Goal: Task Accomplishment & Management: Use online tool/utility

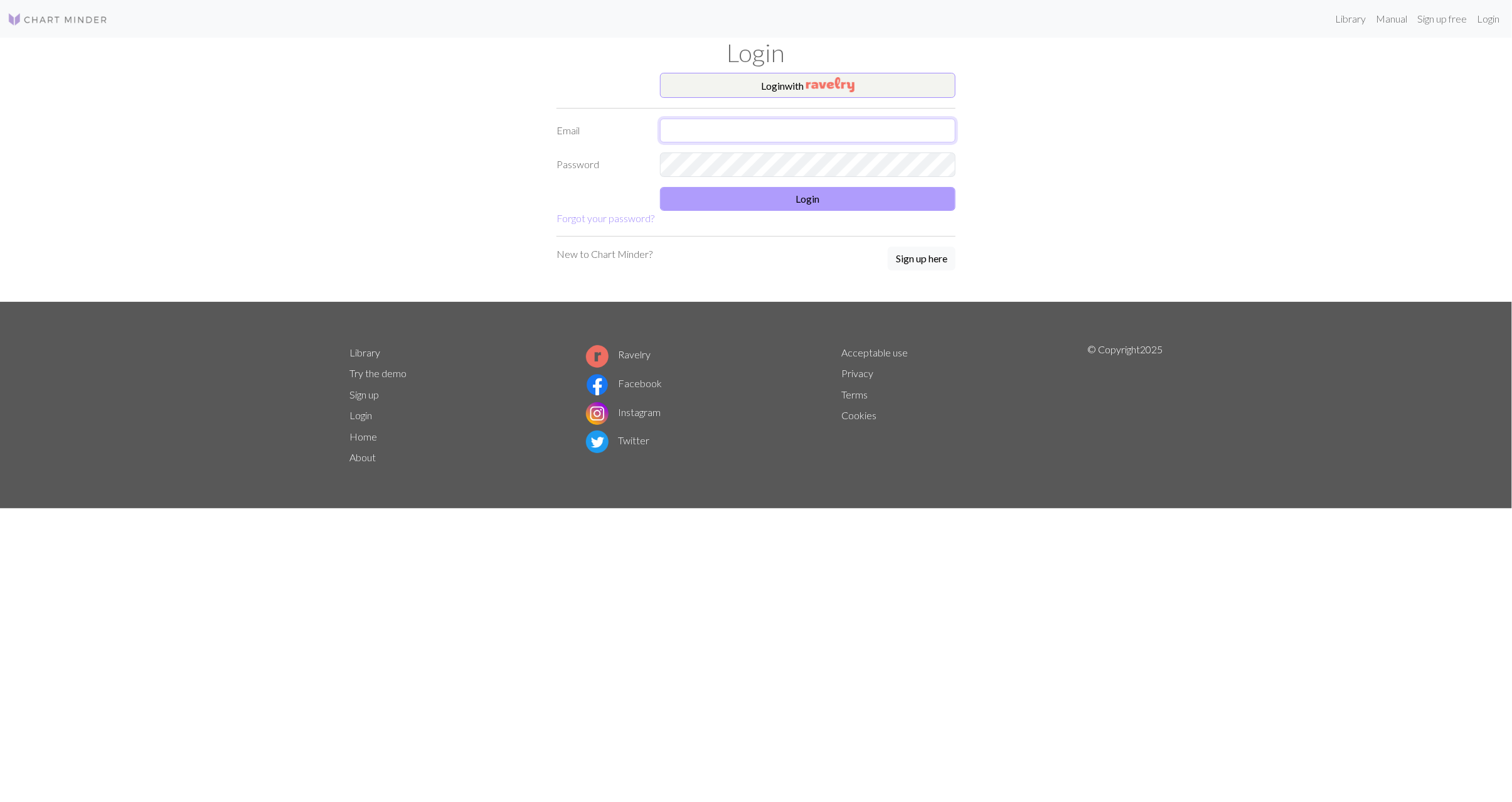
type input "[EMAIL_ADDRESS][DOMAIN_NAME]"
click at [843, 196] on button "Login" at bounding box center [807, 199] width 296 height 24
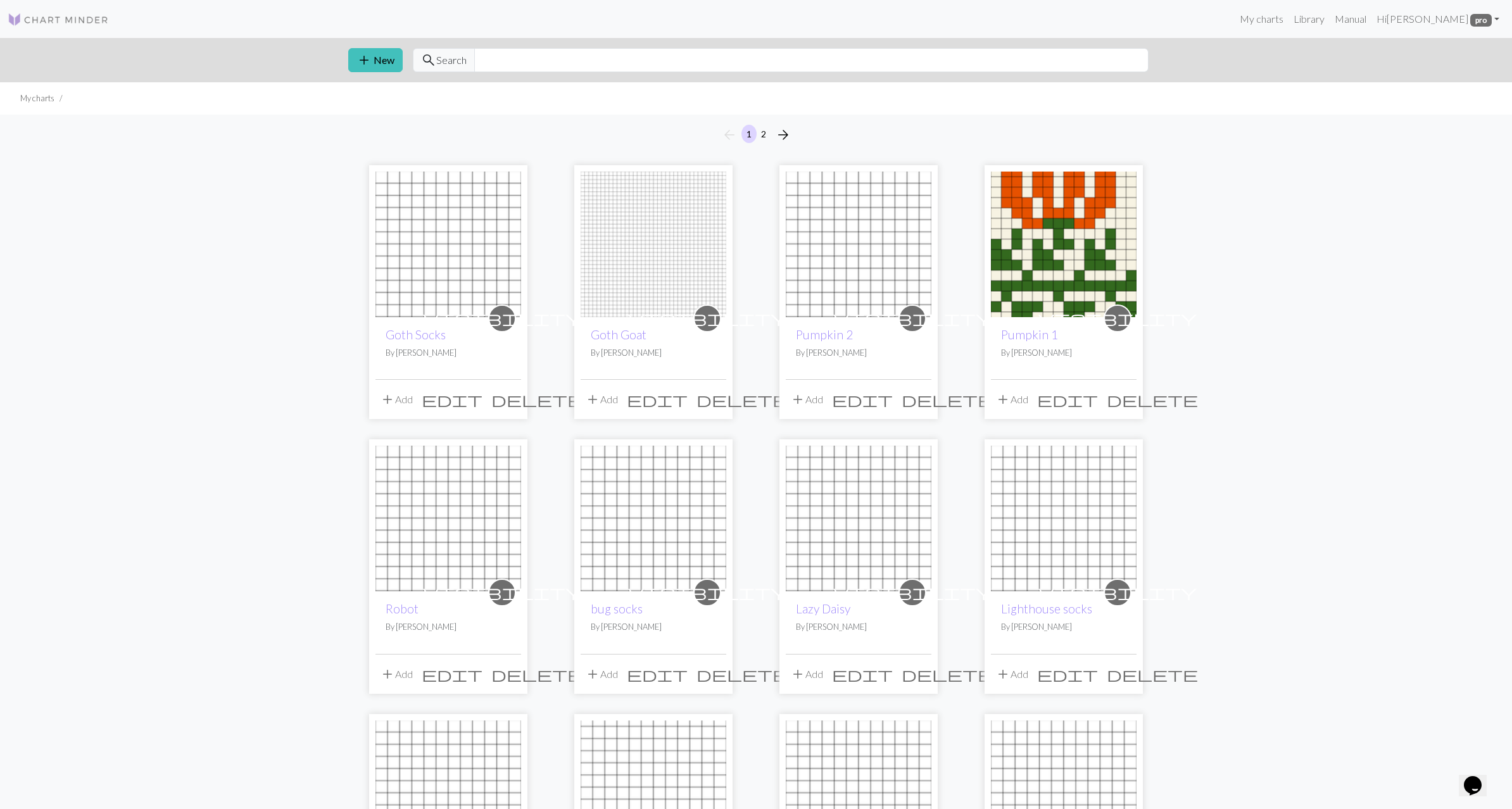
click at [361, 78] on div "add New search Search" at bounding box center [756, 60] width 836 height 44
click at [369, 65] on span "add" at bounding box center [364, 60] width 15 height 18
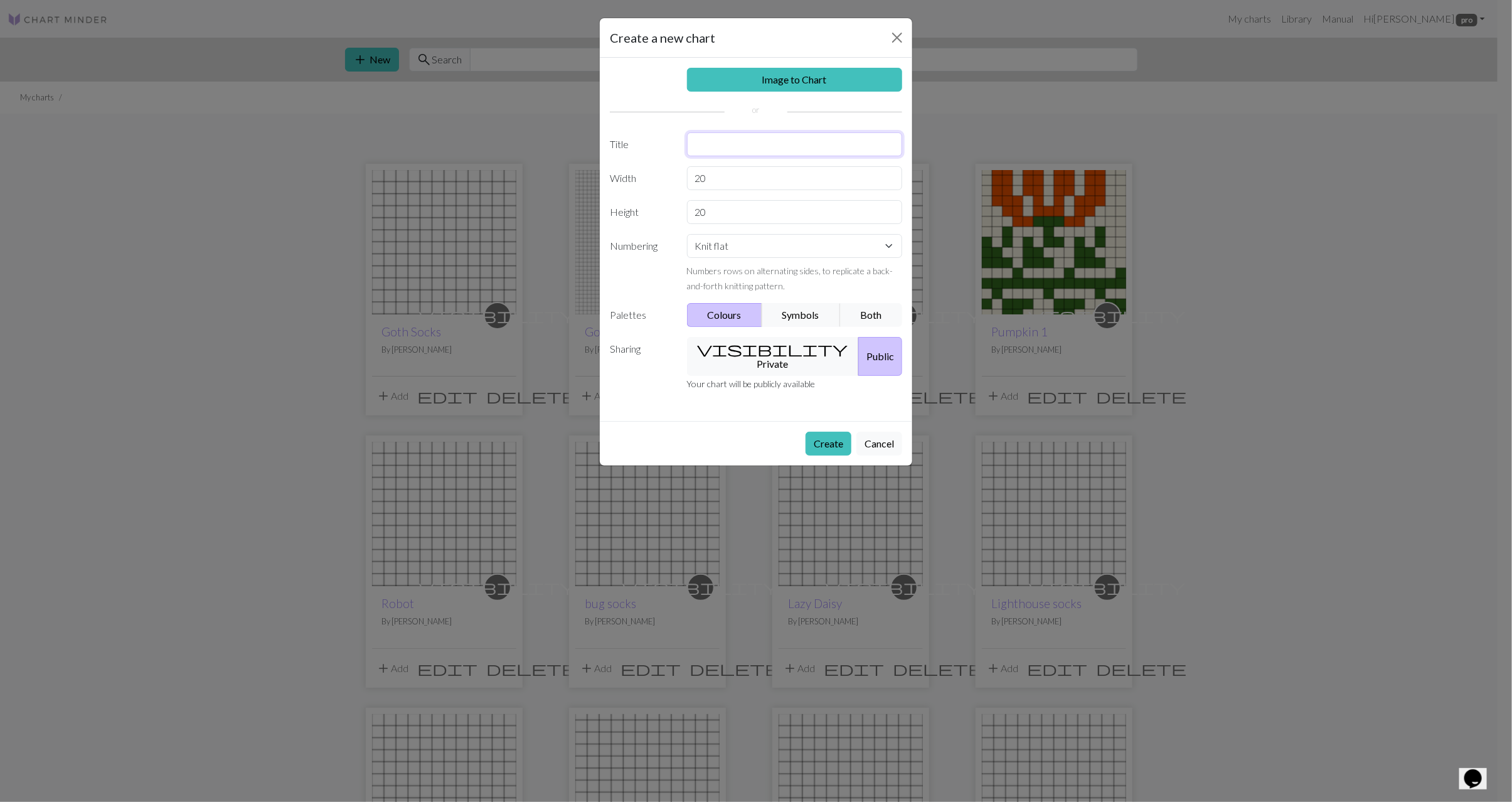
click at [709, 150] on input "text" at bounding box center [794, 144] width 216 height 24
type input "Fall Favouurites"
drag, startPoint x: 713, startPoint y: 173, endPoint x: 682, endPoint y: 173, distance: 31.0
click at [682, 173] on div "20" at bounding box center [794, 178] width 231 height 24
drag, startPoint x: 748, startPoint y: 176, endPoint x: 656, endPoint y: 175, distance: 92.0
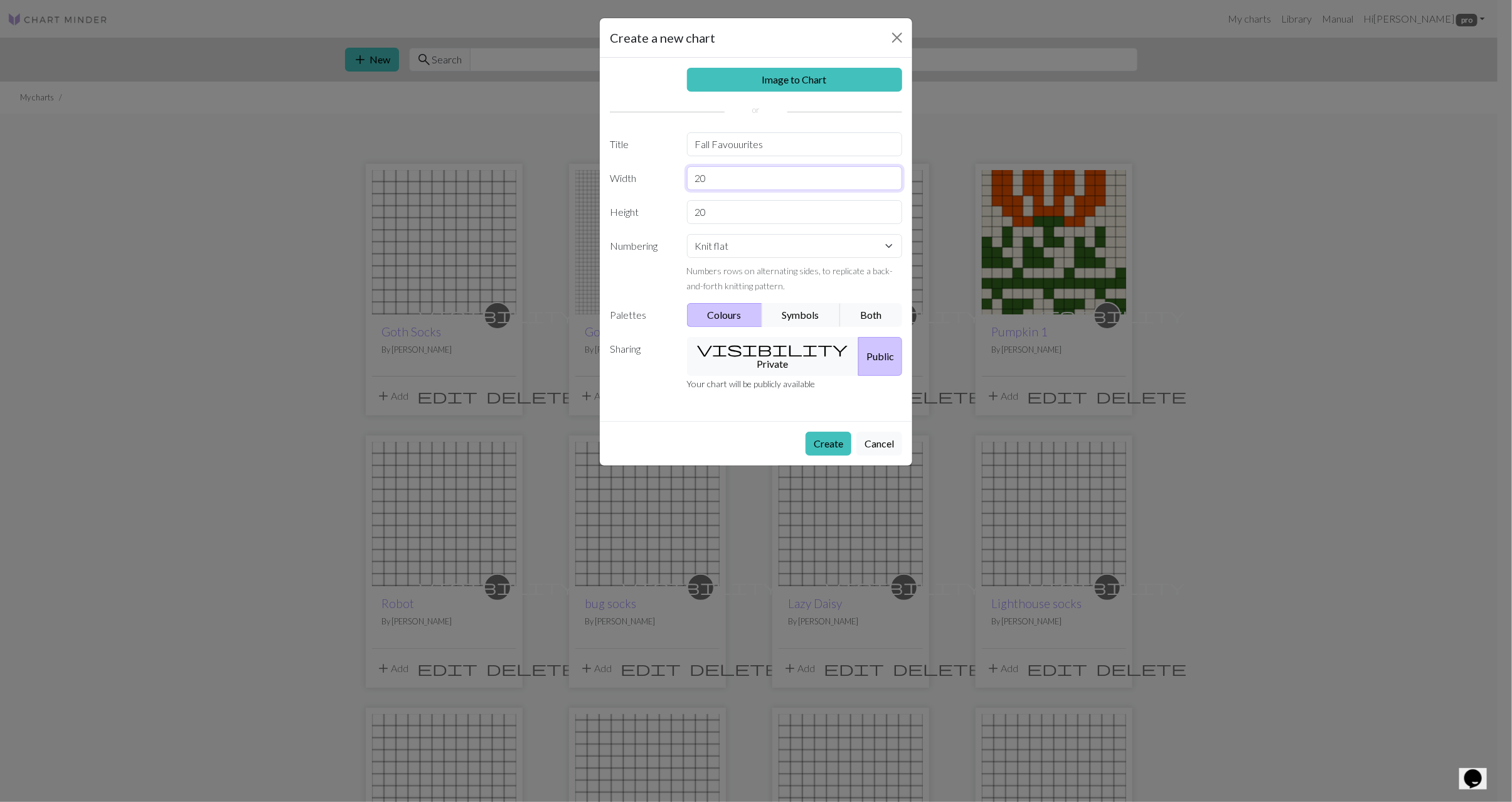
click at [656, 175] on div "Width 20" at bounding box center [755, 178] width 307 height 24
type input "12"
click at [718, 221] on input "20" at bounding box center [794, 212] width 216 height 24
drag, startPoint x: 720, startPoint y: 220, endPoint x: 687, endPoint y: 216, distance: 33.2
click at [687, 216] on input "20" at bounding box center [794, 212] width 216 height 24
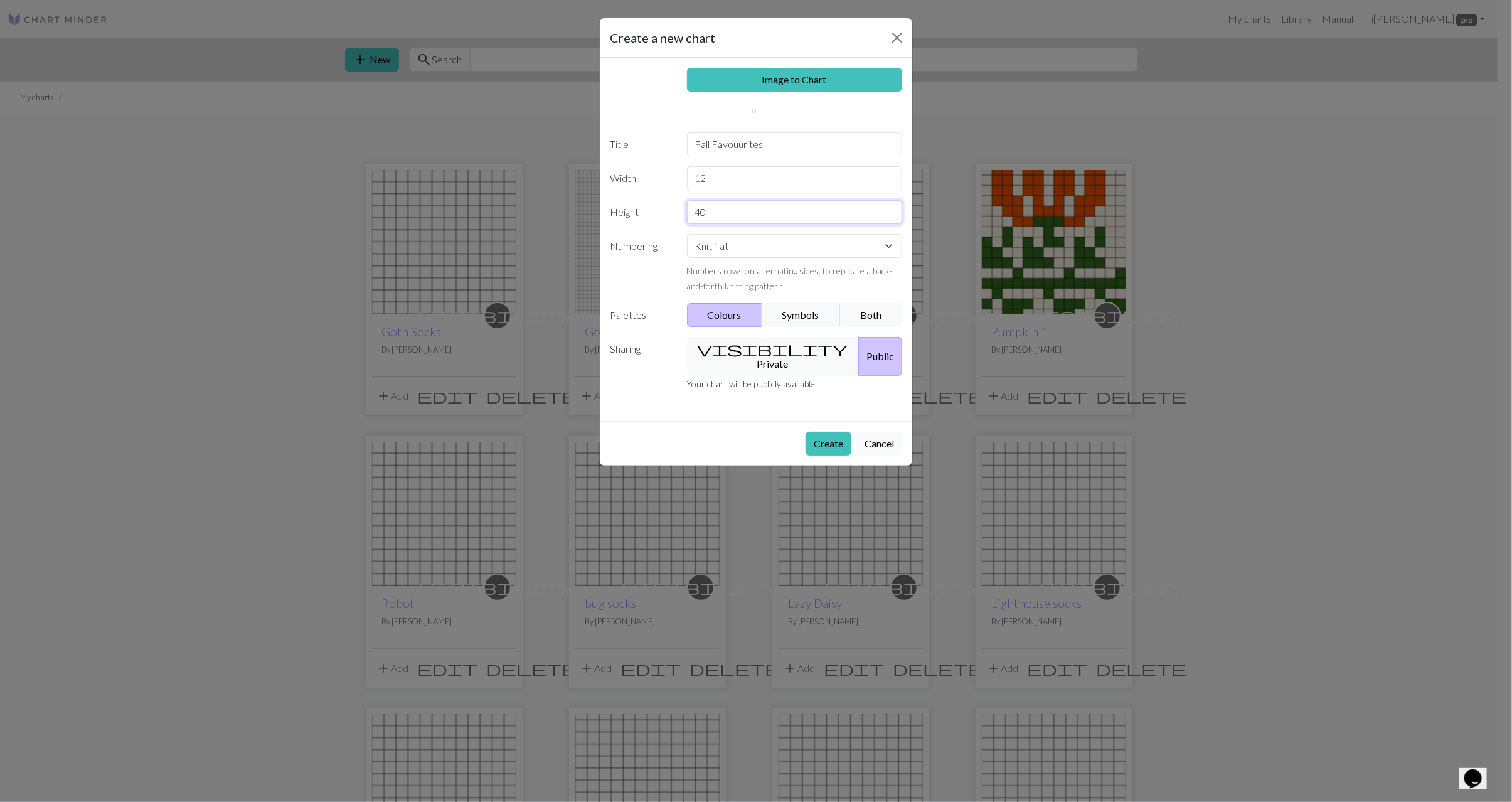
type input "40"
click at [731, 249] on select "Knit flat Knit in the round Lace knitting Cross stitch" at bounding box center [794, 246] width 216 height 24
select select "round"
click at [687, 237] on select "Knit flat Knit in the round Lace knitting Cross stitch" at bounding box center [794, 246] width 216 height 24
click at [743, 355] on button "visibility Private" at bounding box center [773, 357] width 173 height 39
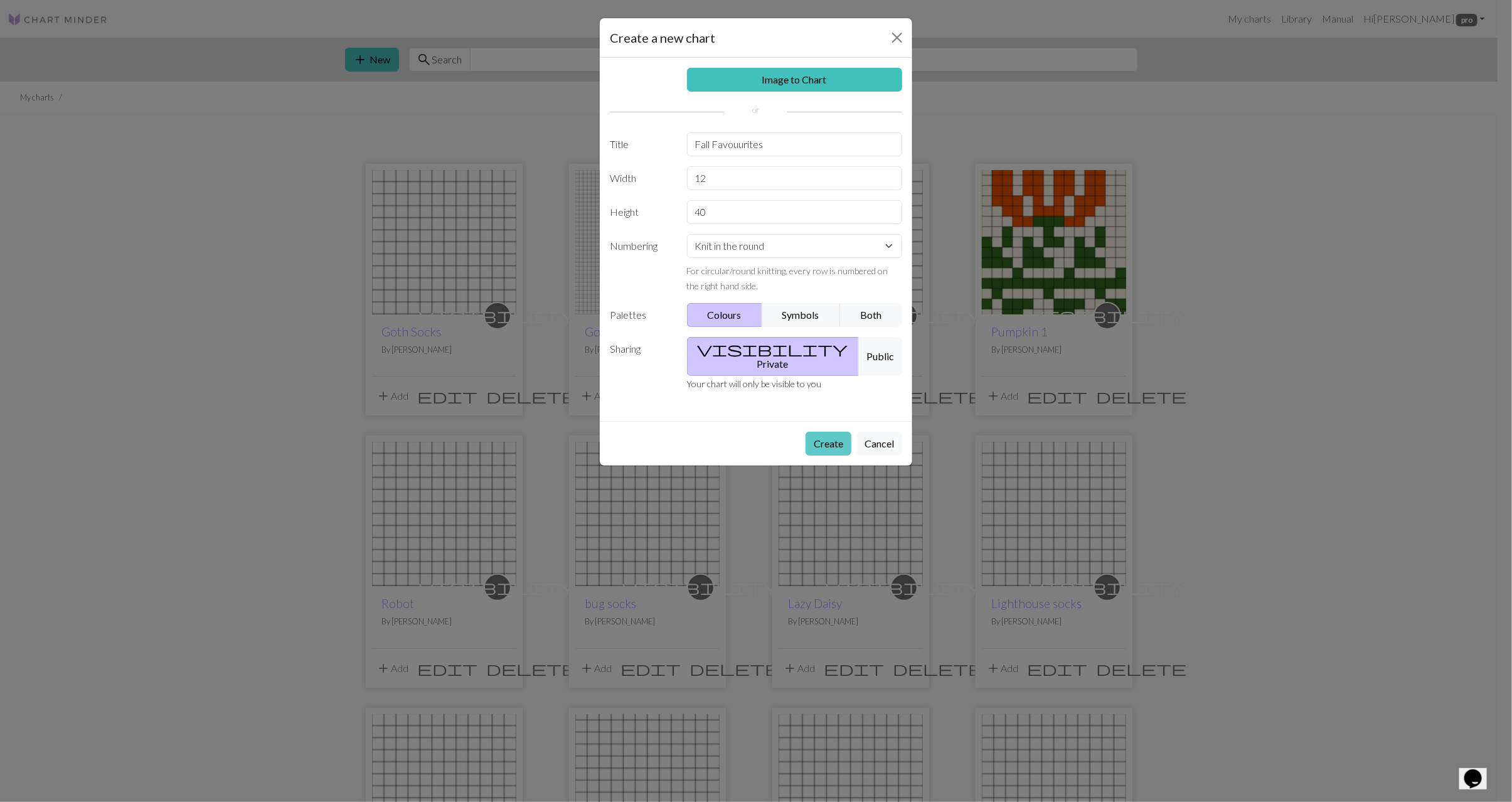
click at [835, 435] on button "Create" at bounding box center [828, 443] width 46 height 24
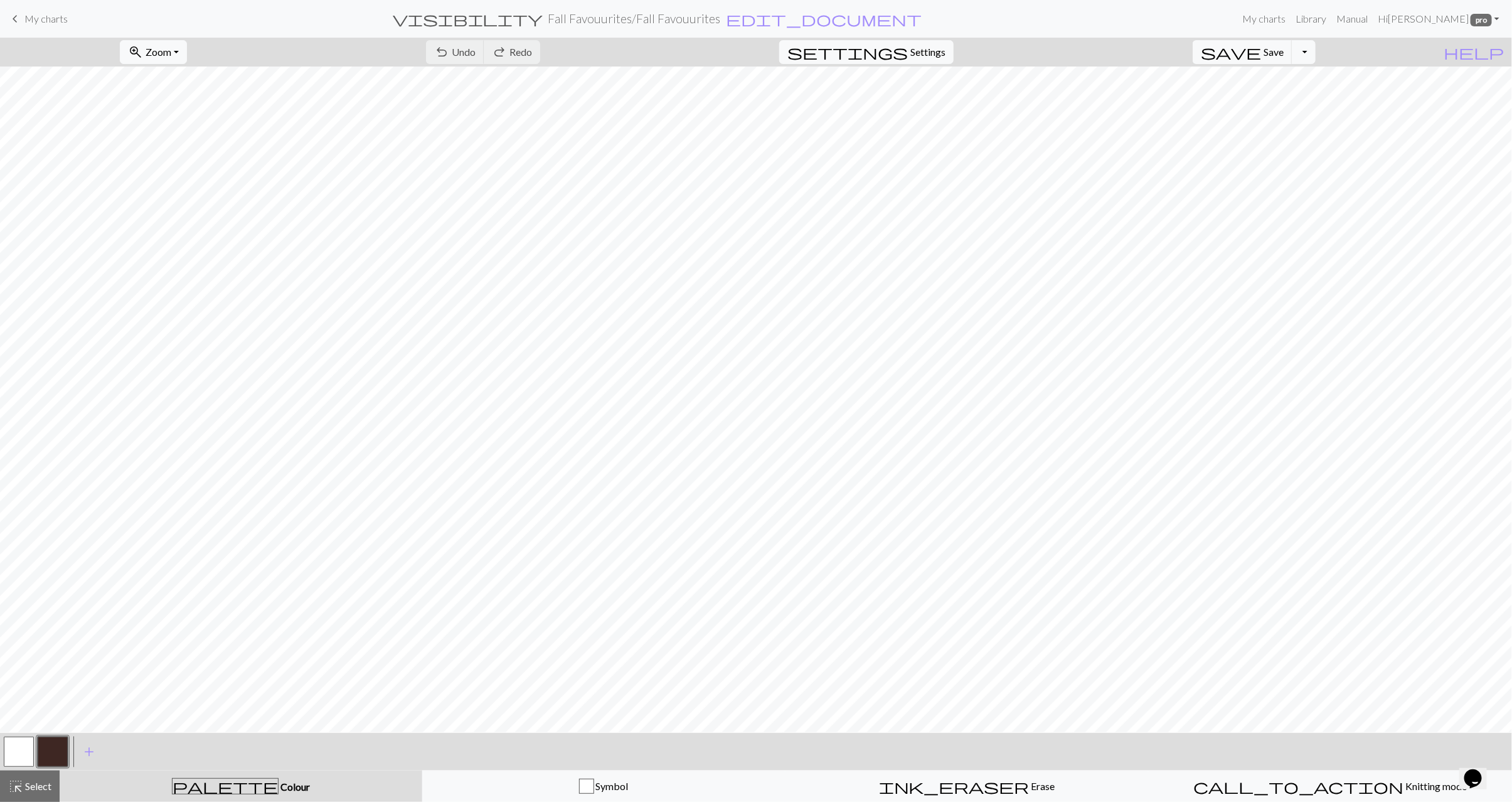
click at [43, 748] on button "button" at bounding box center [53, 752] width 30 height 30
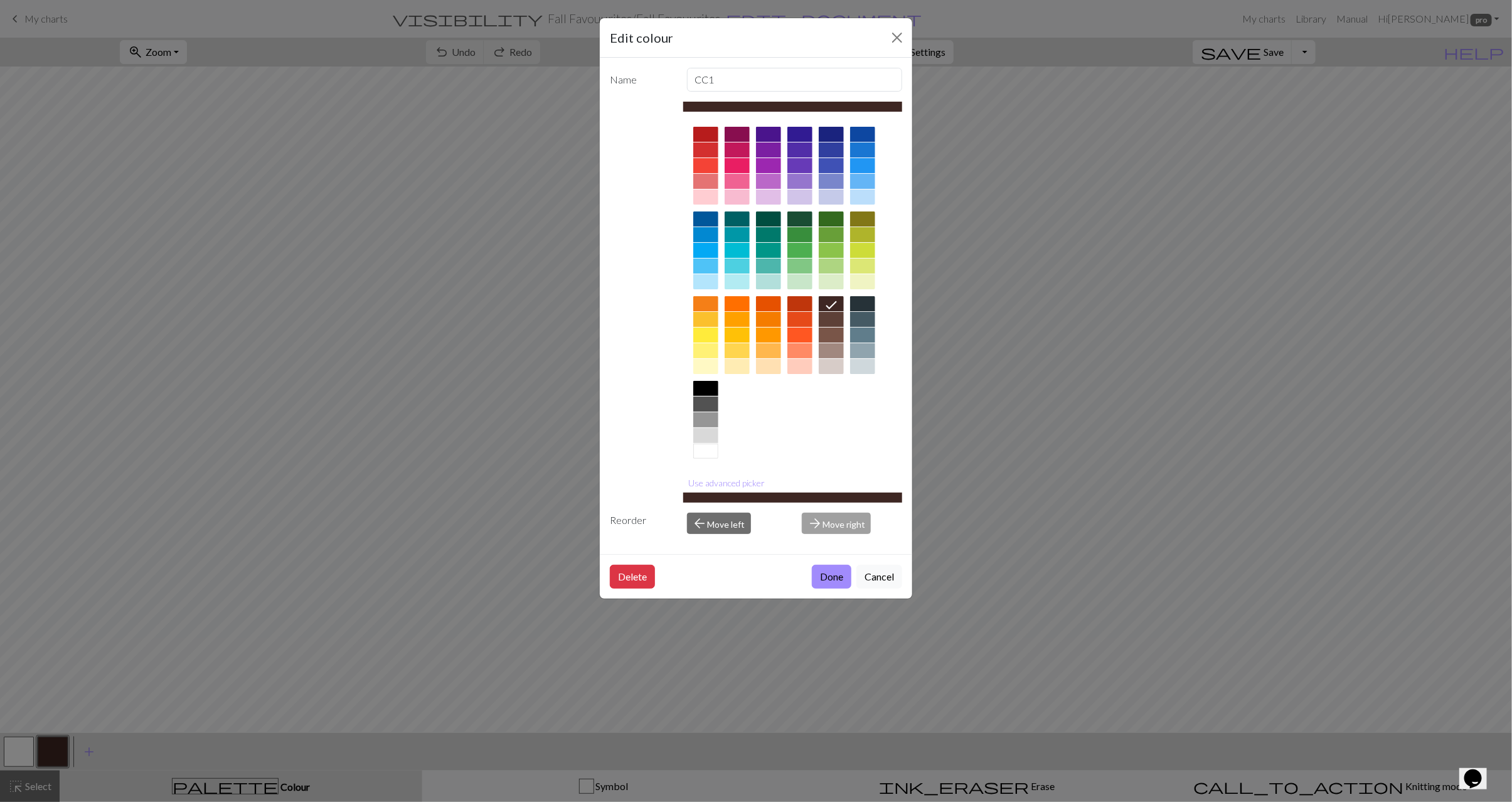
click at [804, 309] on div at bounding box center [799, 304] width 25 height 15
click at [822, 584] on button "Done" at bounding box center [831, 576] width 40 height 24
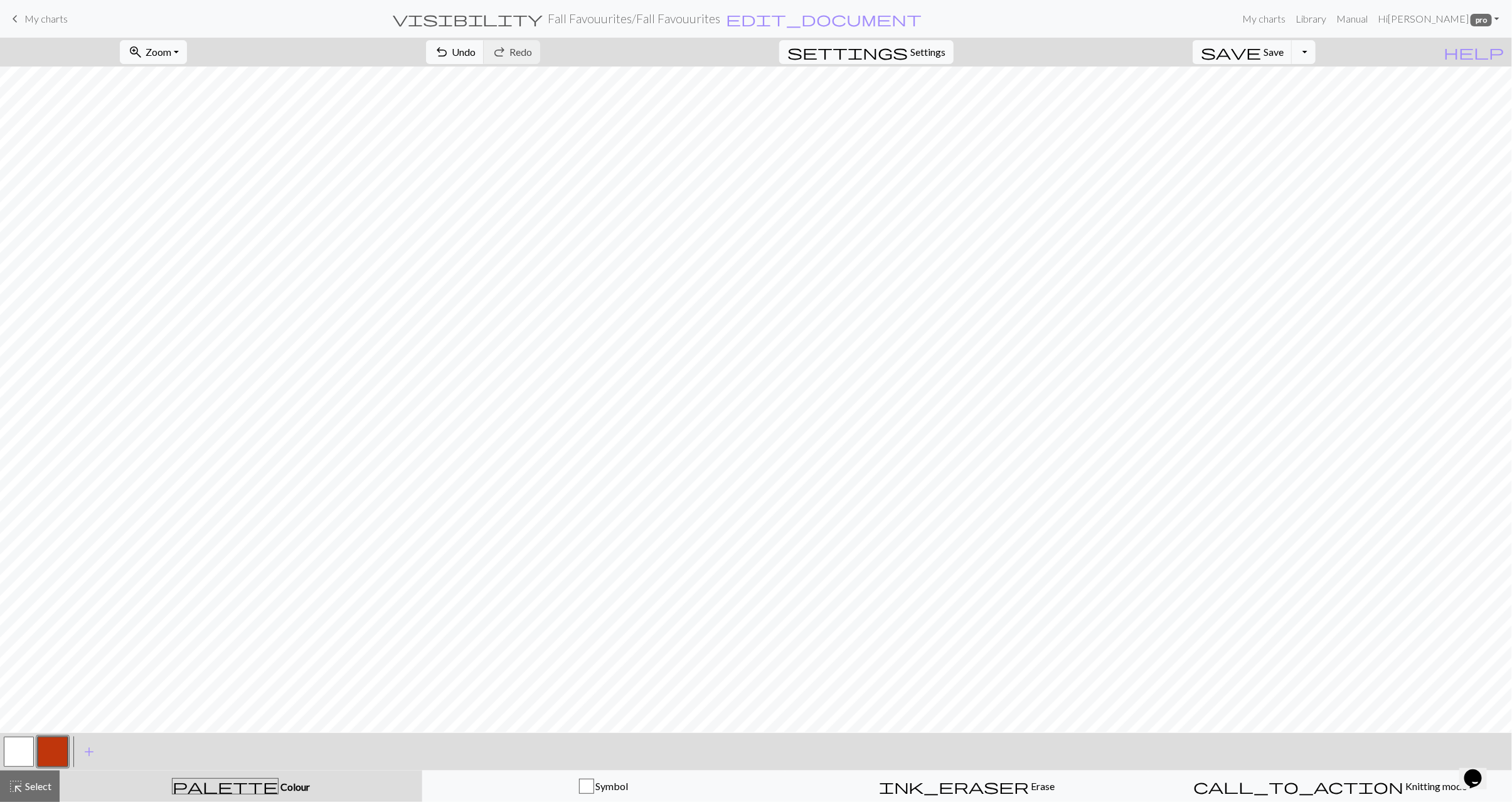
click at [28, 754] on button "button" at bounding box center [19, 752] width 30 height 30
click at [29, 754] on button "button" at bounding box center [19, 752] width 30 height 30
click at [30, 754] on button "button" at bounding box center [19, 752] width 30 height 30
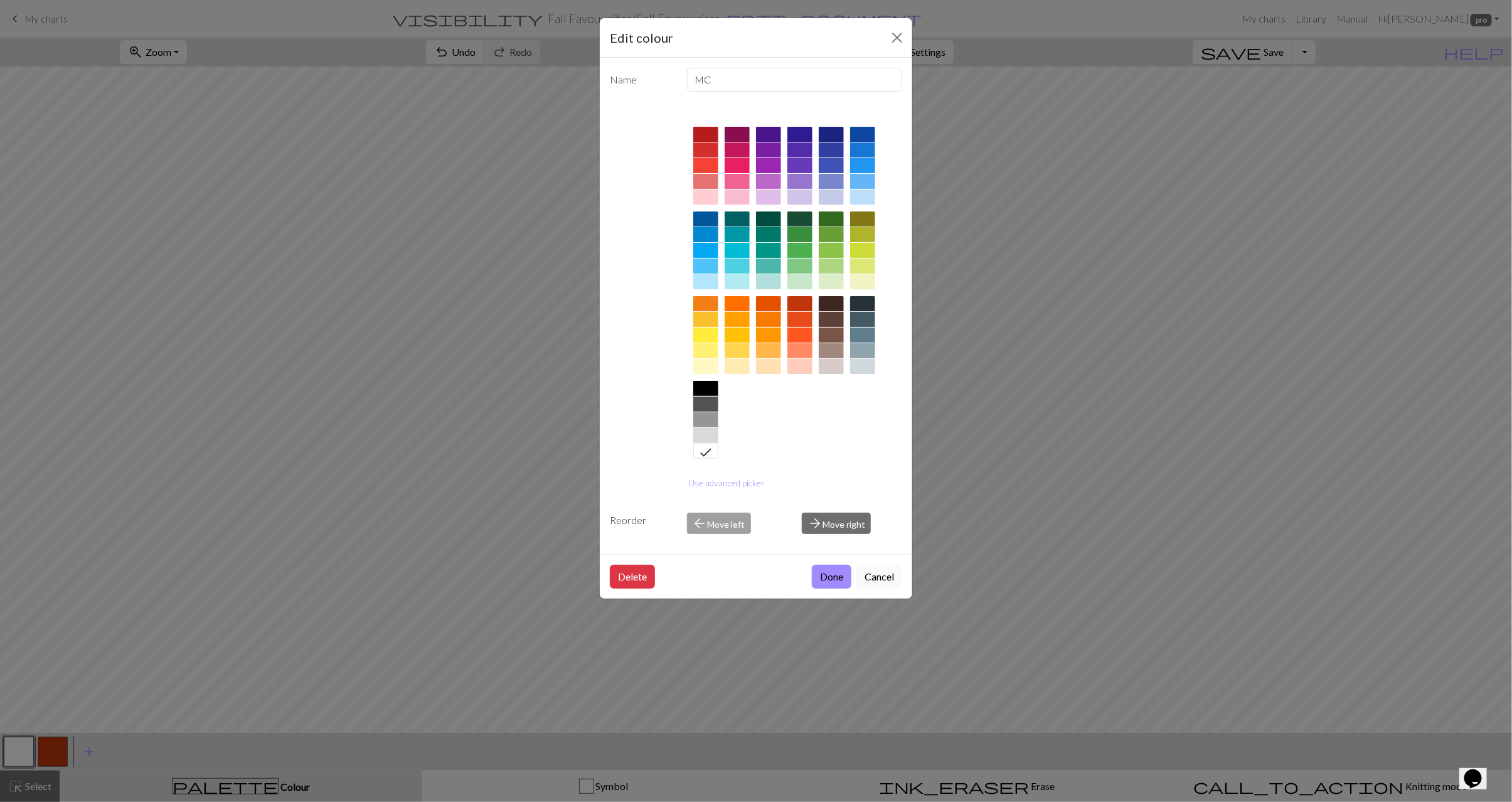
click at [804, 222] on div at bounding box center [799, 218] width 25 height 15
click at [833, 589] on button "Done" at bounding box center [831, 576] width 40 height 24
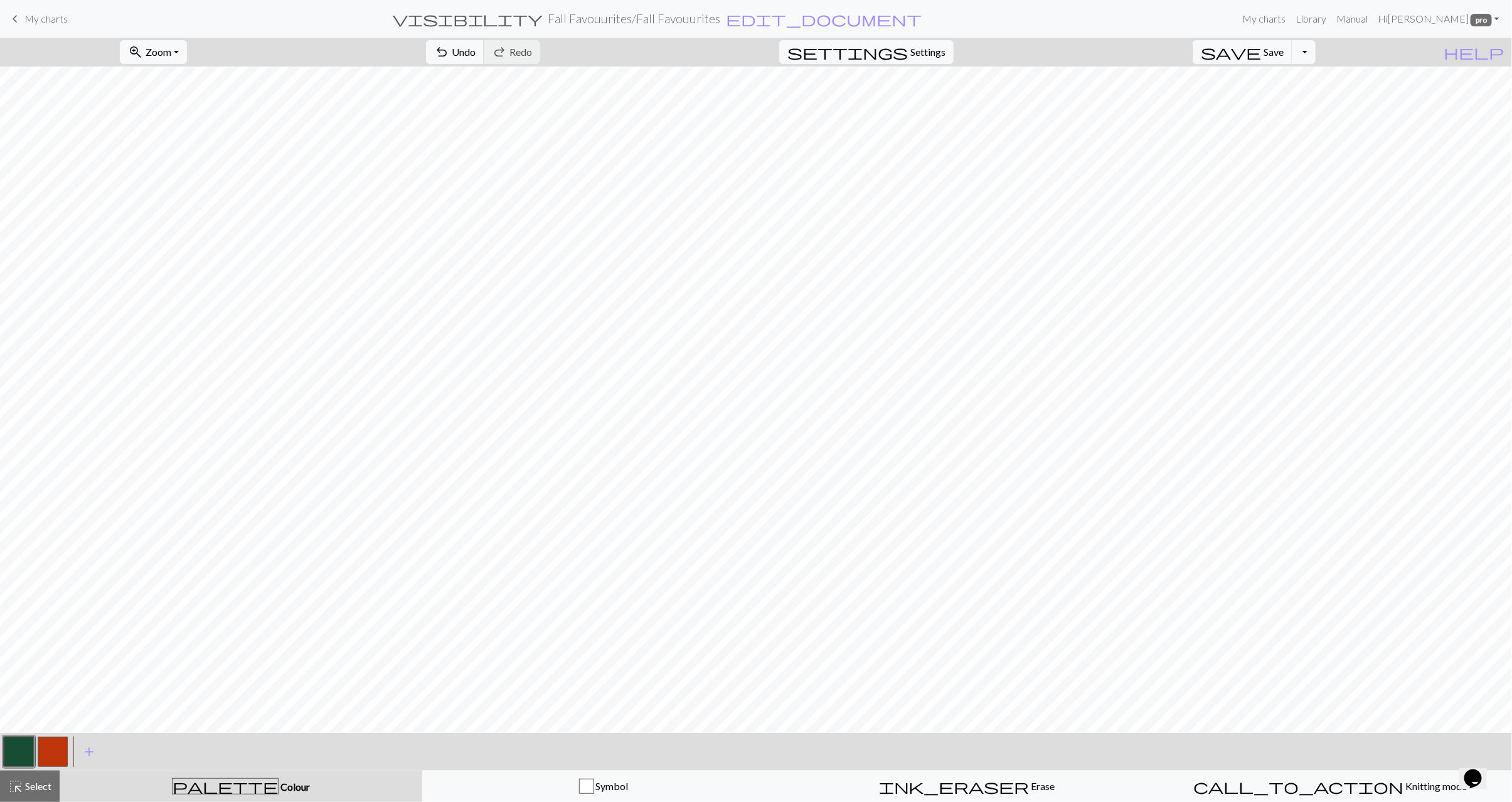
click at [56, 762] on button "button" at bounding box center [53, 752] width 30 height 30
click at [93, 753] on span "add" at bounding box center [89, 752] width 15 height 17
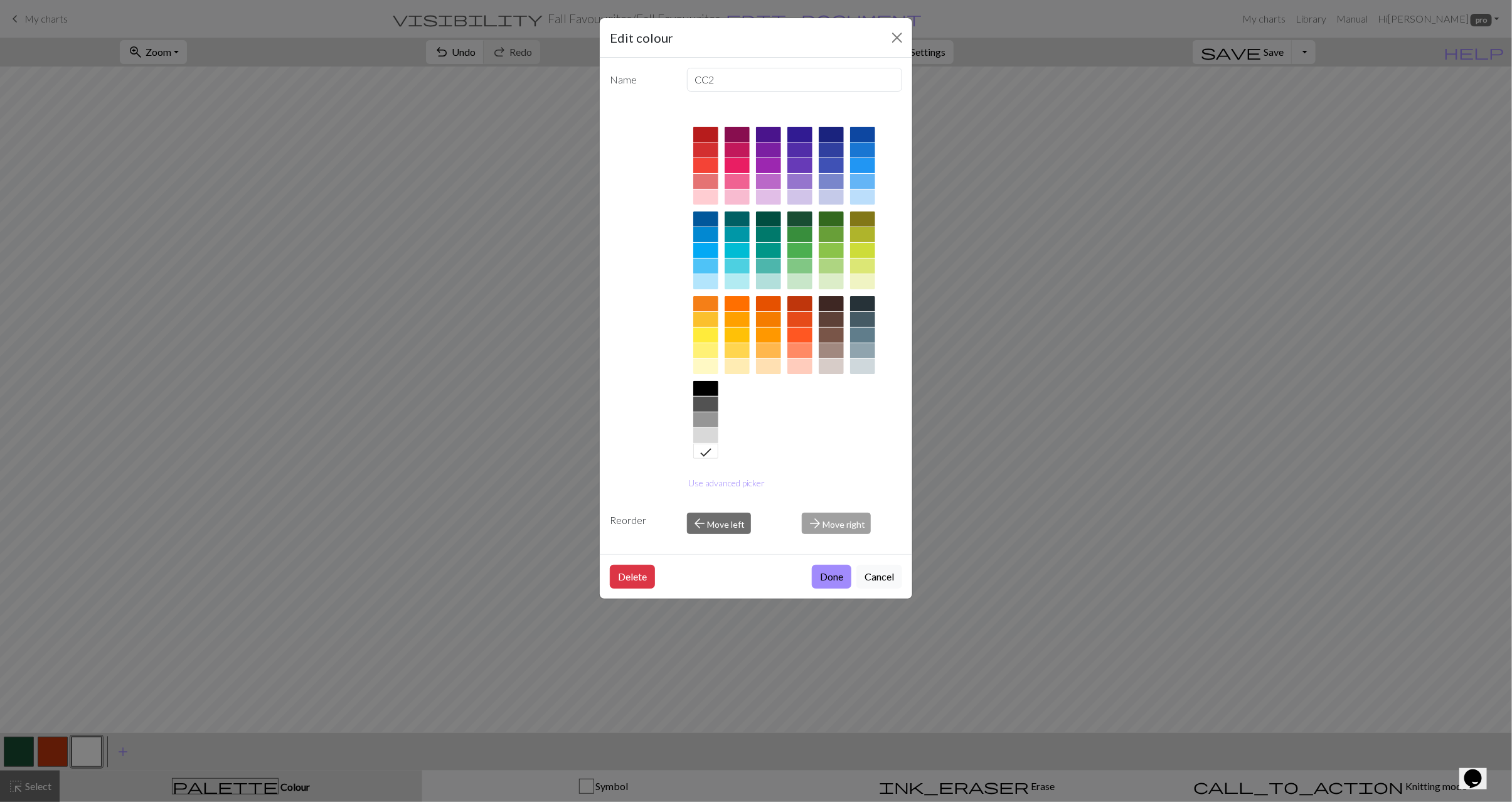
click at [729, 368] on div at bounding box center [736, 366] width 25 height 15
click at [731, 487] on button "Use advanced picker" at bounding box center [727, 482] width 88 height 20
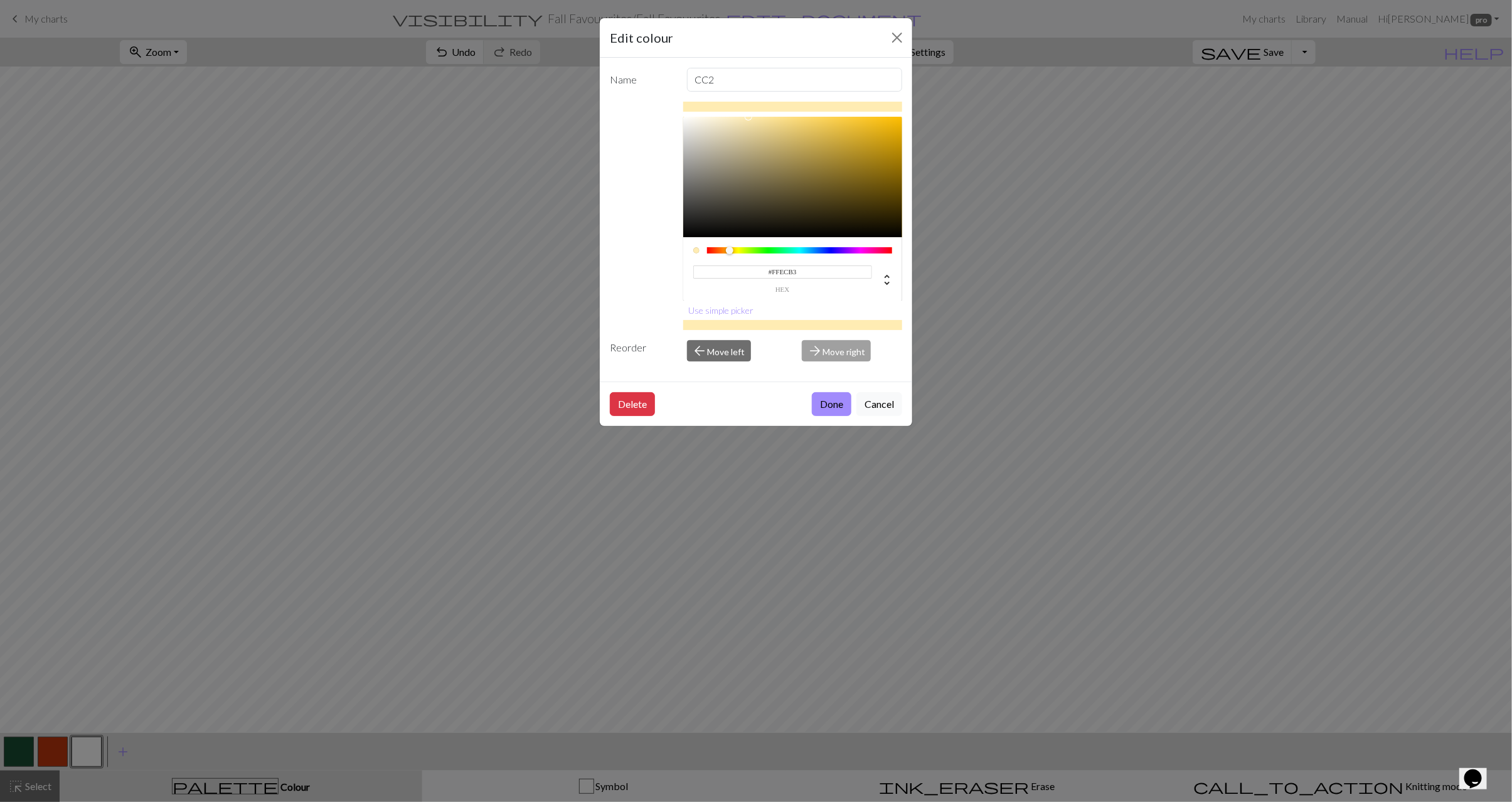
type input "#F3EAD1"
click at [713, 124] on div at bounding box center [793, 176] width 220 height 121
click at [828, 405] on button "Done" at bounding box center [831, 404] width 40 height 24
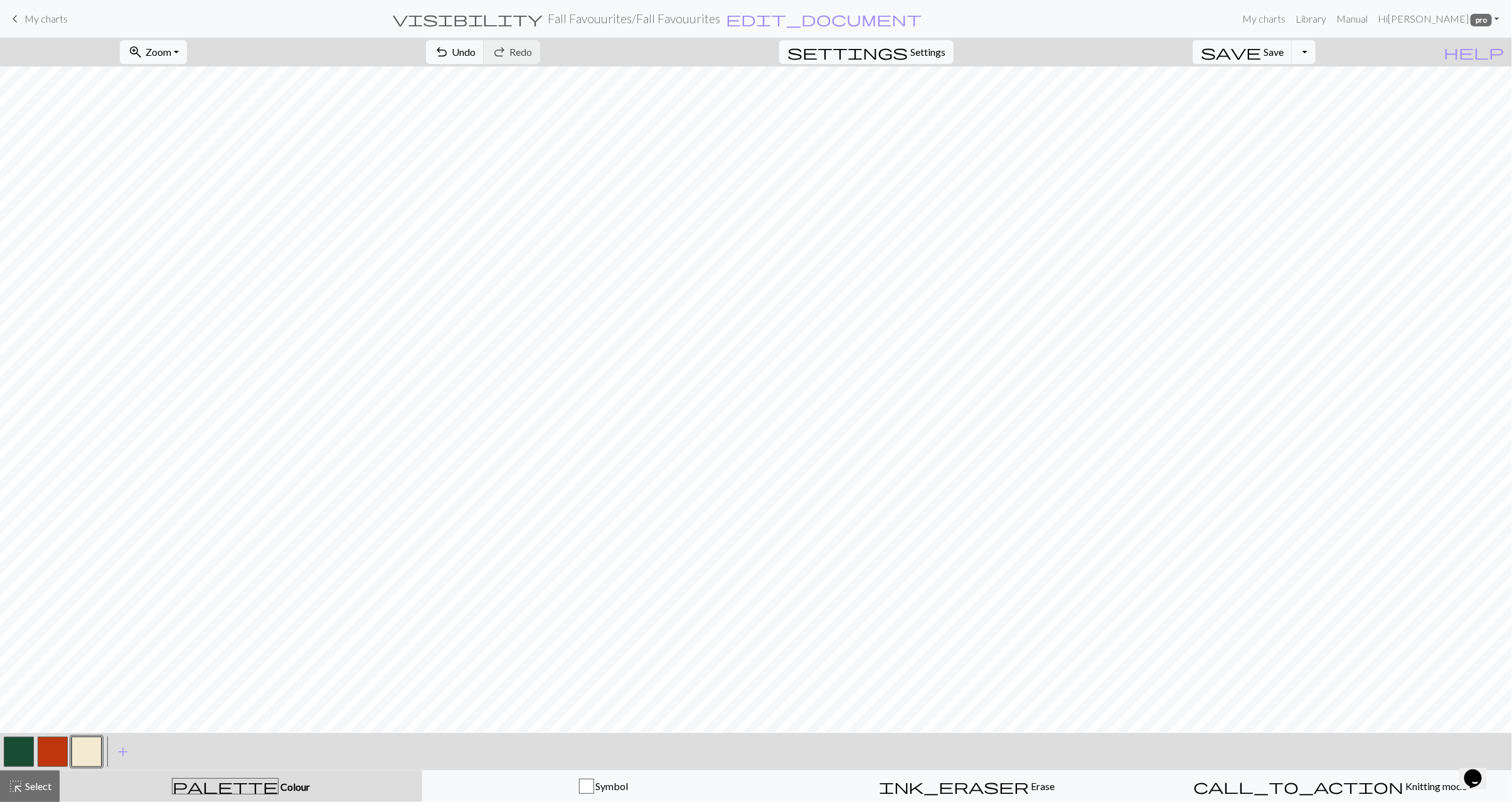
click at [46, 745] on button "button" at bounding box center [53, 752] width 30 height 30
click at [53, 755] on button "button" at bounding box center [53, 752] width 30 height 30
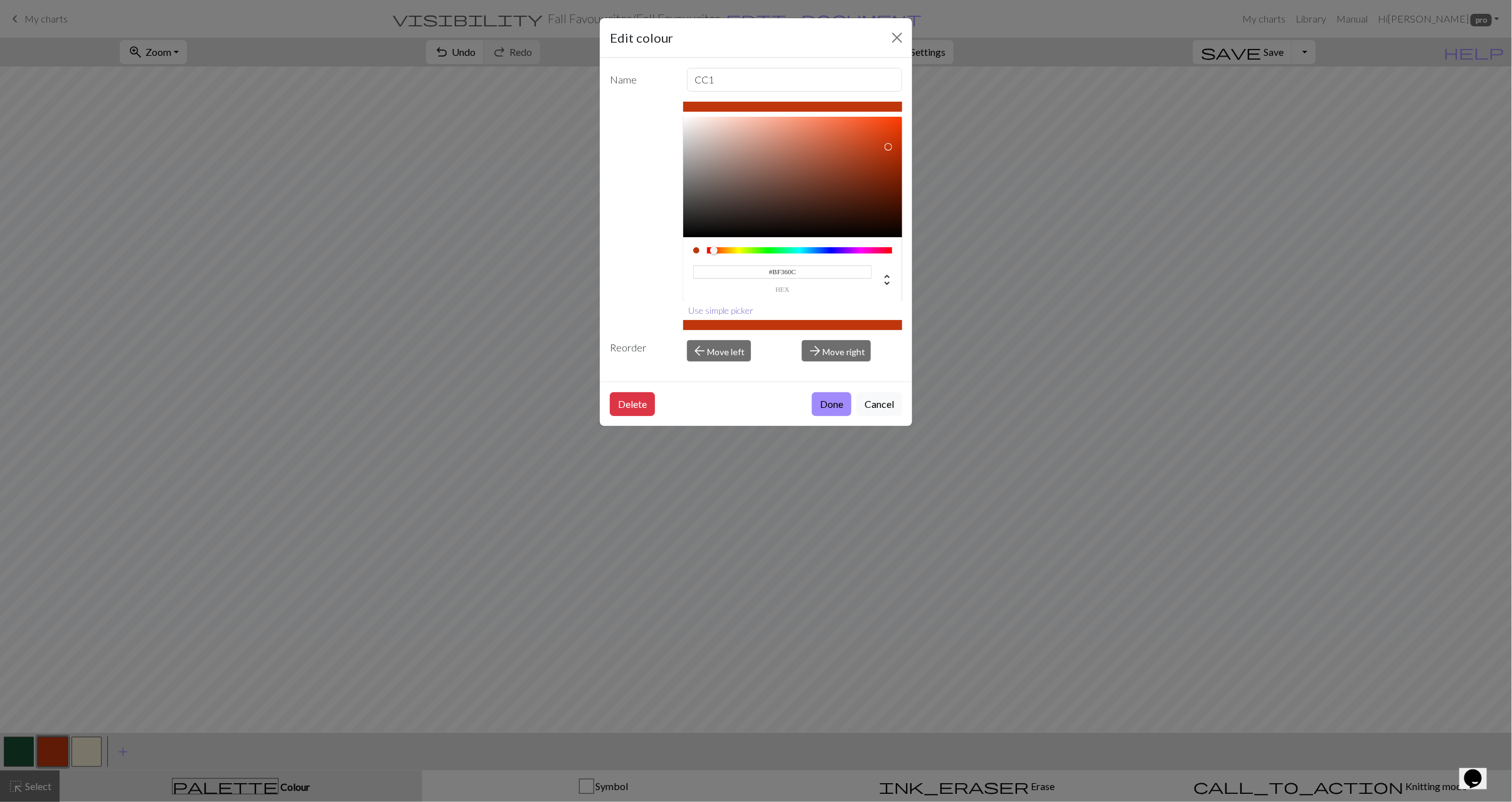
click at [713, 313] on button "Use simple picker" at bounding box center [721, 310] width 77 height 20
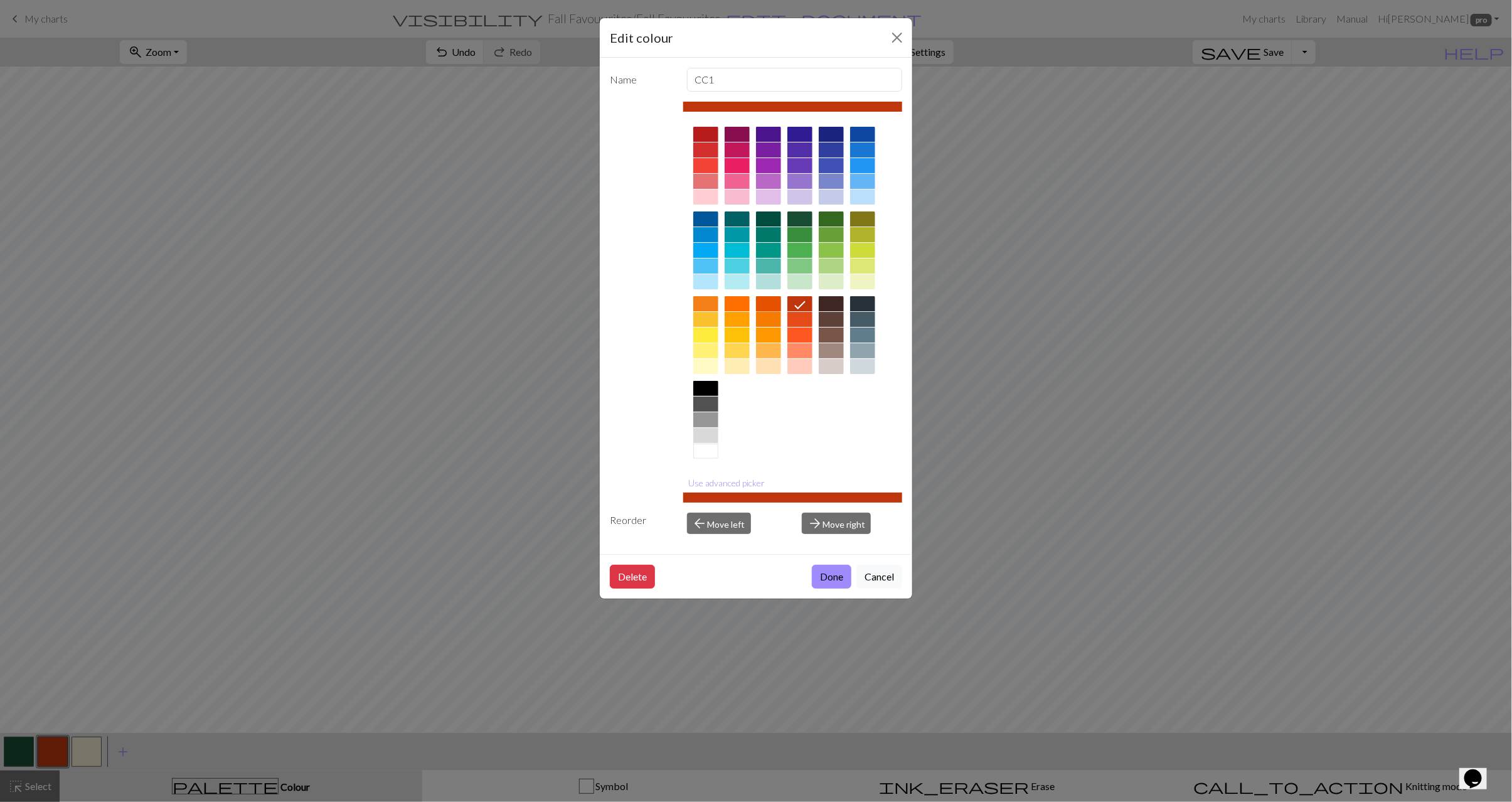
click at [763, 307] on div at bounding box center [768, 304] width 25 height 15
click at [844, 577] on button "Done" at bounding box center [831, 576] width 40 height 24
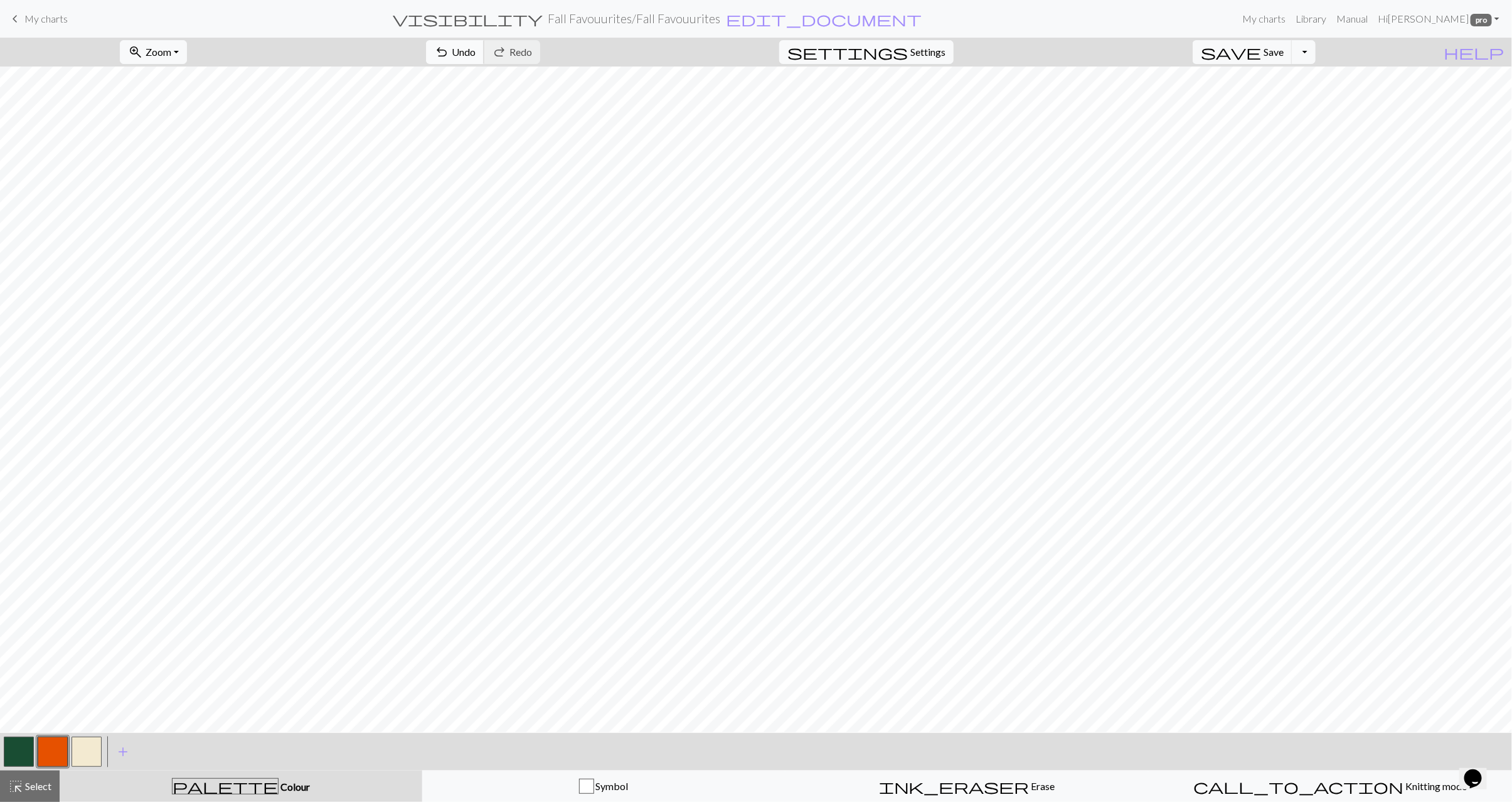
click at [476, 56] on span "Undo" at bounding box center [463, 51] width 24 height 12
click at [98, 745] on button "button" at bounding box center [87, 752] width 30 height 30
click at [126, 748] on span "add" at bounding box center [123, 752] width 15 height 17
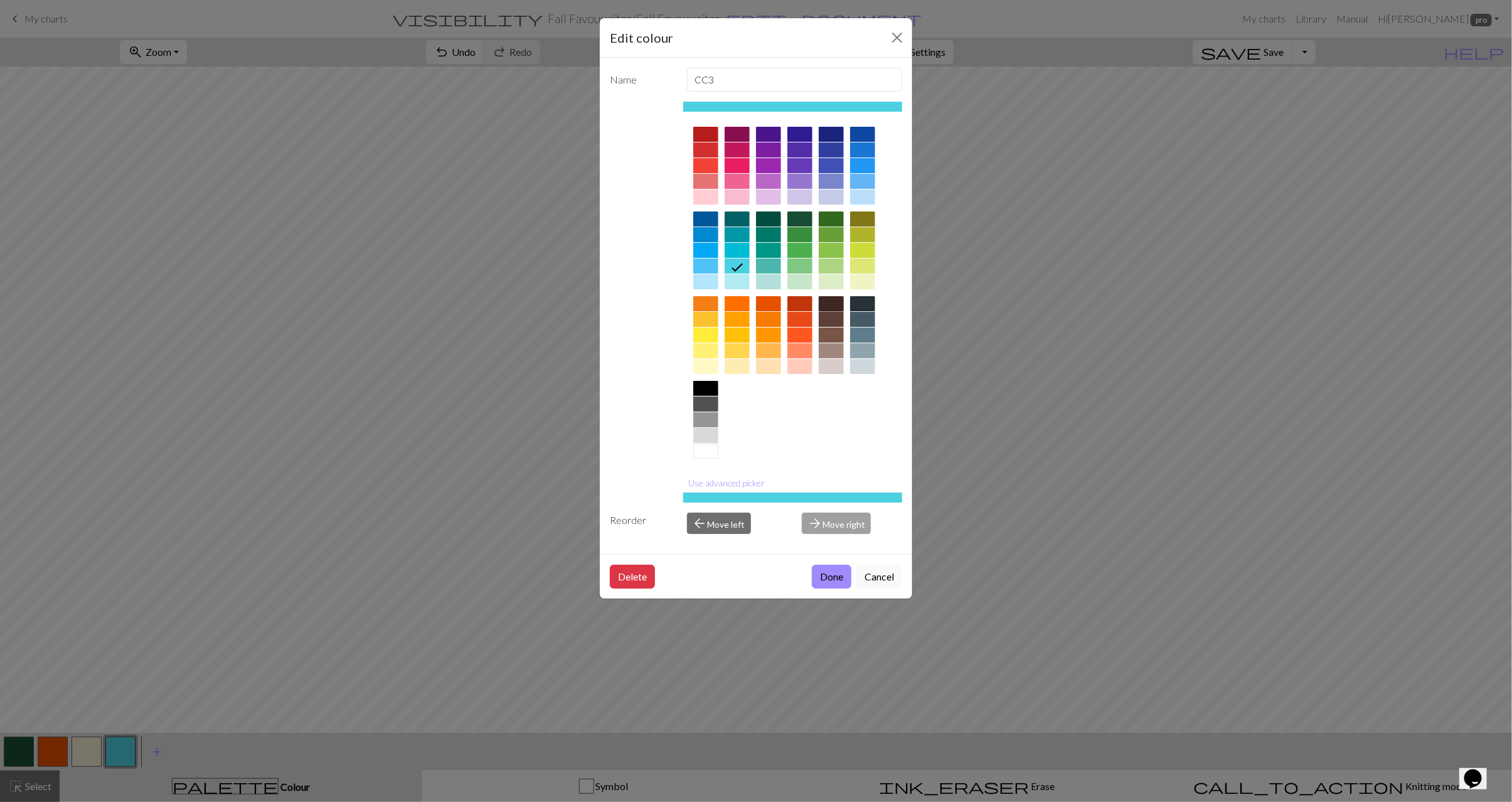
click at [833, 305] on div at bounding box center [831, 304] width 25 height 15
click at [826, 583] on button "Done" at bounding box center [831, 576] width 40 height 24
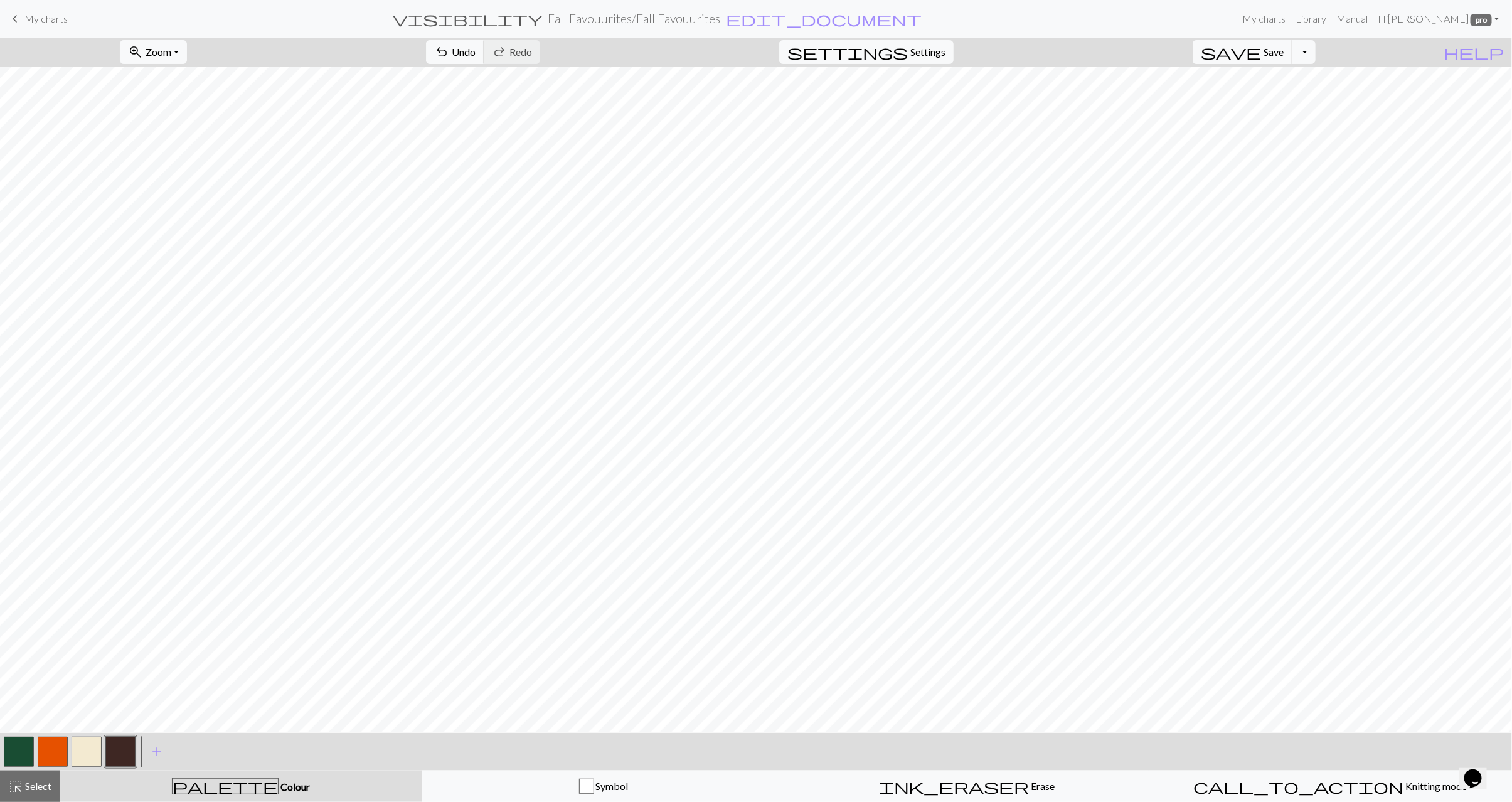
click at [81, 761] on button "button" at bounding box center [87, 752] width 30 height 30
click at [57, 748] on button "button" at bounding box center [53, 752] width 30 height 30
click at [92, 753] on button "button" at bounding box center [87, 752] width 30 height 30
click at [484, 59] on button "undo Undo Undo" at bounding box center [455, 52] width 59 height 24
click at [126, 755] on button "button" at bounding box center [121, 752] width 30 height 30
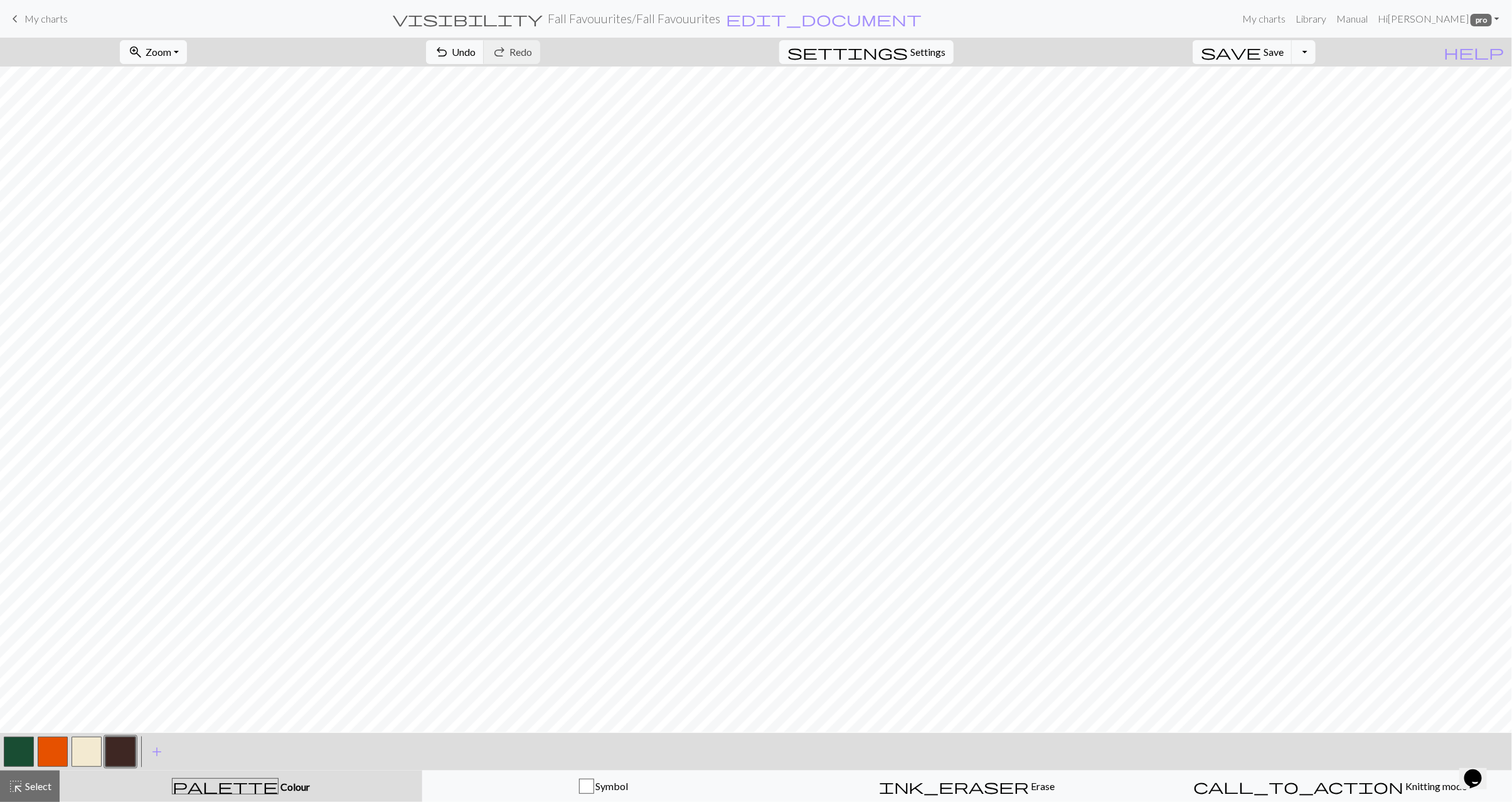
click at [53, 758] on button "button" at bounding box center [53, 752] width 30 height 30
click at [85, 753] on button "button" at bounding box center [87, 752] width 30 height 30
click at [22, 754] on button "button" at bounding box center [19, 752] width 30 height 30
click at [119, 753] on button "button" at bounding box center [121, 752] width 30 height 30
click at [21, 748] on button "button" at bounding box center [19, 752] width 30 height 30
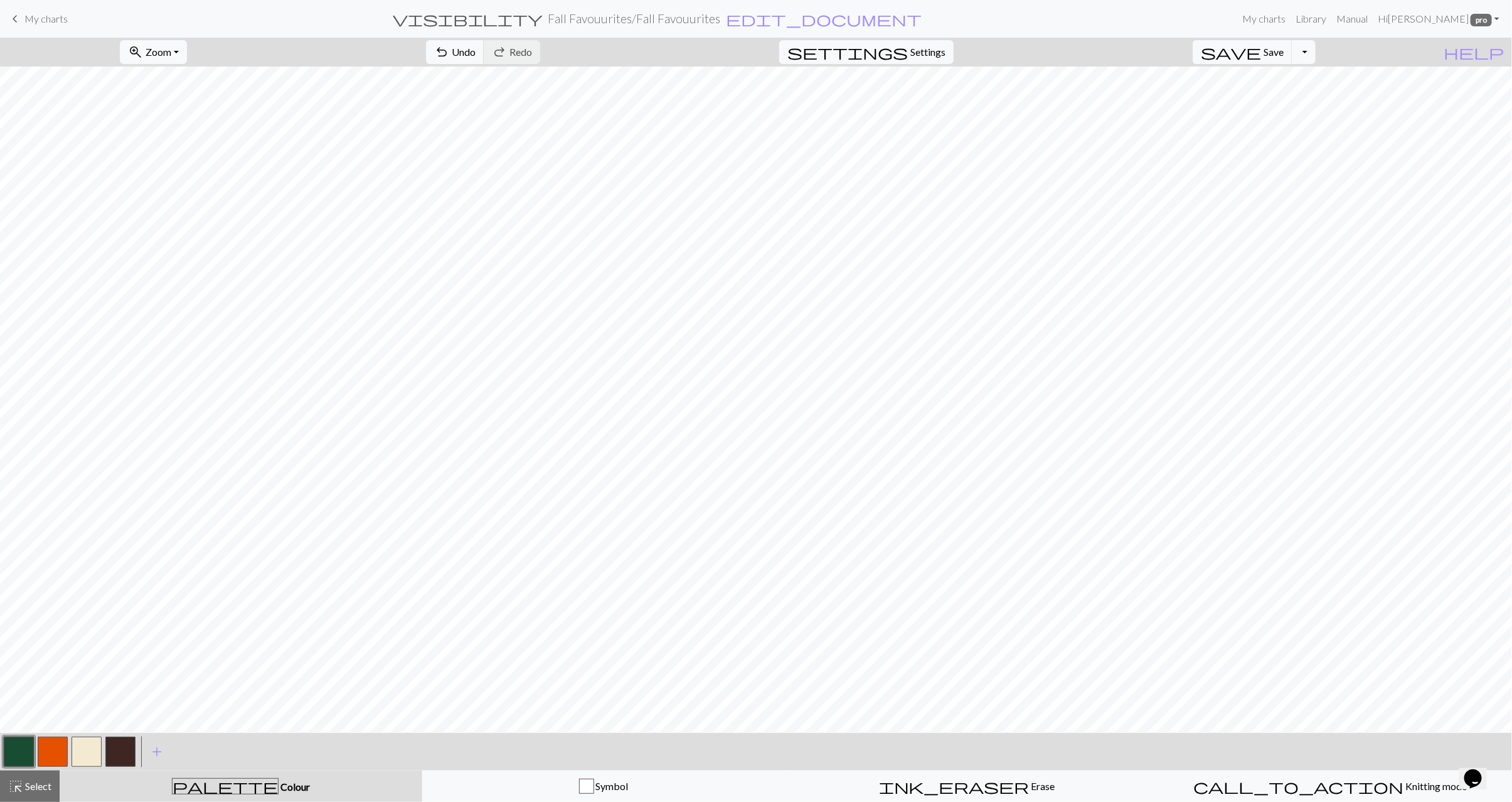
click at [8, 743] on button "button" at bounding box center [19, 752] width 30 height 30
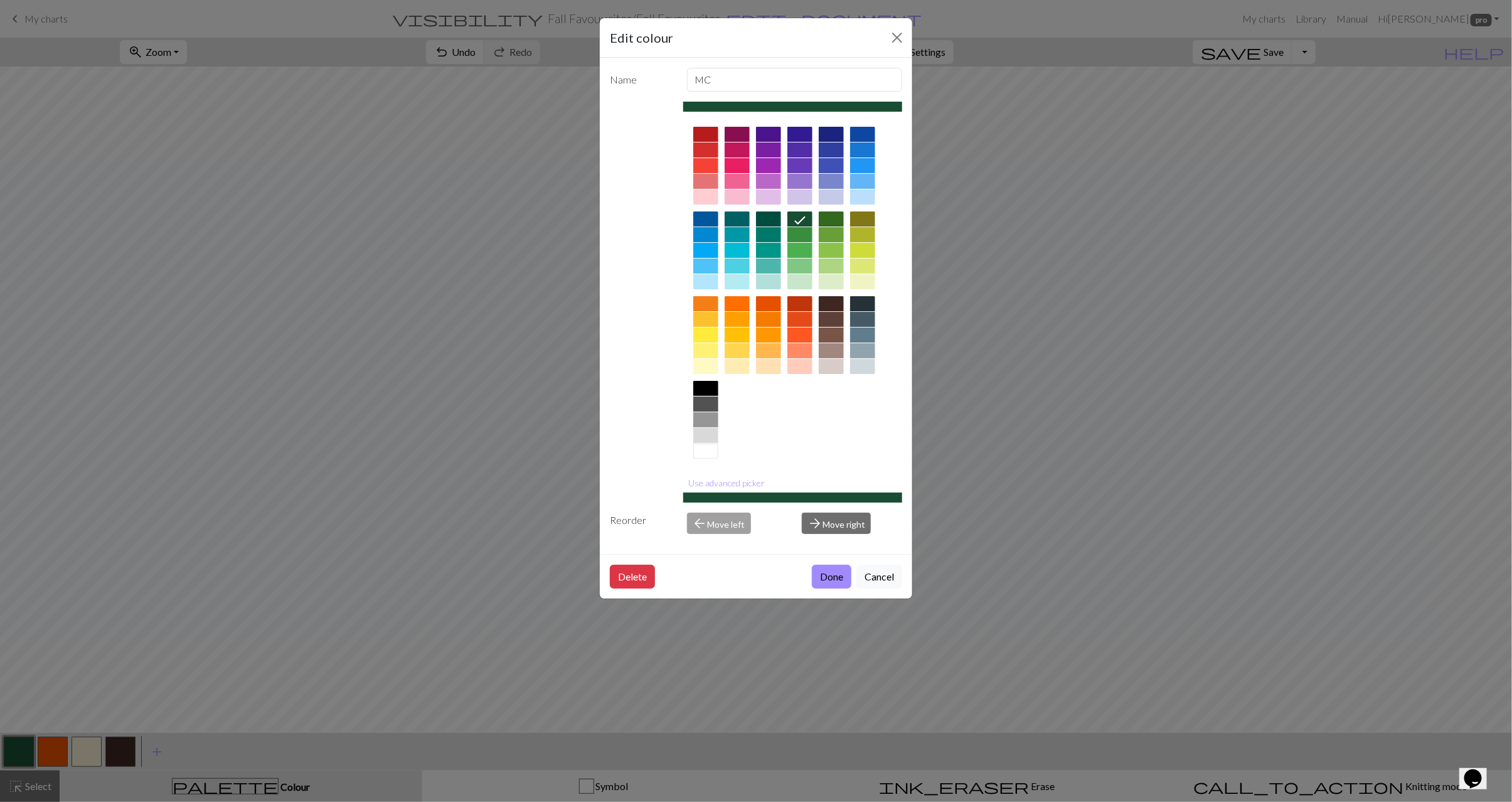
click at [795, 235] on div at bounding box center [799, 234] width 25 height 15
click at [833, 582] on button "Done" at bounding box center [831, 576] width 40 height 24
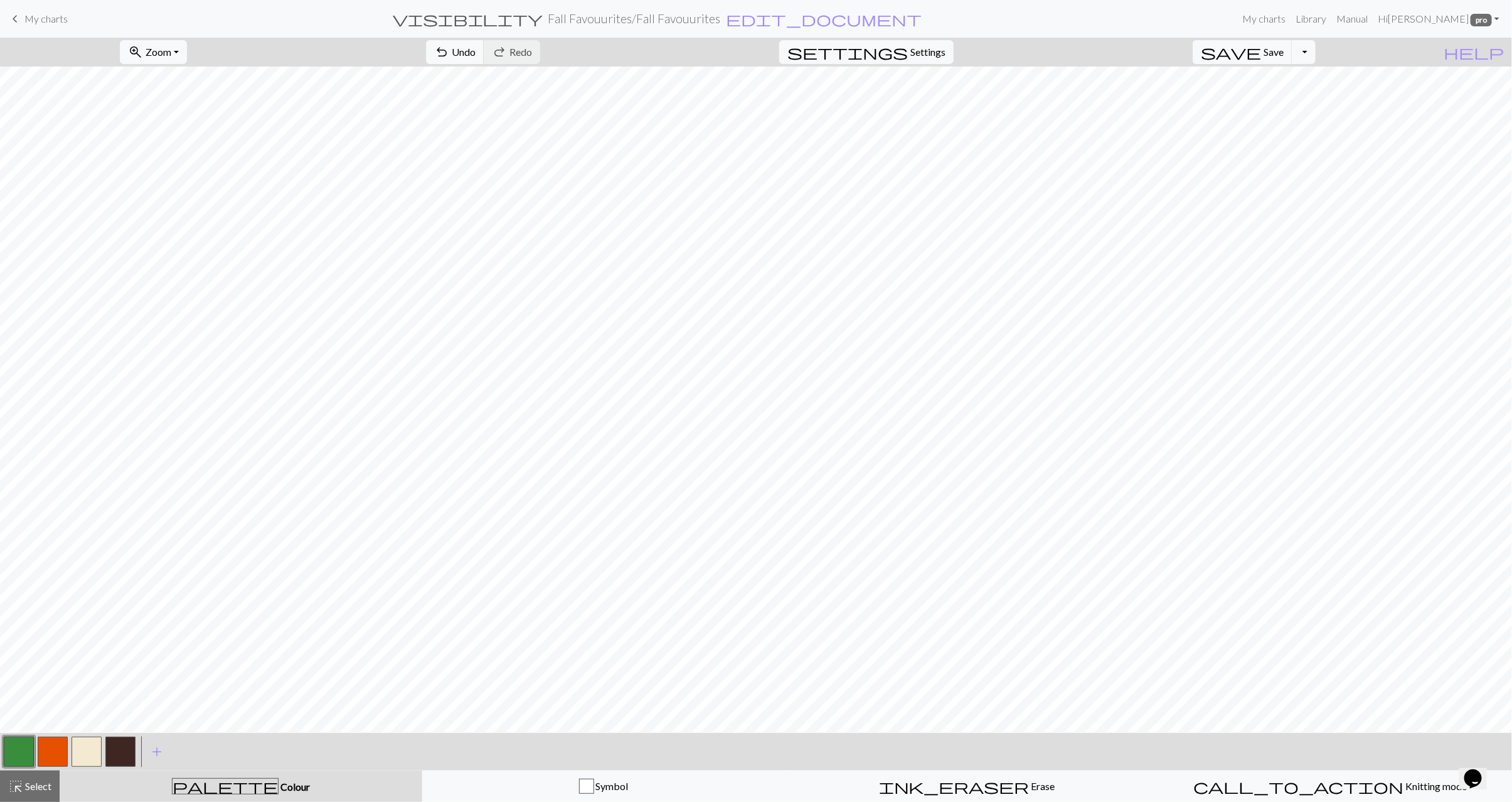
click at [20, 742] on button "button" at bounding box center [19, 752] width 30 height 30
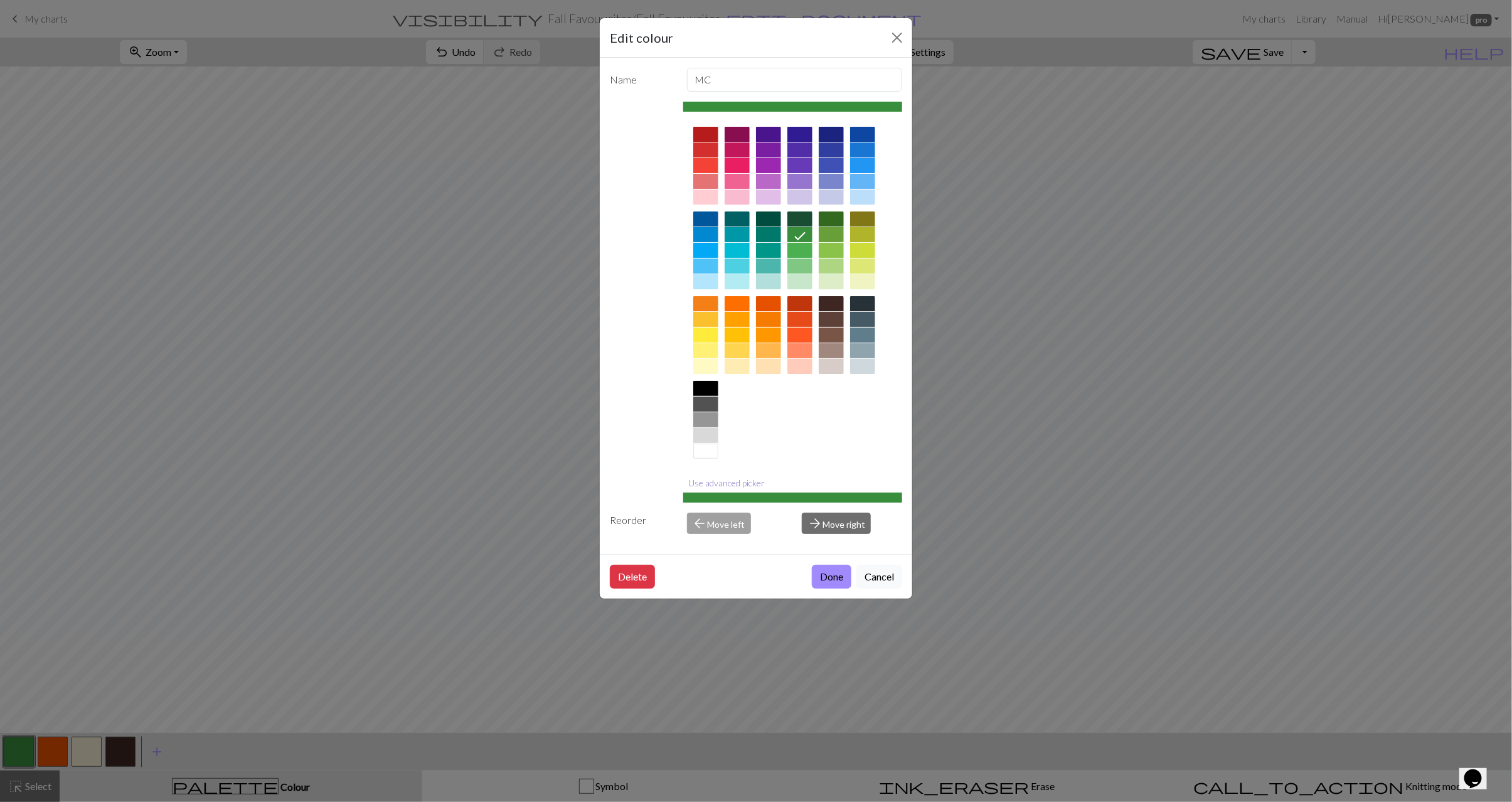
click at [734, 483] on button "Use advanced picker" at bounding box center [727, 482] width 88 height 20
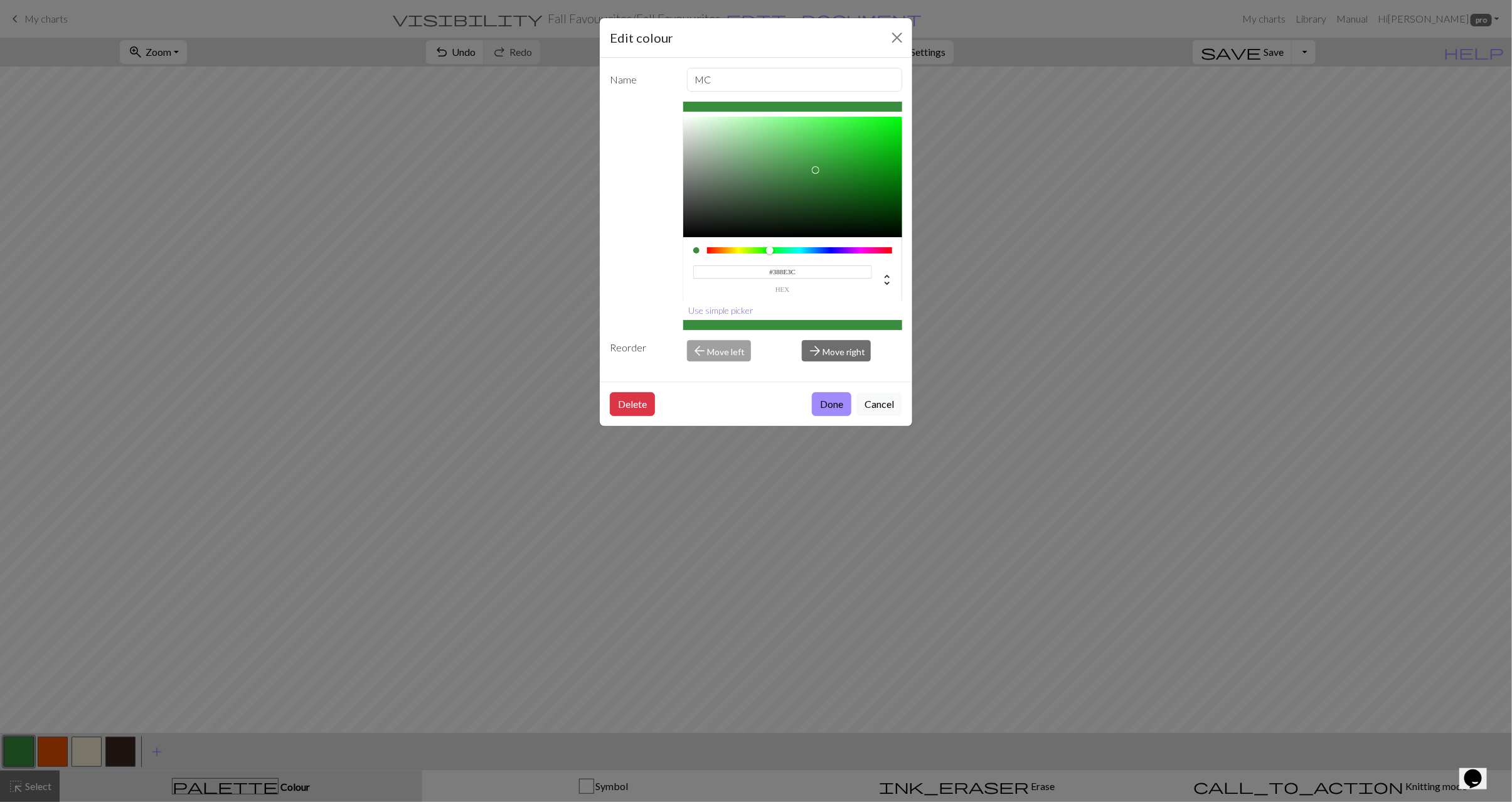
click at [744, 315] on button "Use simple picker" at bounding box center [721, 310] width 77 height 20
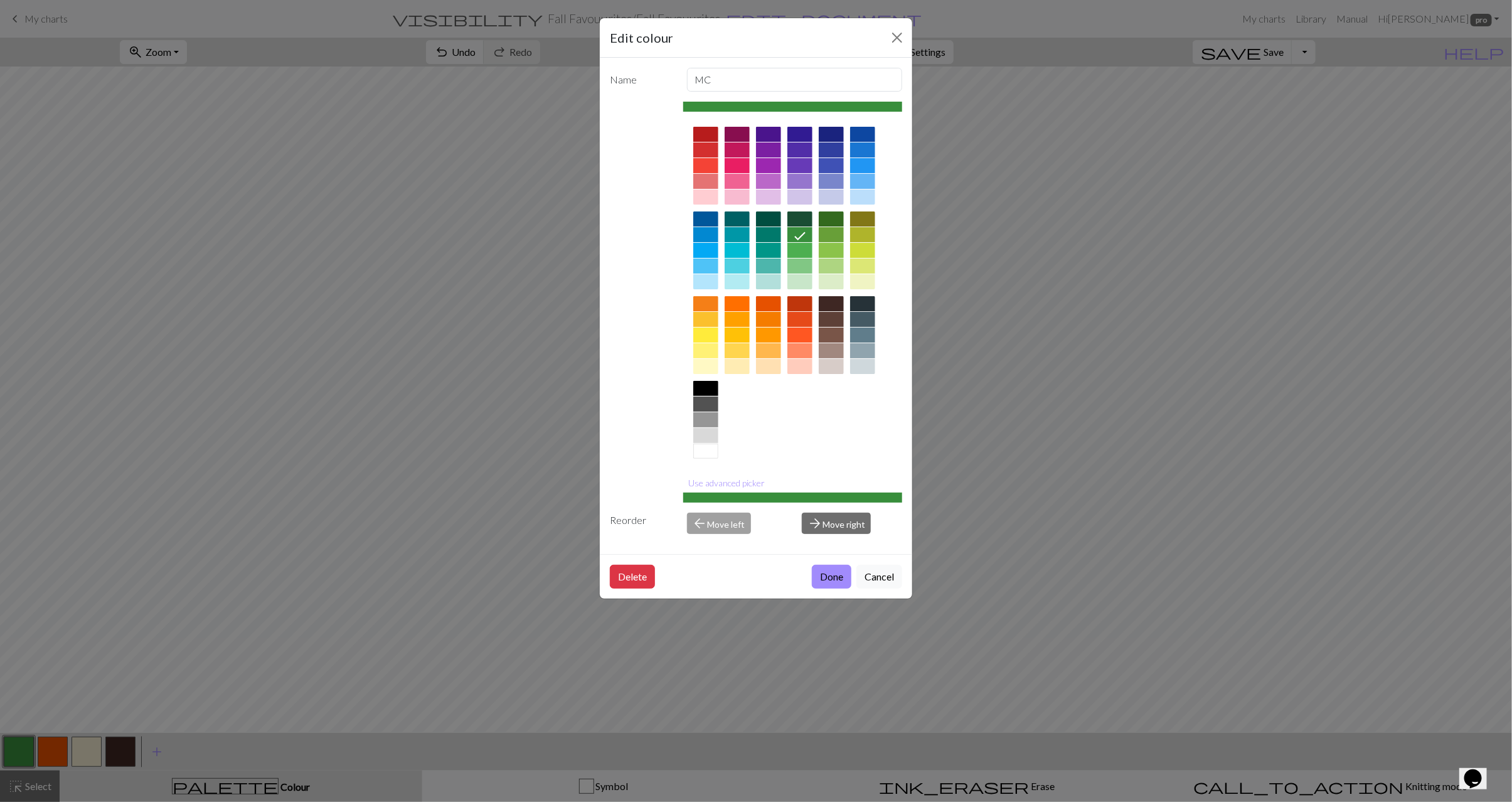
click at [807, 221] on div at bounding box center [799, 218] width 25 height 15
click at [710, 486] on button "Use advanced picker" at bounding box center [727, 482] width 88 height 20
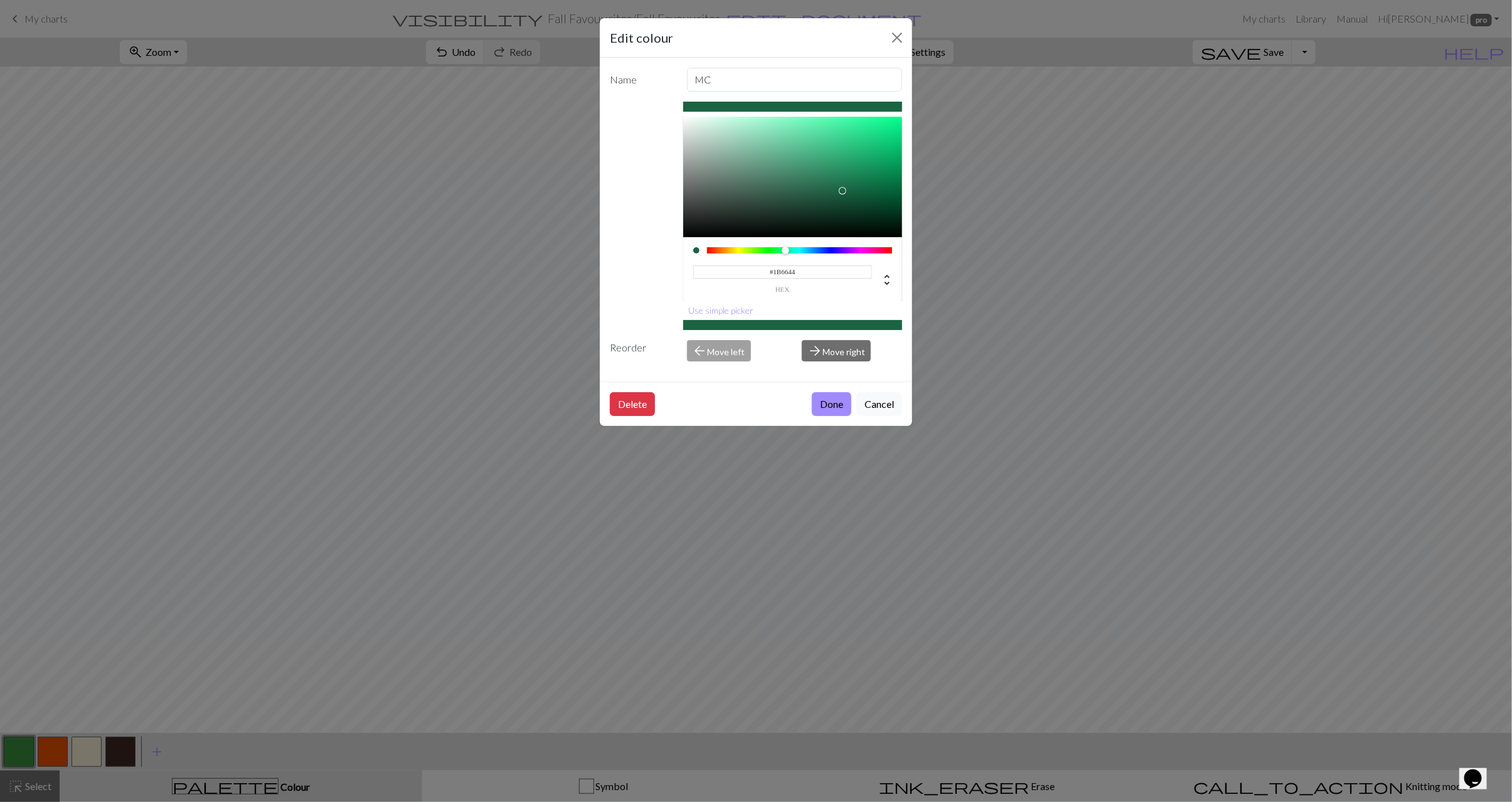
type input "#1B6745"
drag, startPoint x: 829, startPoint y: 203, endPoint x: 845, endPoint y: 189, distance: 21.3
click at [845, 189] on div at bounding box center [844, 189] width 7 height 7
click at [845, 397] on button "Done" at bounding box center [831, 404] width 40 height 24
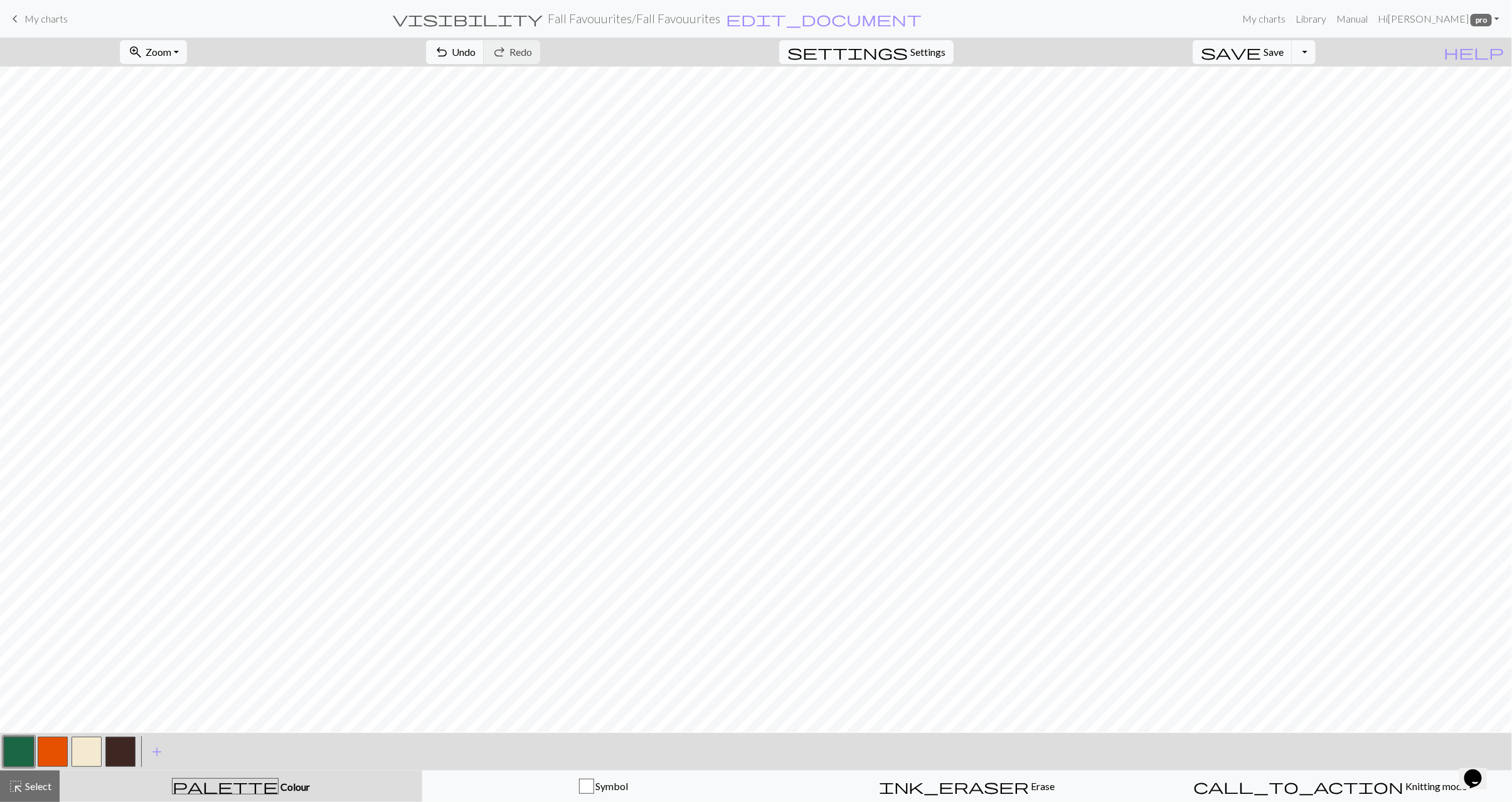
click at [87, 757] on button "button" at bounding box center [87, 752] width 30 height 30
click at [54, 758] on button "button" at bounding box center [53, 752] width 30 height 30
click at [110, 752] on button "button" at bounding box center [121, 752] width 30 height 30
click at [44, 753] on button "button" at bounding box center [53, 752] width 30 height 30
click at [7, 757] on button "button" at bounding box center [19, 752] width 30 height 30
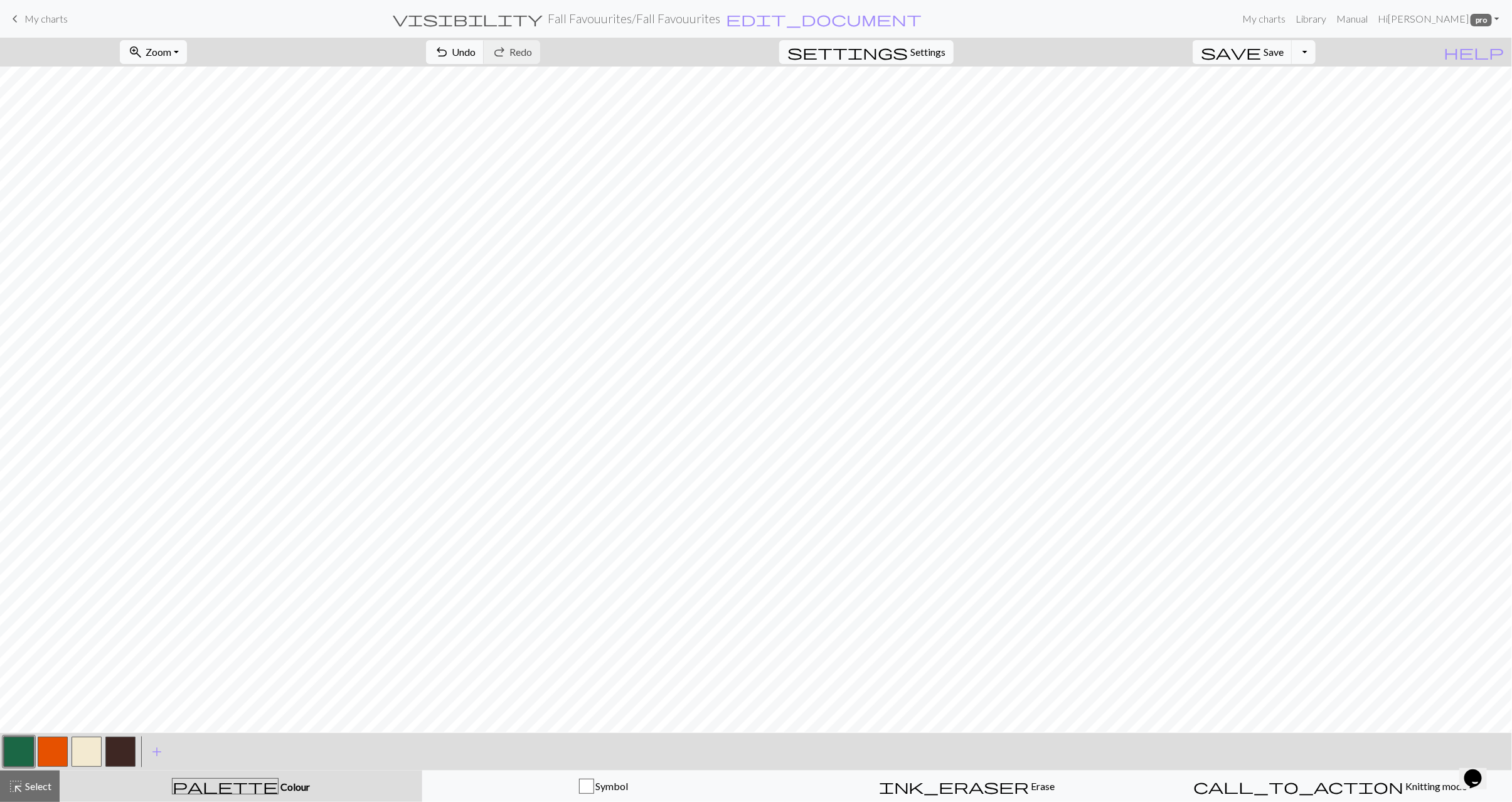
click at [54, 759] on button "button" at bounding box center [53, 752] width 30 height 30
click at [12, 755] on button "button" at bounding box center [19, 752] width 30 height 30
click at [122, 754] on button "button" at bounding box center [121, 752] width 30 height 30
click at [38, 788] on span "Select" at bounding box center [37, 786] width 28 height 12
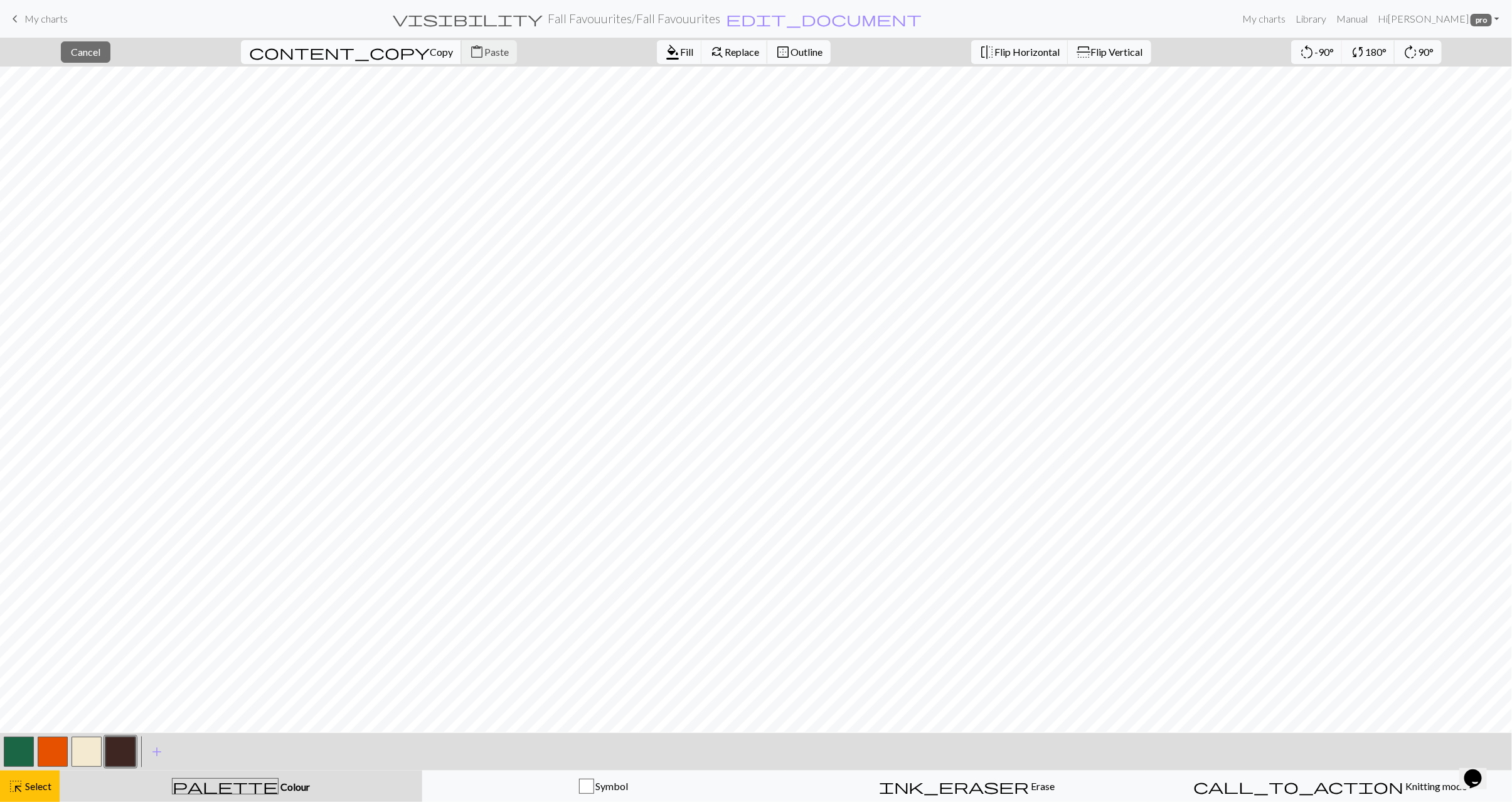
click at [429, 55] on span "Copy" at bounding box center [441, 51] width 23 height 12
click at [484, 52] on span "Paste" at bounding box center [497, 51] width 25 height 12
click at [10, 755] on button "button" at bounding box center [19, 752] width 30 height 30
click at [665, 50] on span "format_color_fill" at bounding box center [672, 52] width 15 height 17
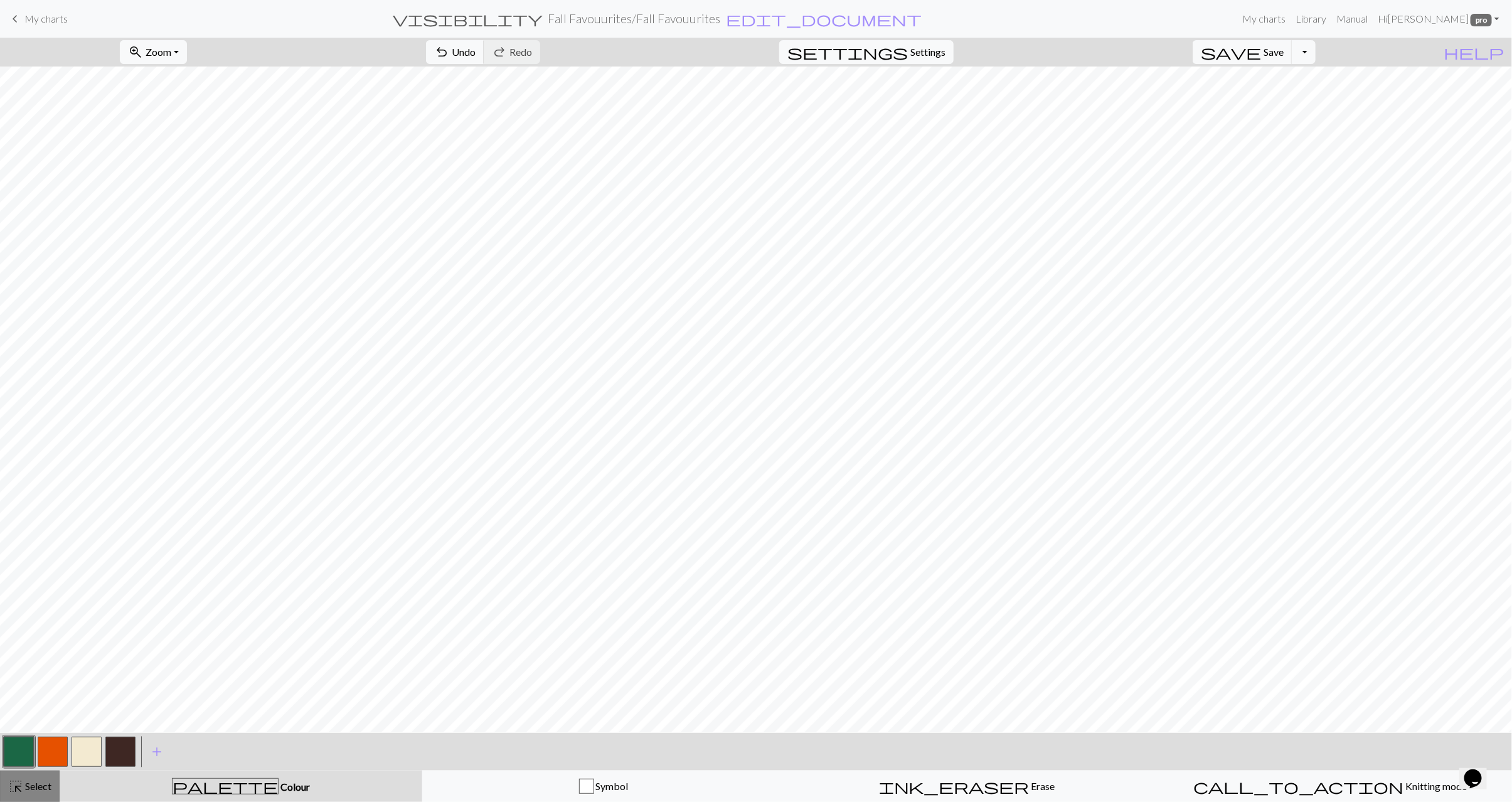
click at [26, 793] on div "highlight_alt Select Select" at bounding box center [30, 786] width 43 height 15
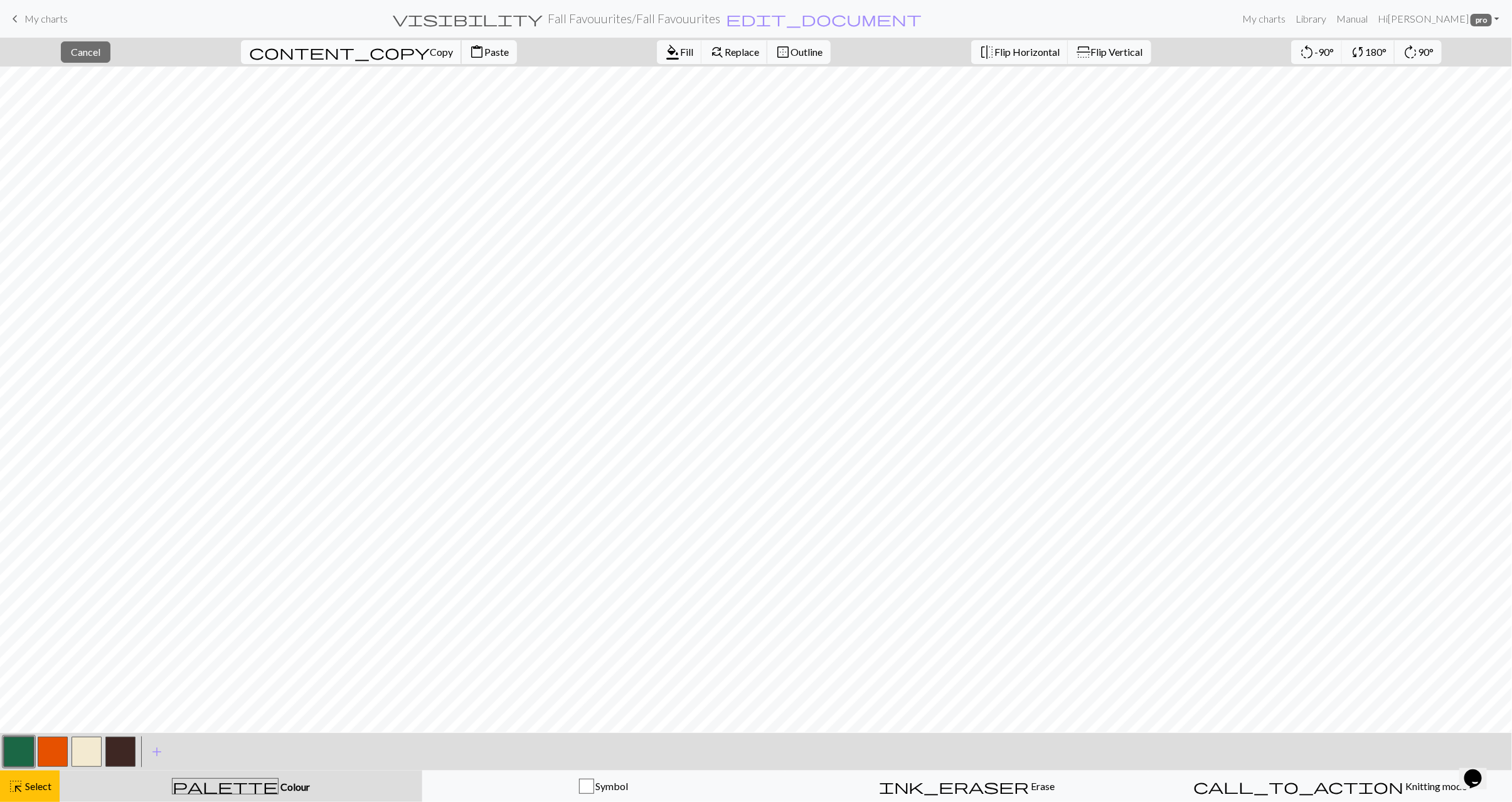
click at [303, 59] on span "content_copy" at bounding box center [340, 52] width 181 height 17
click at [484, 51] on span "Paste" at bounding box center [497, 51] width 25 height 12
click at [680, 50] on span "Fill" at bounding box center [687, 51] width 13 height 12
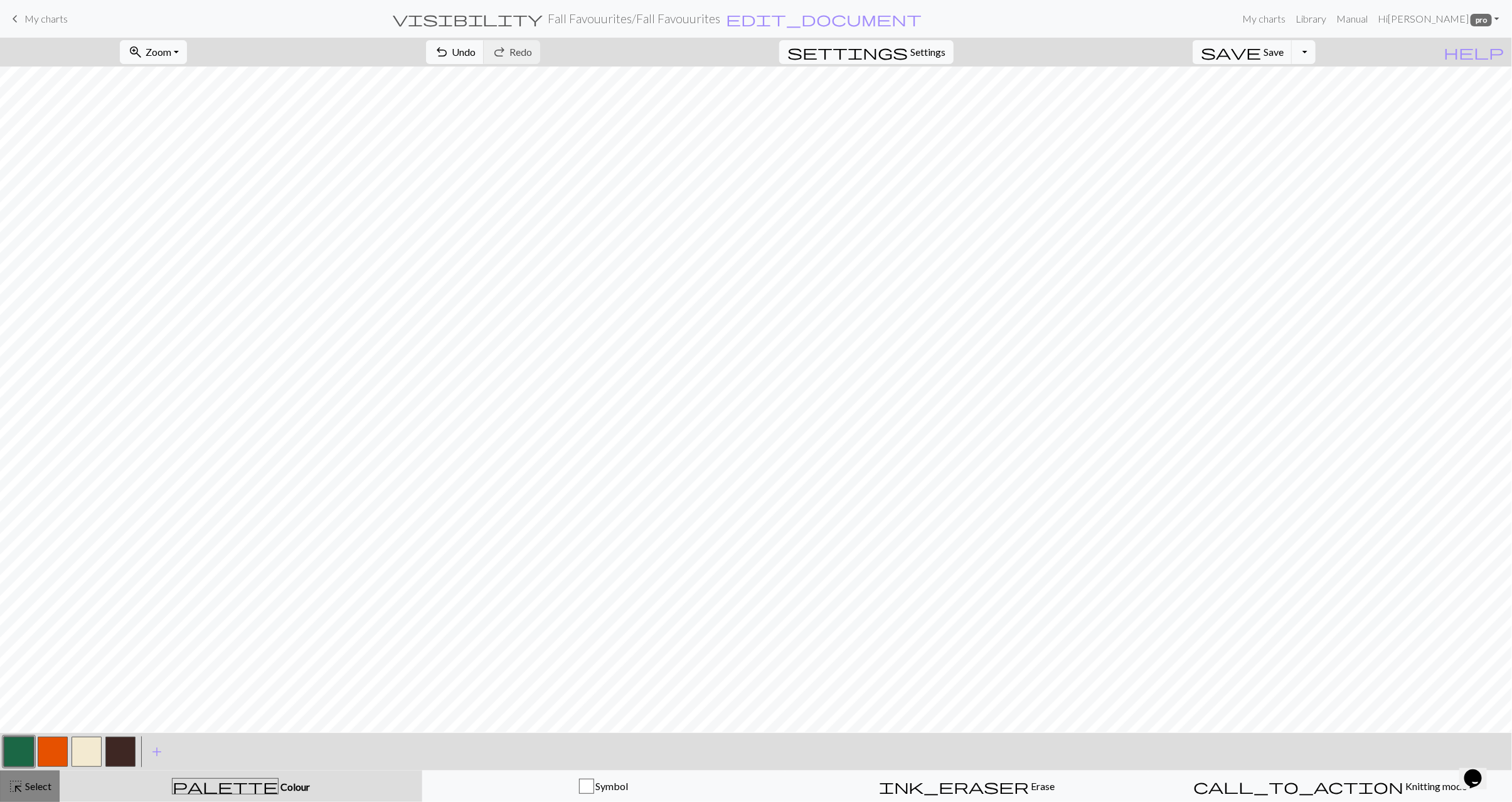
click at [43, 780] on span "Select" at bounding box center [37, 786] width 28 height 12
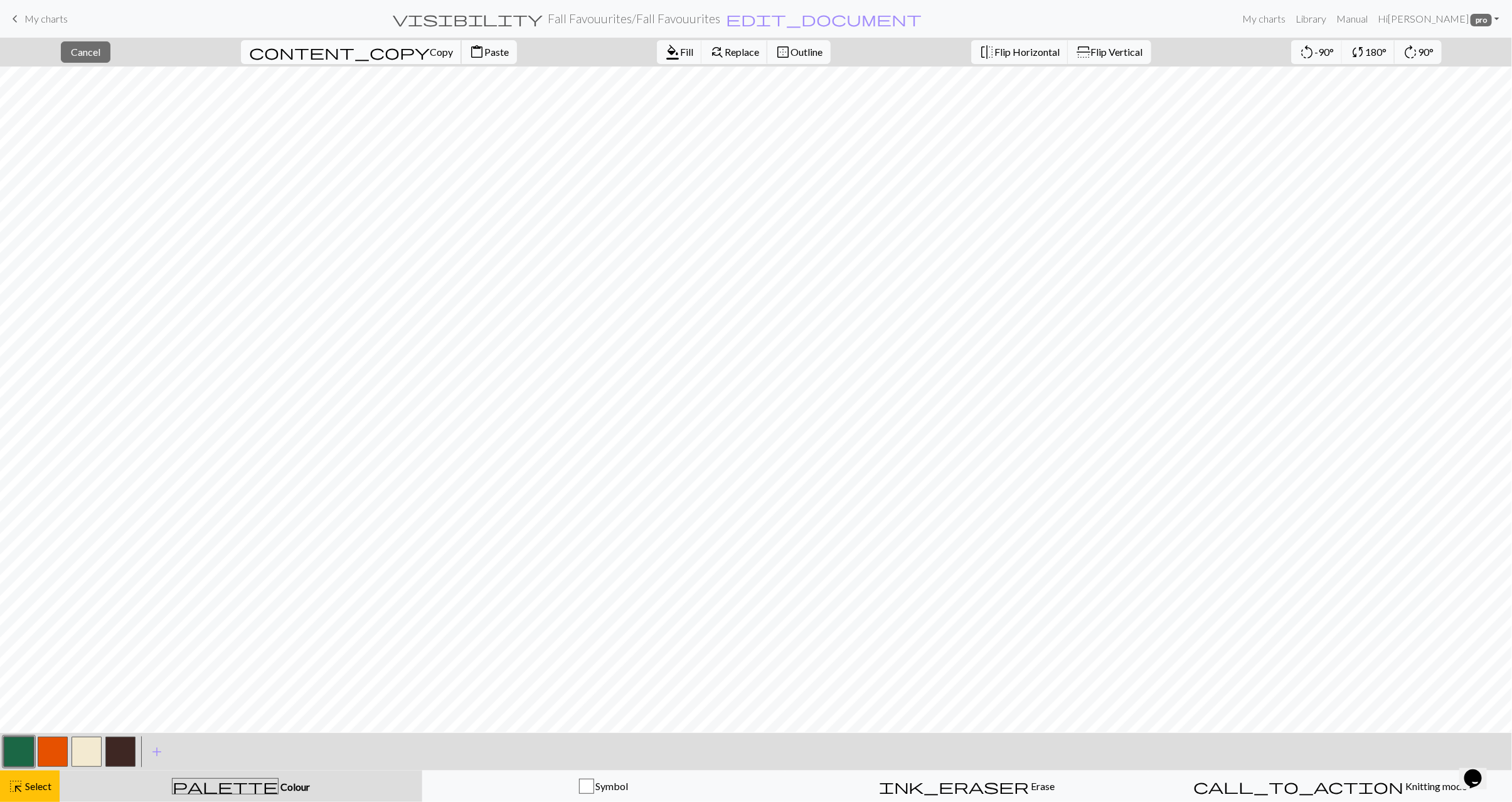
click at [429, 50] on span "Copy" at bounding box center [441, 51] width 23 height 12
click at [484, 48] on span "Paste" at bounding box center [497, 51] width 25 height 12
click at [17, 759] on button "button" at bounding box center [19, 752] width 30 height 30
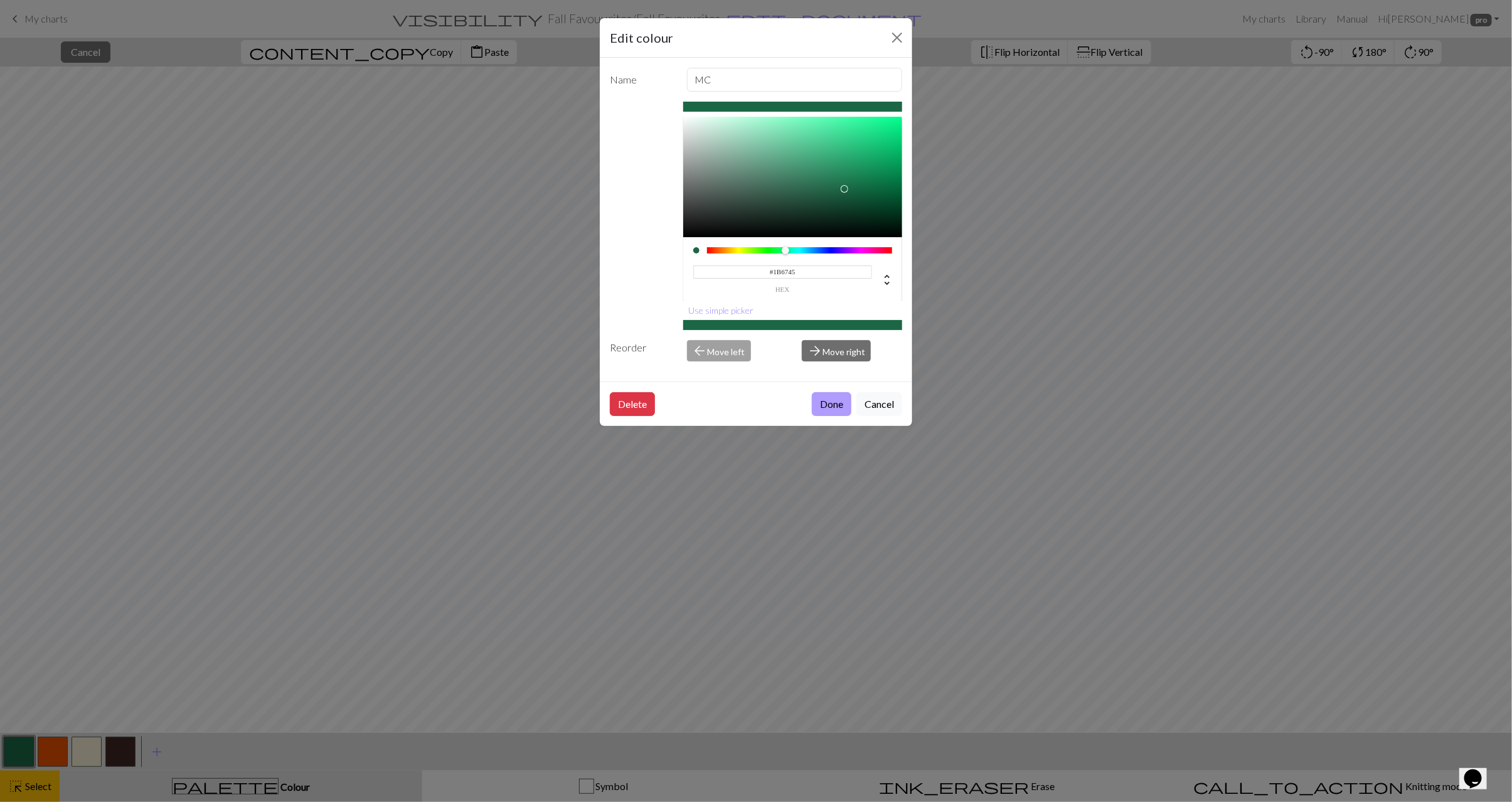
click at [839, 410] on button "Done" at bounding box center [831, 404] width 40 height 24
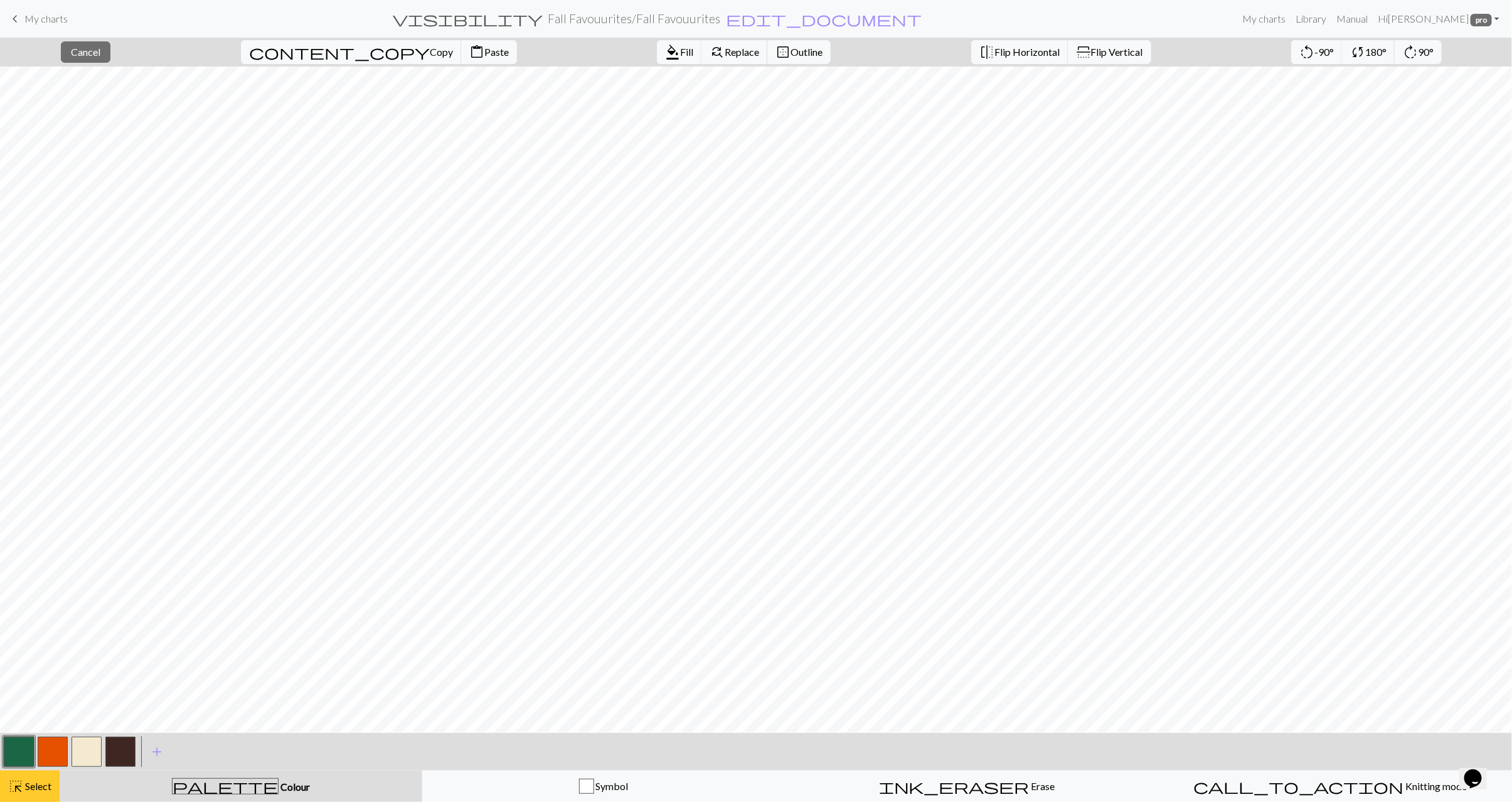
click at [26, 781] on span "Select" at bounding box center [37, 786] width 28 height 12
click at [100, 756] on button "button" at bounding box center [87, 752] width 30 height 30
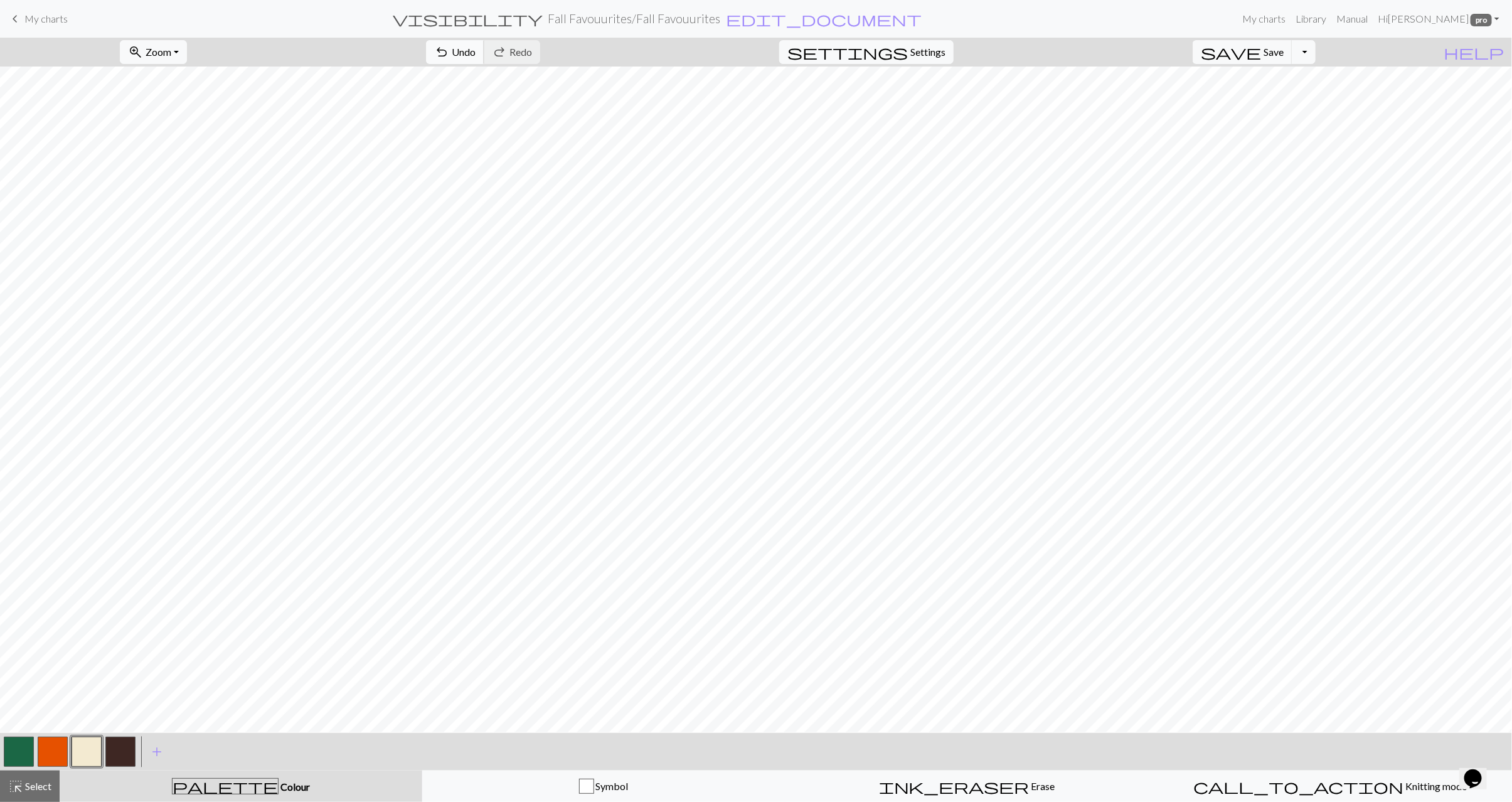
click at [476, 54] on span "Undo" at bounding box center [463, 51] width 24 height 12
click at [49, 758] on button "button" at bounding box center [53, 752] width 30 height 30
click at [123, 753] on button "button" at bounding box center [121, 752] width 30 height 30
drag, startPoint x: 14, startPoint y: 747, endPoint x: 37, endPoint y: 733, distance: 26.9
click at [14, 747] on button "button" at bounding box center [19, 752] width 30 height 30
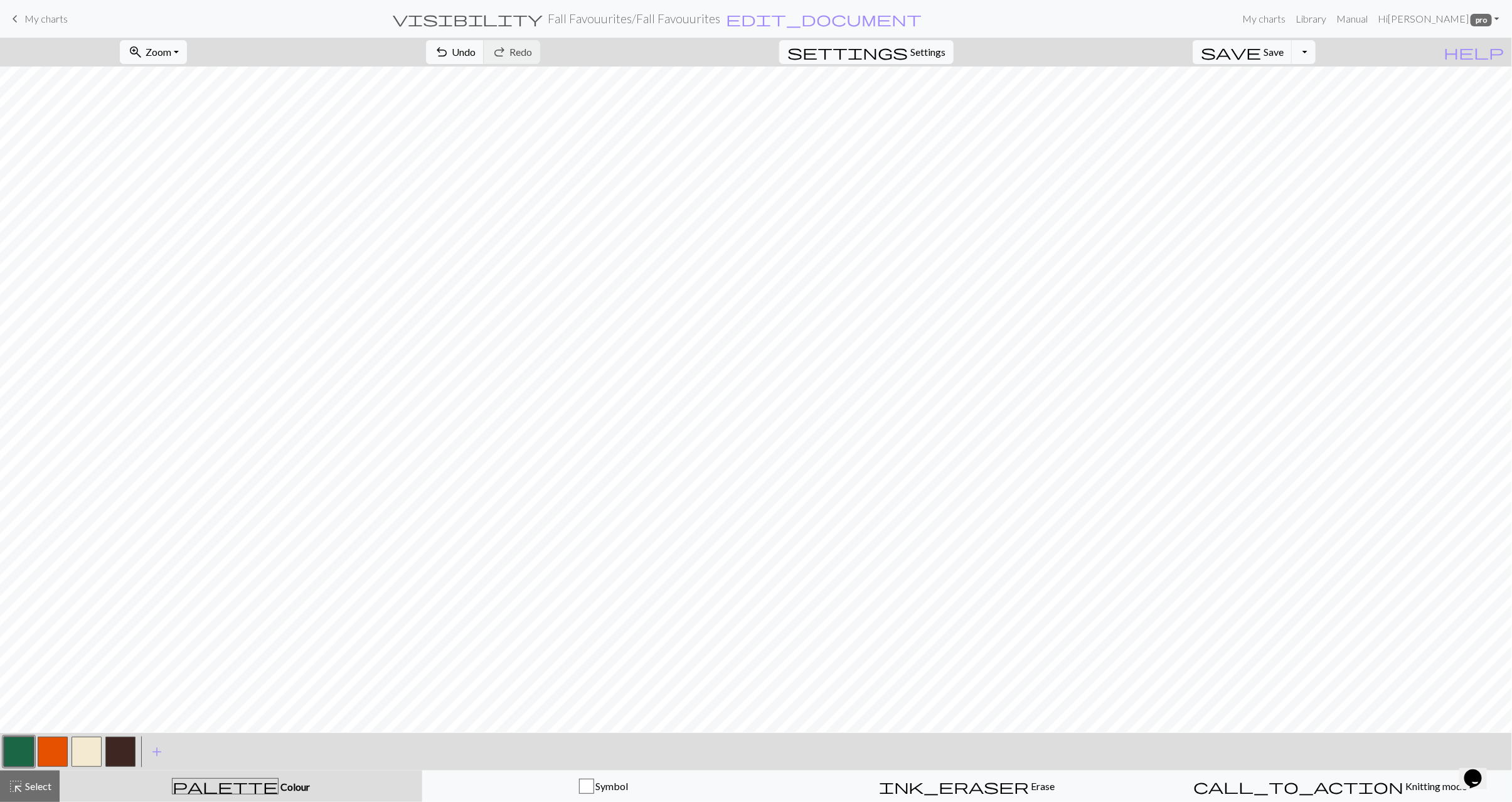
drag, startPoint x: 55, startPoint y: 758, endPoint x: 85, endPoint y: 741, distance: 34.5
click at [54, 757] on button "button" at bounding box center [53, 752] width 30 height 30
click at [30, 748] on button "button" at bounding box center [19, 752] width 30 height 30
drag, startPoint x: 91, startPoint y: 746, endPoint x: 114, endPoint y: 742, distance: 23.3
click at [92, 746] on button "button" at bounding box center [87, 752] width 30 height 30
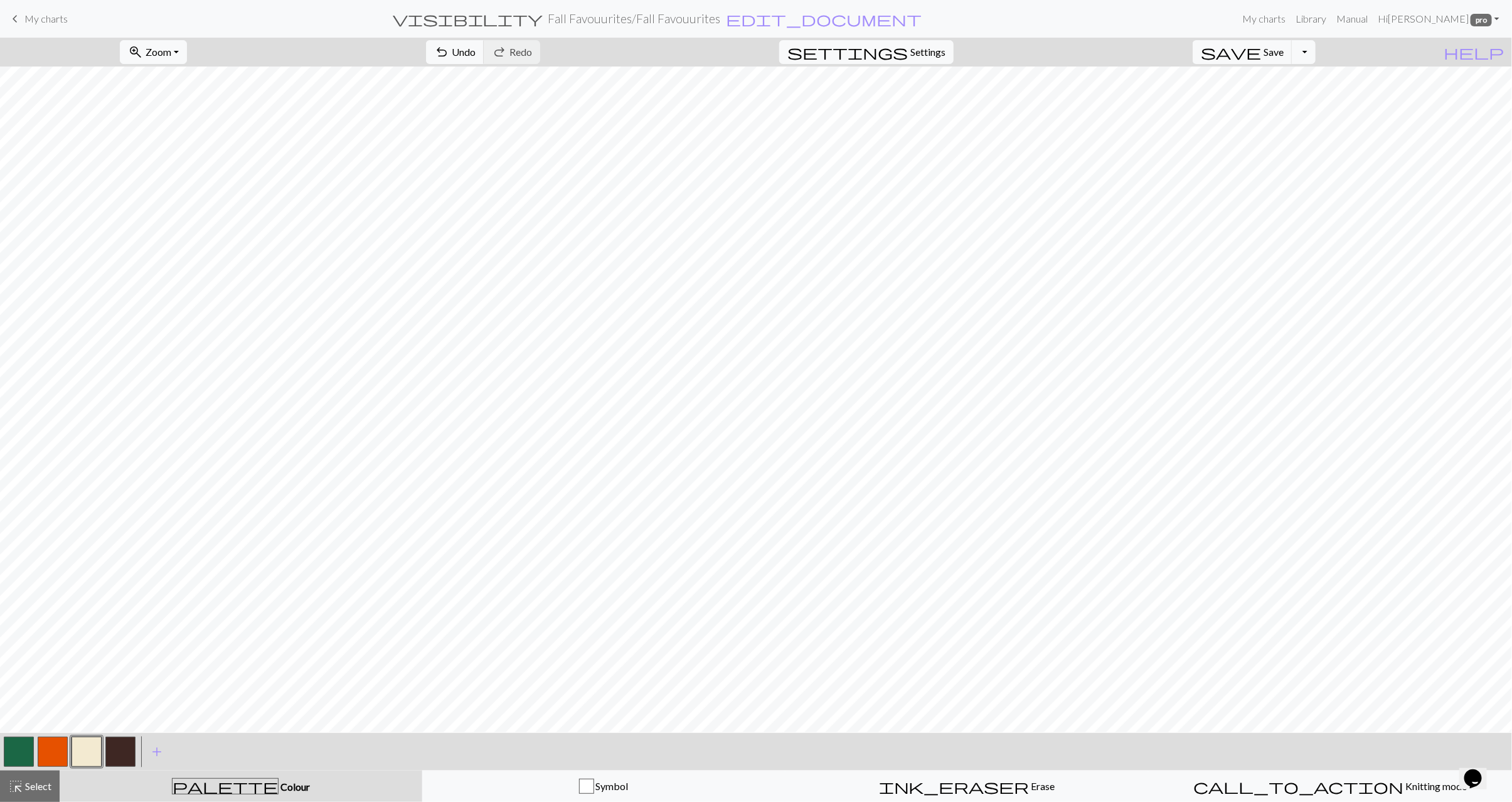
click at [52, 751] on button "button" at bounding box center [53, 752] width 30 height 30
click at [23, 786] on span "Select" at bounding box center [37, 786] width 28 height 12
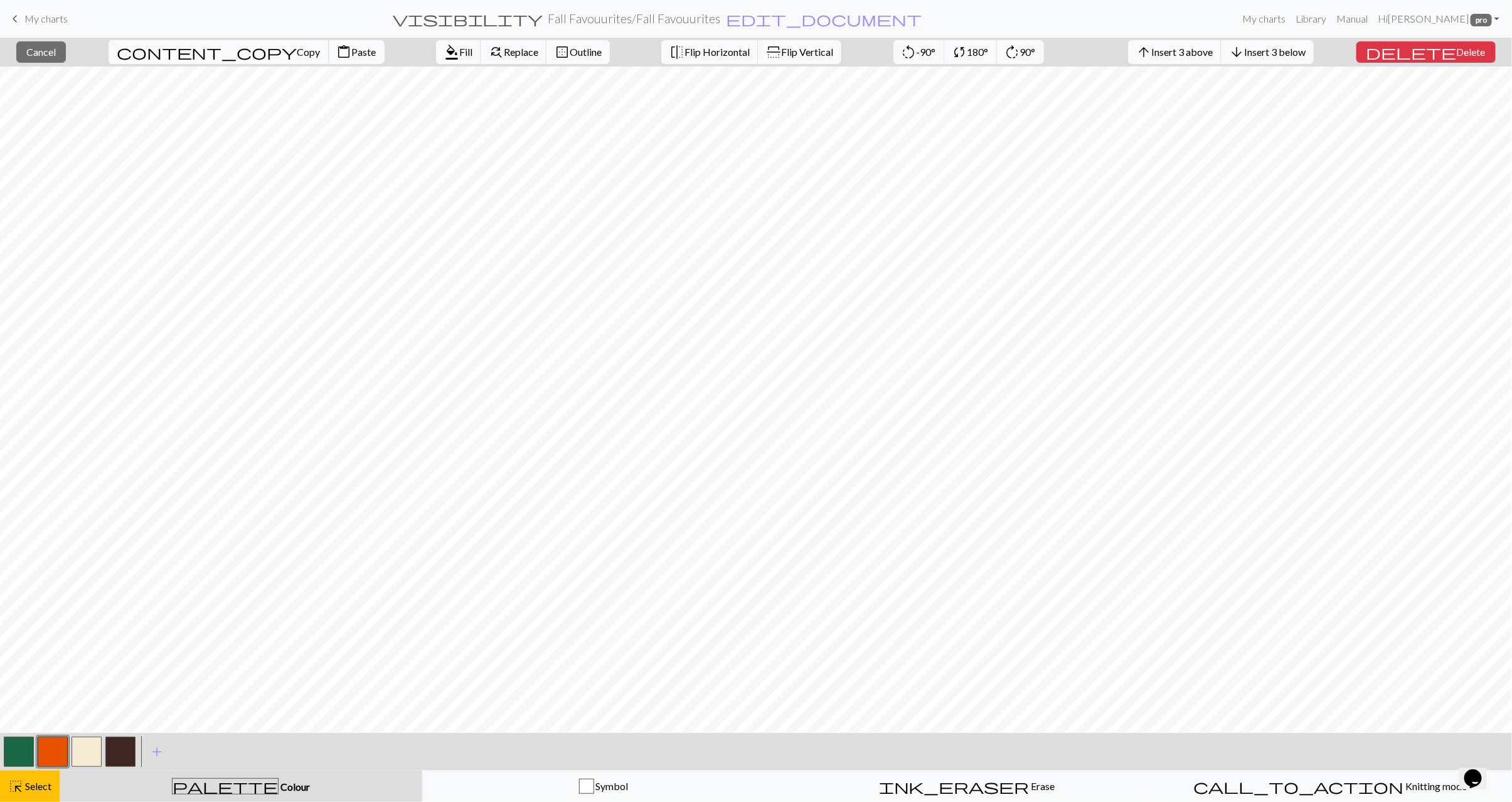
click at [17, 754] on button "button" at bounding box center [19, 752] width 30 height 30
click at [459, 51] on span "Fill" at bounding box center [465, 51] width 13 height 12
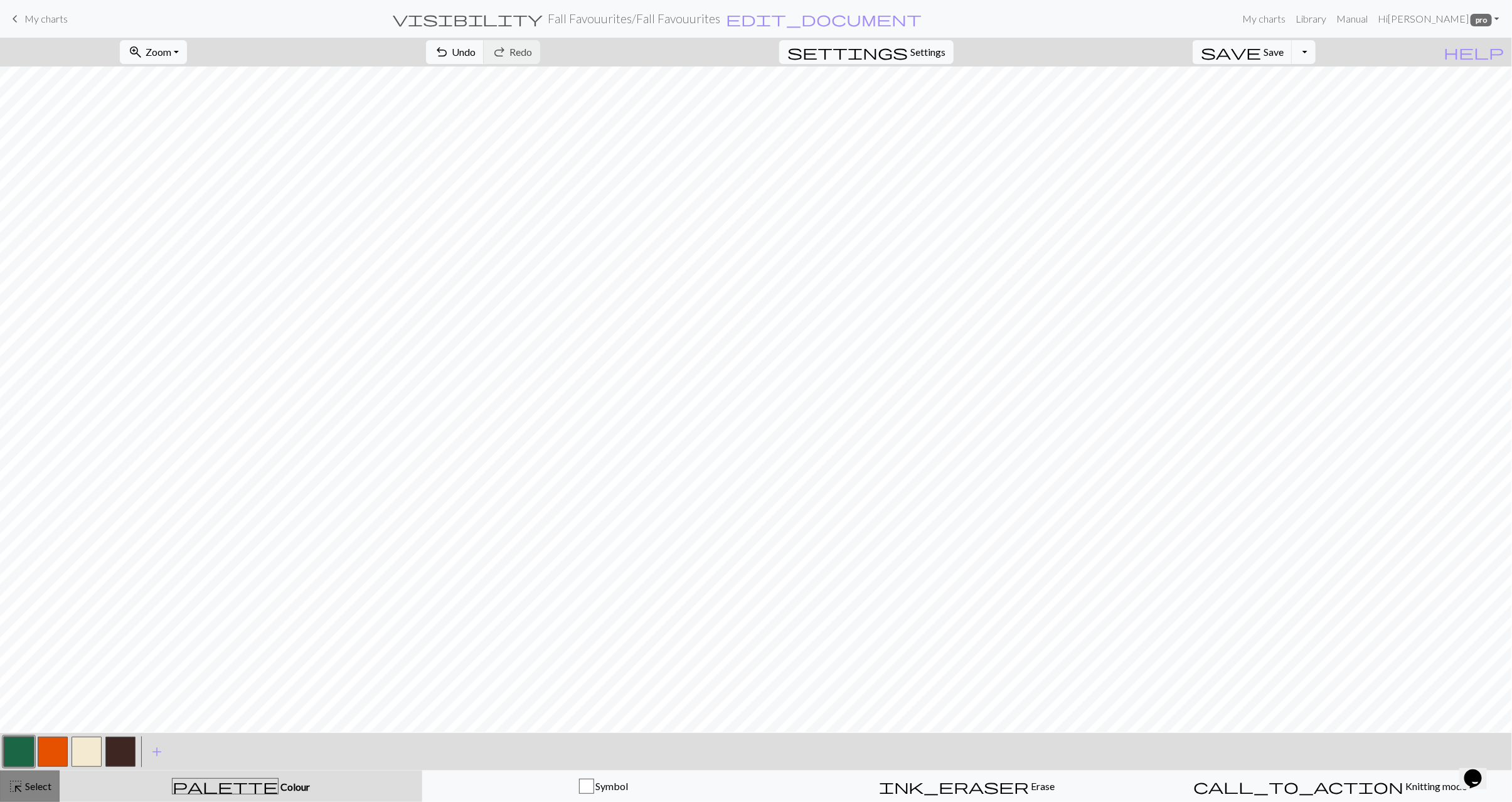
click at [34, 782] on span "Select" at bounding box center [37, 786] width 28 height 12
drag, startPoint x: 325, startPoint y: 58, endPoint x: 325, endPoint y: 65, distance: 7.0
click at [429, 58] on span "Copy" at bounding box center [441, 51] width 23 height 12
click at [484, 50] on span "Paste" at bounding box center [497, 51] width 25 height 12
click at [27, 787] on span "Select" at bounding box center [37, 786] width 28 height 12
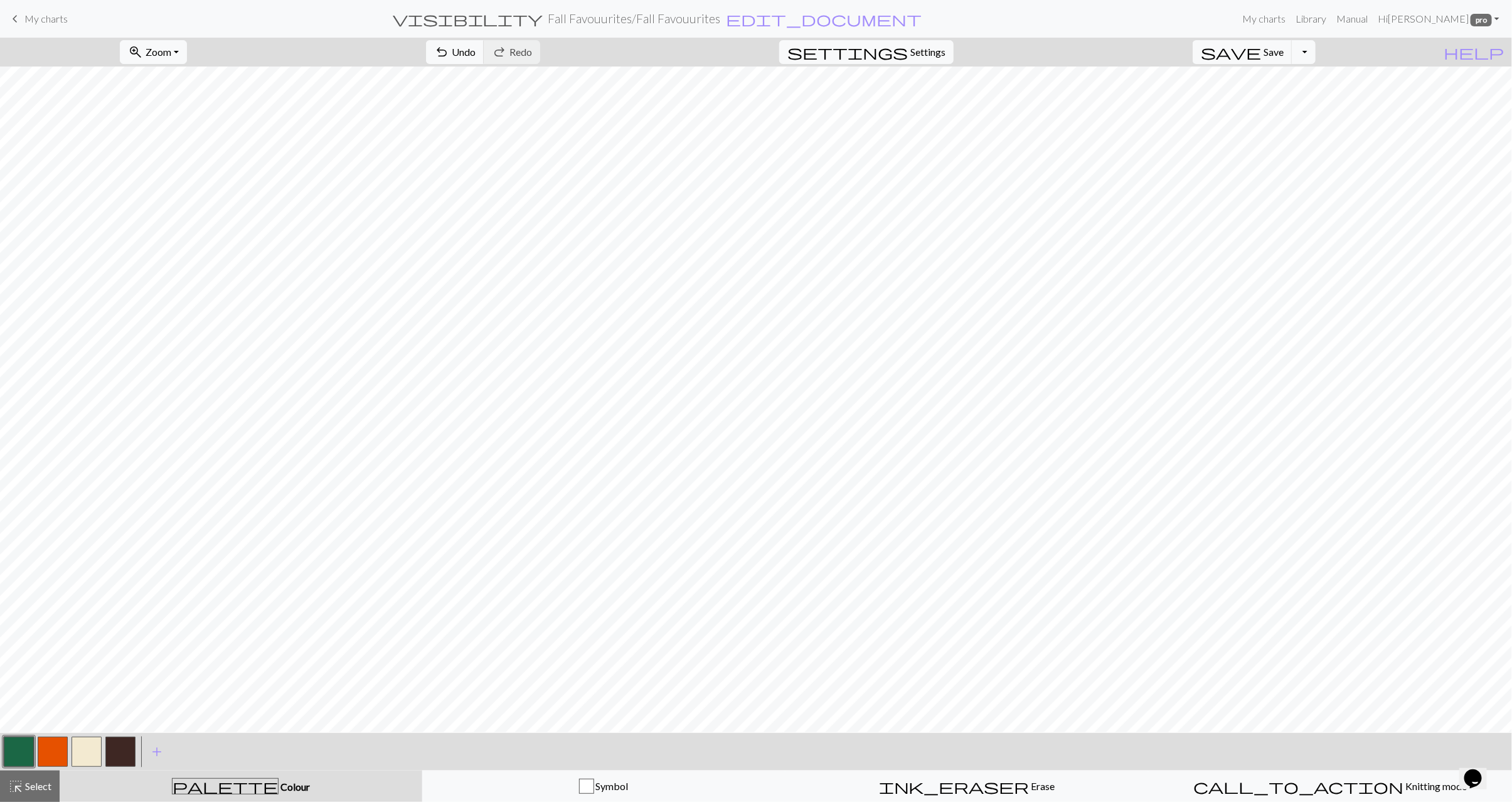
click at [88, 751] on button "button" at bounding box center [87, 752] width 30 height 30
click at [45, 756] on button "button" at bounding box center [53, 752] width 30 height 30
click at [29, 757] on button "button" at bounding box center [19, 752] width 30 height 30
click at [49, 751] on button "button" at bounding box center [53, 752] width 30 height 30
click at [30, 779] on div "highlight_alt Select Select" at bounding box center [30, 786] width 43 height 15
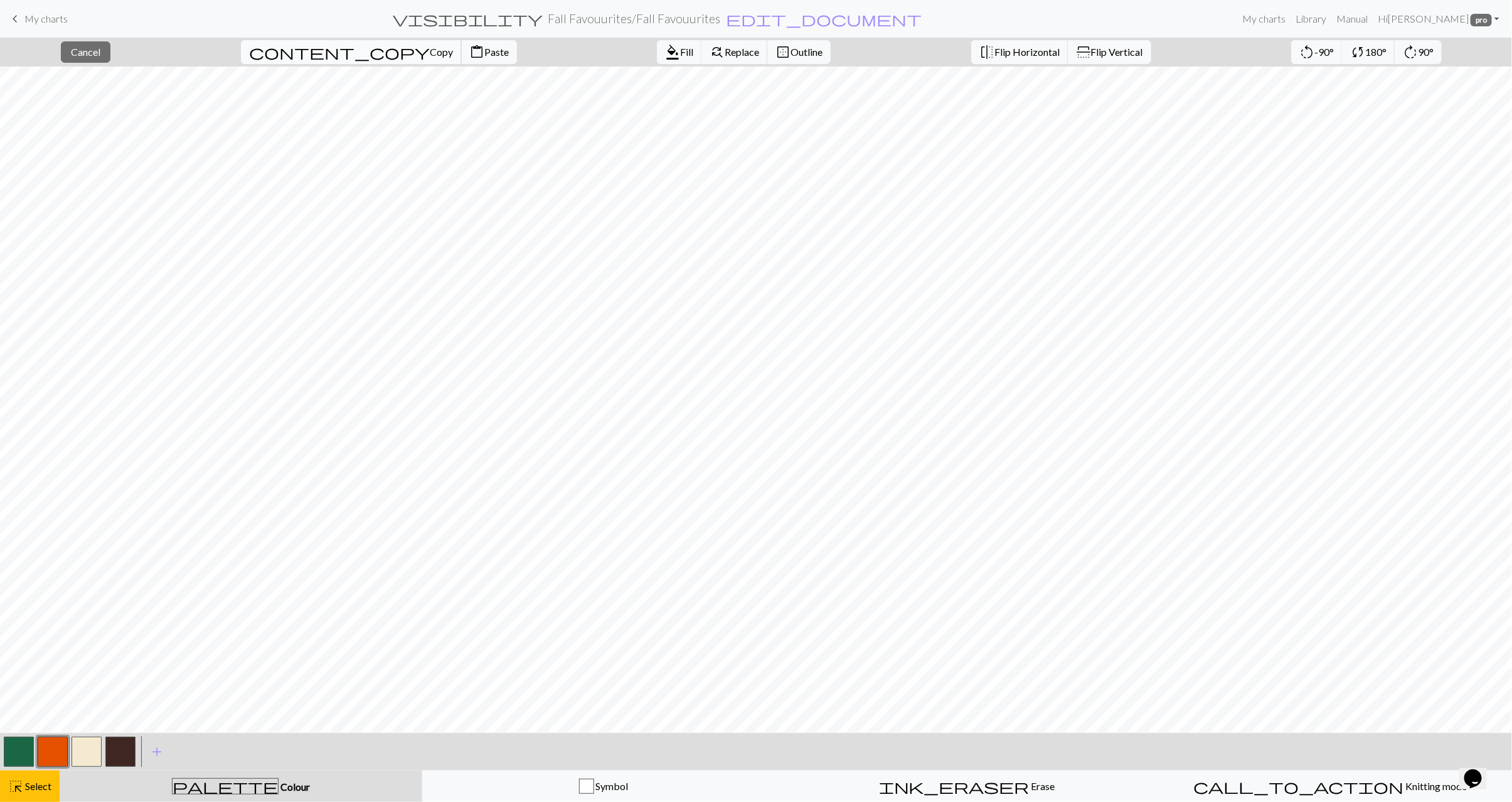
click at [304, 55] on span "content_copy" at bounding box center [340, 52] width 181 height 17
click at [469, 50] on span "content_paste" at bounding box center [476, 52] width 15 height 17
click at [16, 760] on button "button" at bounding box center [19, 752] width 30 height 30
click at [26, 793] on div "highlight_alt Select Select" at bounding box center [30, 786] width 43 height 15
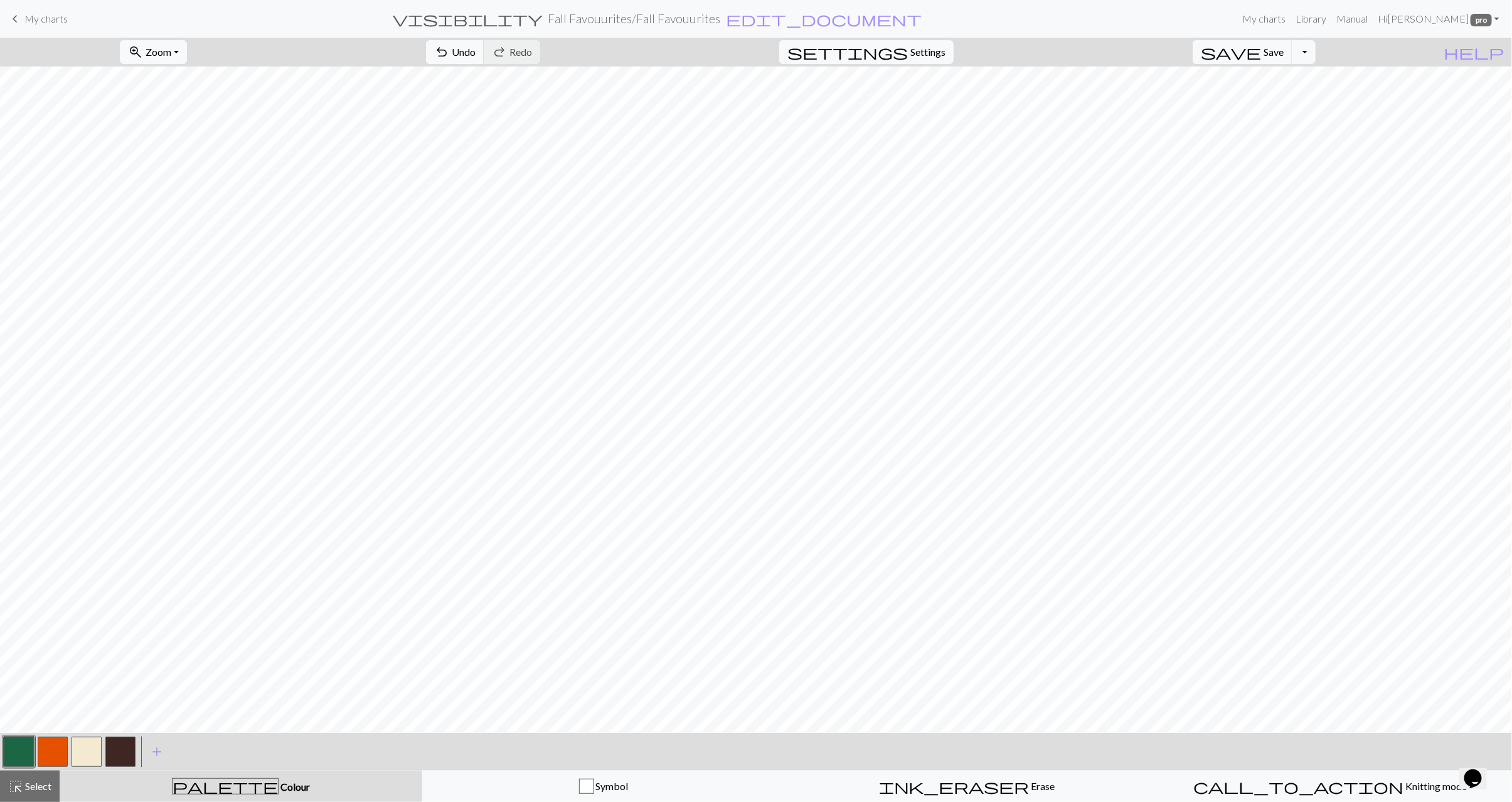
click at [35, 755] on div at bounding box center [52, 751] width 34 height 34
click at [27, 758] on button "button" at bounding box center [19, 752] width 30 height 30
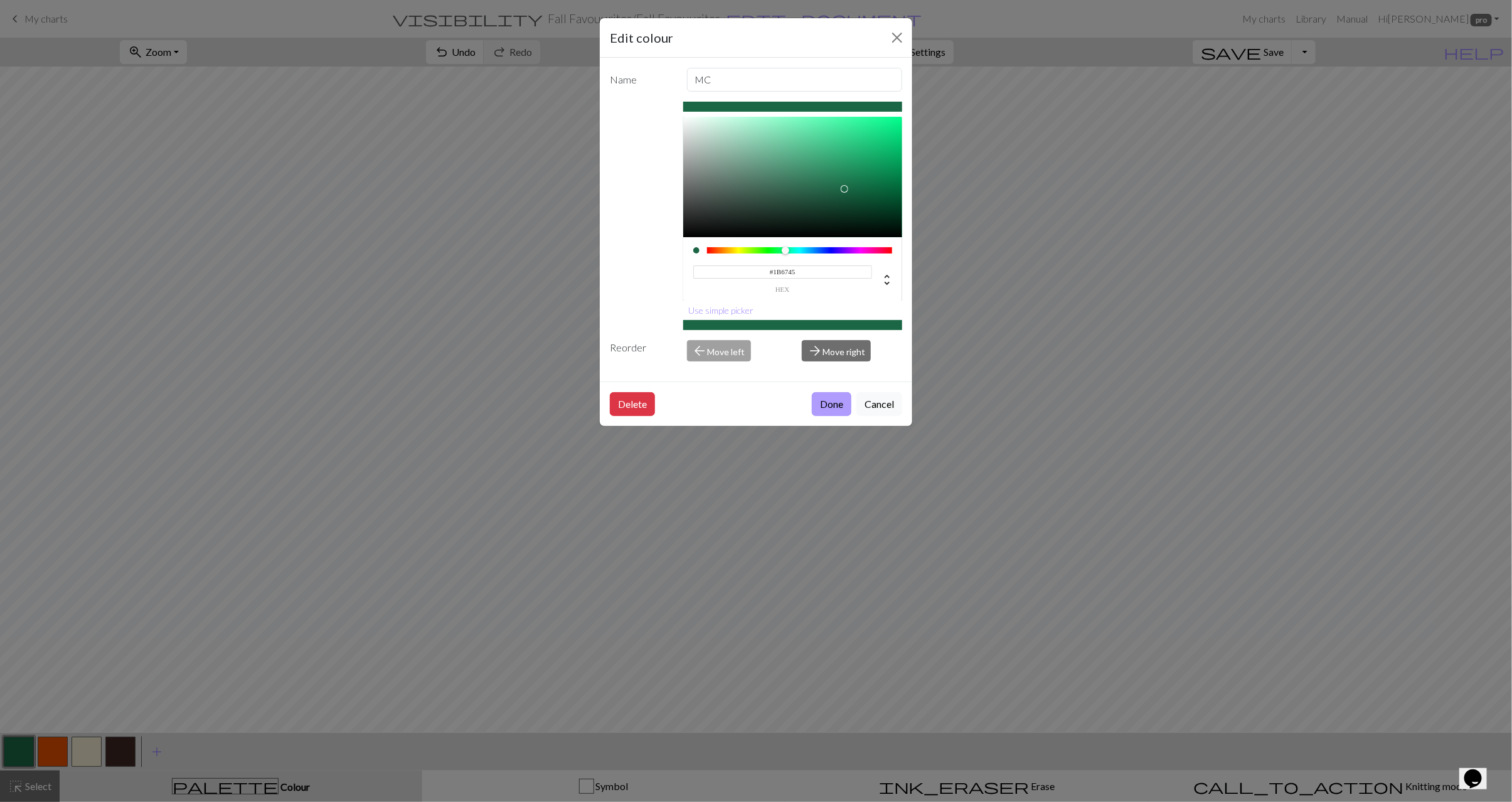
click at [823, 407] on button "Done" at bounding box center [831, 404] width 40 height 24
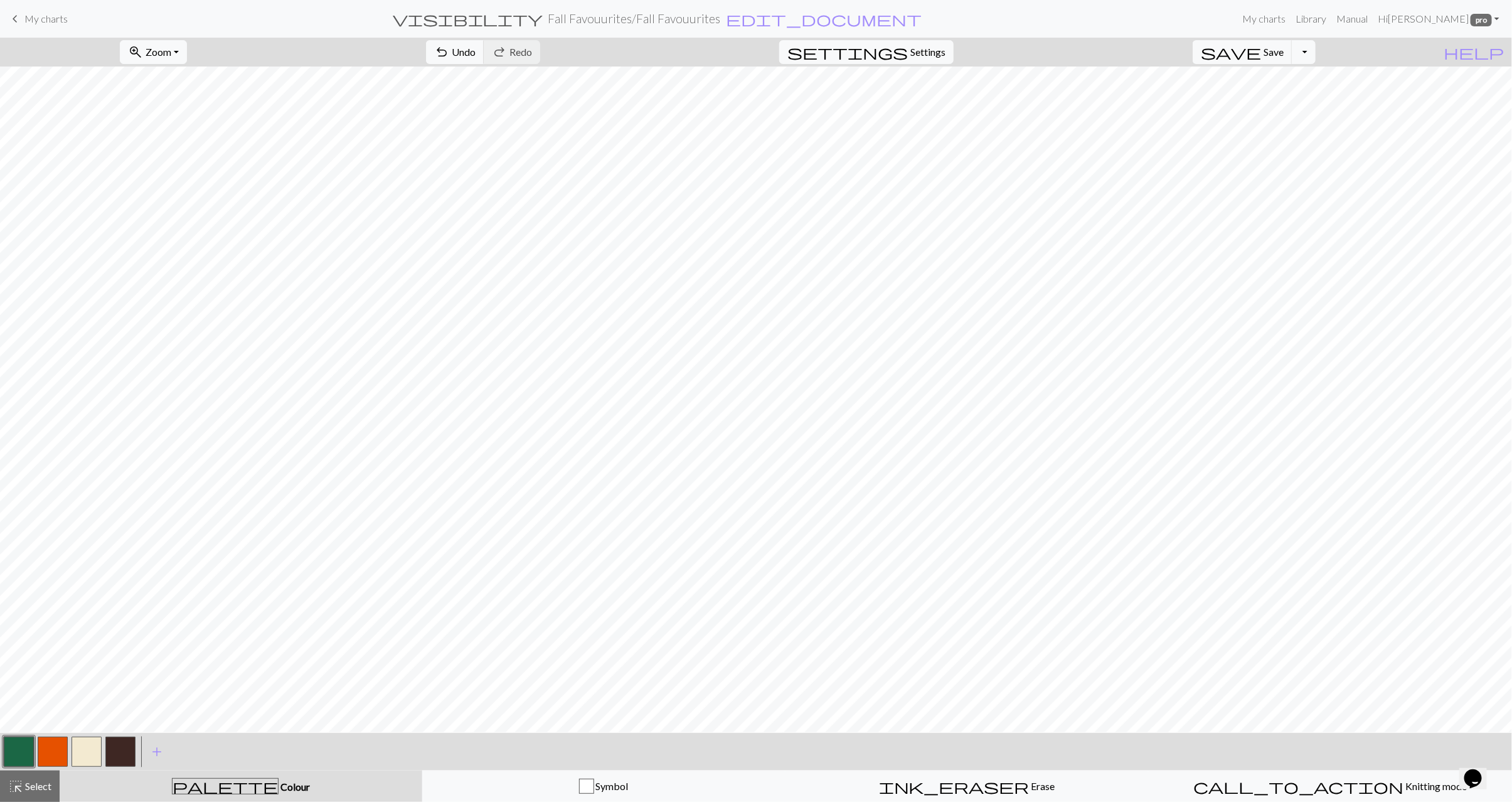
click at [53, 753] on button "button" at bounding box center [53, 752] width 30 height 30
click at [16, 755] on button "button" at bounding box center [19, 752] width 30 height 30
click at [7, 754] on button "button" at bounding box center [19, 752] width 30 height 30
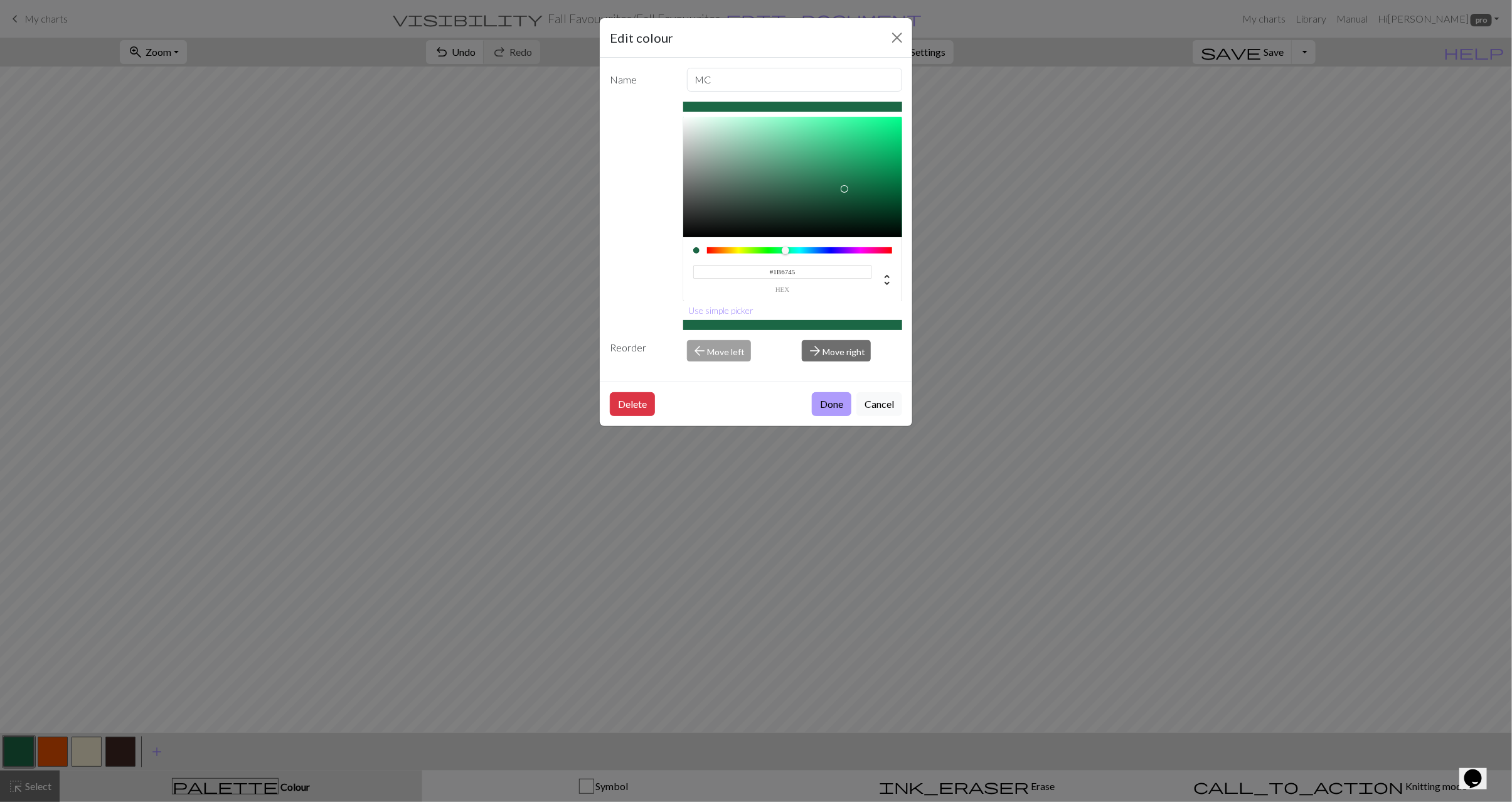
click at [839, 406] on button "Done" at bounding box center [831, 404] width 40 height 24
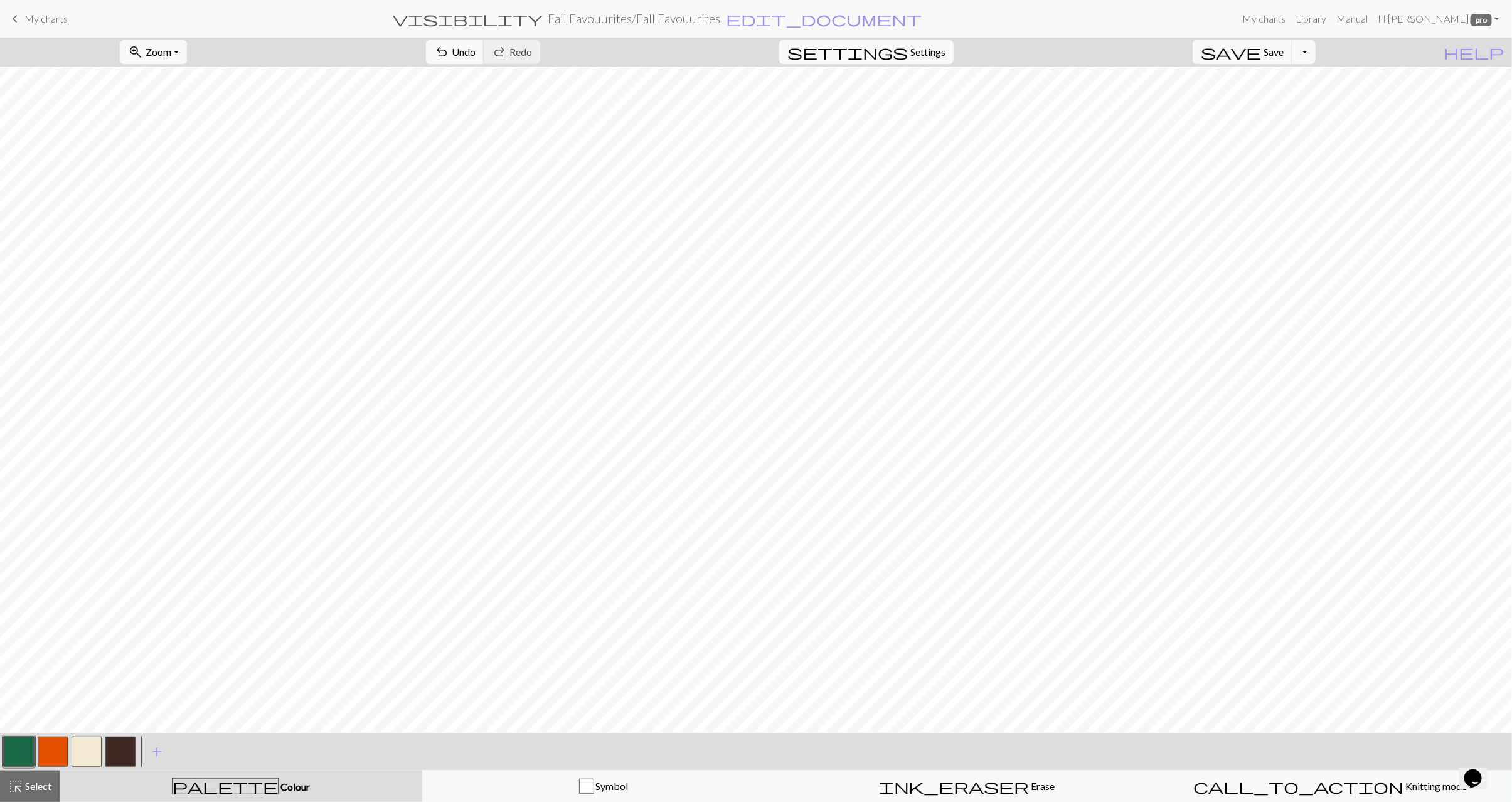
click at [22, 746] on button "button" at bounding box center [19, 752] width 30 height 30
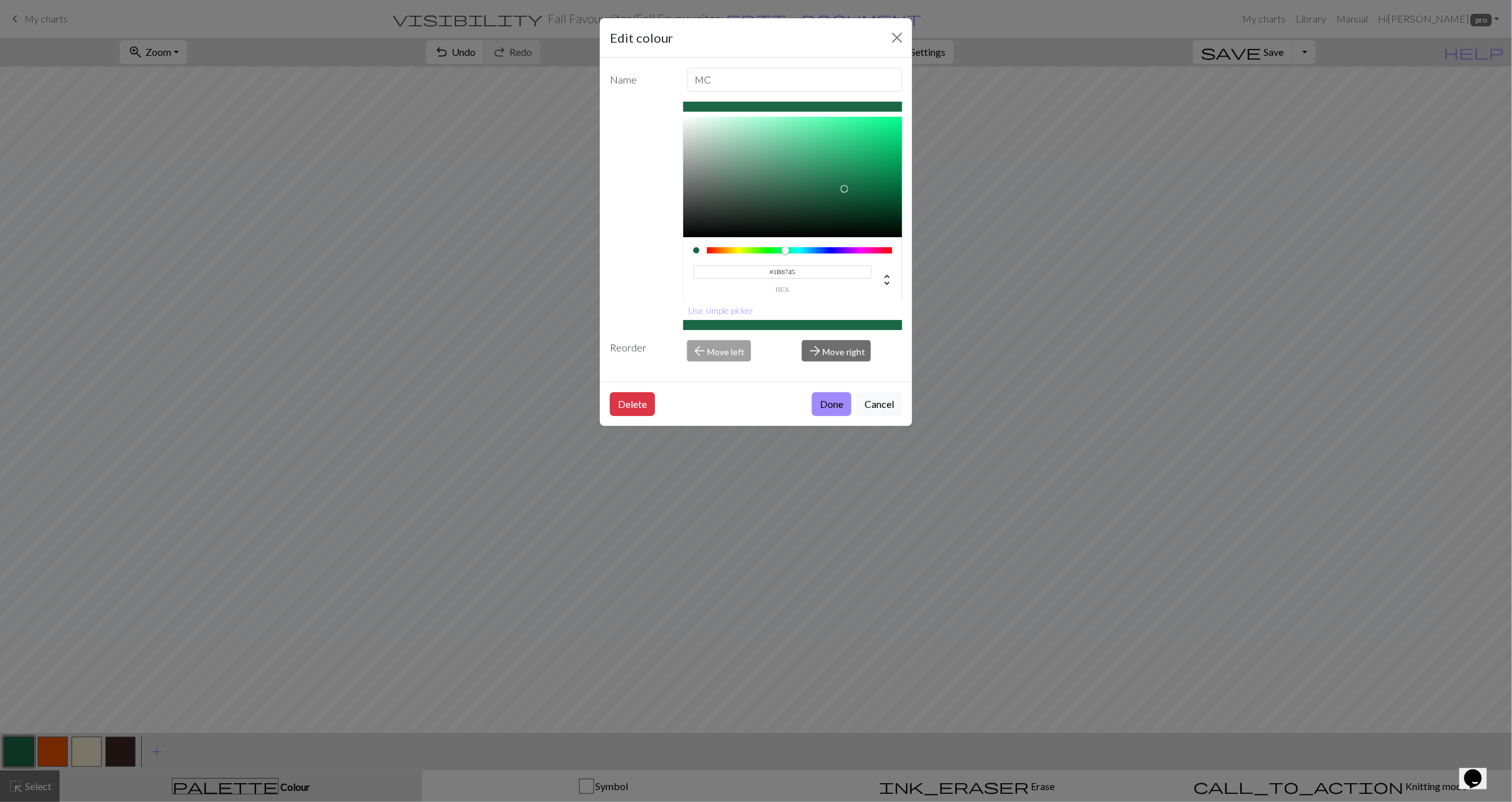
click at [65, 748] on div "Edit colour Name MC #1B6745 hex Use simple picker Reorder arrow_back Move left …" at bounding box center [756, 401] width 1512 height 802
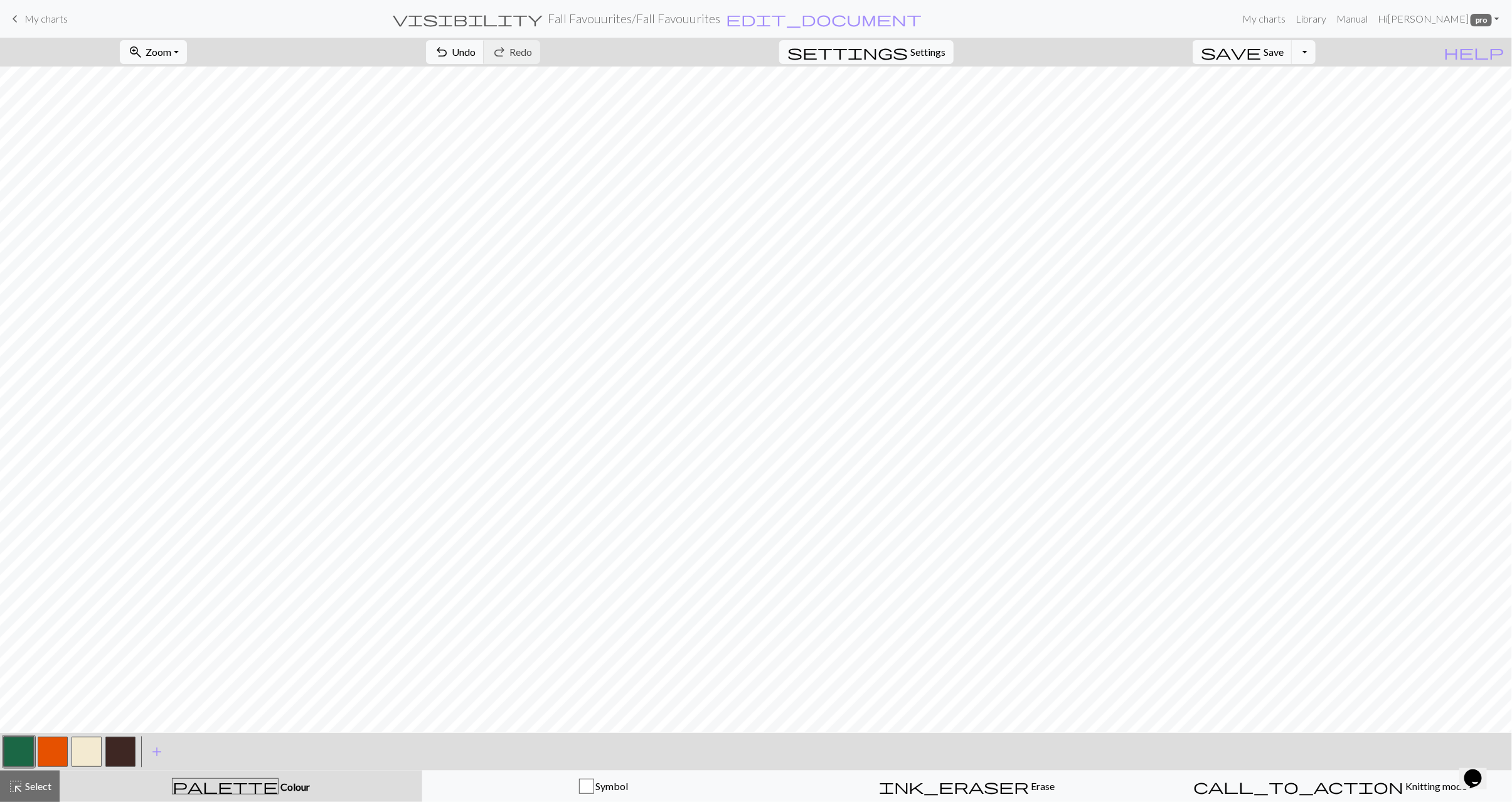
click at [56, 748] on button "button" at bounding box center [53, 752] width 30 height 30
click at [85, 753] on button "button" at bounding box center [87, 752] width 30 height 30
click at [22, 751] on button "button" at bounding box center [19, 752] width 30 height 30
click at [55, 755] on button "button" at bounding box center [53, 752] width 30 height 30
click at [21, 753] on button "button" at bounding box center [19, 752] width 30 height 30
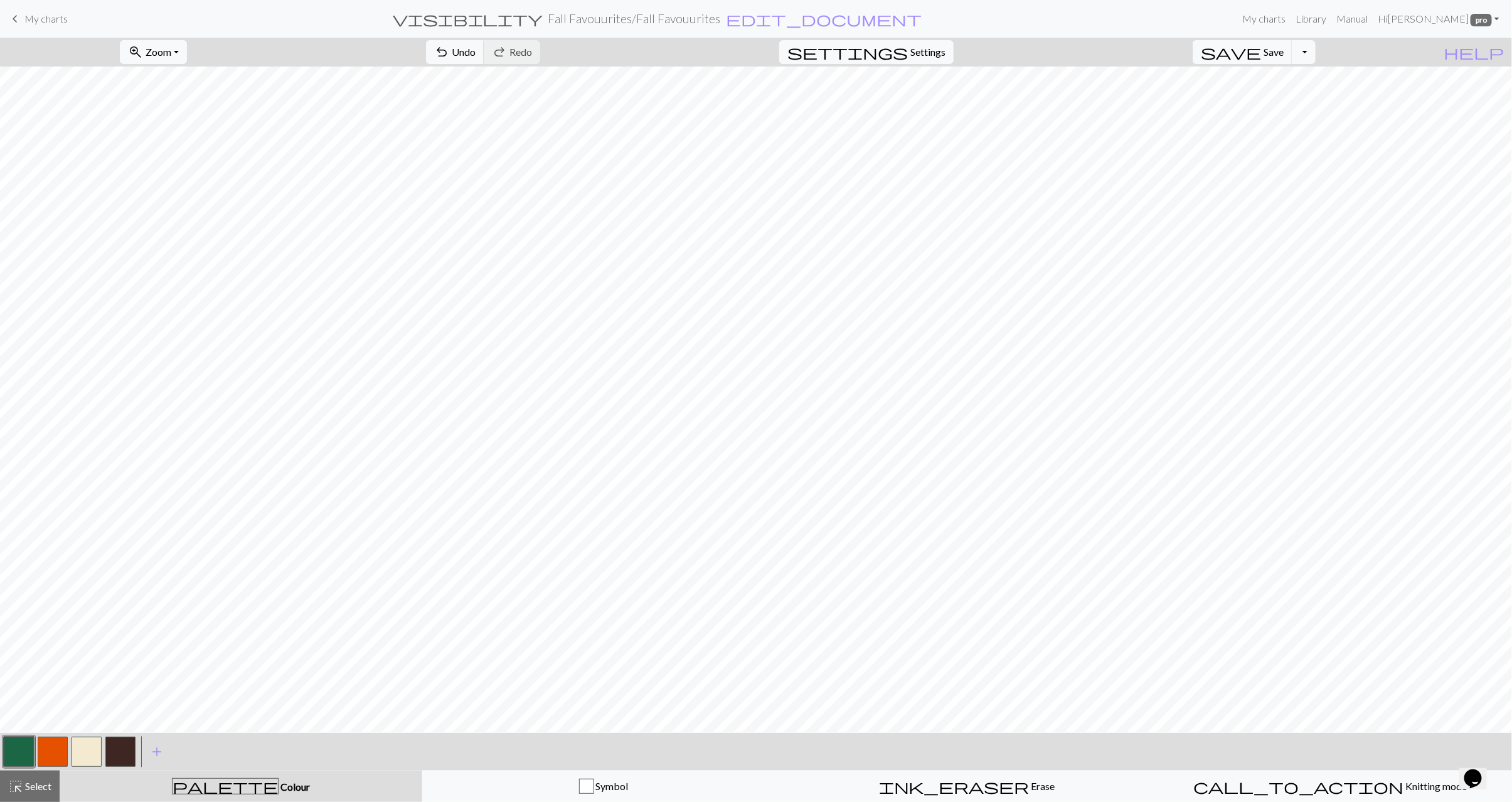
click at [53, 754] on button "button" at bounding box center [53, 752] width 30 height 30
click at [17, 759] on button "button" at bounding box center [19, 752] width 30 height 30
click at [45, 749] on button "button" at bounding box center [53, 752] width 30 height 30
click at [17, 755] on button "button" at bounding box center [19, 752] width 30 height 30
click at [40, 782] on span "Select" at bounding box center [37, 786] width 28 height 12
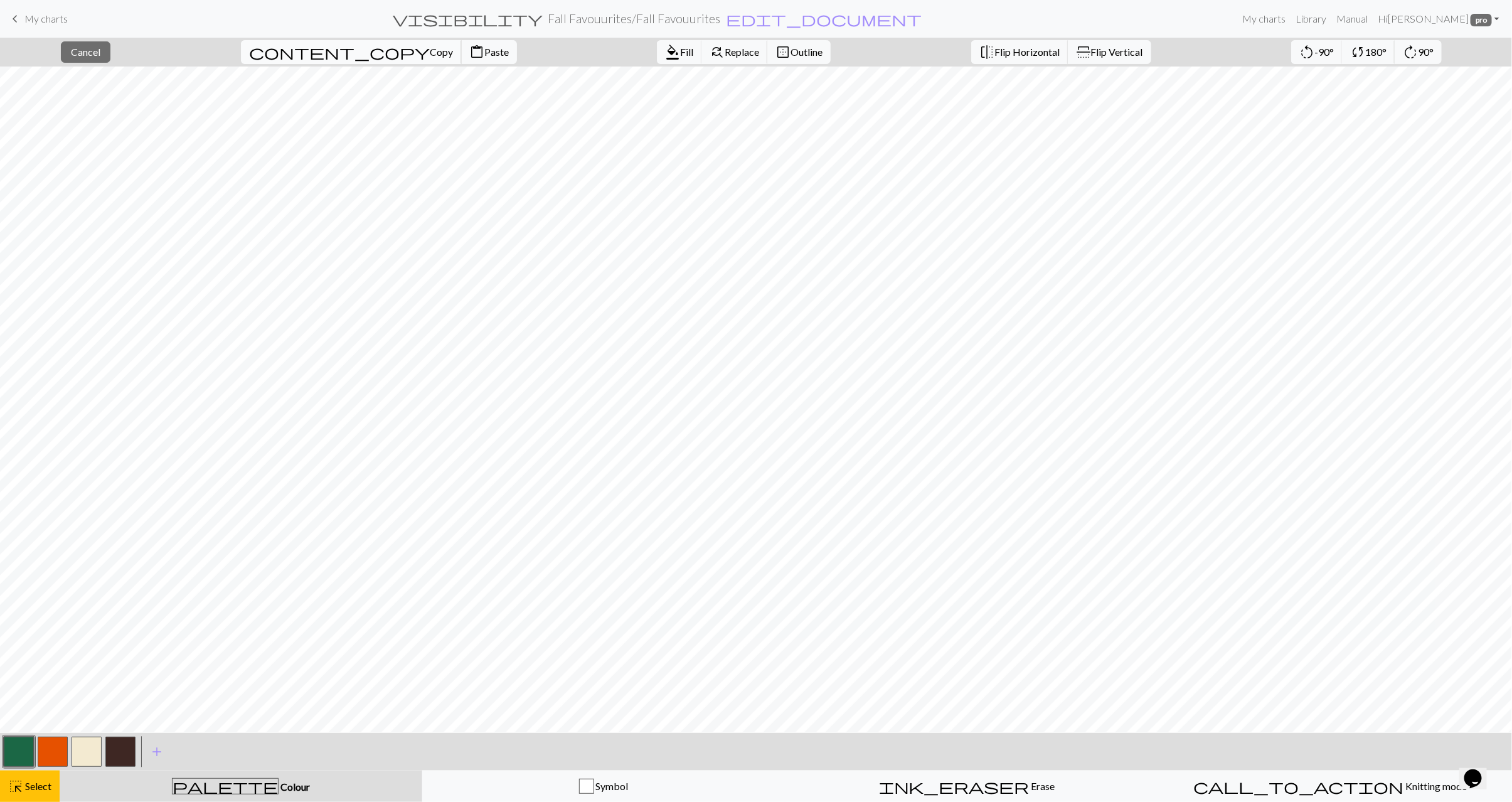
click at [429, 58] on span "Copy" at bounding box center [441, 51] width 23 height 12
click at [484, 58] on span "Paste" at bounding box center [497, 51] width 25 height 12
click at [35, 787] on span "Select" at bounding box center [37, 786] width 28 height 12
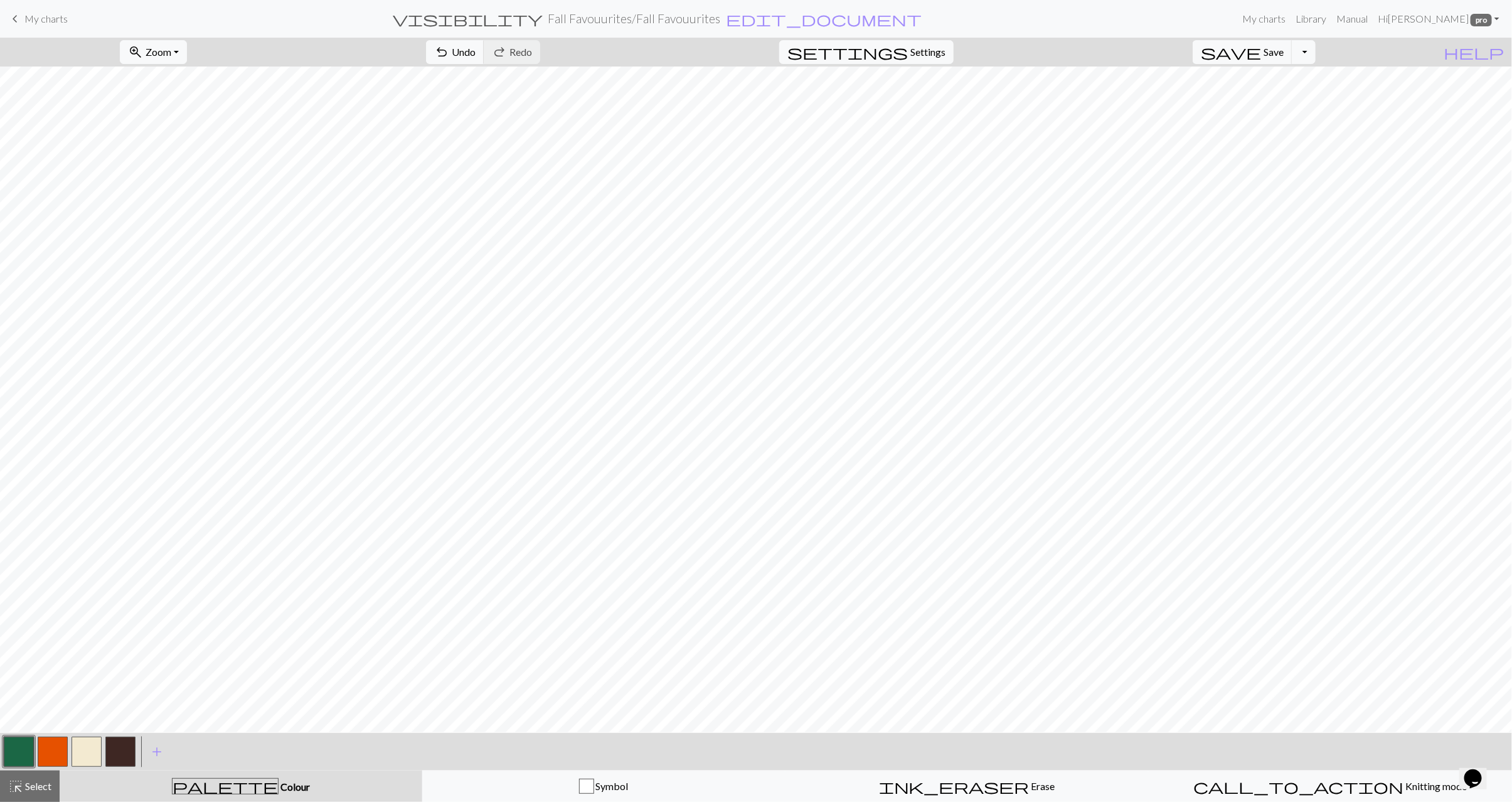
click at [56, 755] on button "button" at bounding box center [53, 752] width 30 height 30
click at [26, 782] on span "Select" at bounding box center [37, 786] width 28 height 12
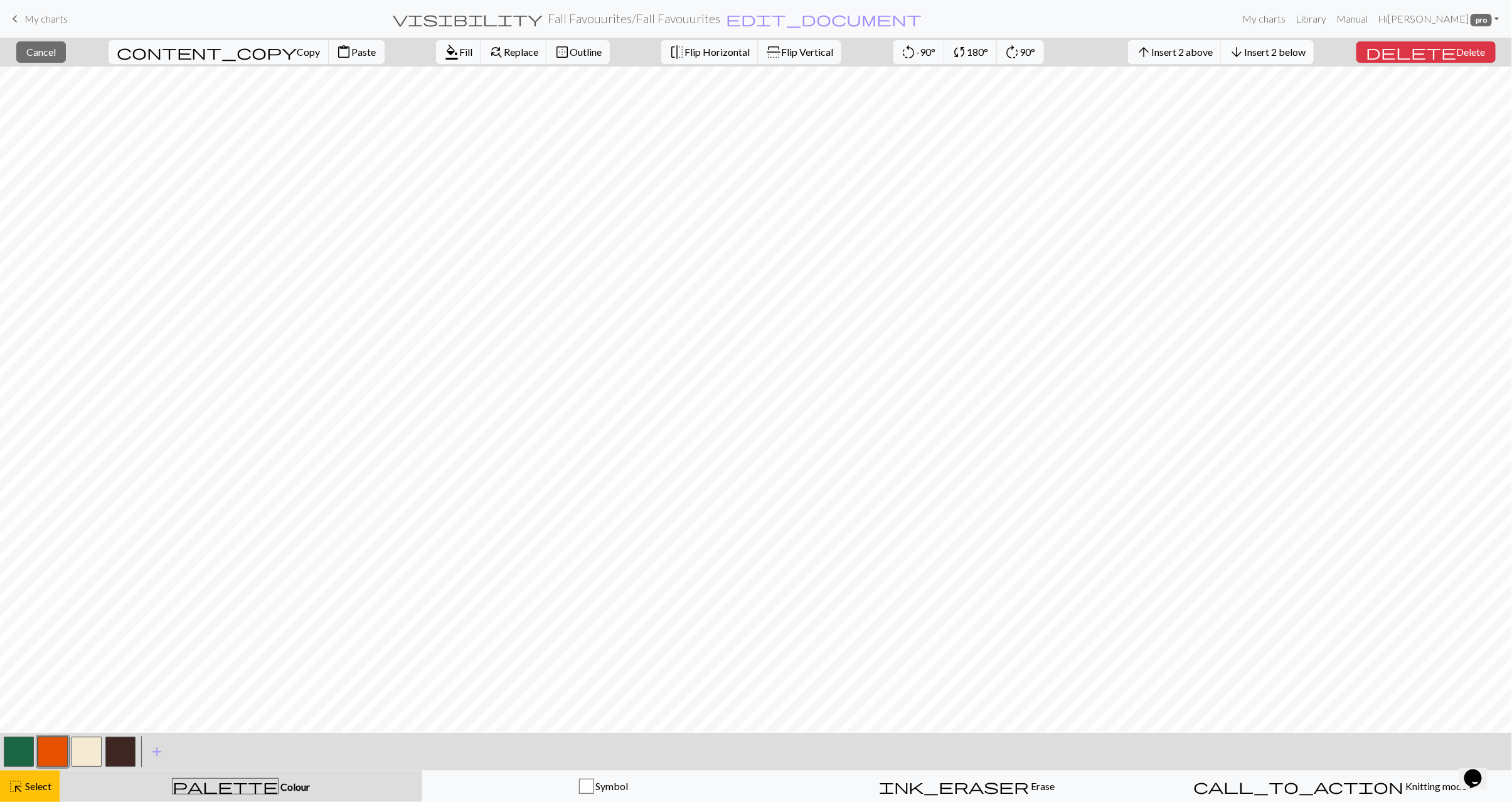
click at [1288, 56] on span "Insert 2 below" at bounding box center [1274, 51] width 61 height 12
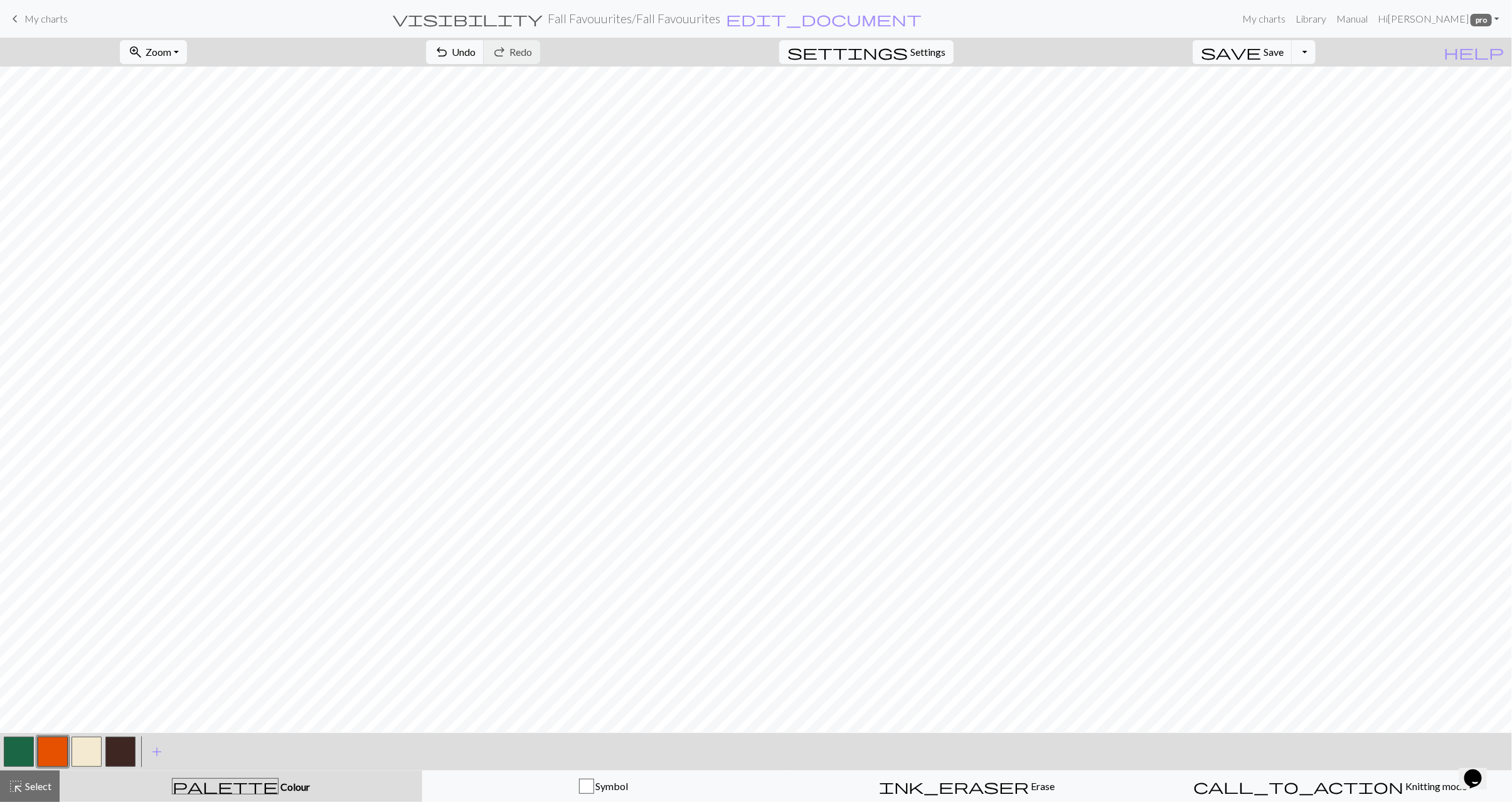
click at [13, 754] on button "button" at bounding box center [19, 752] width 30 height 30
click at [51, 754] on button "button" at bounding box center [53, 752] width 30 height 30
click at [12, 754] on button "button" at bounding box center [19, 752] width 30 height 30
click at [52, 751] on button "button" at bounding box center [53, 752] width 30 height 30
click at [126, 754] on button "button" at bounding box center [121, 752] width 30 height 30
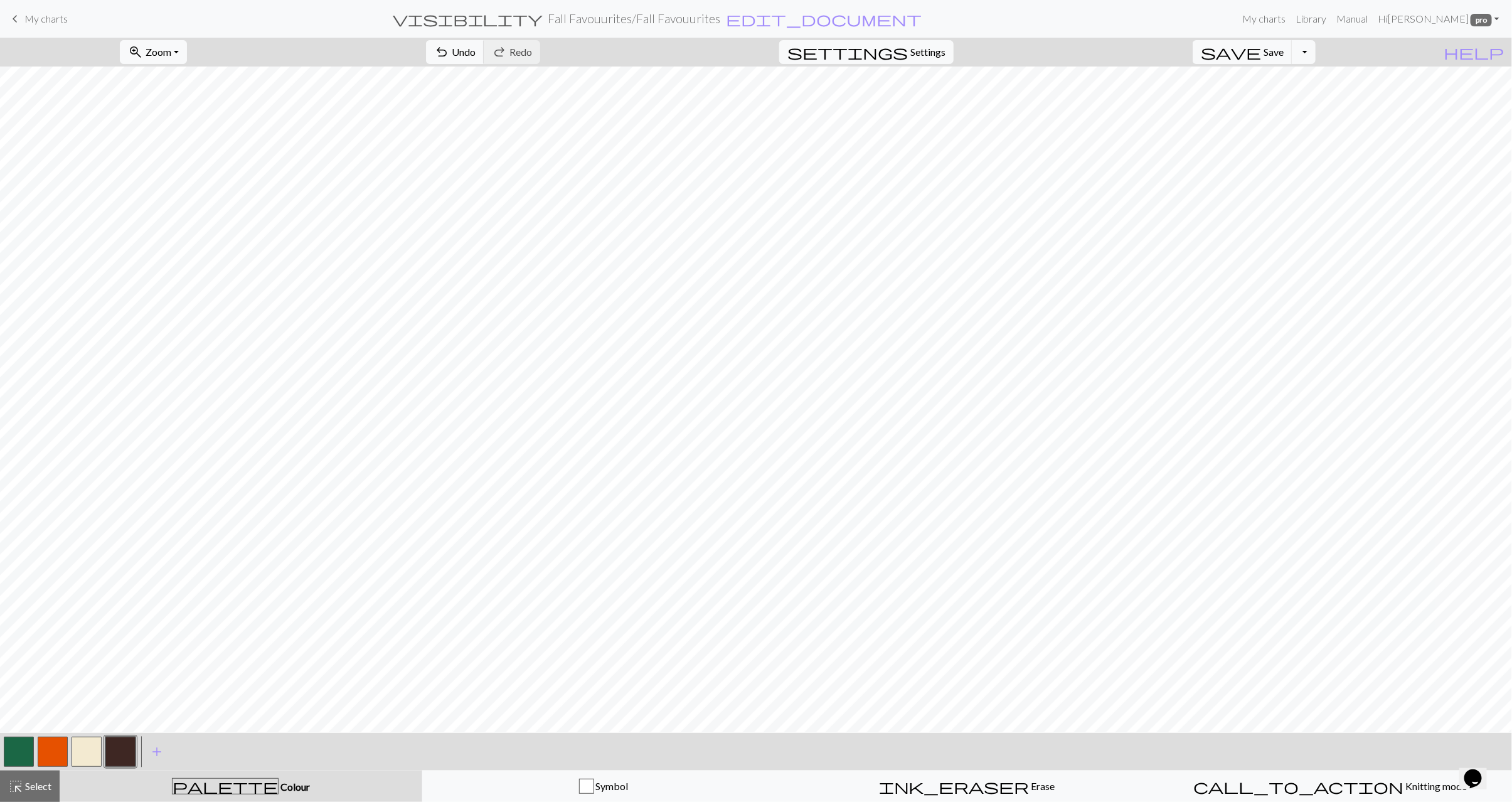
click at [21, 754] on button "button" at bounding box center [19, 752] width 30 height 30
click at [43, 762] on button "button" at bounding box center [53, 752] width 30 height 30
click at [117, 751] on button "button" at bounding box center [121, 752] width 30 height 30
click at [25, 762] on button "button" at bounding box center [19, 752] width 30 height 30
click at [131, 747] on button "button" at bounding box center [121, 752] width 30 height 30
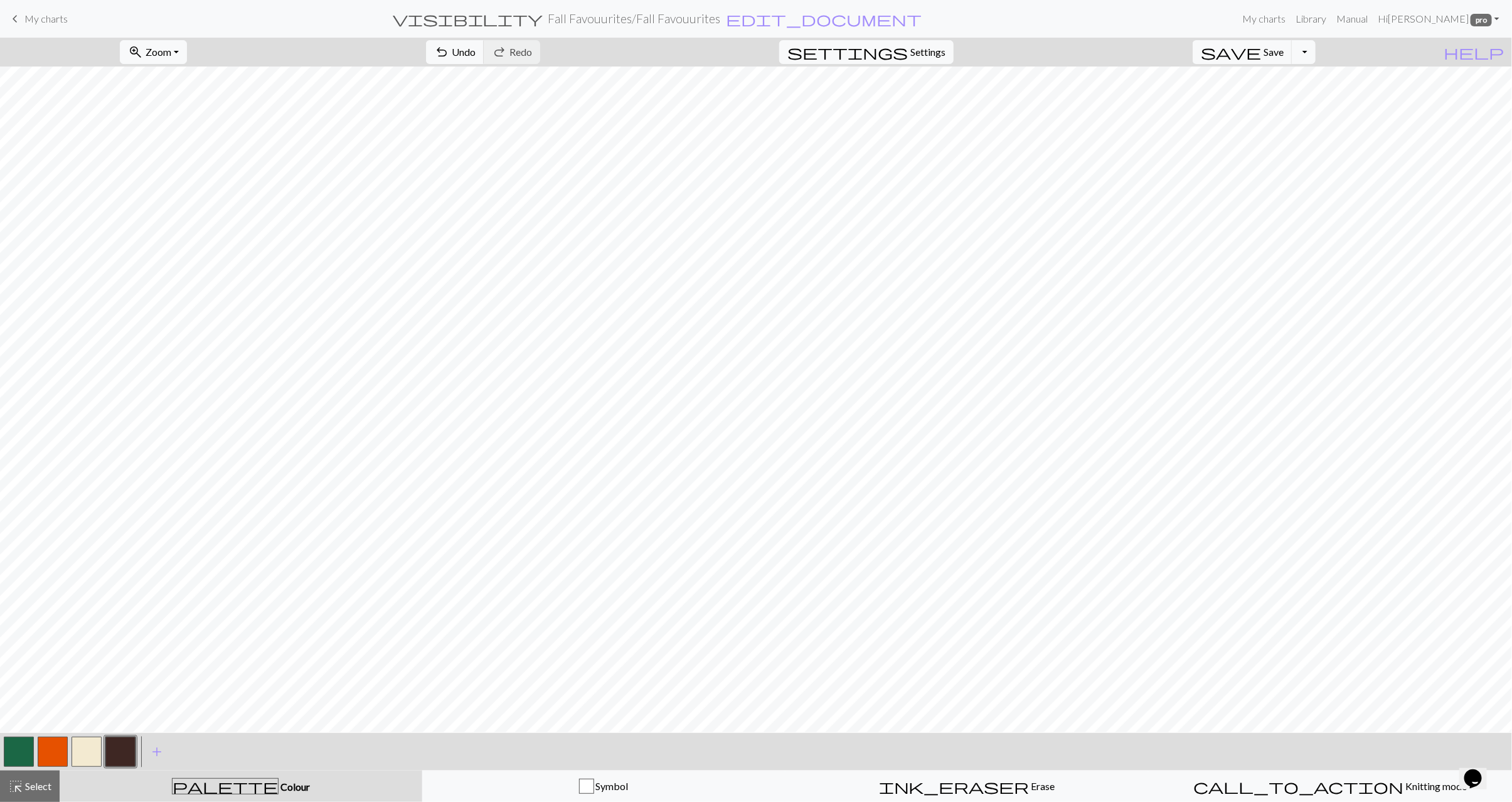
click at [125, 744] on button "button" at bounding box center [121, 752] width 30 height 30
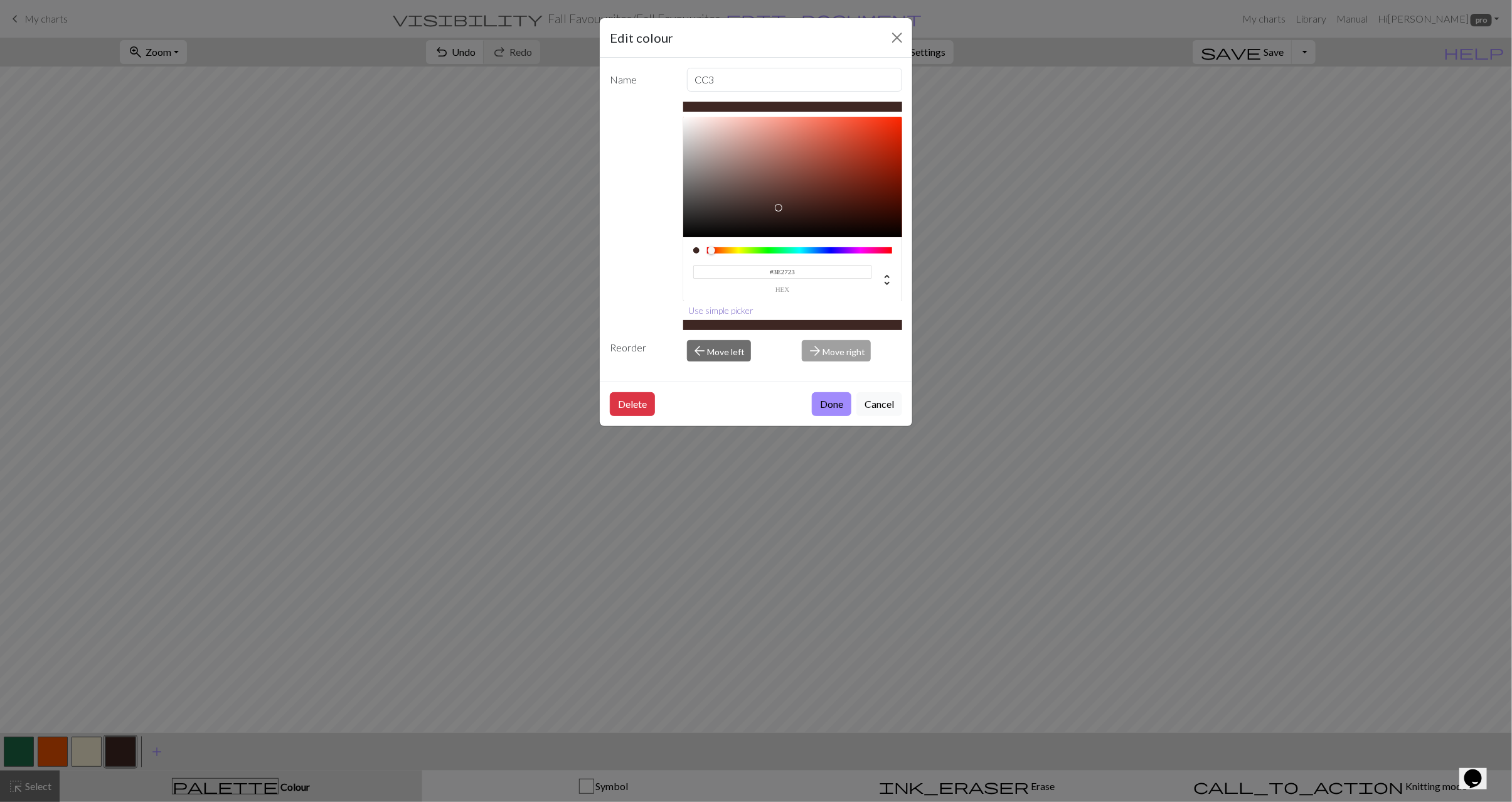
click at [731, 310] on button "Use simple picker" at bounding box center [721, 310] width 77 height 20
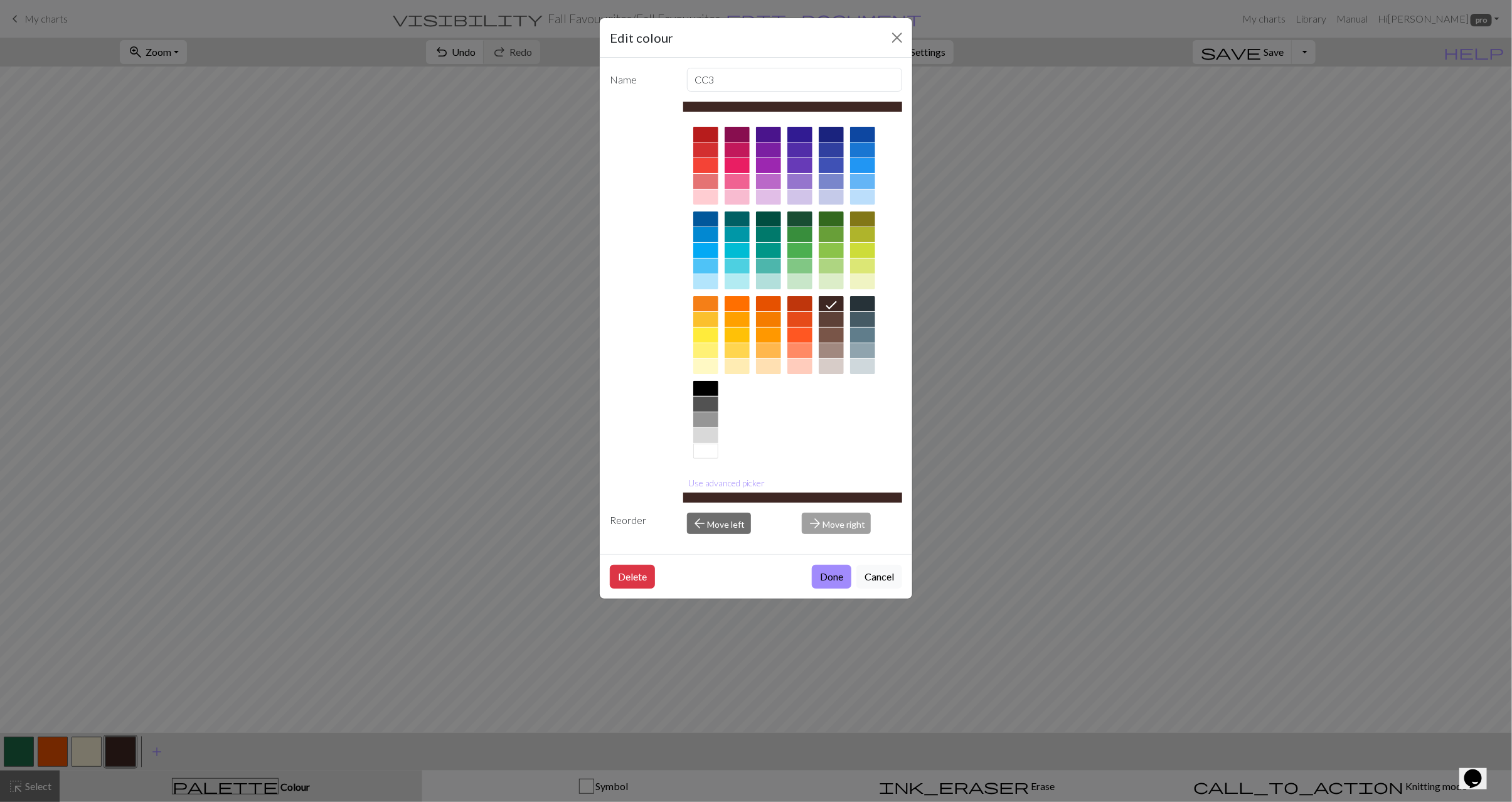
click at [831, 318] on div at bounding box center [831, 319] width 25 height 15
click at [820, 583] on button "Done" at bounding box center [831, 576] width 40 height 24
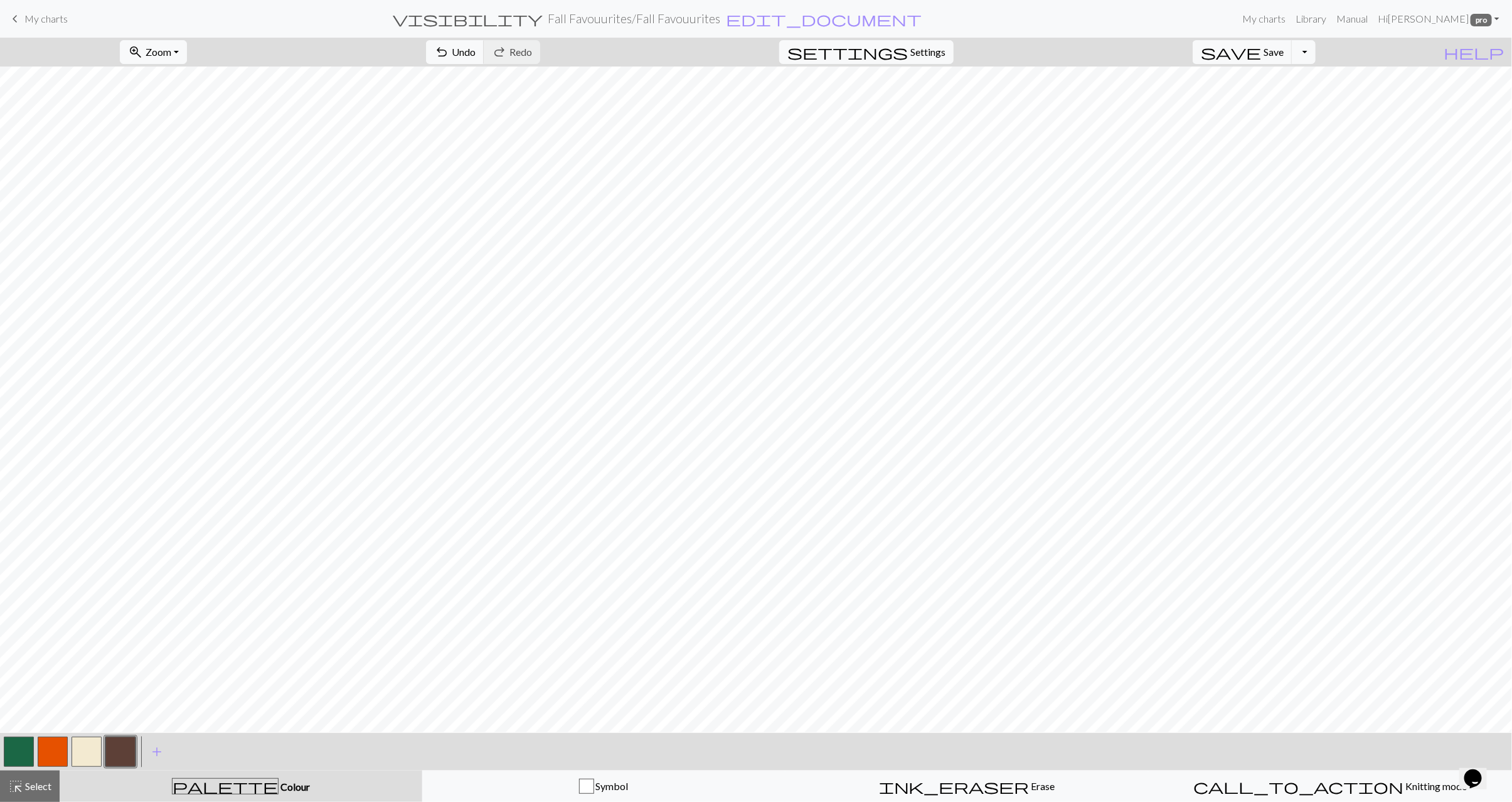
click at [17, 746] on button "button" at bounding box center [19, 752] width 30 height 30
click at [119, 756] on button "button" at bounding box center [121, 752] width 30 height 30
drag, startPoint x: 50, startPoint y: 753, endPoint x: 135, endPoint y: 737, distance: 86.5
click at [51, 752] on button "button" at bounding box center [53, 752] width 30 height 30
click at [449, 59] on span "undo" at bounding box center [442, 52] width 15 height 17
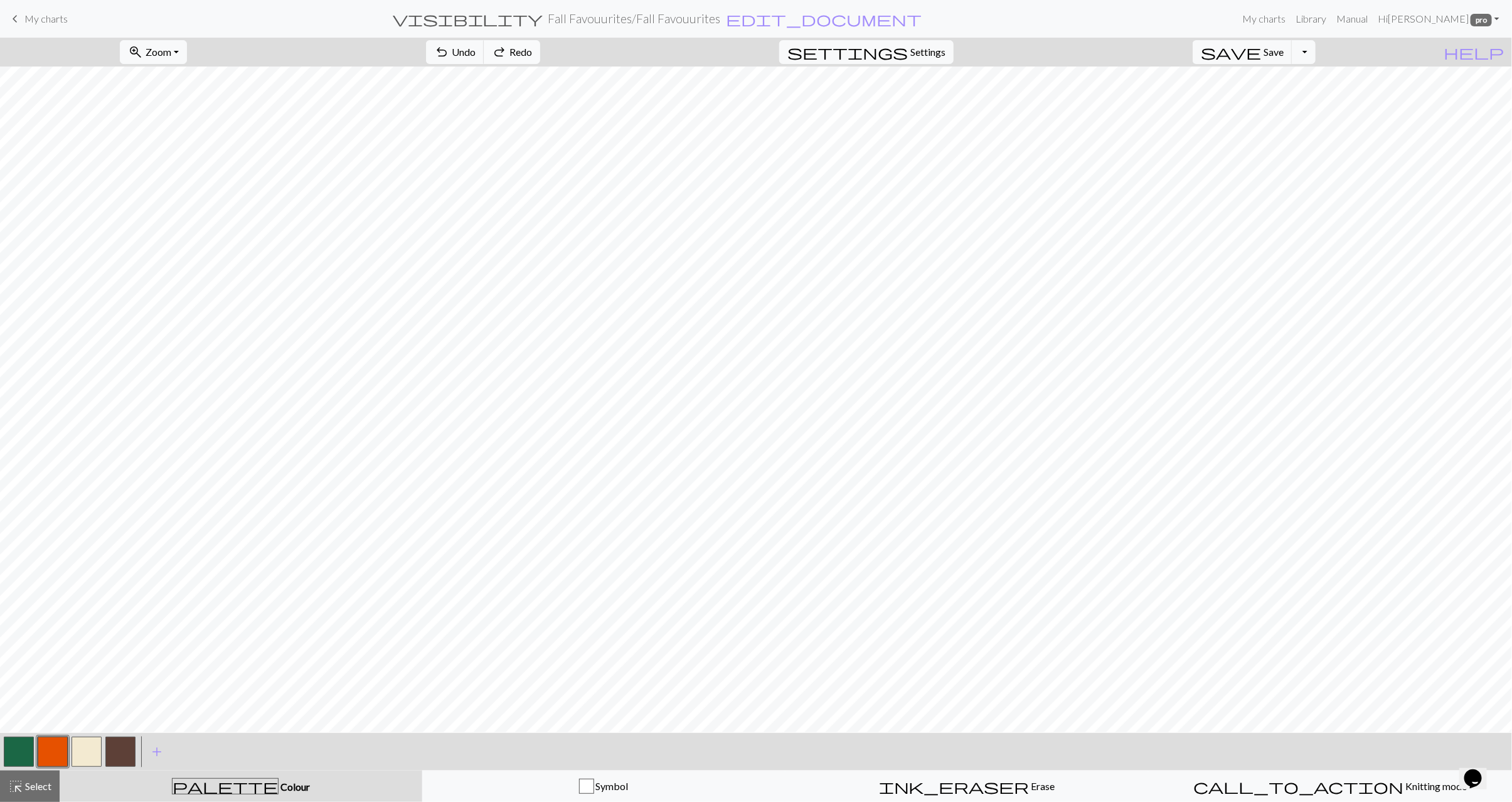
click at [540, 59] on button "redo Redo Redo" at bounding box center [512, 52] width 56 height 24
click at [449, 51] on span "undo" at bounding box center [442, 52] width 15 height 17
click at [30, 787] on span "Select" at bounding box center [37, 786] width 28 height 12
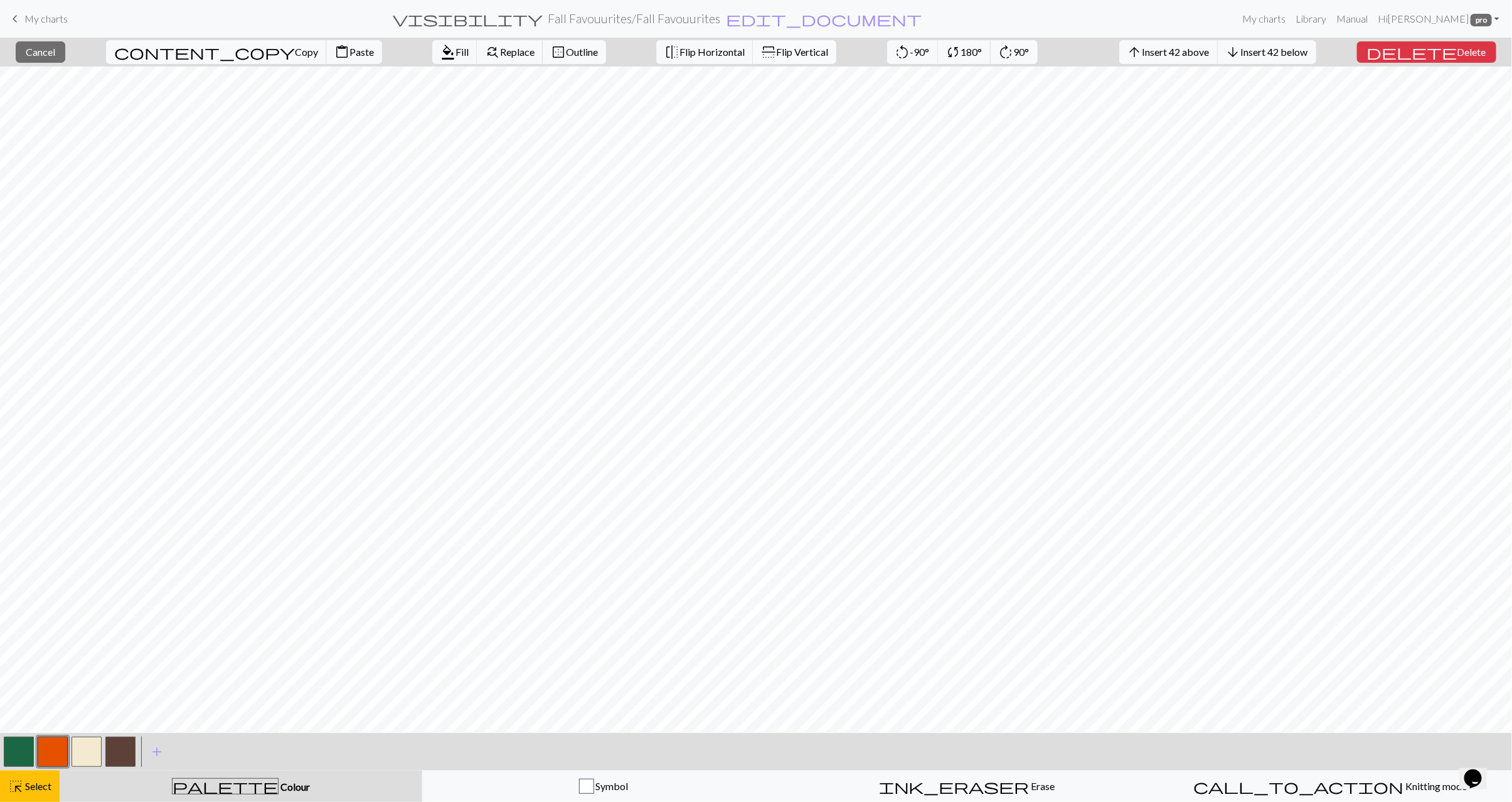
click at [776, 50] on span "Flip Vertical" at bounding box center [802, 51] width 52 height 12
click at [56, 786] on button "highlight_alt Select Select" at bounding box center [30, 786] width 59 height 31
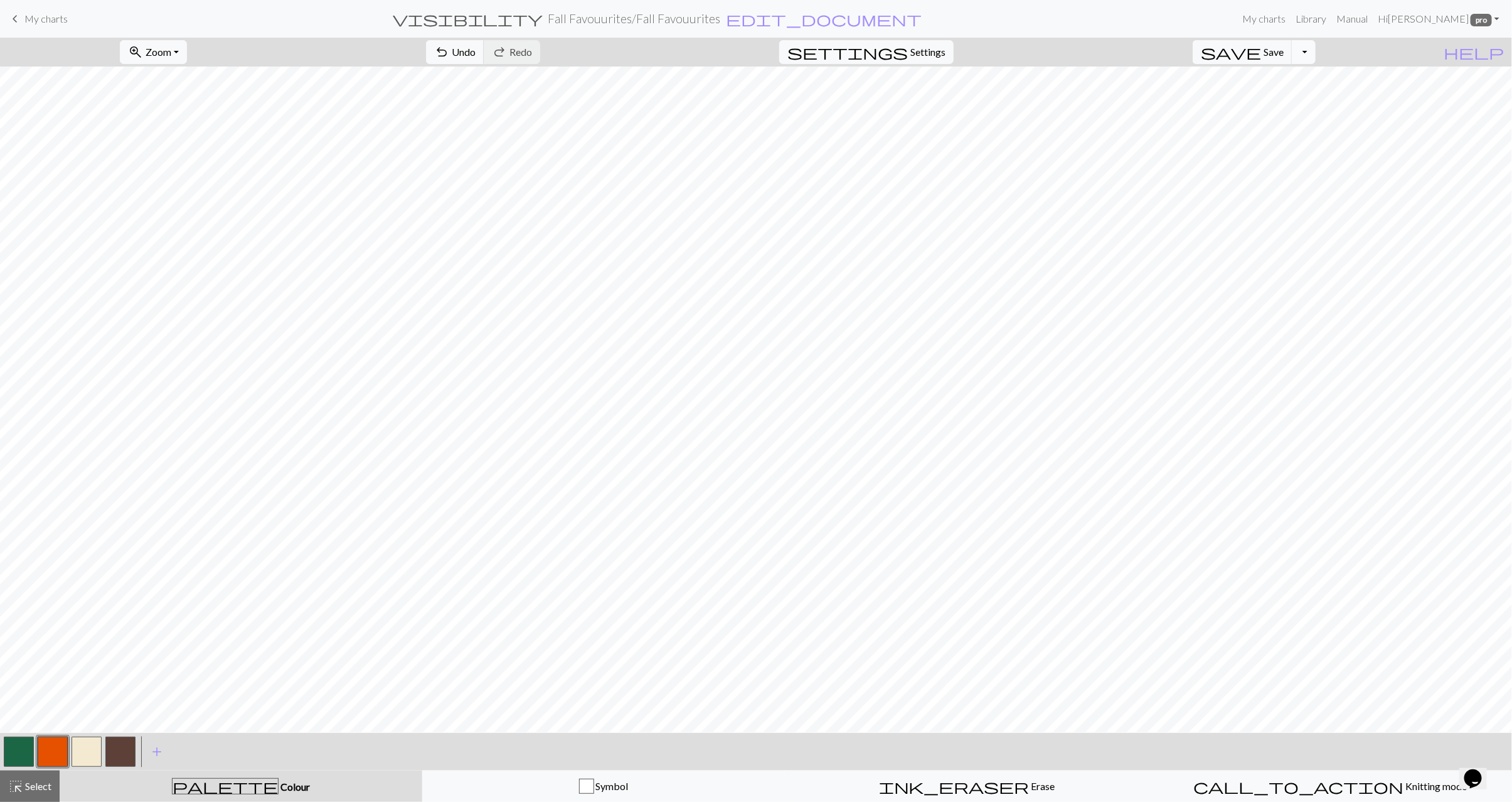
click at [1315, 54] on button "Toggle Dropdown" at bounding box center [1303, 52] width 24 height 24
click at [1273, 101] on button "save_alt Download" at bounding box center [1211, 101] width 207 height 20
click at [51, 785] on span "Select" at bounding box center [37, 786] width 28 height 12
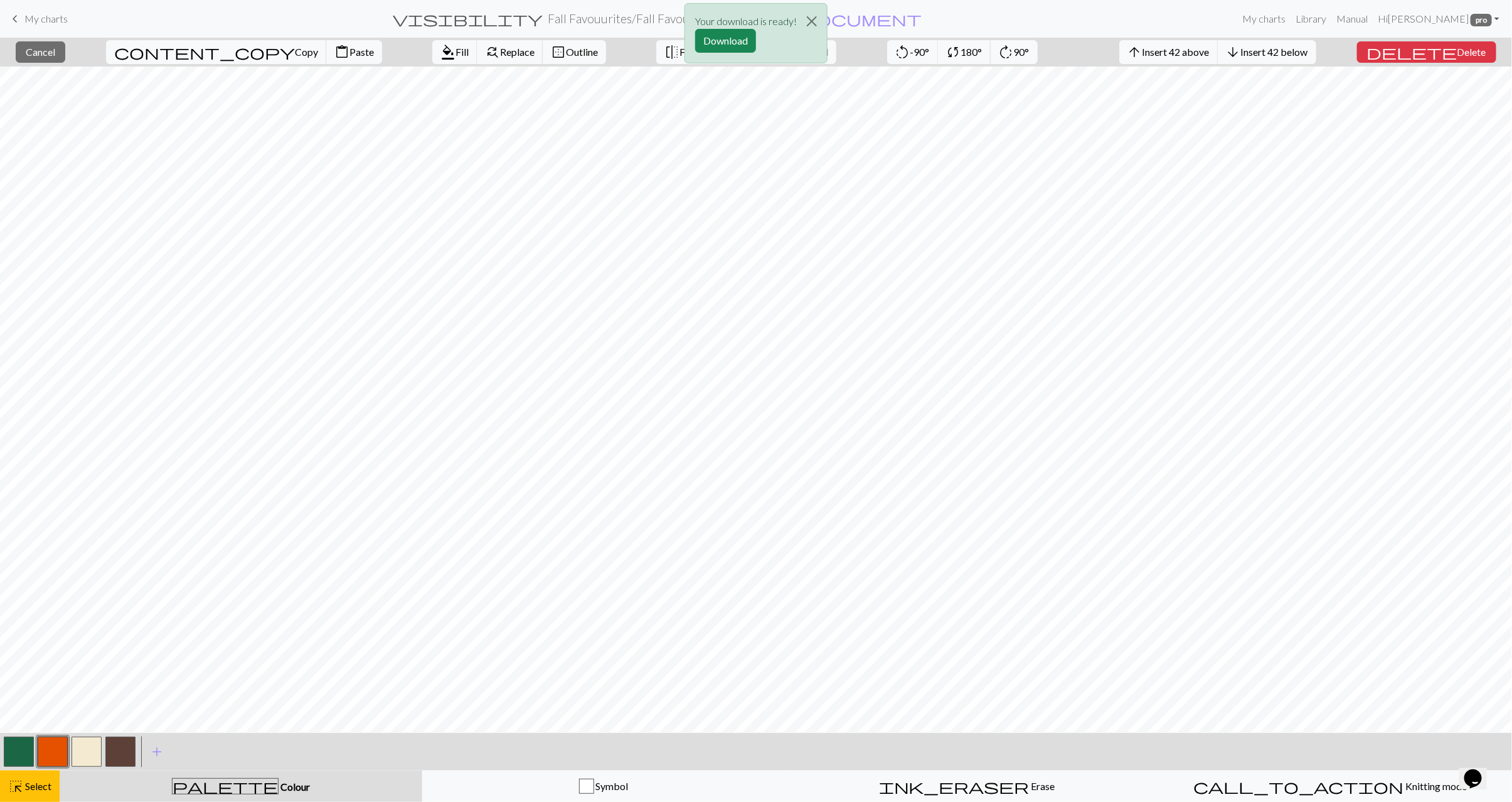
click at [624, 54] on div "Your download is ready! Download" at bounding box center [756, 37] width 1512 height 74
click at [812, 21] on button "Close" at bounding box center [812, 21] width 30 height 35
click at [776, 56] on span "Flip Vertical" at bounding box center [802, 51] width 52 height 12
click at [40, 785] on span "Select" at bounding box center [37, 786] width 28 height 12
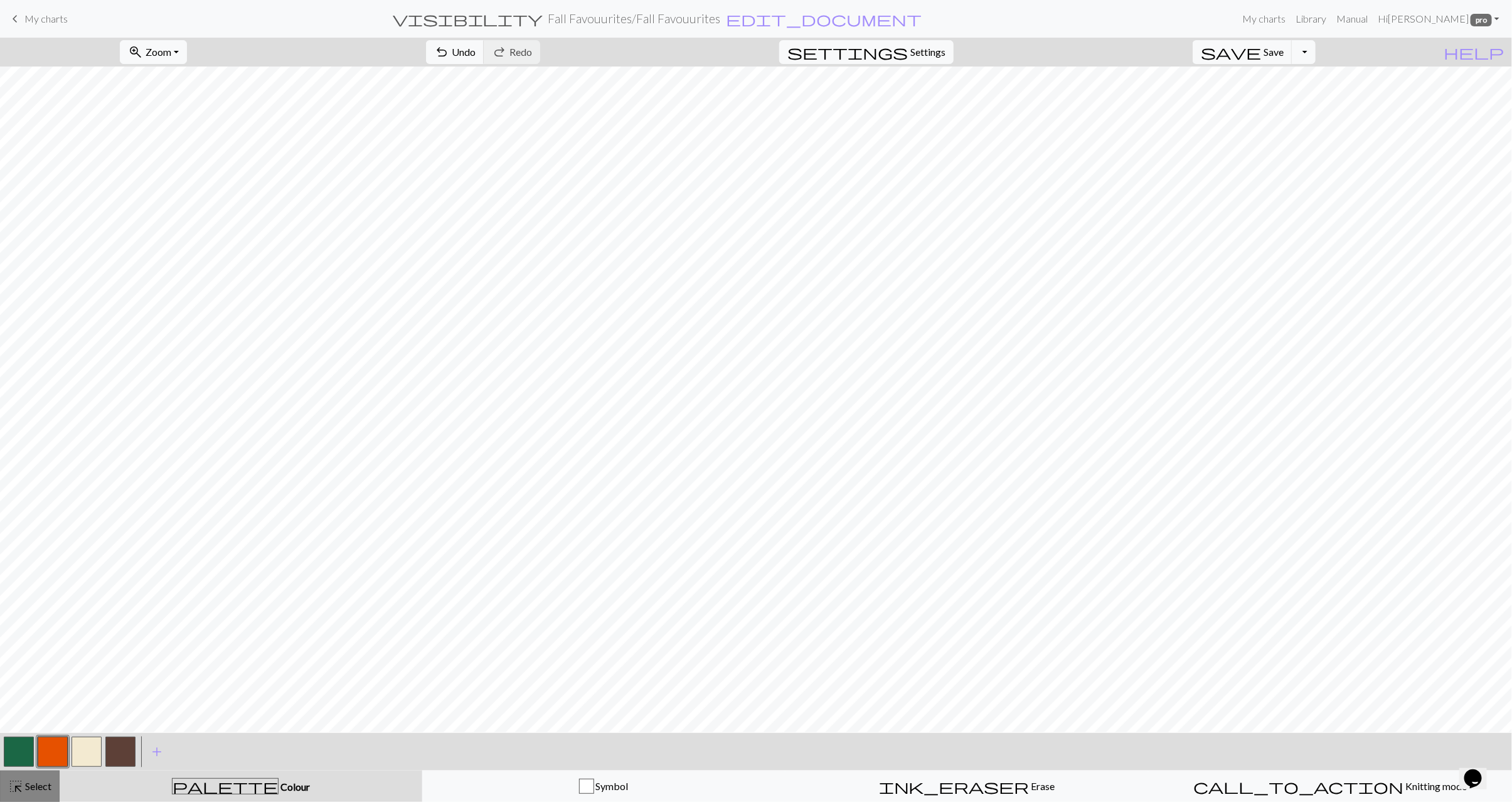
click at [27, 790] on span "Select" at bounding box center [37, 786] width 28 height 12
click at [13, 782] on span "highlight_alt" at bounding box center [15, 786] width 15 height 17
click at [15, 781] on span "highlight_alt" at bounding box center [15, 786] width 15 height 17
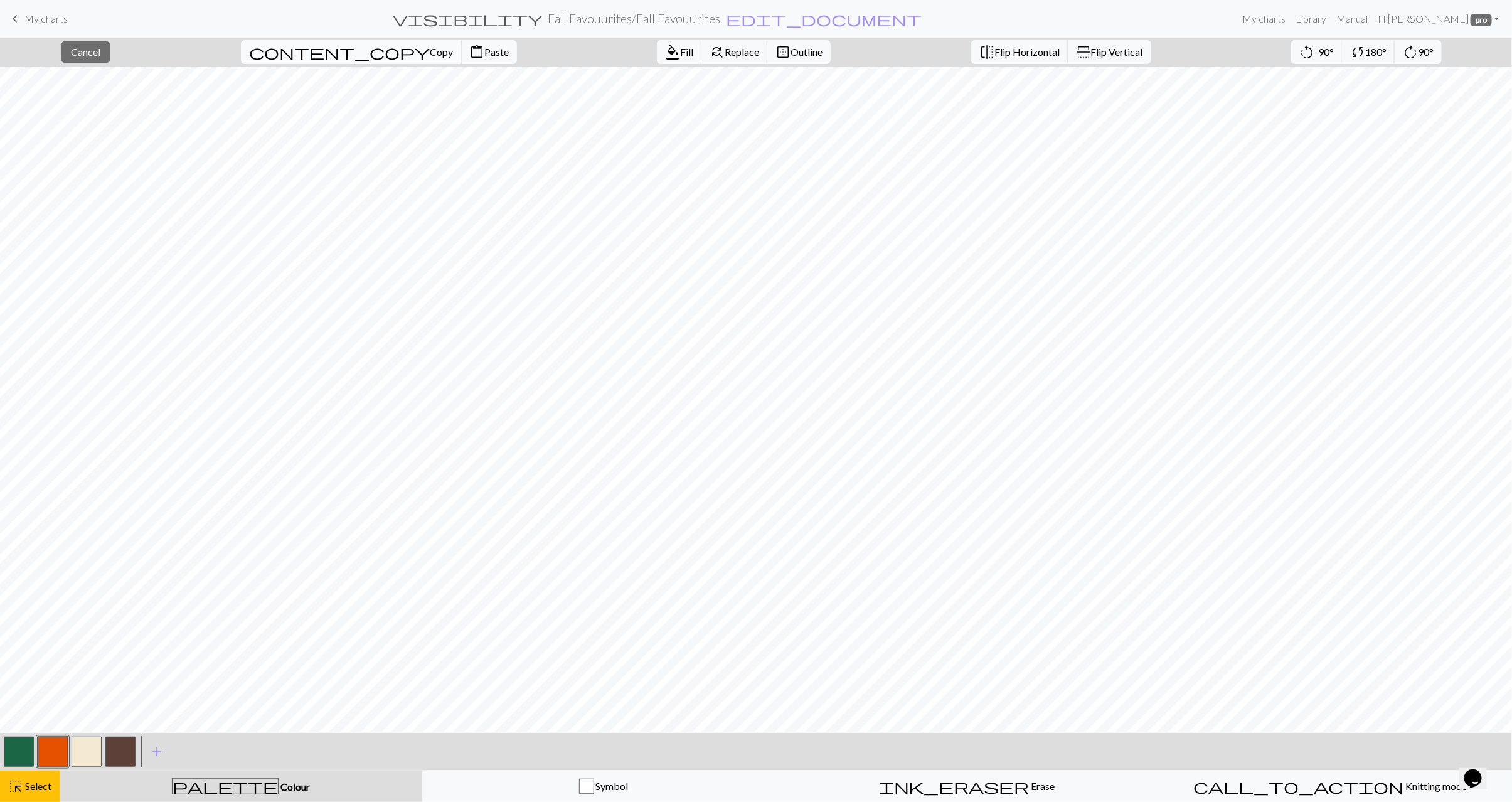
click at [429, 48] on span "Copy" at bounding box center [441, 51] width 23 height 12
click at [484, 56] on span "Paste" at bounding box center [497, 51] width 25 height 12
click at [27, 782] on span "Select" at bounding box center [37, 786] width 28 height 12
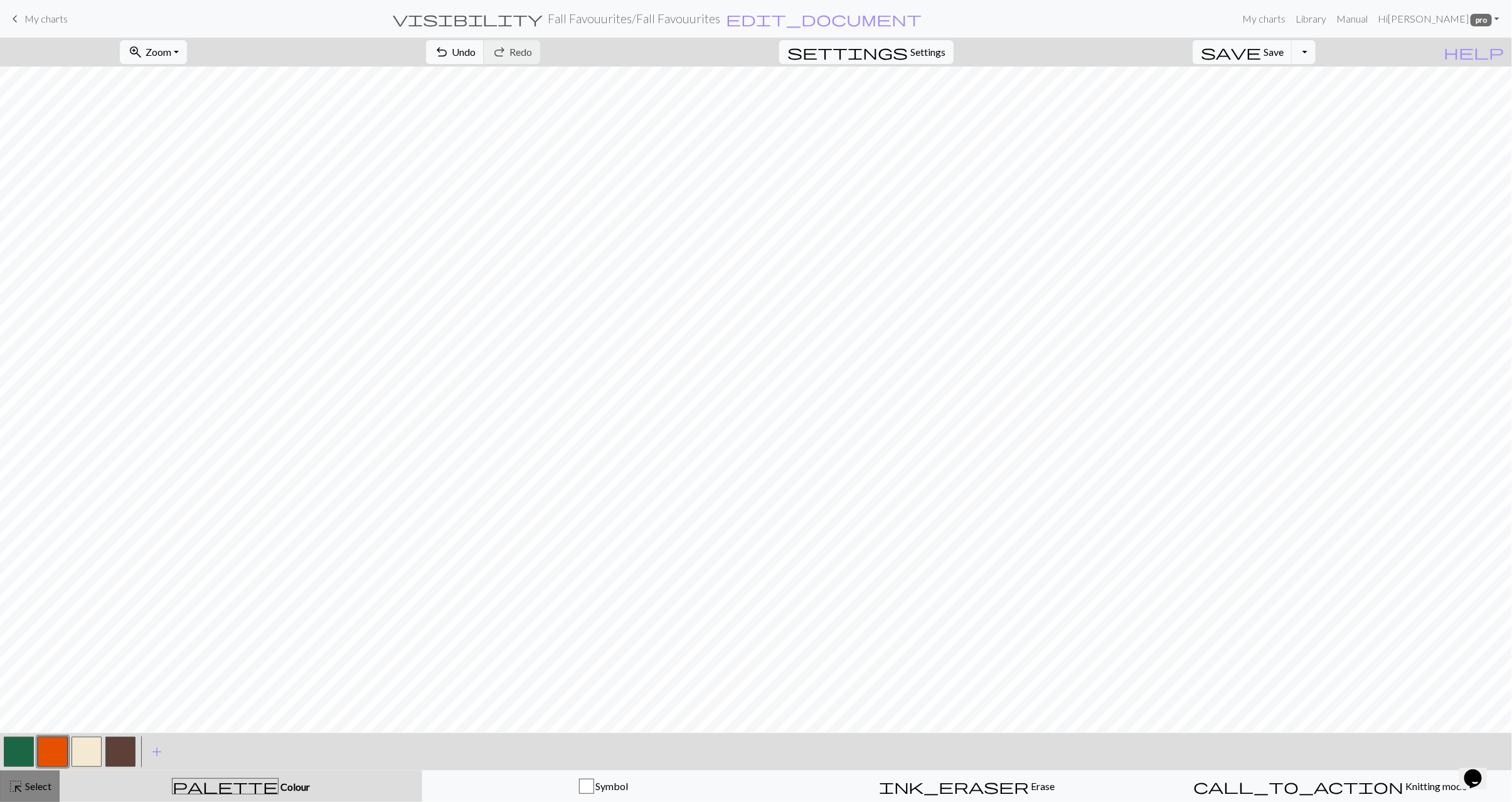
click at [37, 791] on span "Select" at bounding box center [37, 786] width 28 height 12
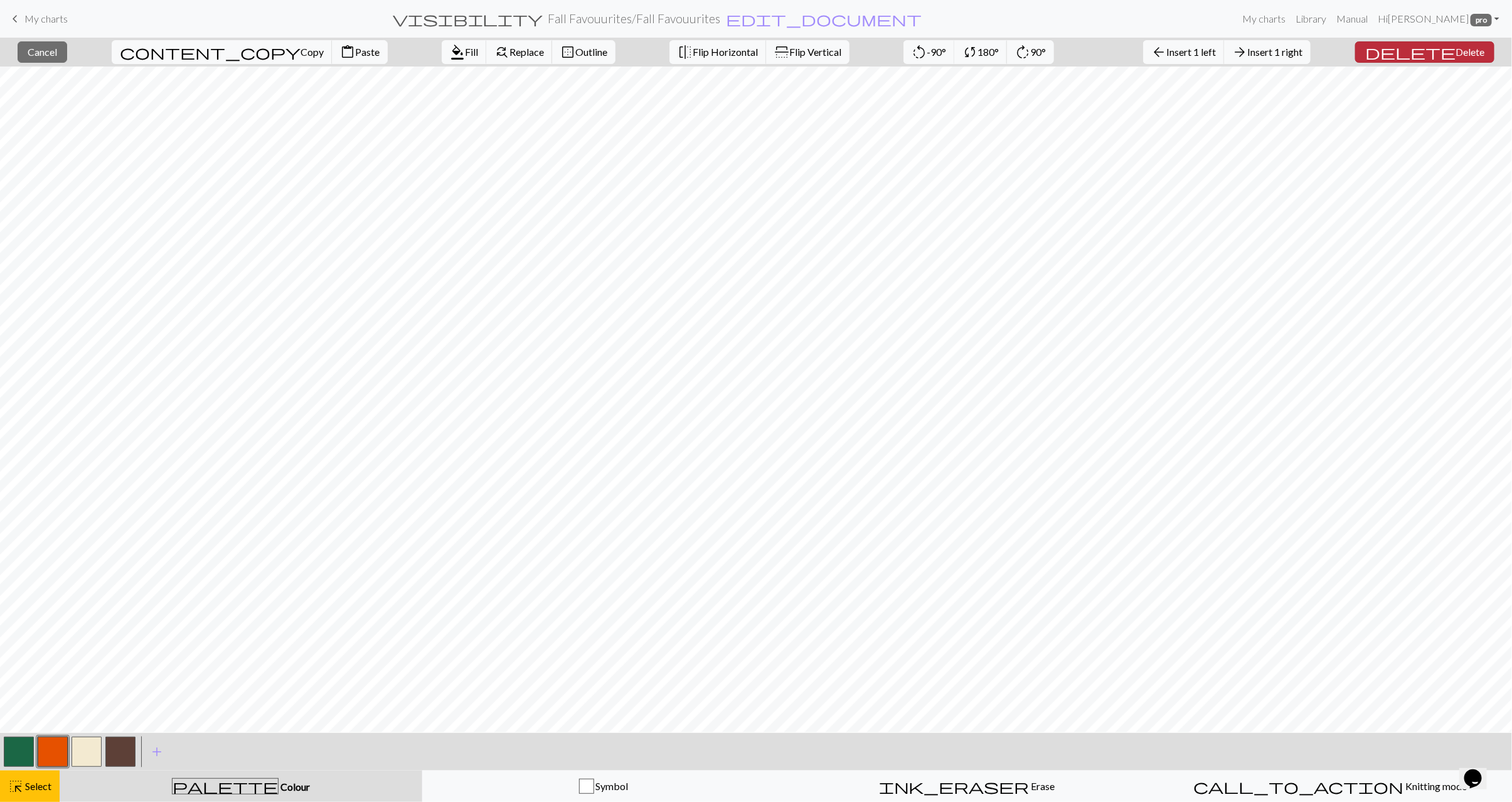
click at [1456, 54] on span "Delete" at bounding box center [1469, 51] width 29 height 12
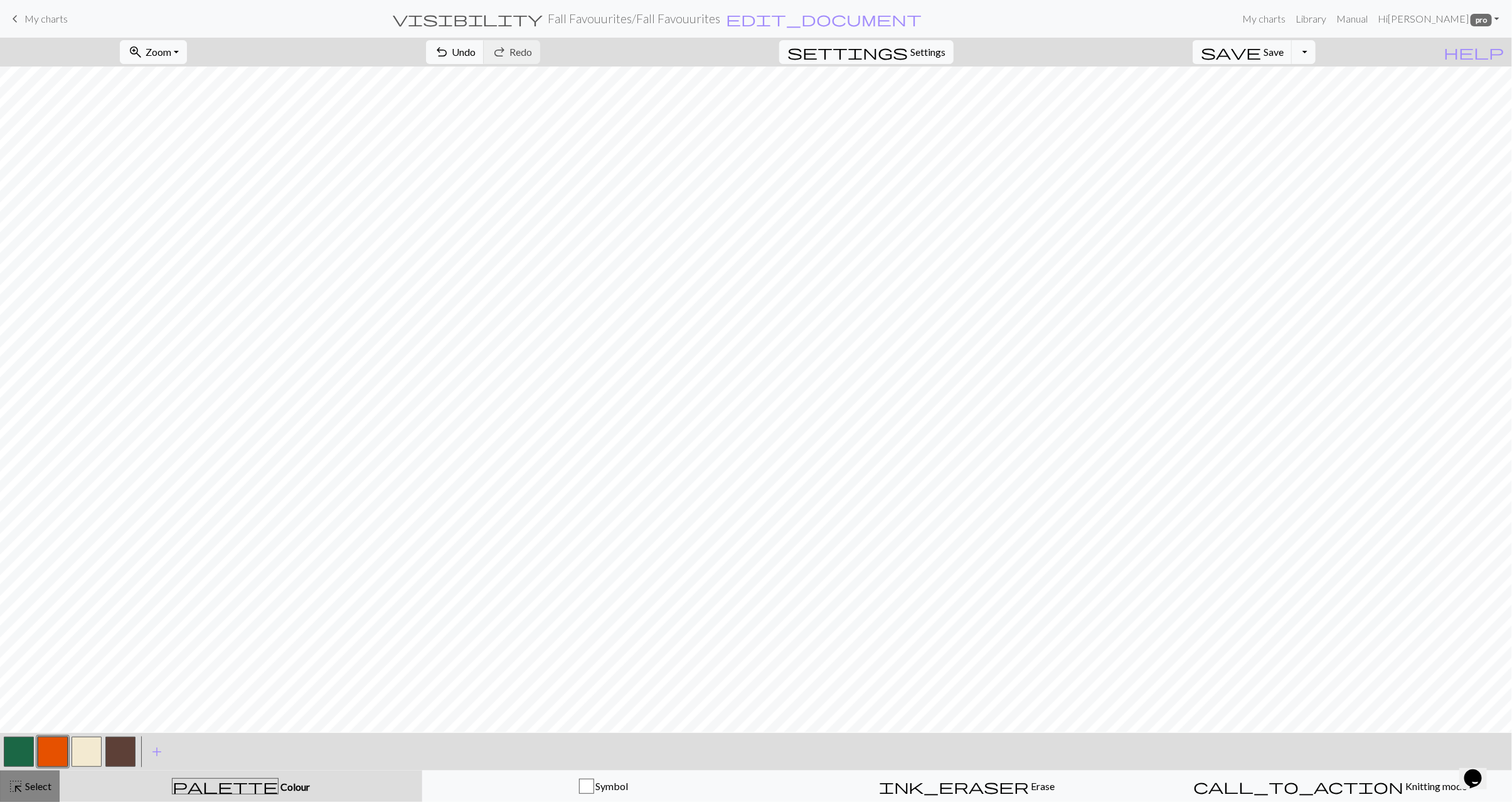
click at [24, 785] on span "Select" at bounding box center [37, 786] width 28 height 12
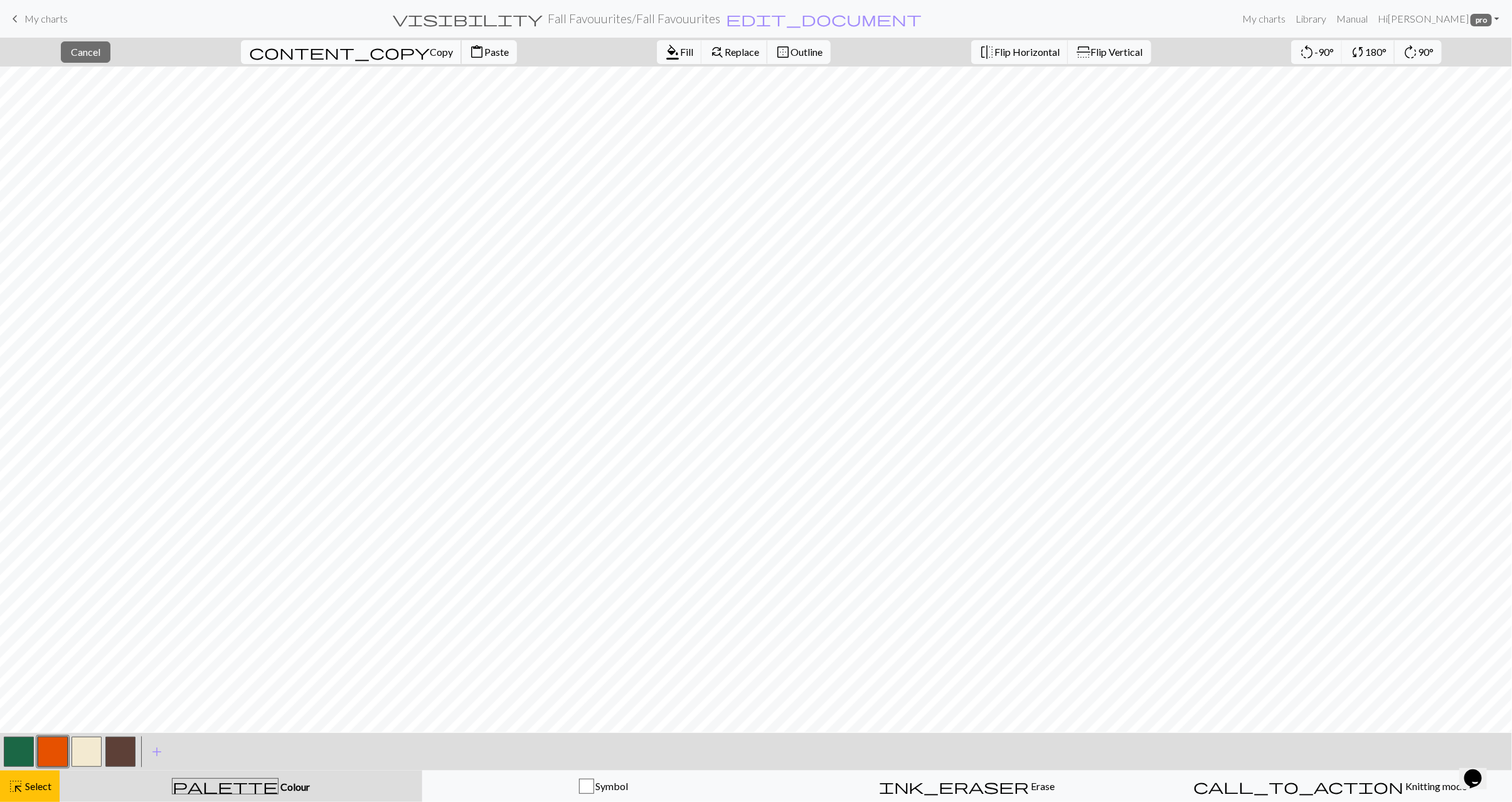
click at [310, 43] on button "content_copy Copy" at bounding box center [351, 52] width 220 height 24
click at [484, 56] on span "Paste" at bounding box center [497, 51] width 25 height 12
click at [469, 50] on span "content_paste" at bounding box center [476, 52] width 15 height 17
click at [1000, 55] on span "Flip Horizontal" at bounding box center [1027, 51] width 65 height 12
click at [13, 760] on button "button" at bounding box center [19, 752] width 30 height 30
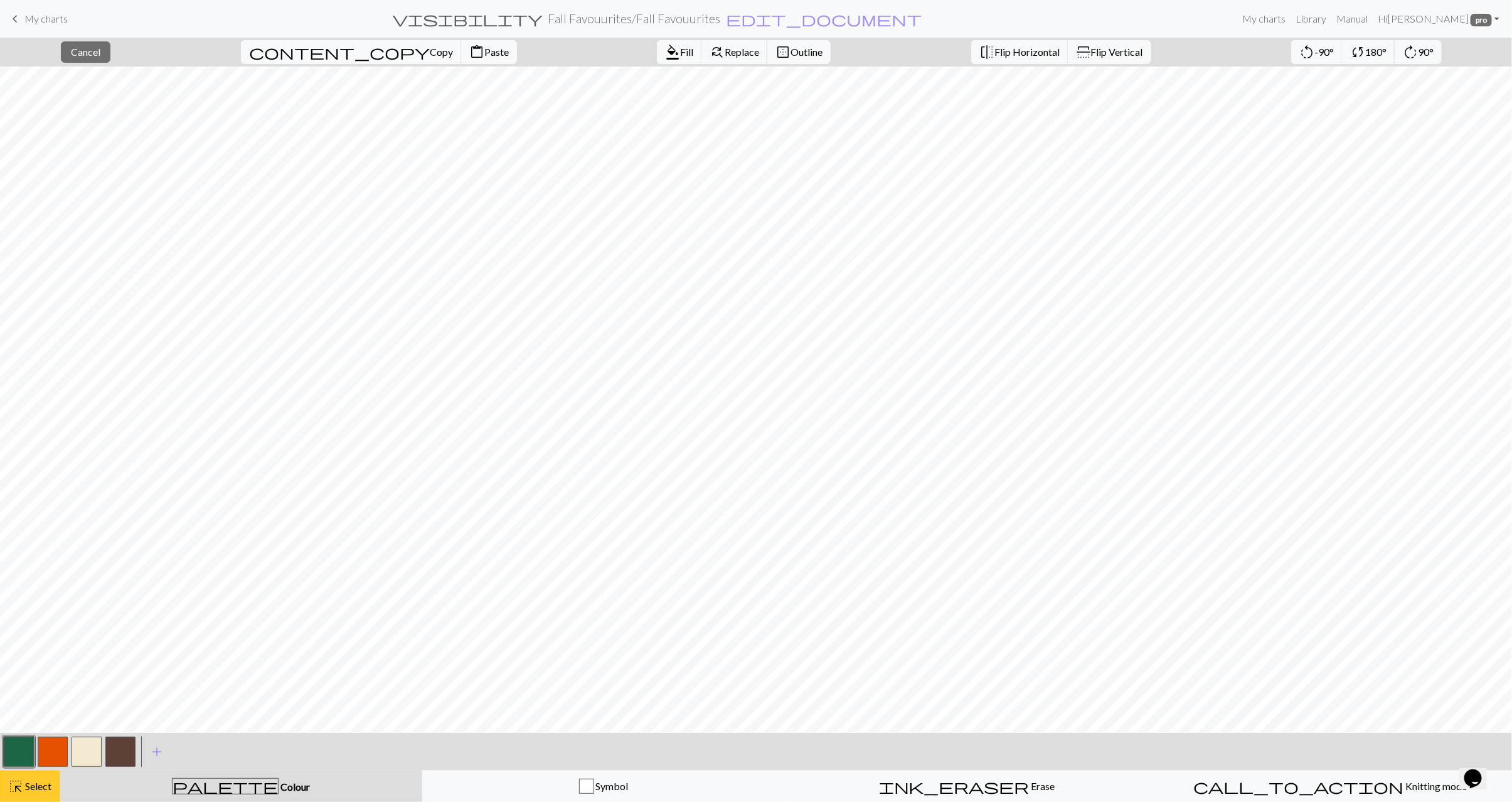
click at [31, 782] on span "Select" at bounding box center [37, 786] width 28 height 12
click at [86, 746] on button "button" at bounding box center [87, 752] width 30 height 30
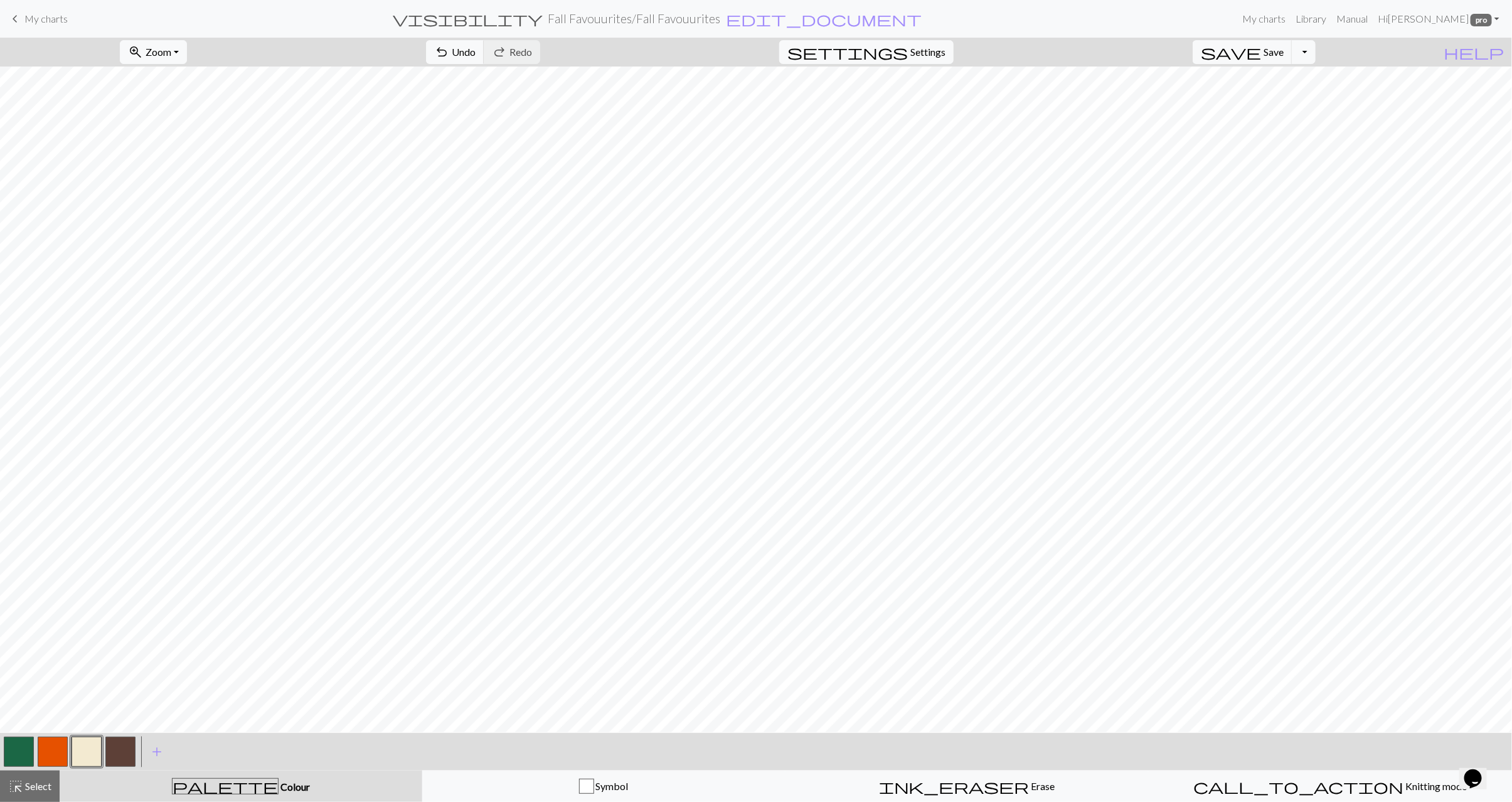
click at [23, 753] on button "button" at bounding box center [19, 752] width 30 height 30
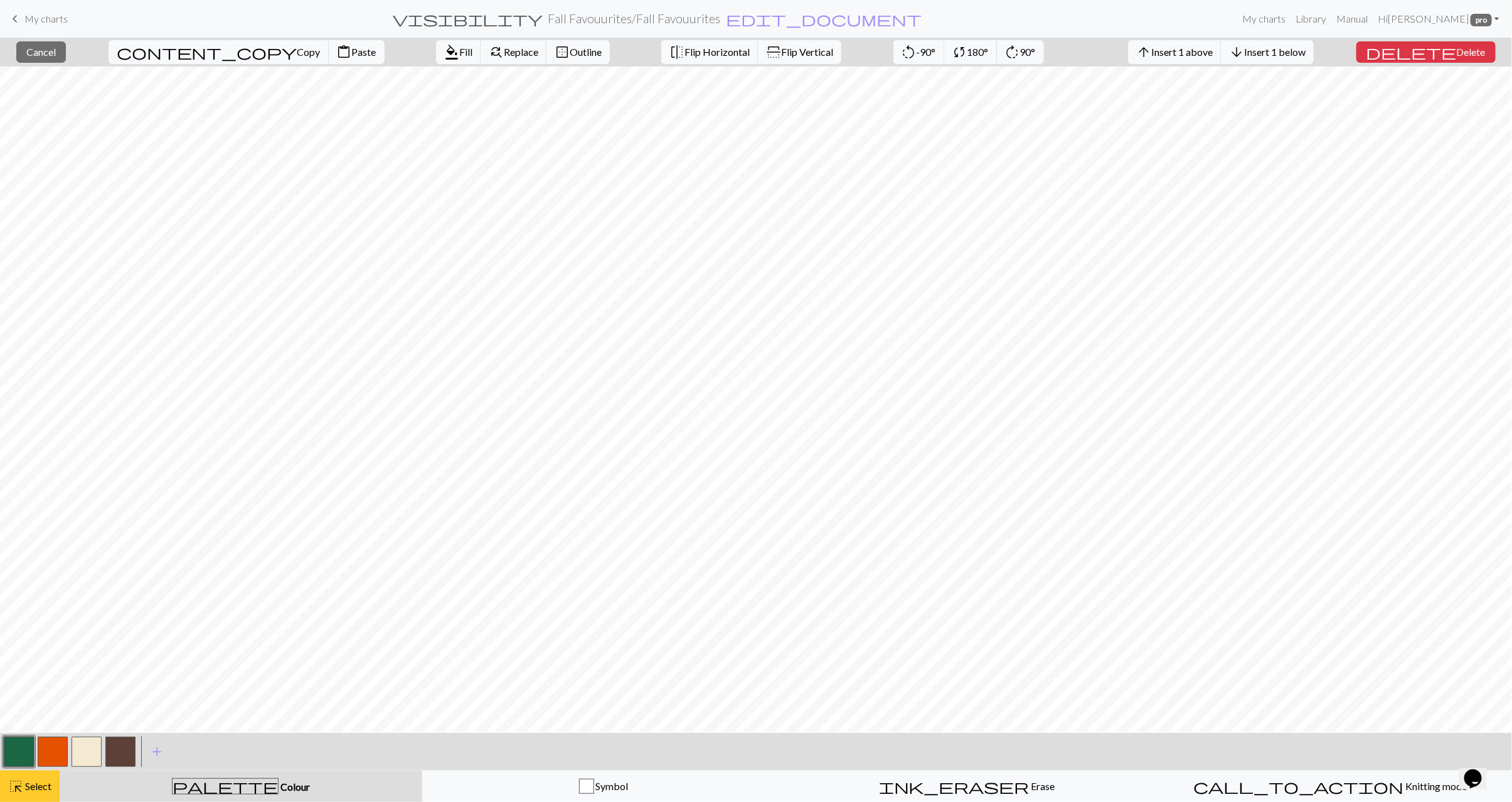
click at [26, 795] on button "highlight_alt Select Select" at bounding box center [30, 786] width 59 height 31
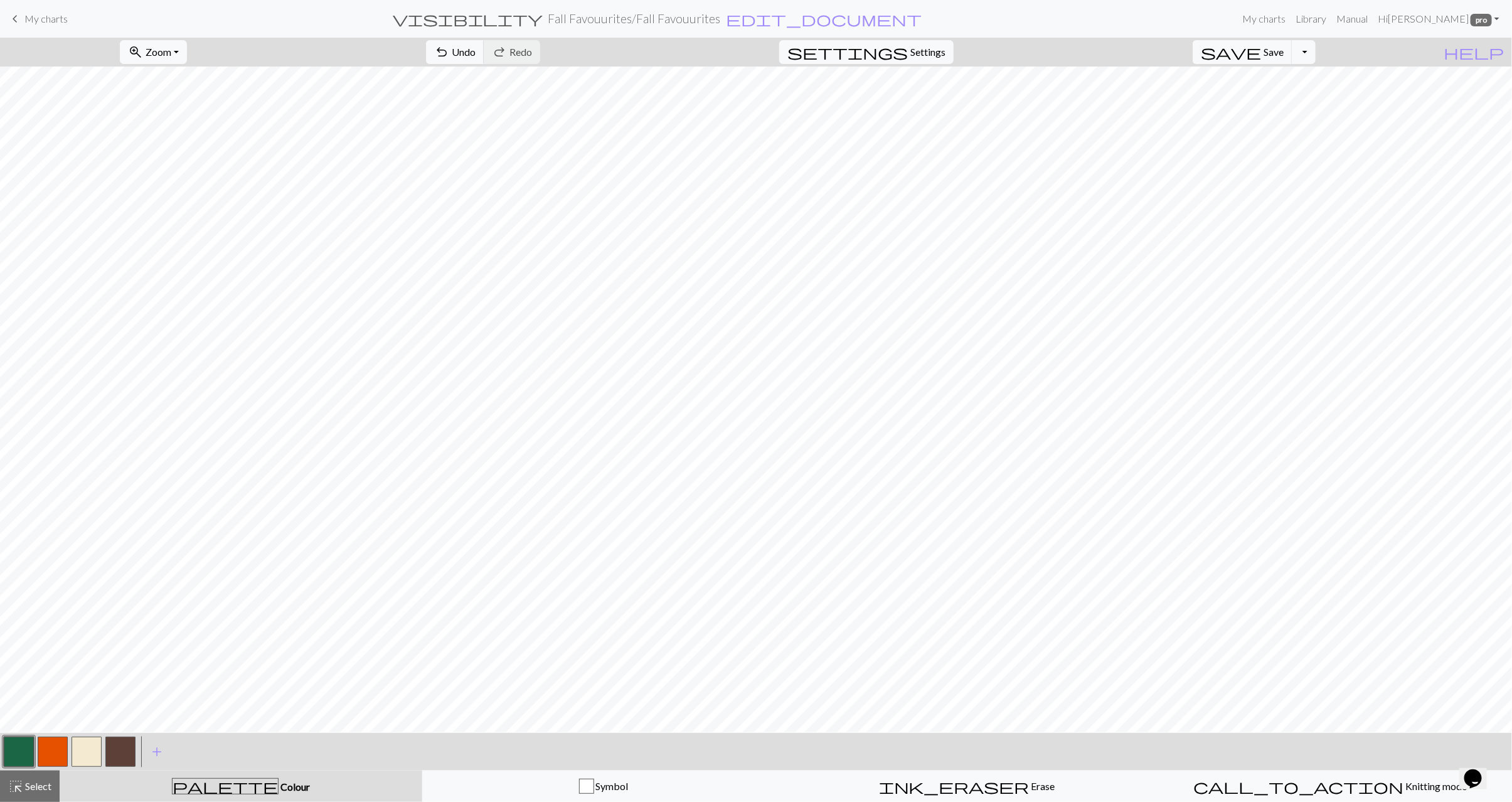
click at [55, 749] on button "button" at bounding box center [53, 752] width 30 height 30
click at [14, 748] on button "button" at bounding box center [19, 752] width 30 height 30
click at [44, 756] on button "button" at bounding box center [53, 752] width 30 height 30
click at [26, 758] on button "button" at bounding box center [19, 752] width 30 height 30
click at [47, 749] on button "button" at bounding box center [53, 752] width 30 height 30
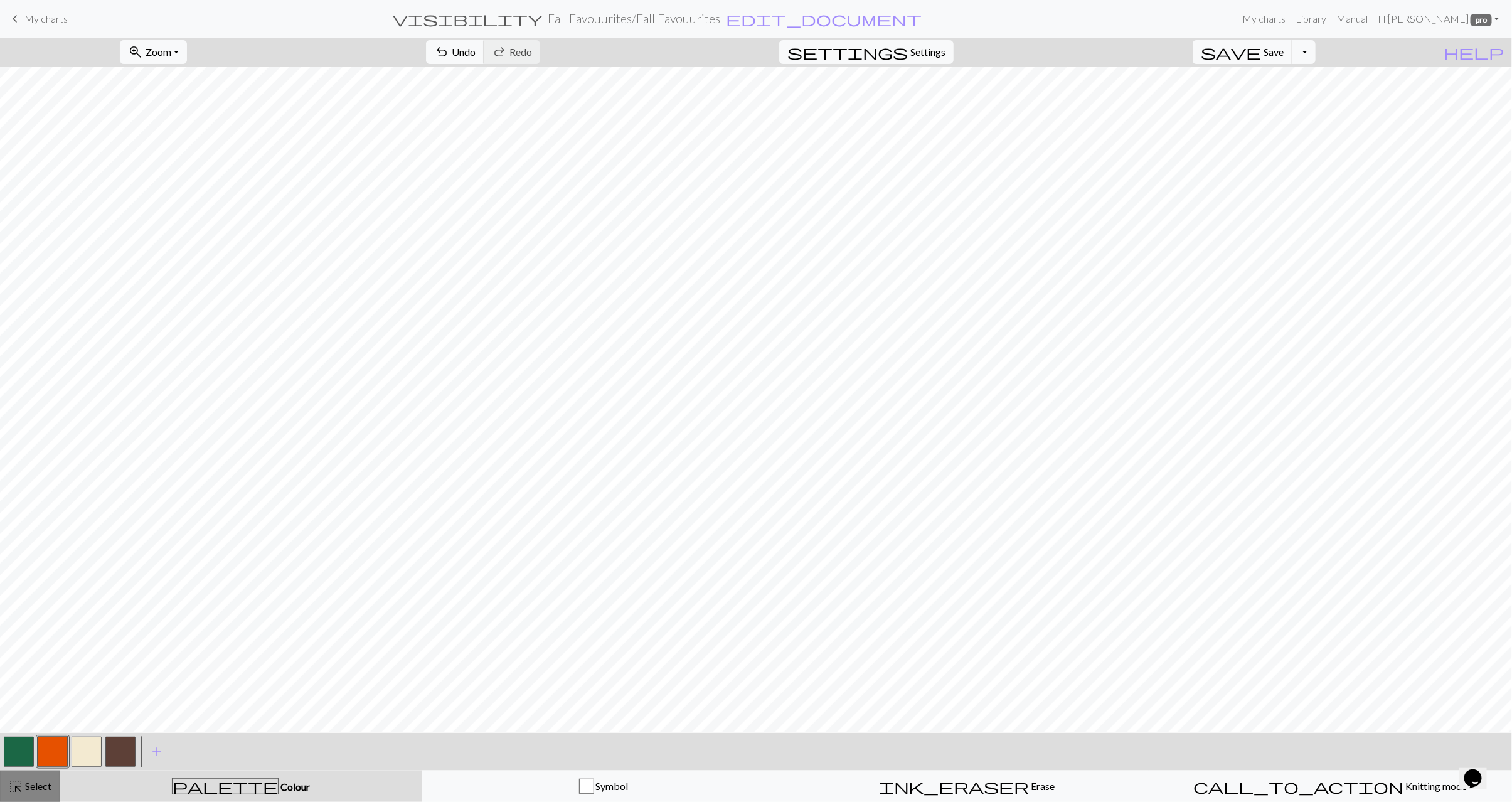
click at [33, 788] on span "Select" at bounding box center [37, 786] width 28 height 12
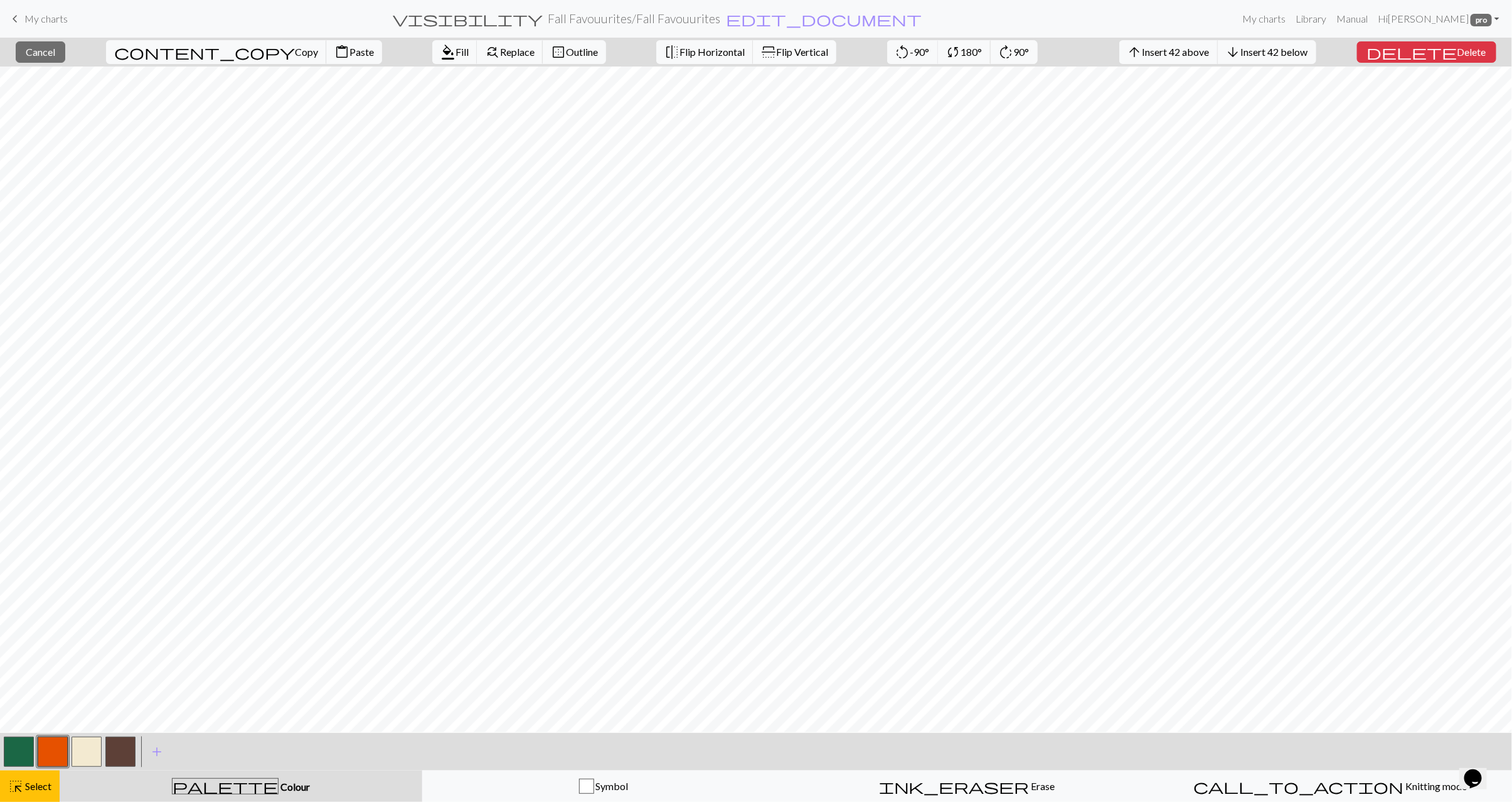
click at [776, 51] on span "Flip Vertical" at bounding box center [802, 51] width 52 height 12
click at [30, 786] on span "Select" at bounding box center [37, 786] width 28 height 12
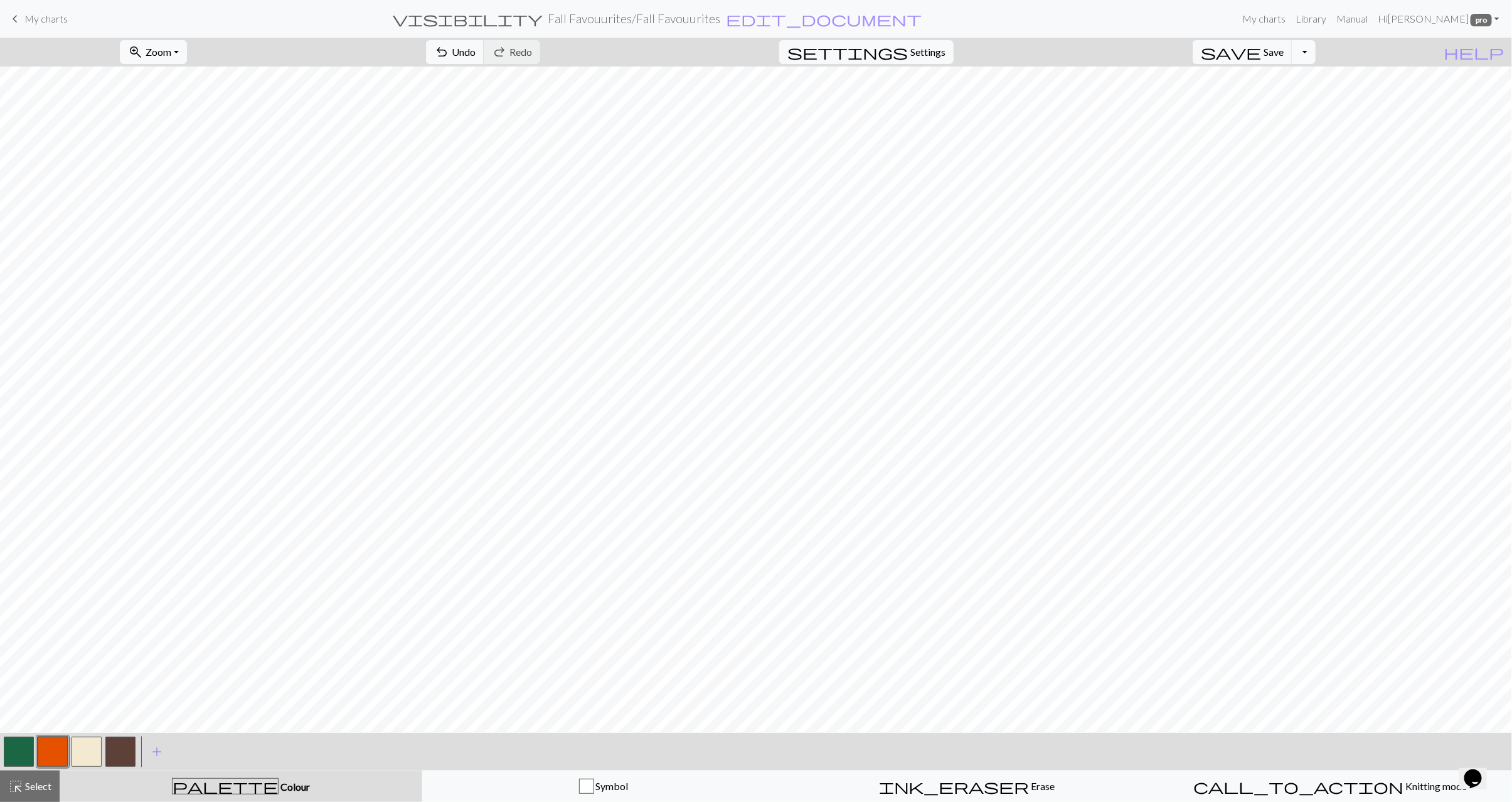
click at [1315, 51] on button "Toggle Dropdown" at bounding box center [1303, 52] width 24 height 24
click at [1271, 101] on button "save_alt Download" at bounding box center [1211, 101] width 207 height 20
click at [739, 40] on button "Download" at bounding box center [726, 40] width 61 height 24
click at [22, 784] on span "highlight_alt" at bounding box center [15, 786] width 15 height 17
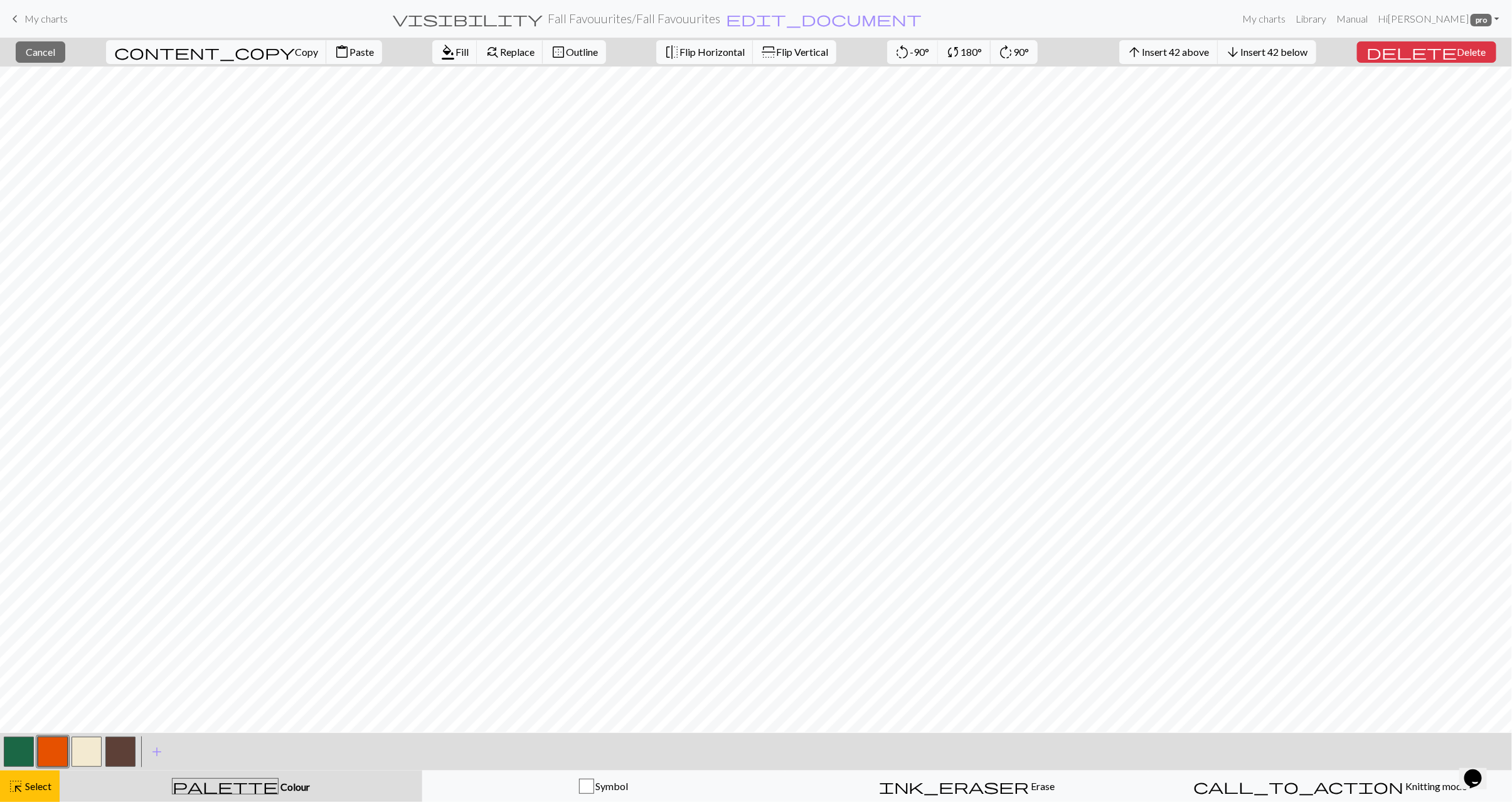
click at [776, 51] on span "Flip Vertical" at bounding box center [802, 51] width 52 height 12
click at [1302, 52] on span "Insert 3 right" at bounding box center [1274, 51] width 55 height 12
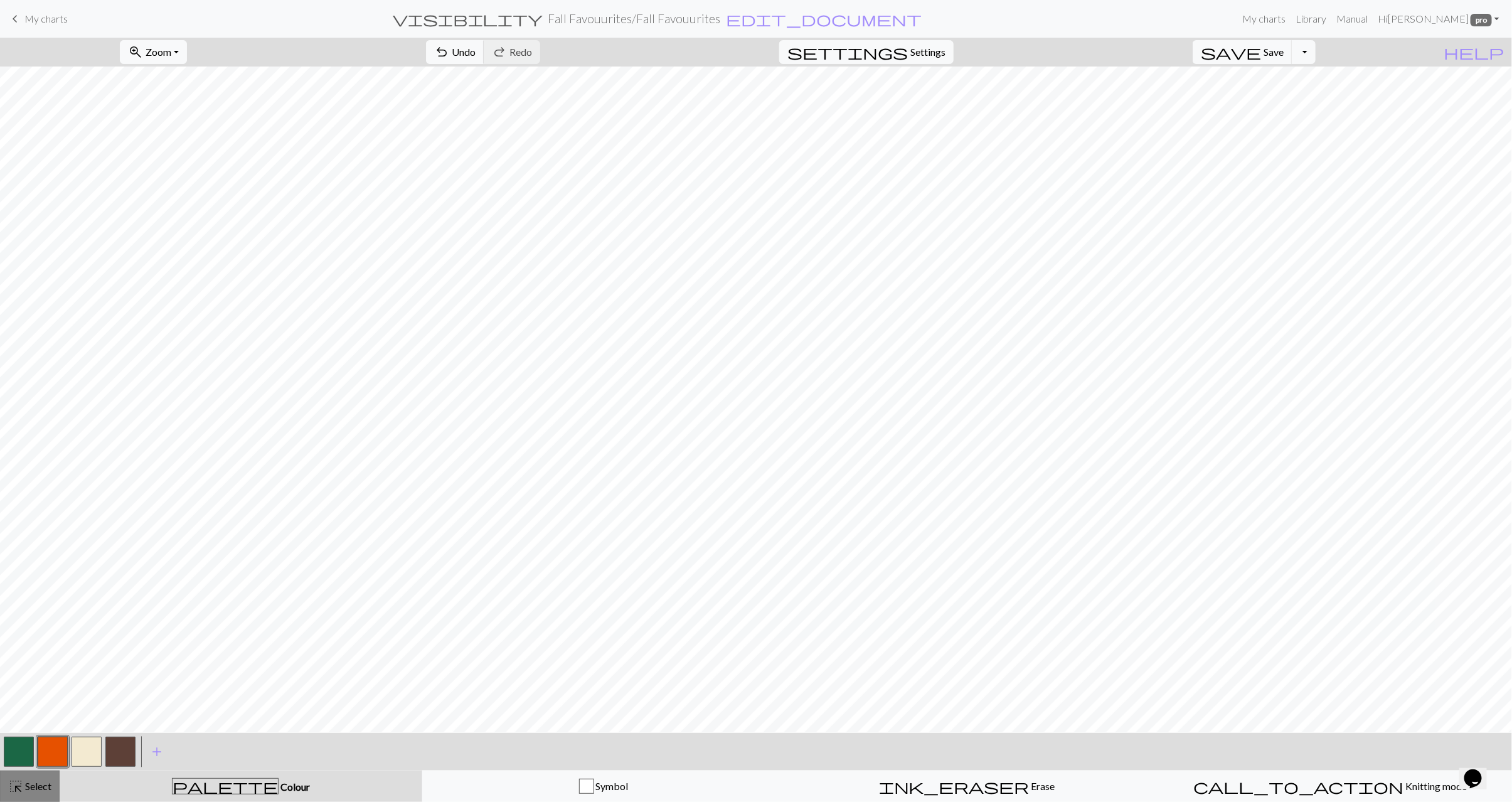
click at [27, 791] on span "Select" at bounding box center [37, 786] width 28 height 12
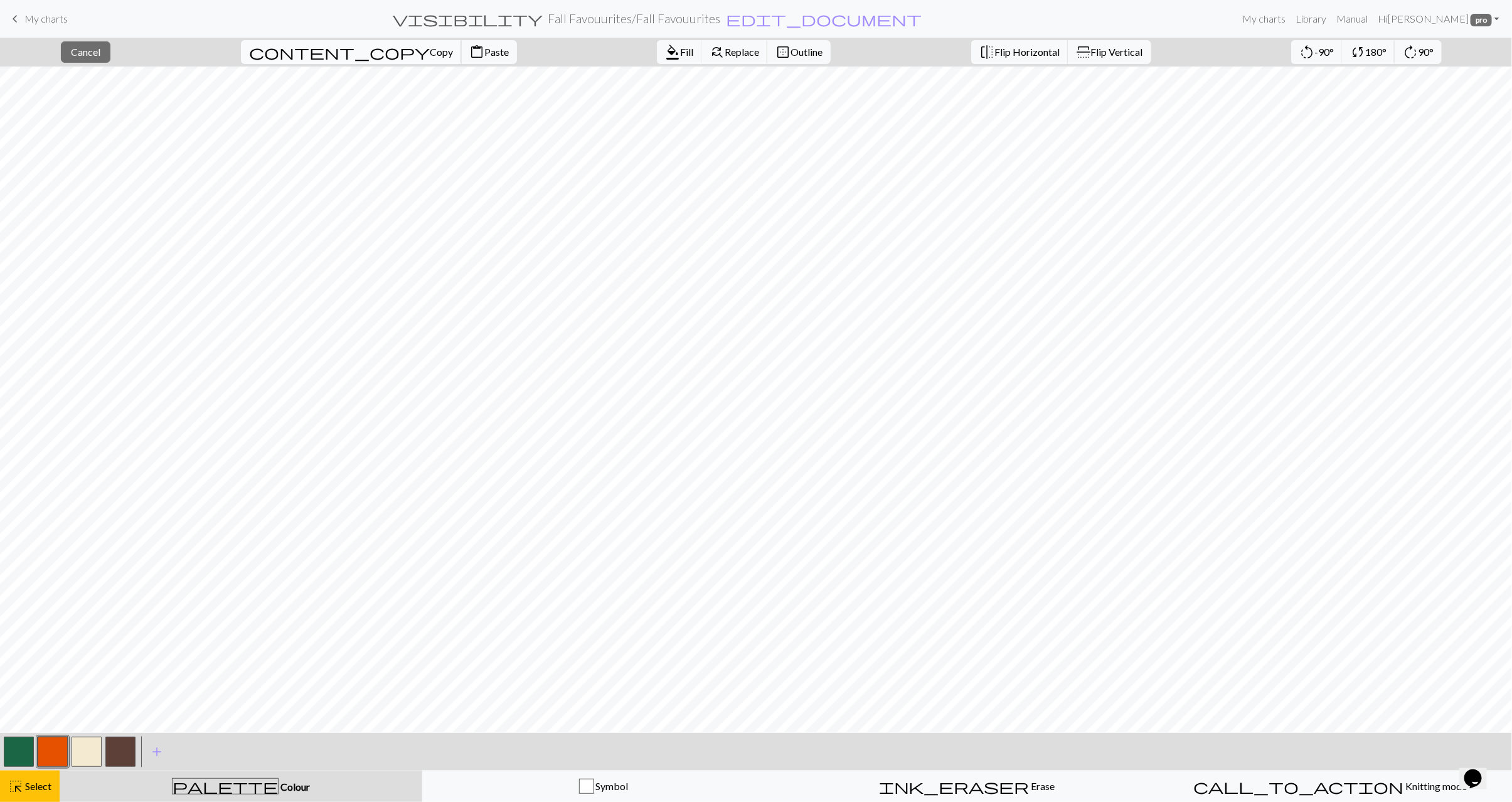
click at [429, 52] on span "Copy" at bounding box center [441, 51] width 23 height 12
click at [484, 46] on span "Paste" at bounding box center [497, 51] width 25 height 12
click at [484, 50] on span "Paste" at bounding box center [497, 51] width 25 height 12
click at [995, 50] on span "Flip Horizontal" at bounding box center [1027, 51] width 65 height 12
click at [33, 783] on span "Select" at bounding box center [37, 786] width 28 height 12
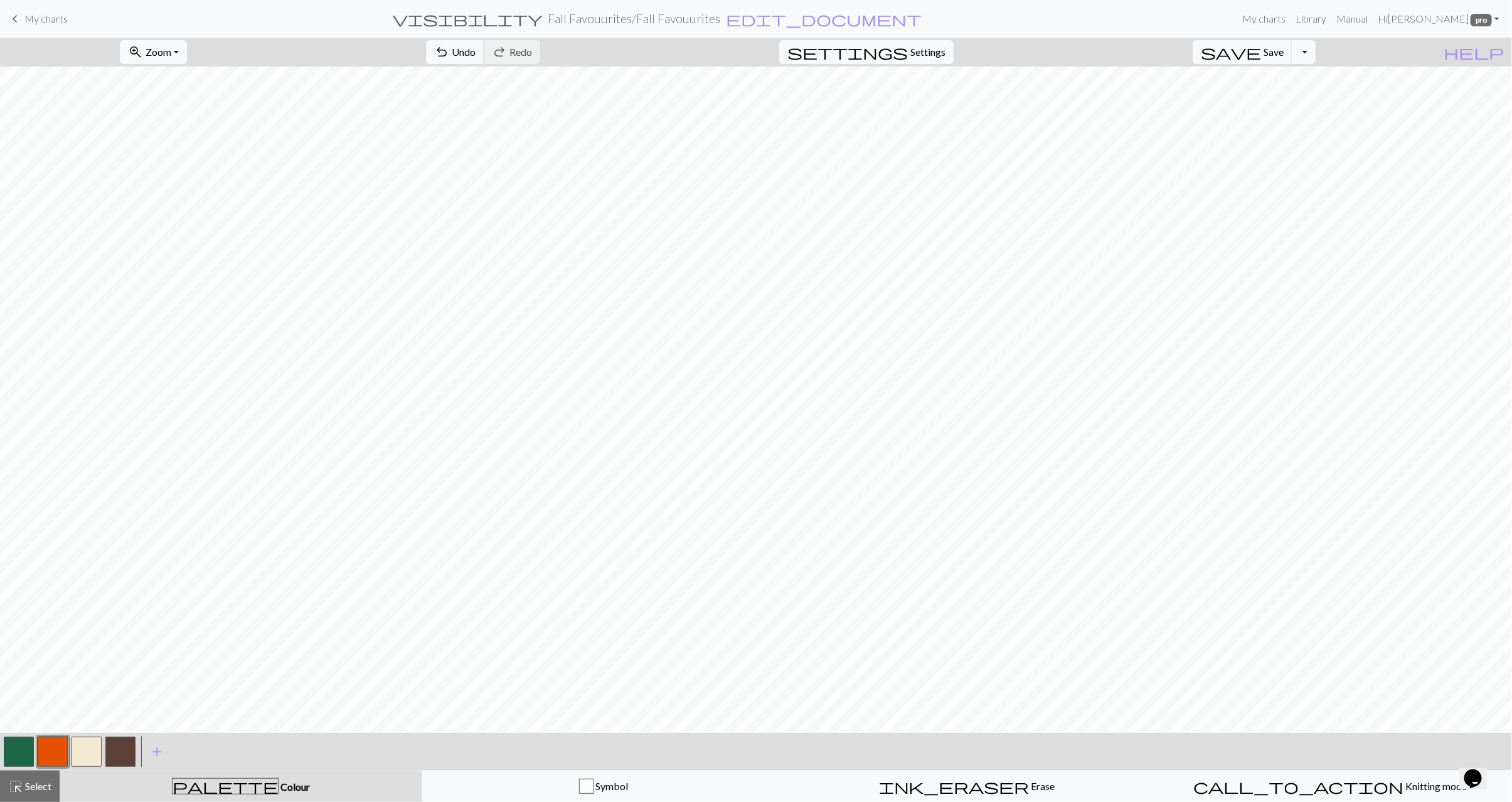
click at [18, 750] on button "button" at bounding box center [19, 752] width 30 height 30
click at [88, 754] on button "button" at bounding box center [87, 752] width 30 height 30
click at [25, 777] on button "highlight_alt Select Select" at bounding box center [30, 786] width 59 height 31
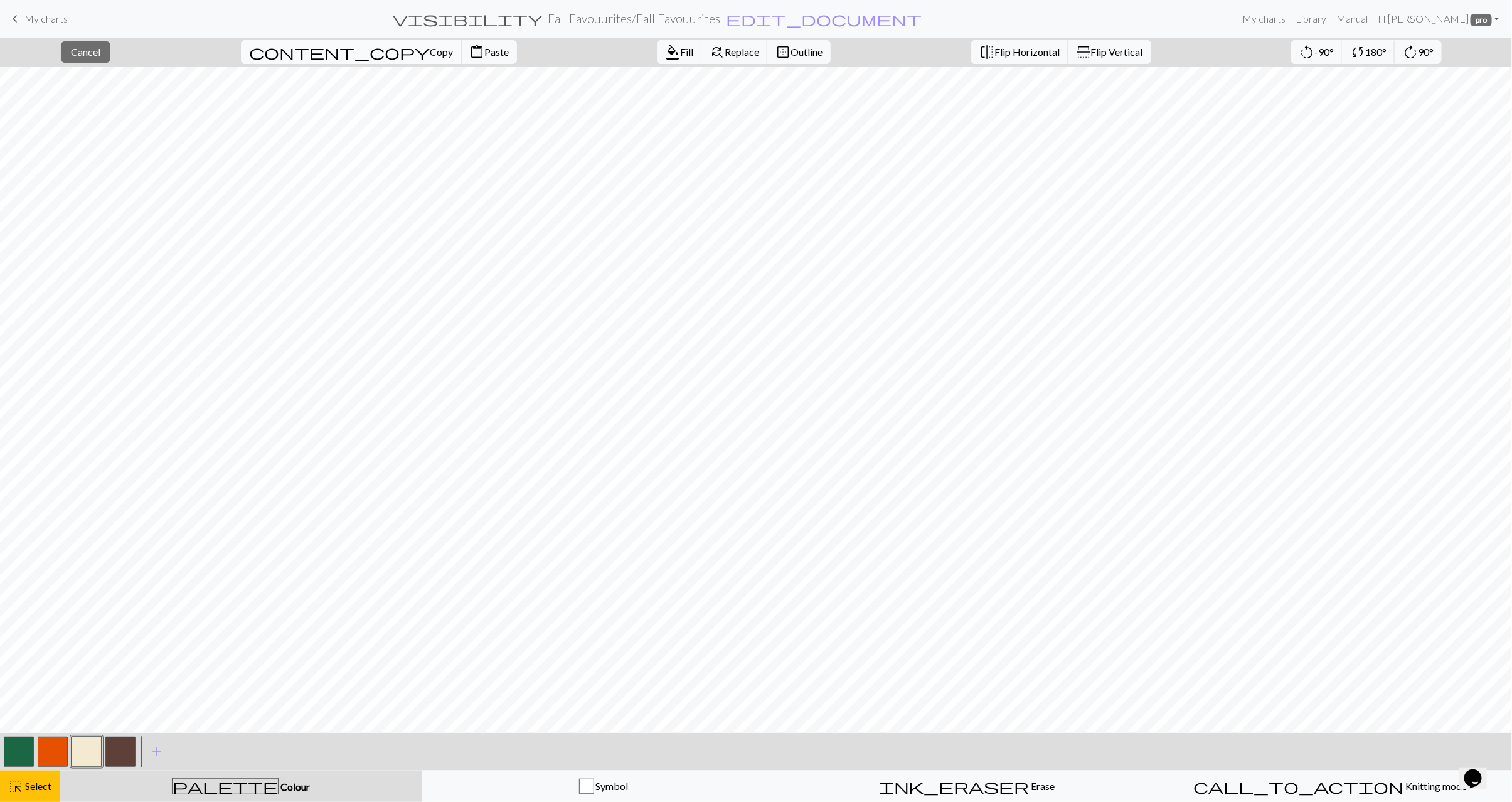
click at [429, 53] on span "Copy" at bounding box center [441, 51] width 23 height 12
click at [484, 53] on span "Paste" at bounding box center [497, 51] width 25 height 12
click at [27, 782] on span "Select" at bounding box center [37, 786] width 28 height 12
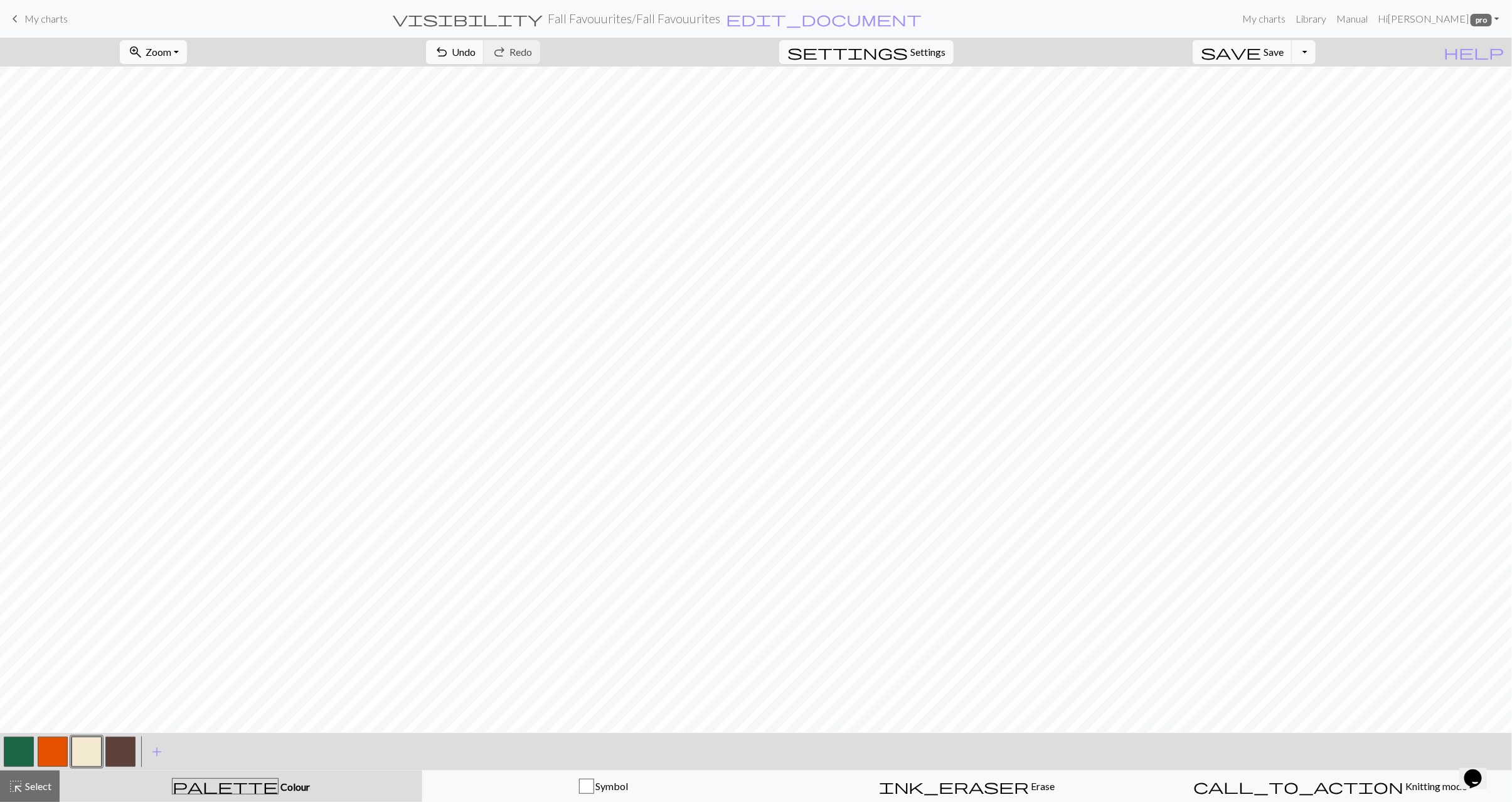
click at [19, 755] on button "button" at bounding box center [19, 752] width 30 height 30
click at [87, 741] on button "button" at bounding box center [87, 752] width 30 height 30
click at [32, 780] on span "Select" at bounding box center [37, 786] width 28 height 12
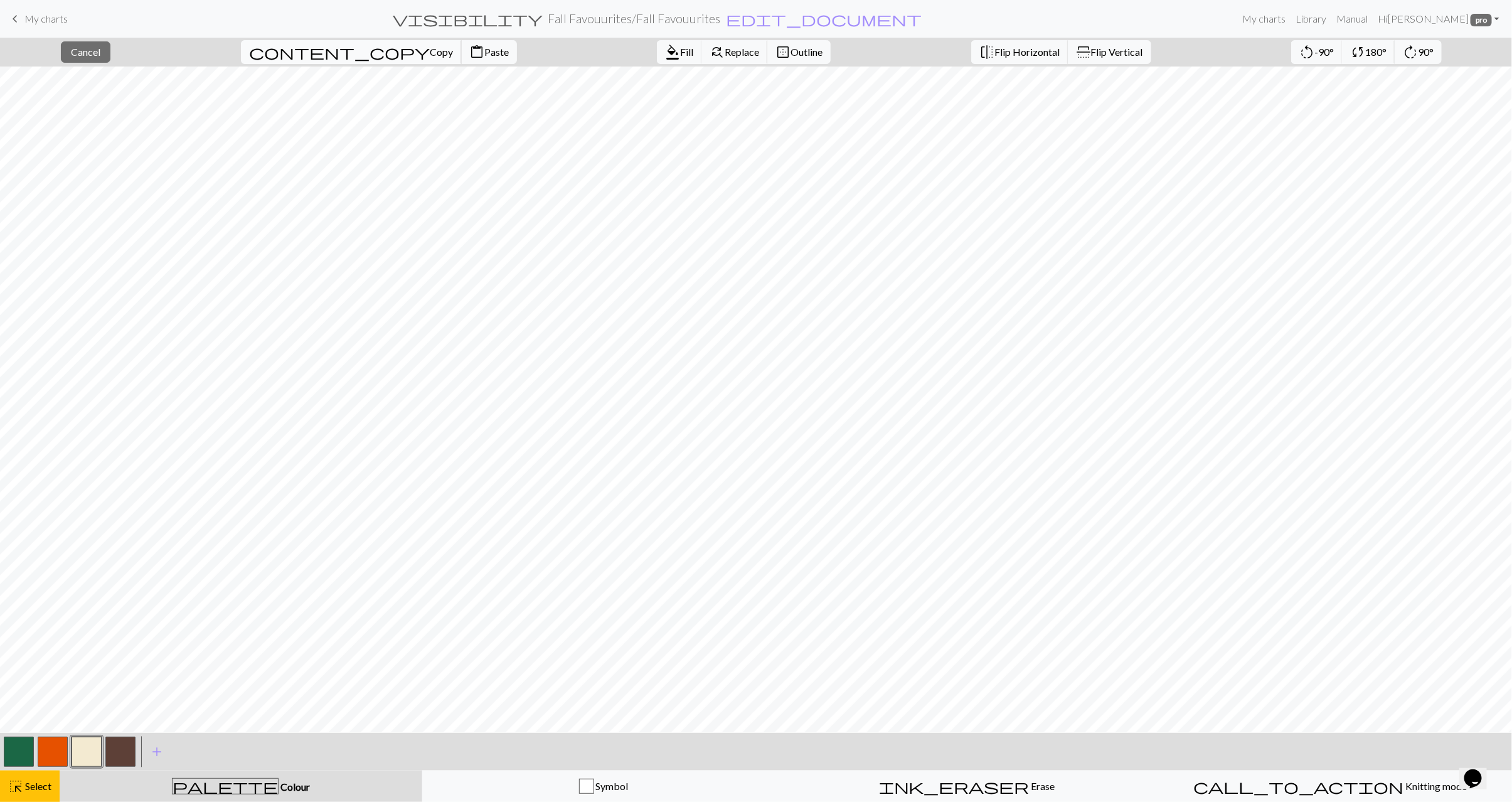
click at [429, 54] on span "Copy" at bounding box center [441, 51] width 23 height 12
click at [484, 50] on span "Paste" at bounding box center [497, 51] width 25 height 12
click at [23, 793] on span "highlight_alt" at bounding box center [15, 786] width 15 height 17
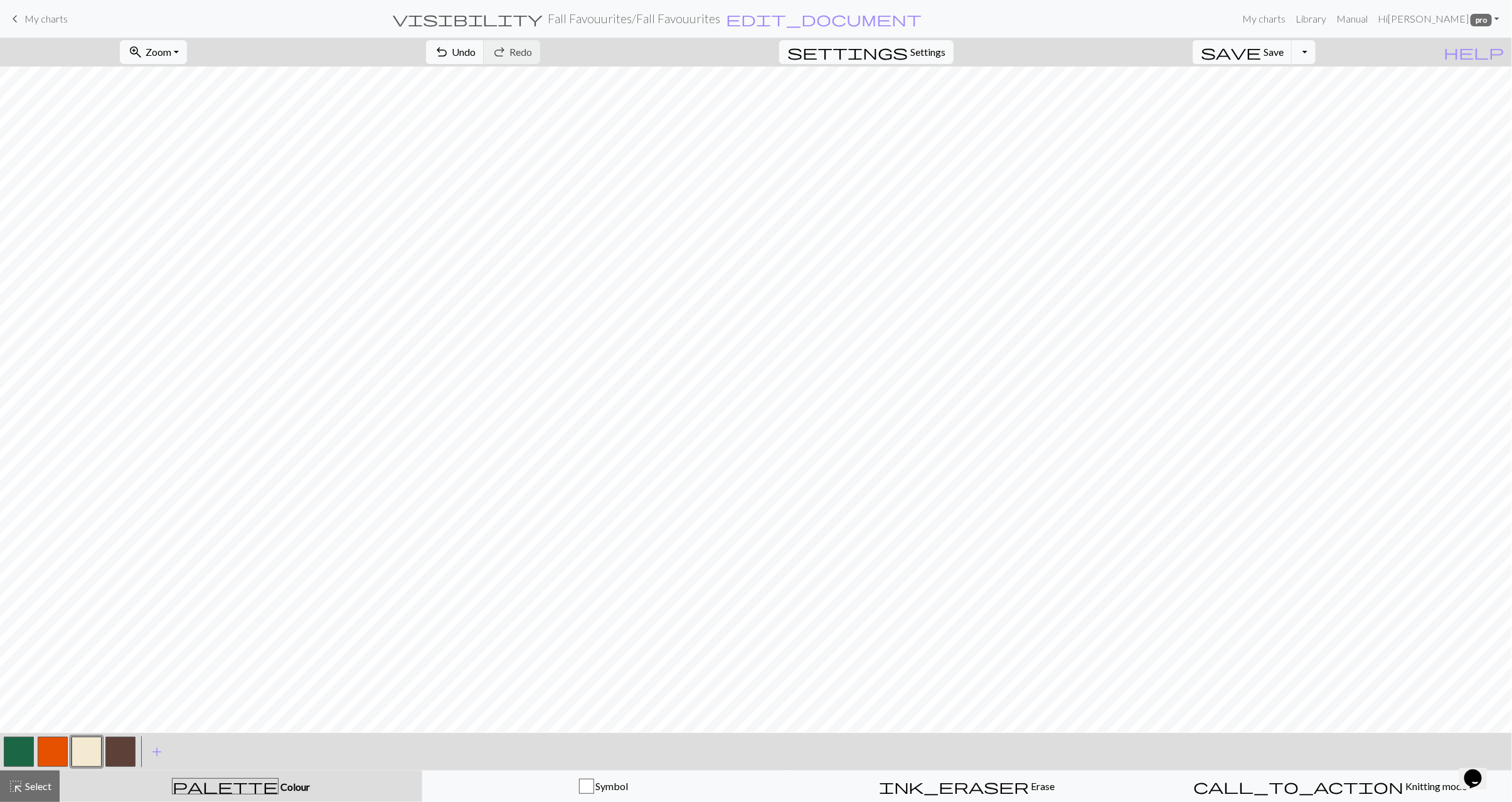
click at [22, 756] on button "button" at bounding box center [19, 752] width 30 height 30
drag, startPoint x: 44, startPoint y: 793, endPoint x: 266, endPoint y: 743, distance: 227.6
click at [45, 793] on div "highlight_alt Select Select" at bounding box center [30, 786] width 43 height 15
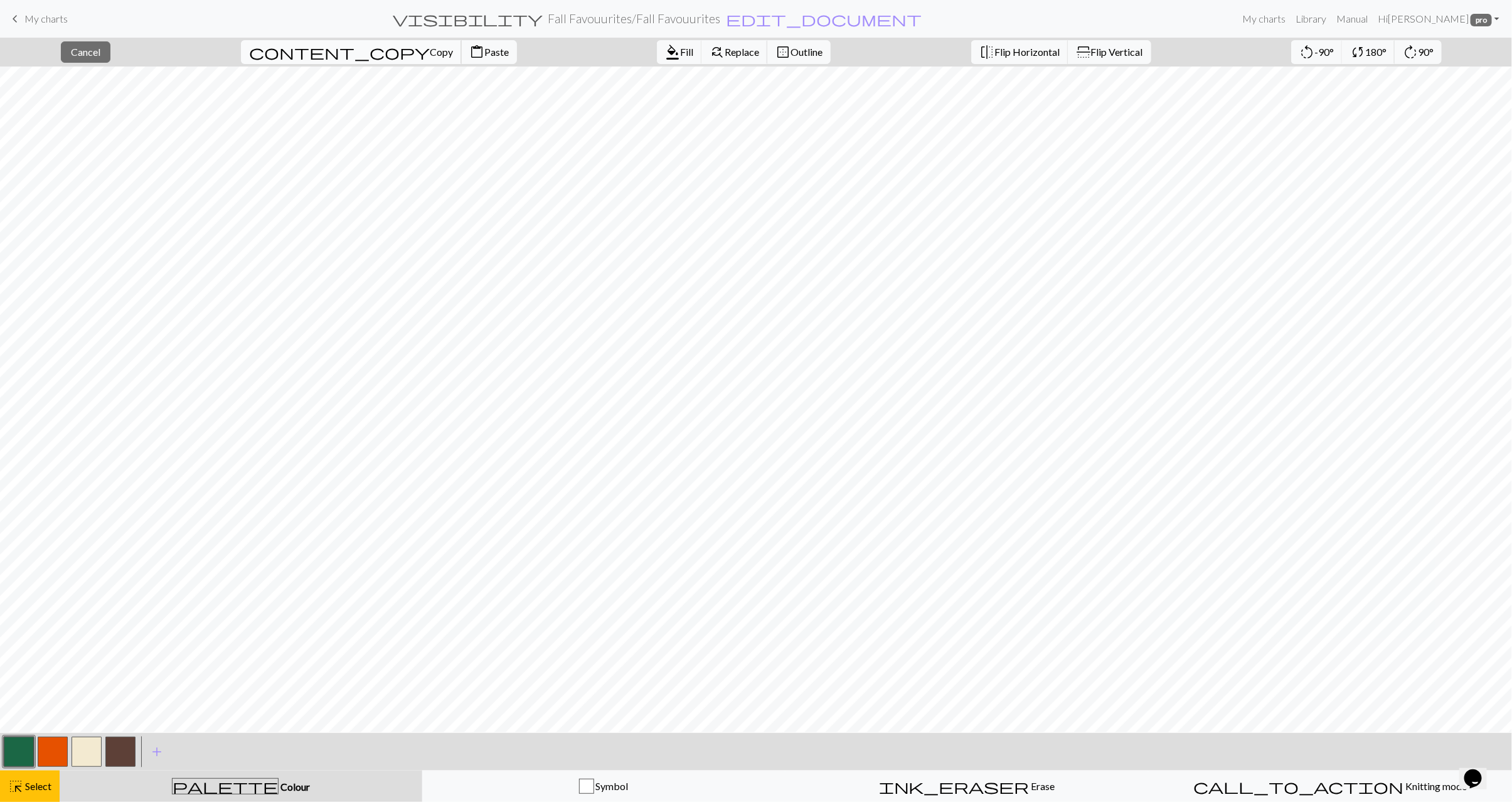
click at [429, 52] on span "Copy" at bounding box center [441, 51] width 23 height 12
click at [484, 53] on span "Paste" at bounding box center [497, 51] width 25 height 12
drag, startPoint x: 26, startPoint y: 793, endPoint x: 24, endPoint y: 777, distance: 16.1
click at [26, 793] on div "highlight_alt Select Select" at bounding box center [30, 786] width 43 height 15
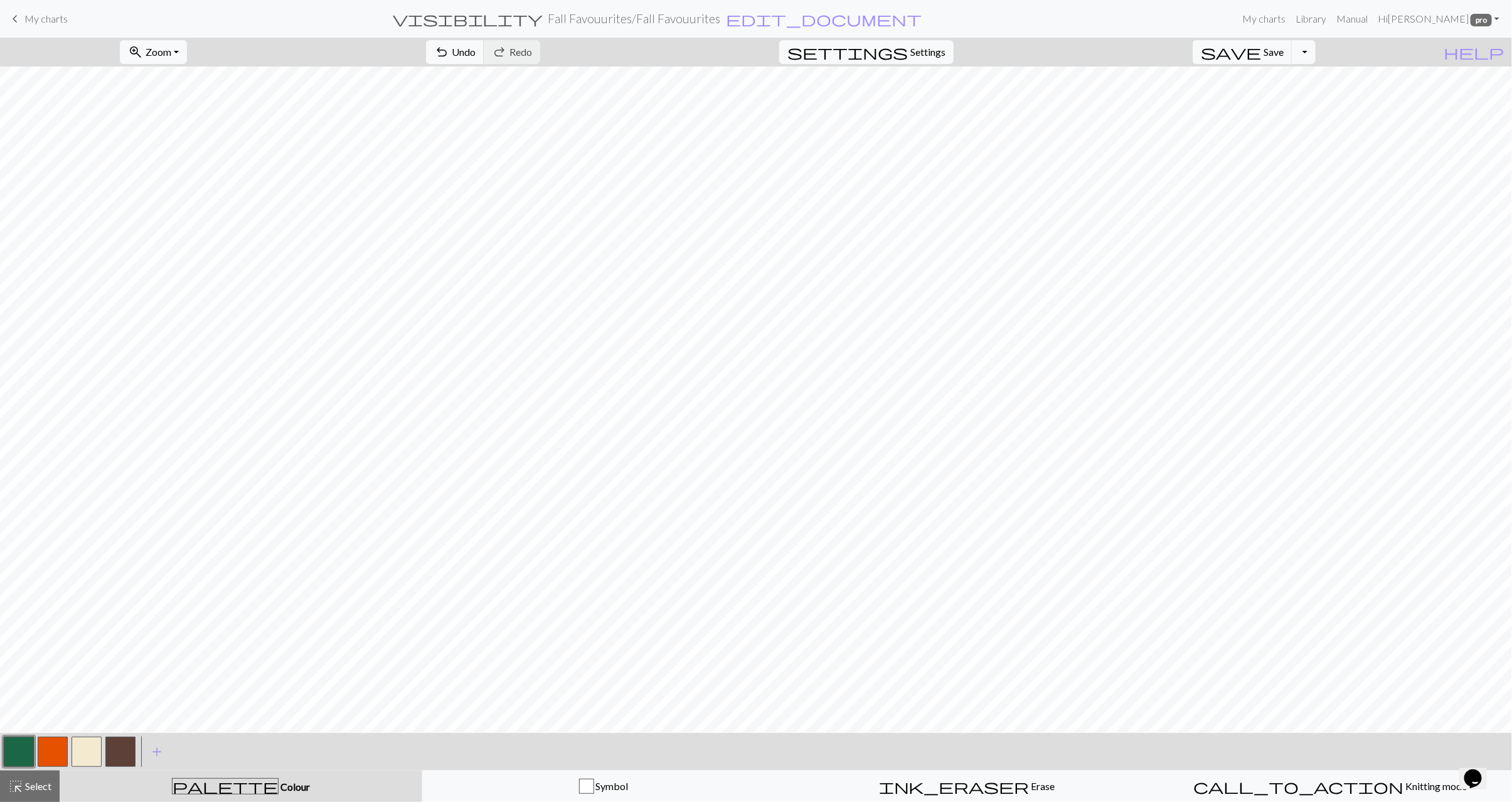
click at [61, 755] on button "button" at bounding box center [53, 752] width 30 height 30
click at [17, 779] on span "highlight_alt" at bounding box center [15, 786] width 15 height 17
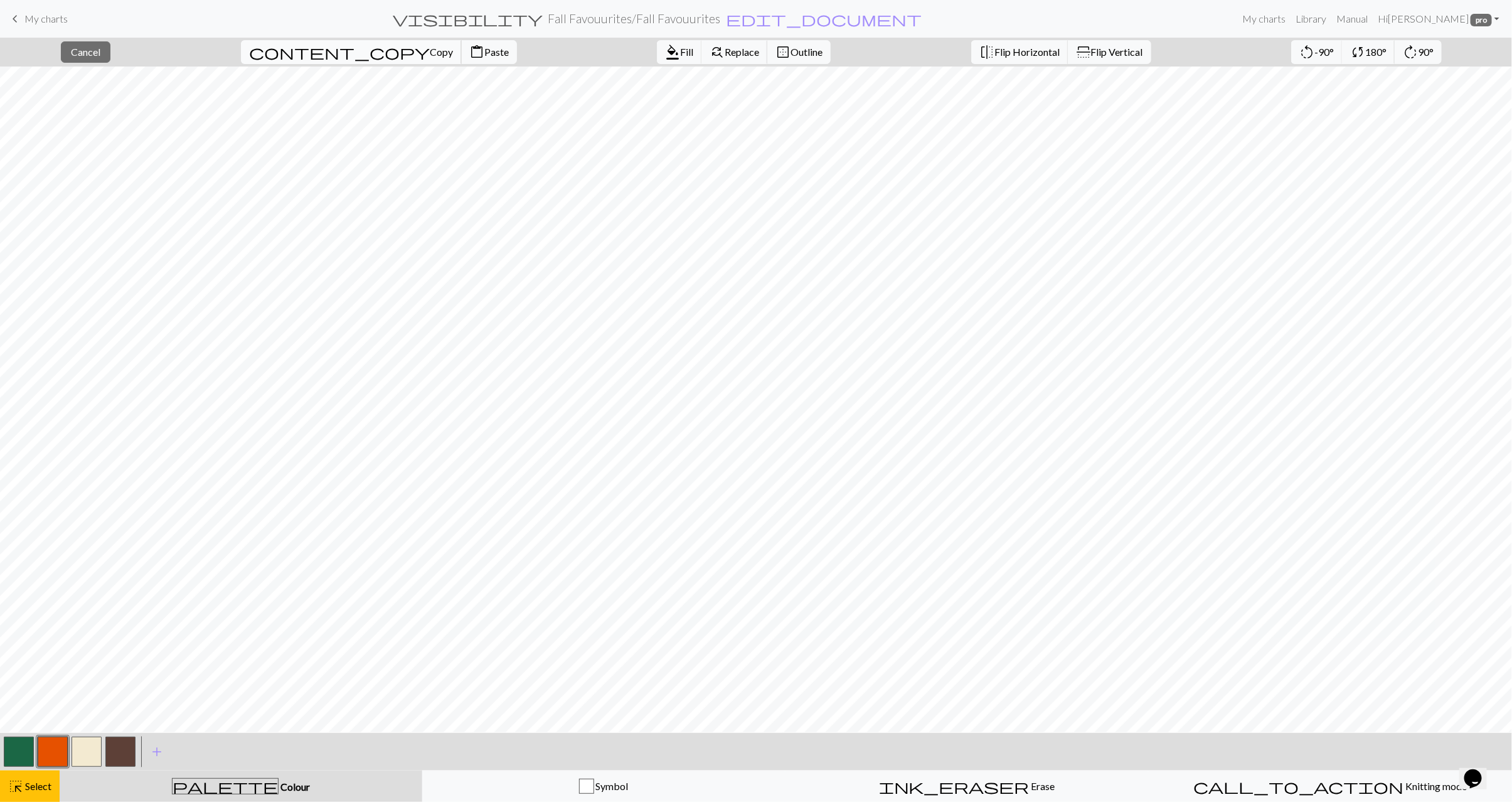
click at [429, 54] on span "Copy" at bounding box center [441, 51] width 23 height 12
click at [484, 48] on span "Paste" at bounding box center [497, 51] width 25 height 12
click at [33, 782] on span "Select" at bounding box center [37, 786] width 28 height 12
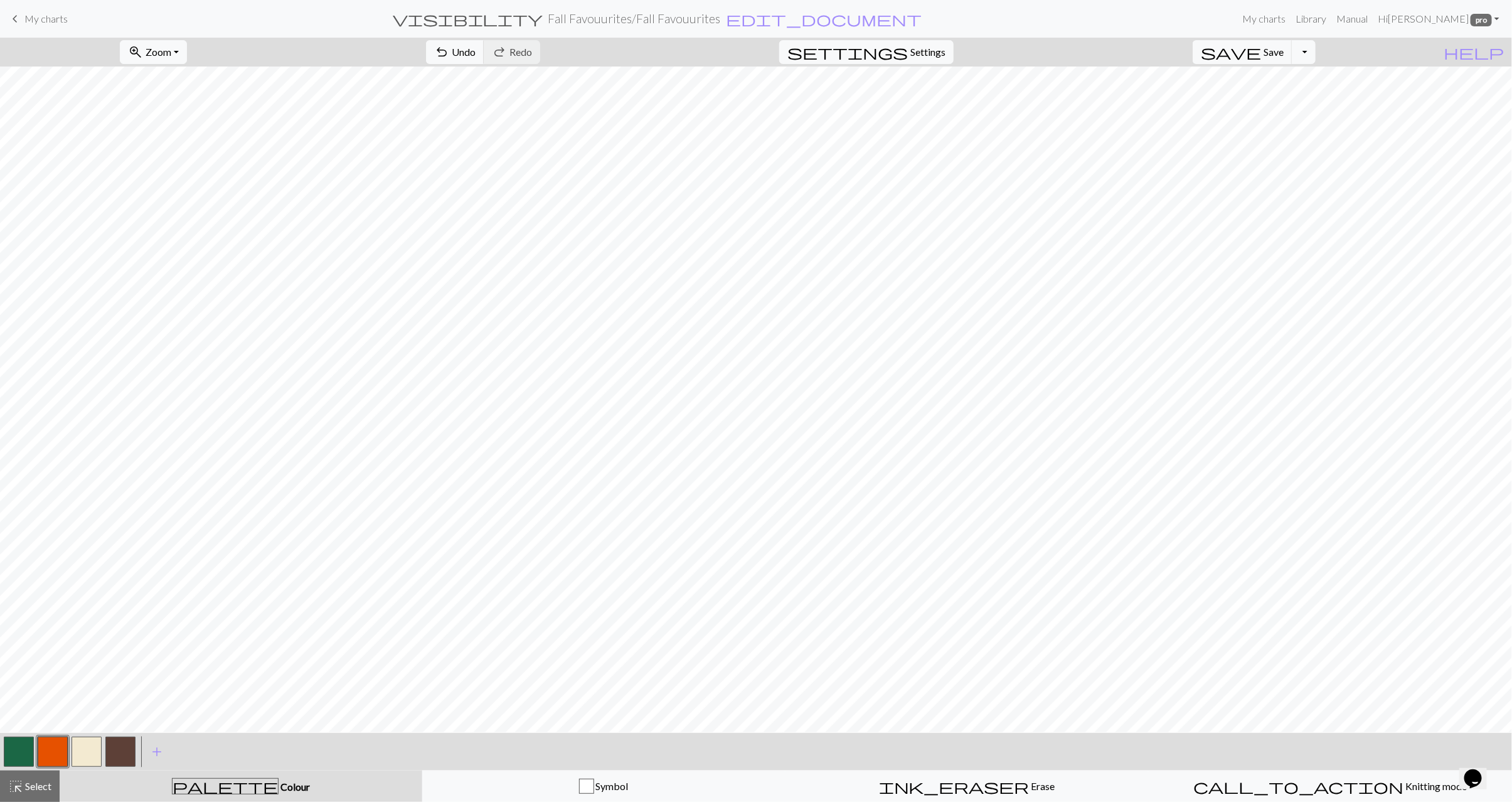
click at [16, 743] on button "button" at bounding box center [19, 752] width 30 height 30
click at [56, 762] on button "button" at bounding box center [53, 752] width 30 height 30
click at [123, 753] on button "button" at bounding box center [121, 752] width 30 height 30
click at [449, 55] on span "undo" at bounding box center [442, 52] width 15 height 17
drag, startPoint x: 15, startPoint y: 789, endPoint x: 173, endPoint y: 760, distance: 160.6
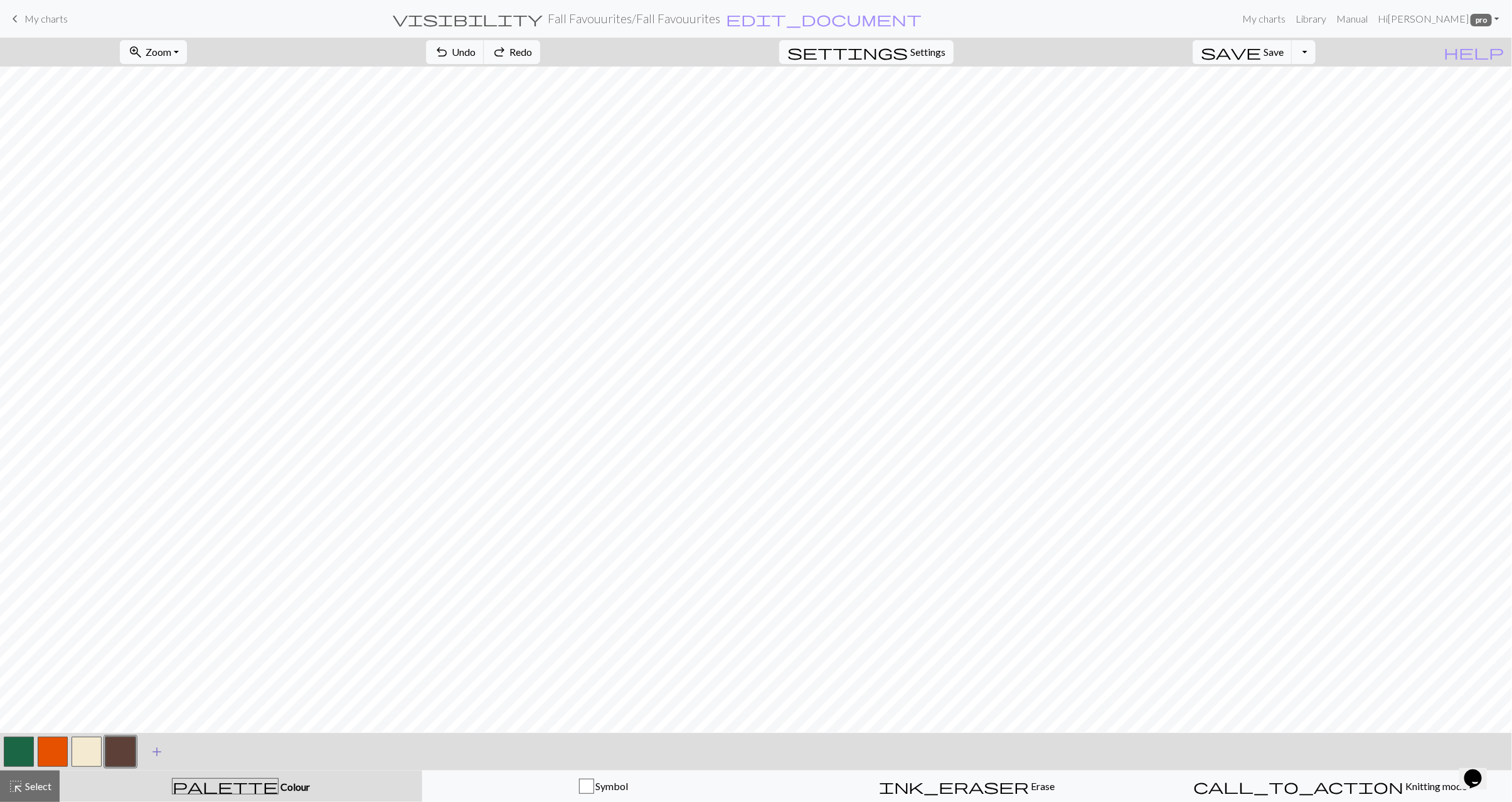
click at [15, 790] on span "highlight_alt" at bounding box center [15, 786] width 15 height 17
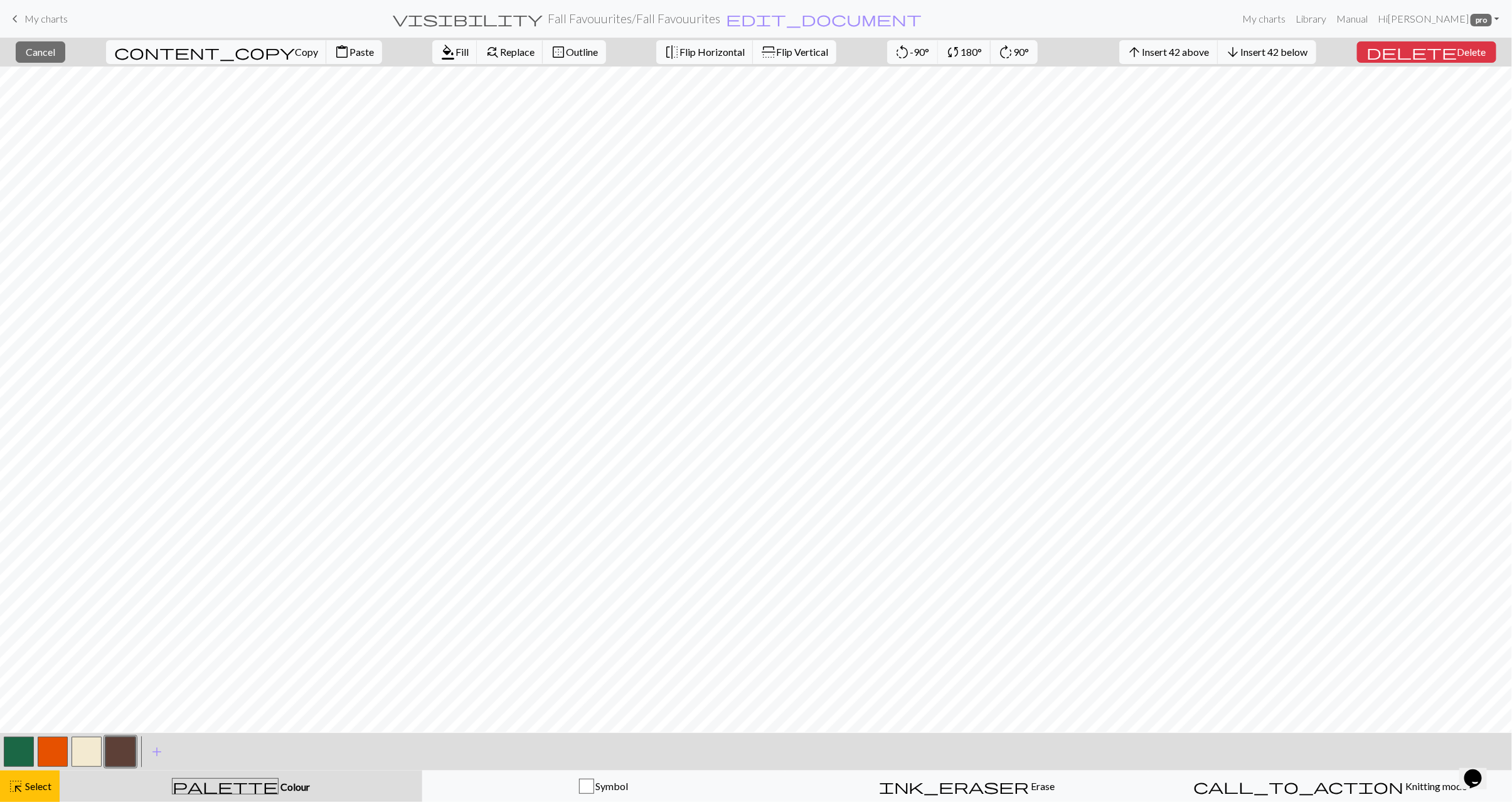
click at [752, 60] on button "flip Flip Vertical" at bounding box center [794, 52] width 83 height 24
click at [32, 786] on span "Select" at bounding box center [37, 786] width 28 height 12
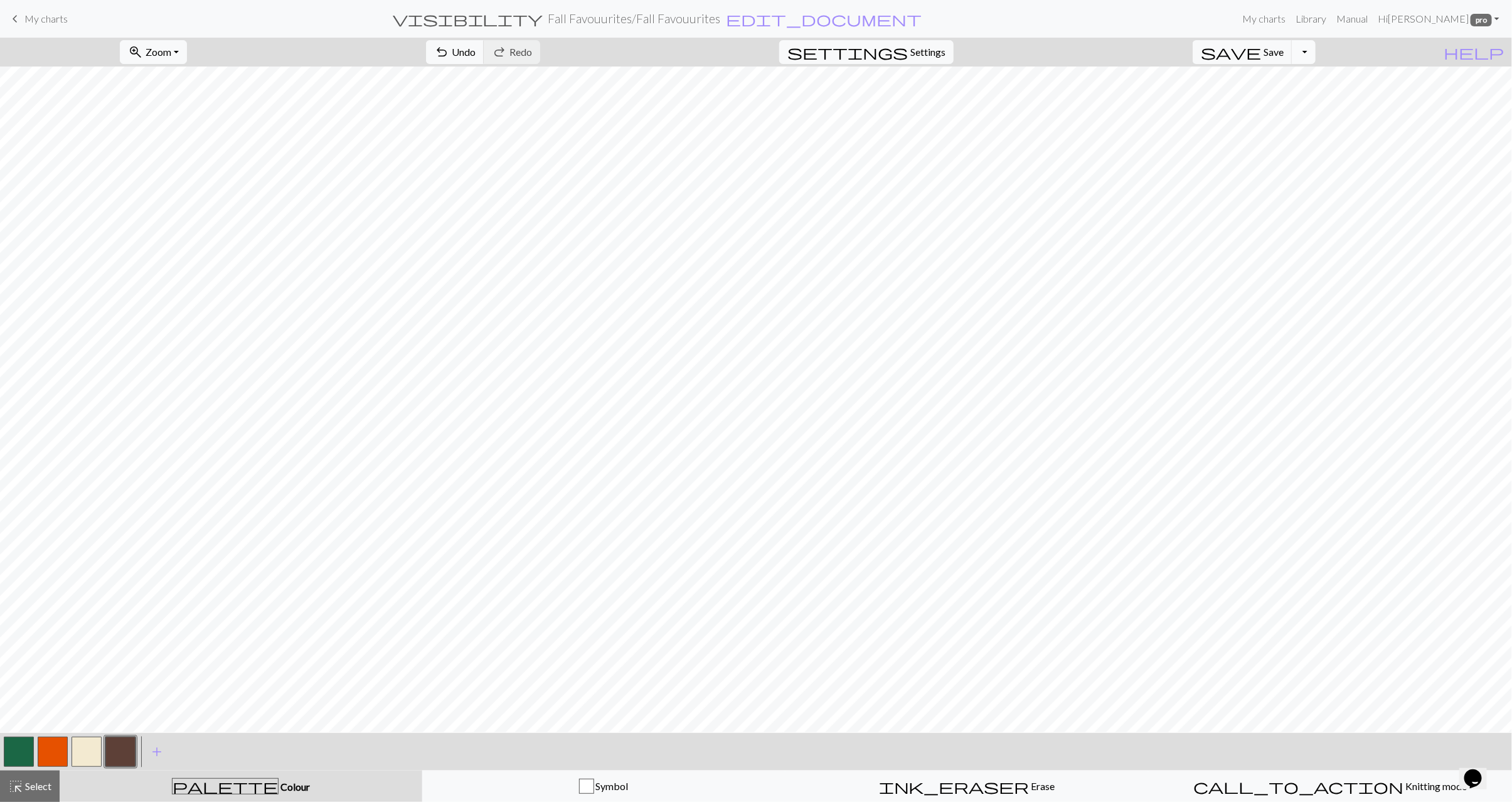
click at [1315, 50] on button "Toggle Dropdown" at bounding box center [1303, 52] width 24 height 24
click at [1279, 106] on button "save_alt Download" at bounding box center [1211, 101] width 207 height 20
click at [723, 43] on button "Download" at bounding box center [726, 40] width 61 height 24
click at [40, 795] on button "highlight_alt Select Select" at bounding box center [30, 786] width 59 height 31
click at [38, 22] on span "My charts" at bounding box center [46, 18] width 43 height 12
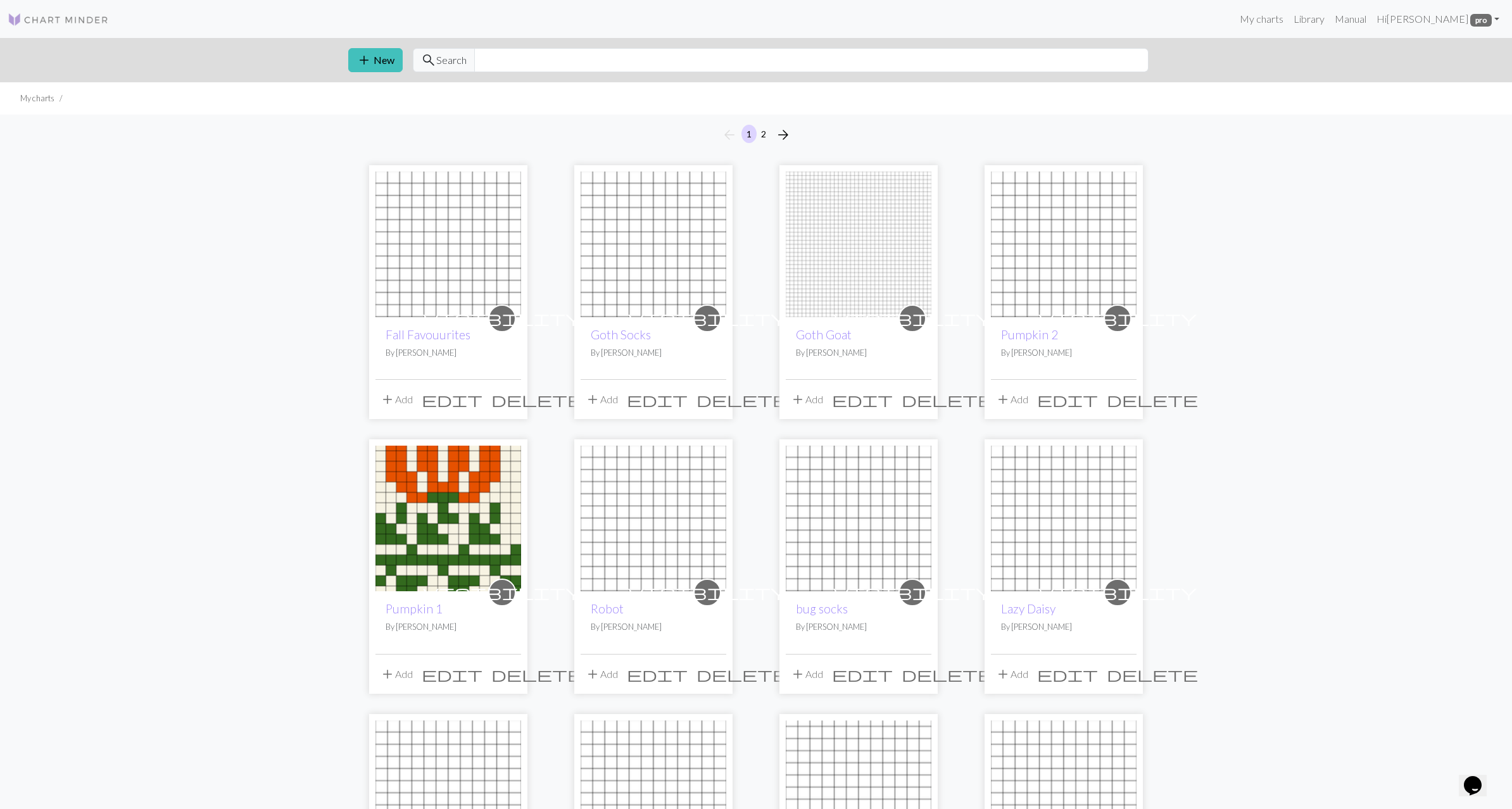
click at [448, 217] on img at bounding box center [449, 244] width 146 height 146
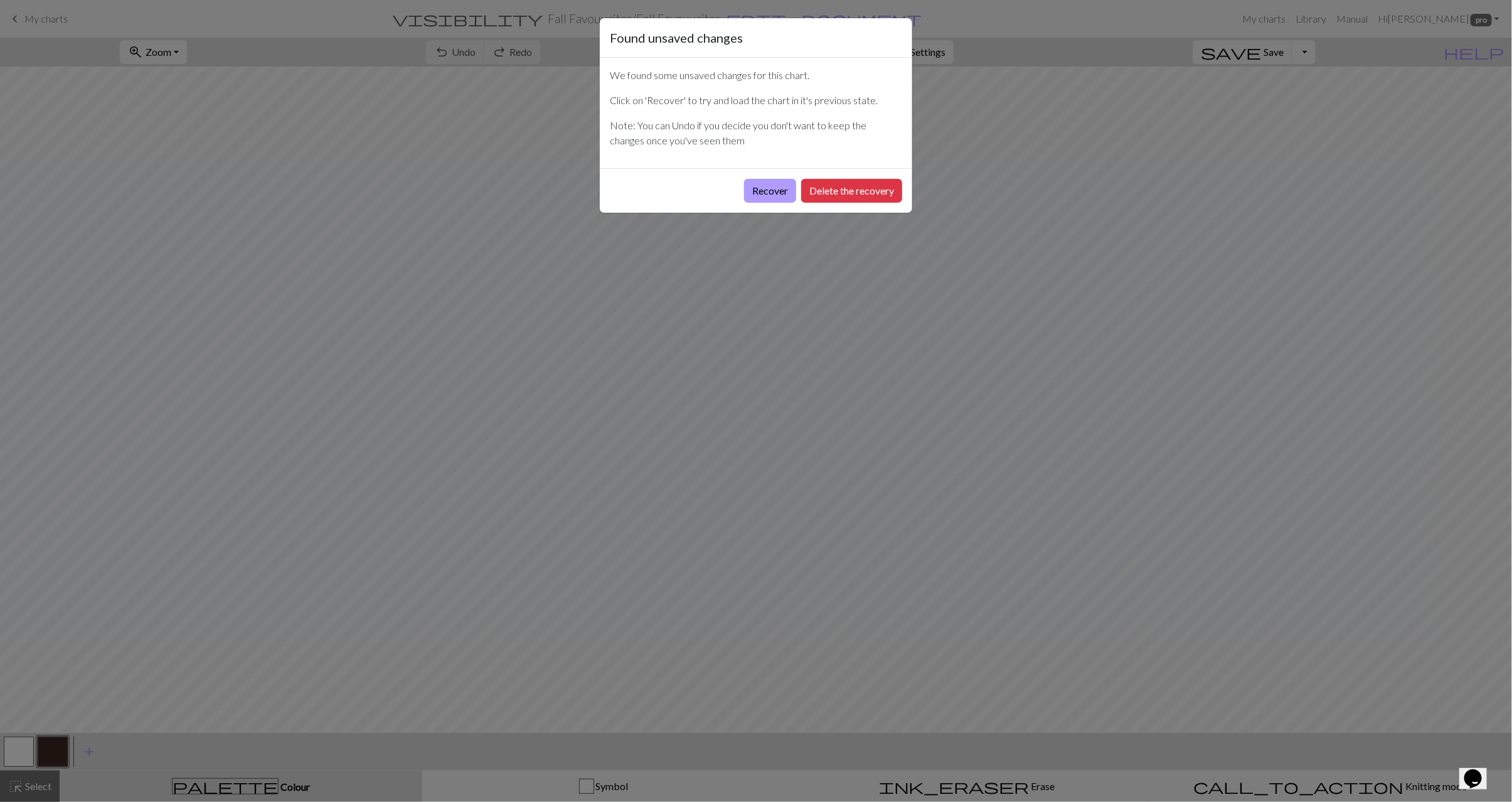
click at [757, 196] on button "Recover" at bounding box center [770, 190] width 52 height 24
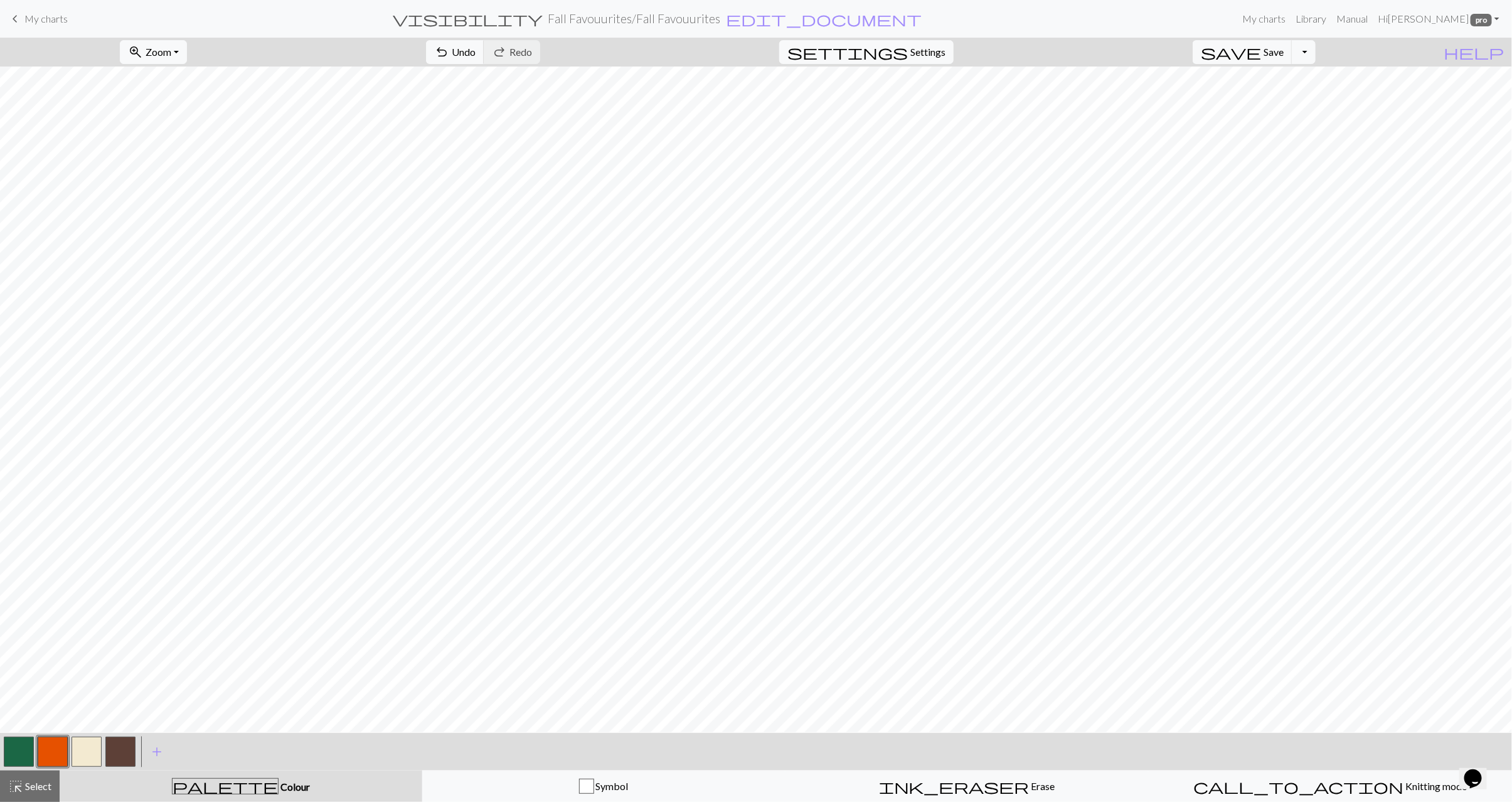
click at [50, 21] on span "My charts" at bounding box center [46, 18] width 43 height 12
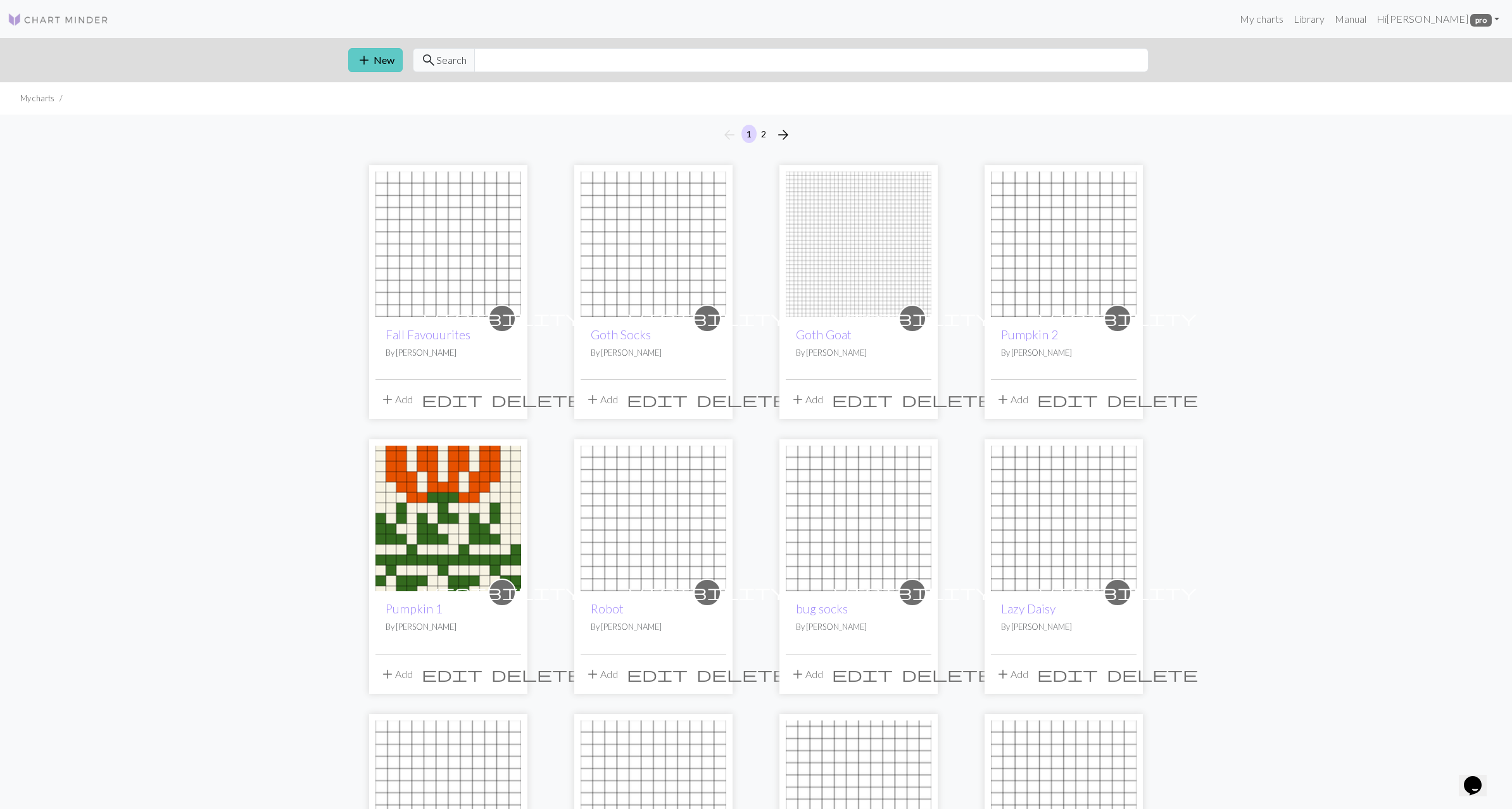
click at [366, 60] on span "add" at bounding box center [364, 60] width 15 height 18
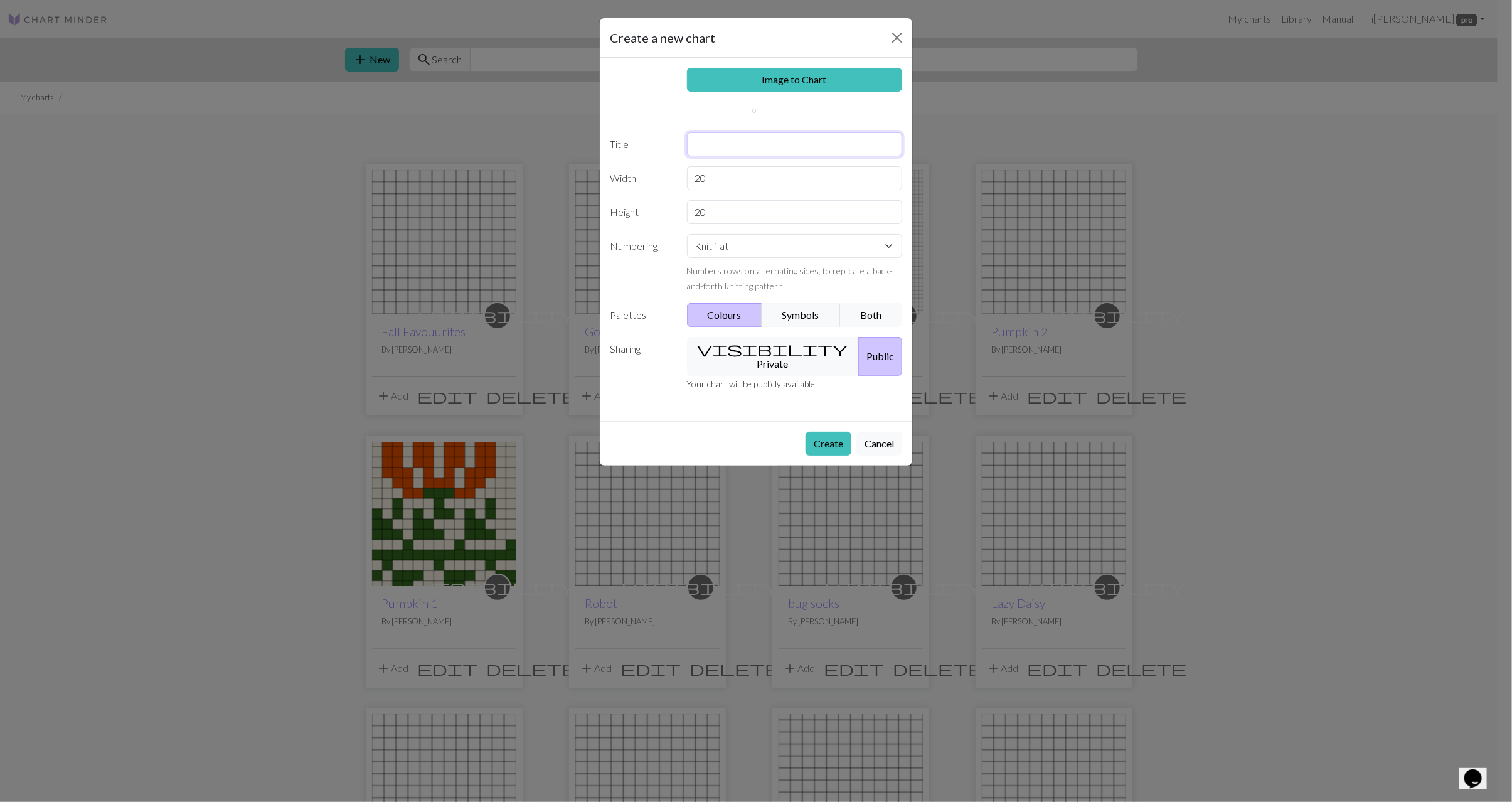
drag, startPoint x: 744, startPoint y: 150, endPoint x: 744, endPoint y: 182, distance: 32.0
click at [744, 150] on input "text" at bounding box center [794, 144] width 216 height 24
type input """
type input "Gingerbread village"
click at [805, 432] on button "Create" at bounding box center [828, 443] width 46 height 24
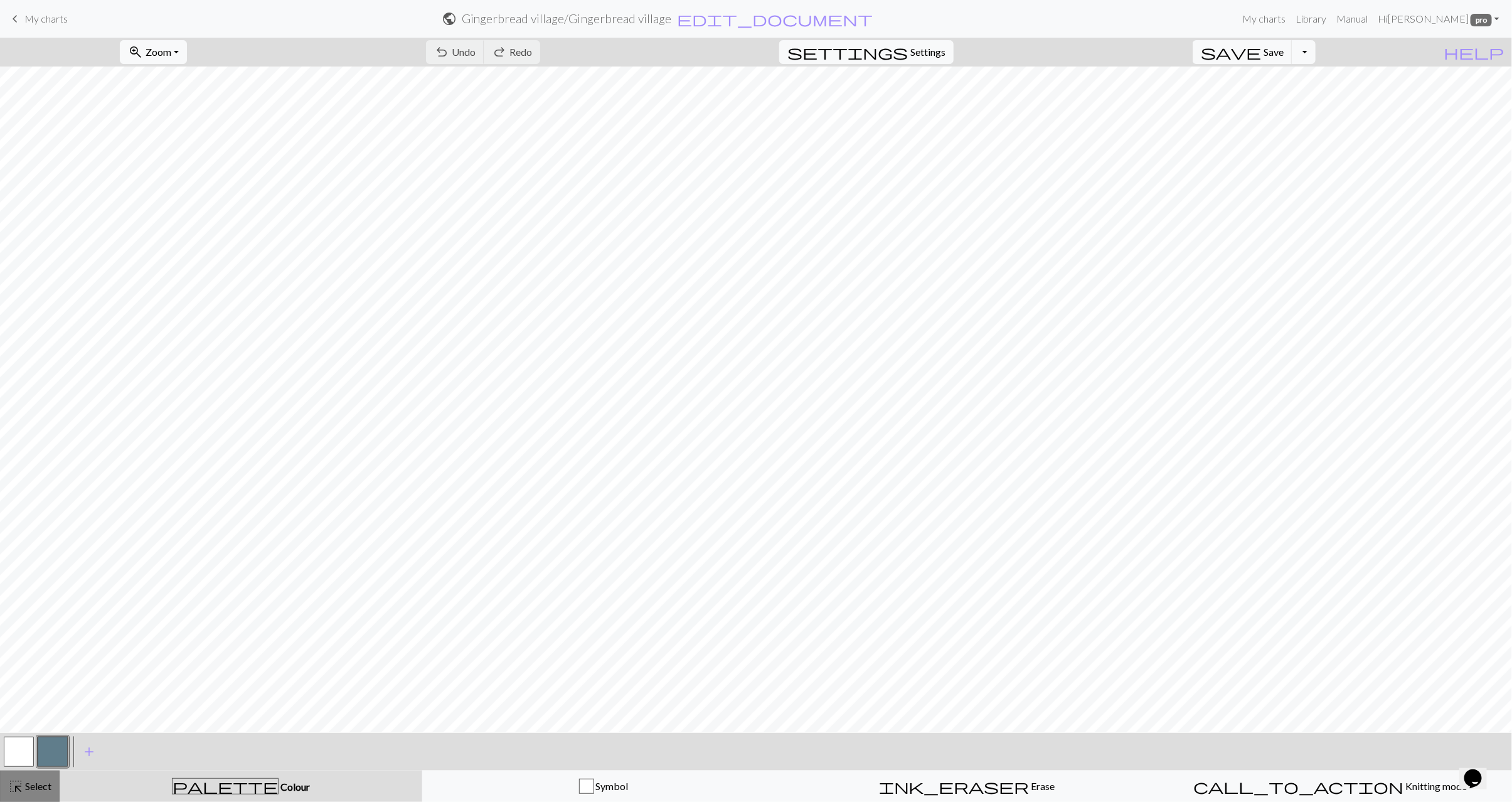
drag, startPoint x: 23, startPoint y: 788, endPoint x: 46, endPoint y: 783, distance: 23.5
click at [24, 788] on span "Select" at bounding box center [37, 786] width 28 height 12
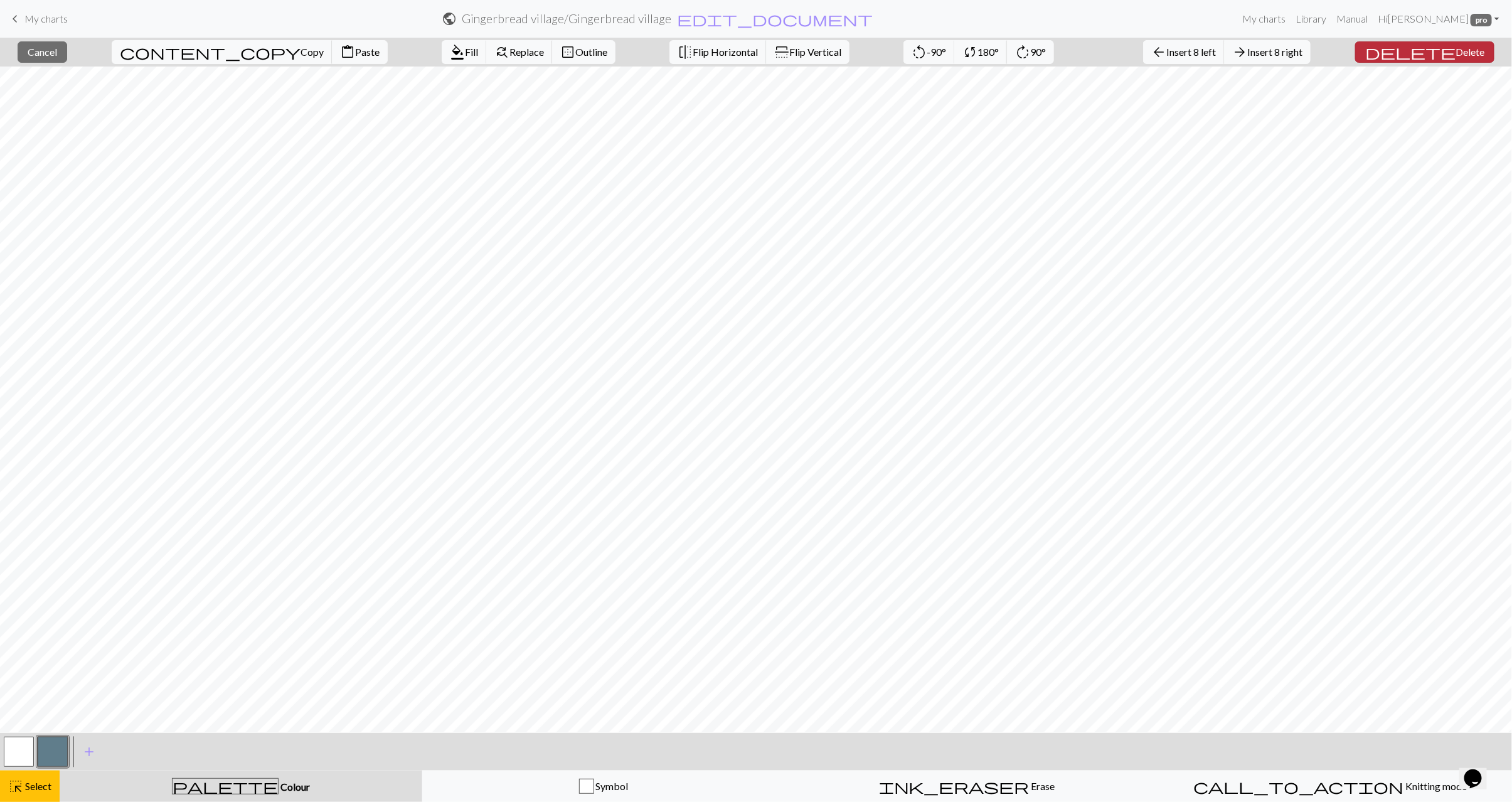
click at [1441, 59] on button "delete Delete" at bounding box center [1425, 52] width 139 height 22
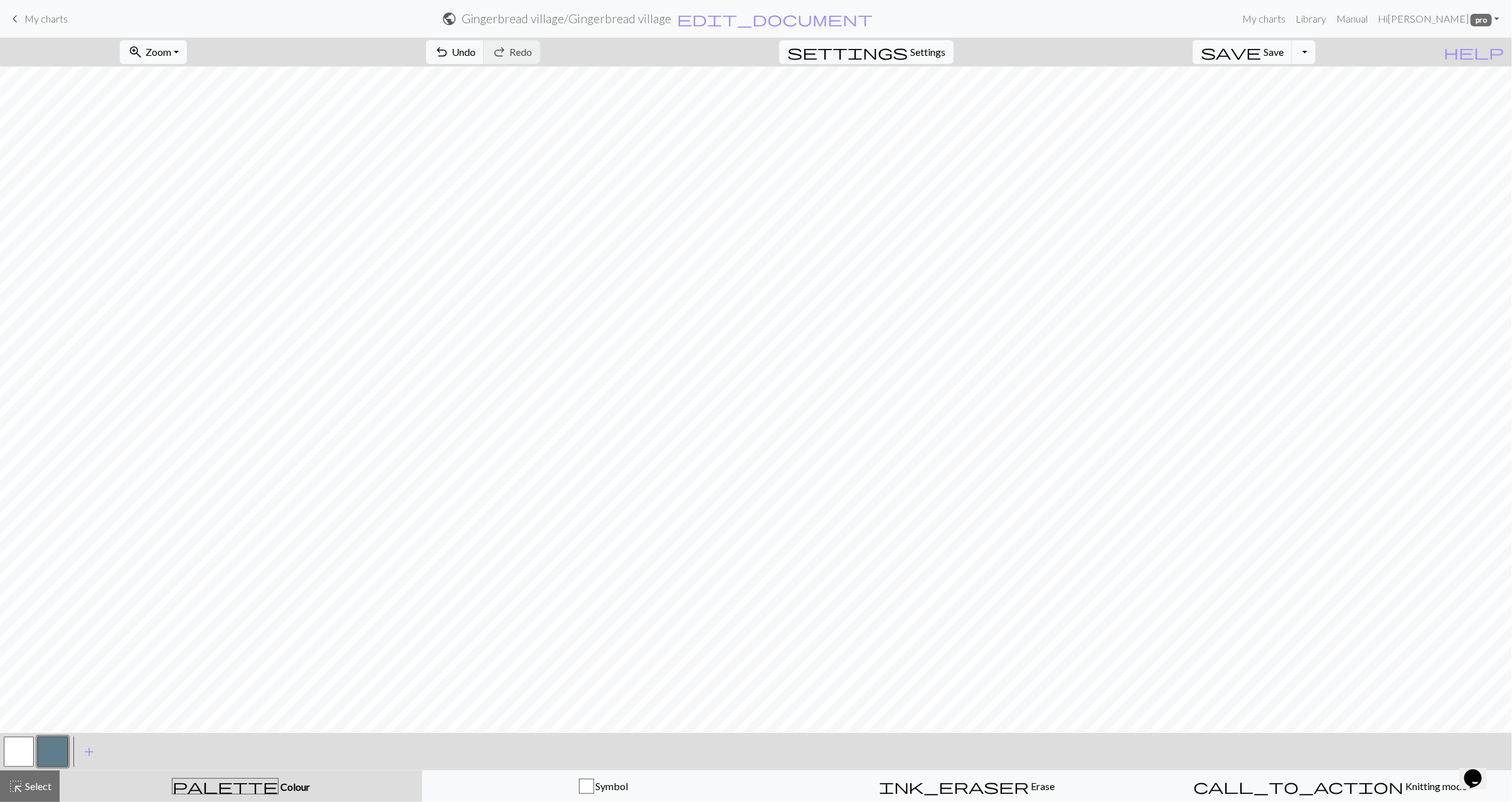
drag, startPoint x: 34, startPoint y: 786, endPoint x: 124, endPoint y: 754, distance: 95.5
click at [33, 786] on span "Select" at bounding box center [37, 786] width 28 height 12
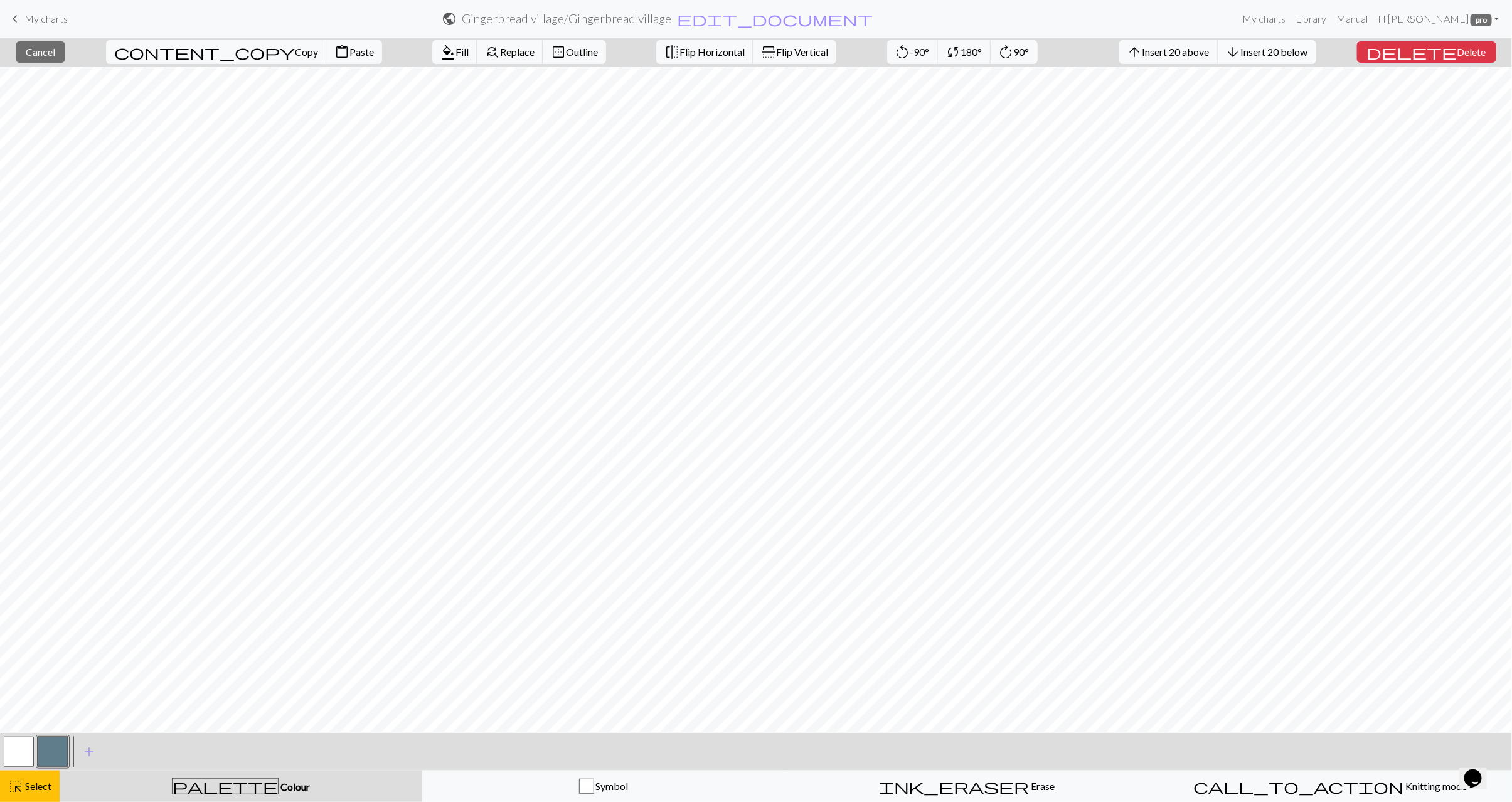
click at [1305, 49] on span "Insert 20 below" at bounding box center [1274, 51] width 67 height 12
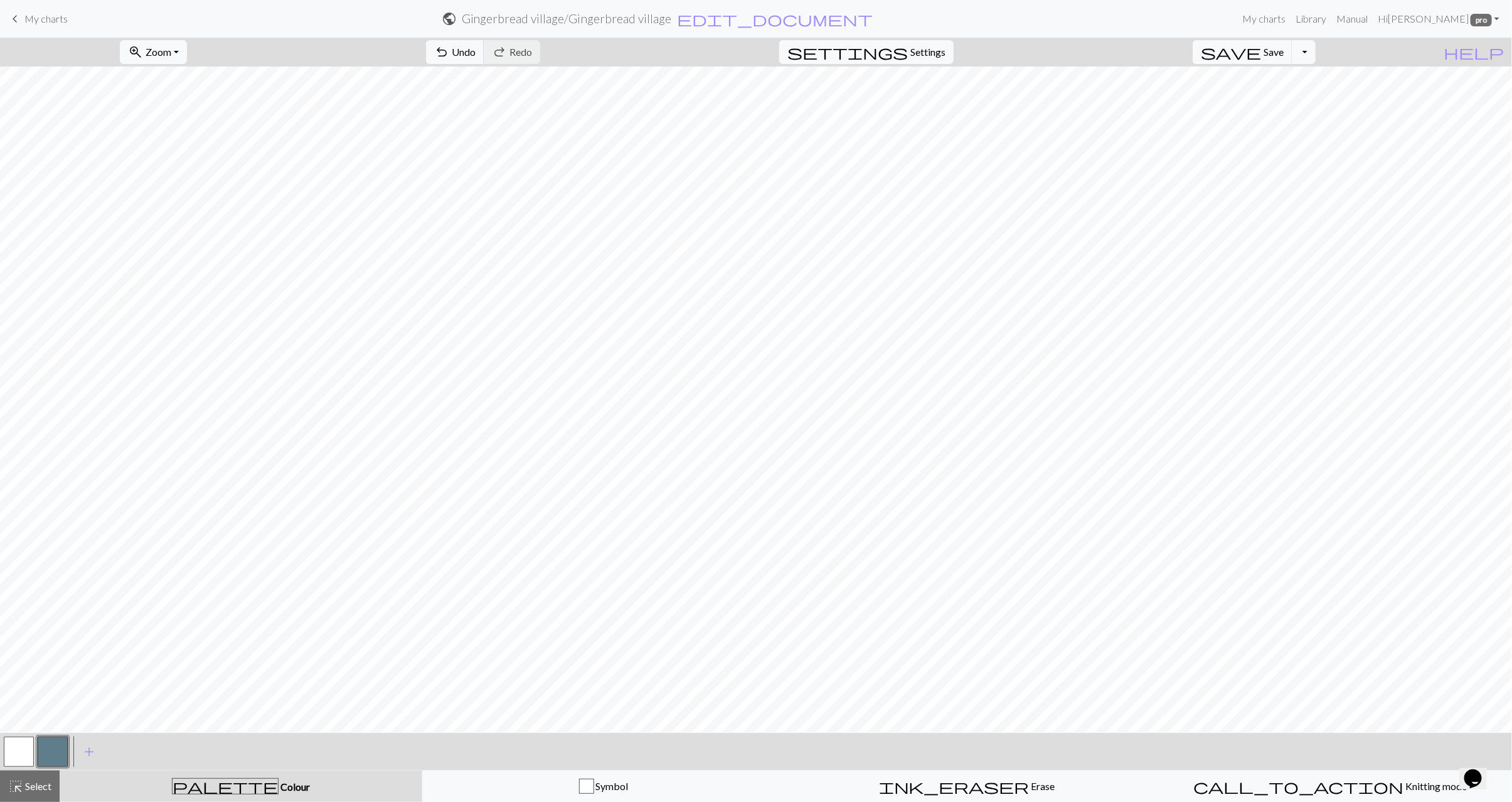
click at [25, 756] on button "button" at bounding box center [19, 752] width 30 height 30
click at [47, 752] on button "button" at bounding box center [53, 752] width 30 height 30
click at [48, 752] on button "button" at bounding box center [53, 752] width 30 height 30
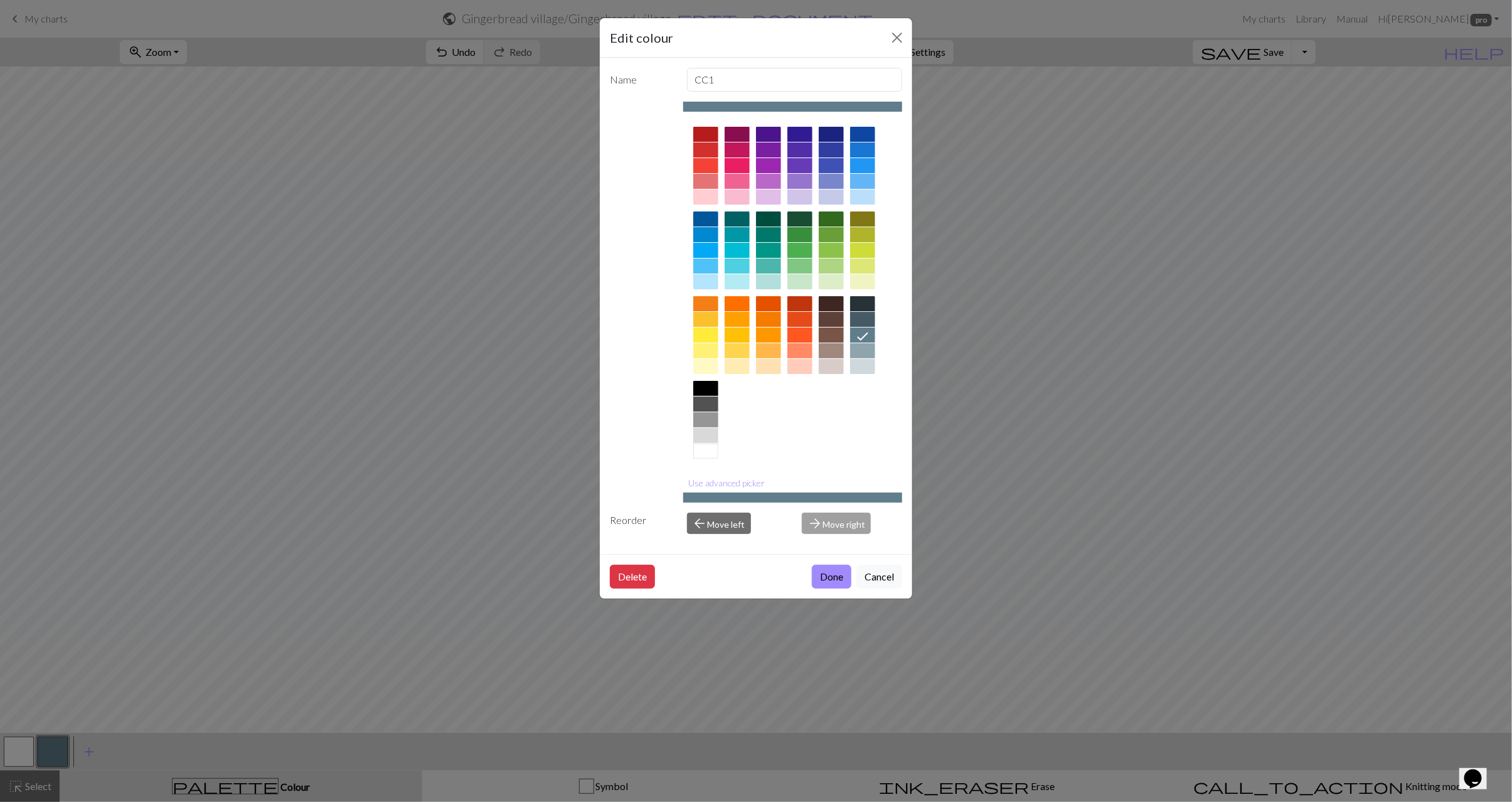
click at [838, 319] on div at bounding box center [831, 319] width 25 height 15
click at [734, 483] on button "Use advanced picker" at bounding box center [727, 482] width 88 height 20
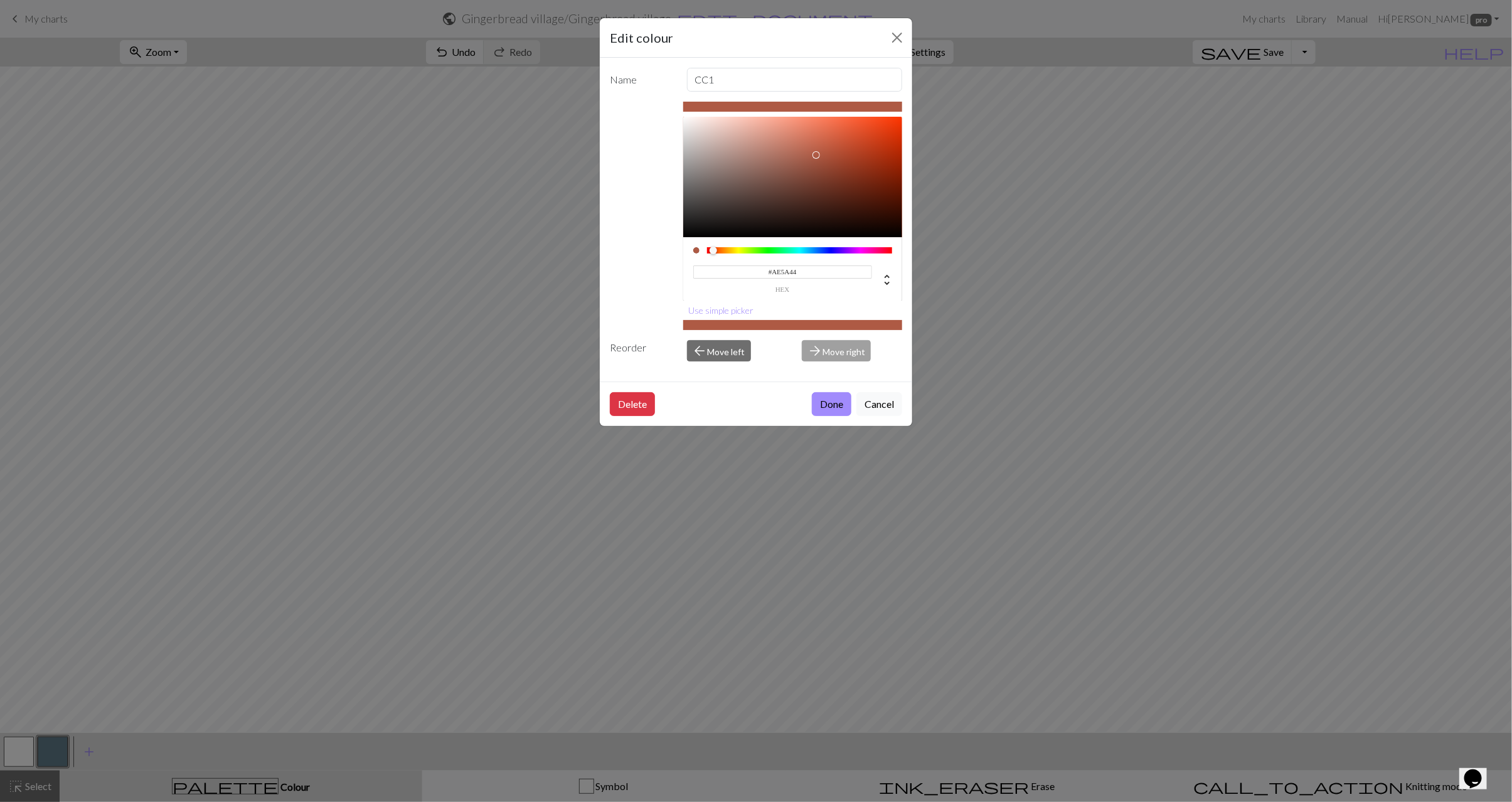
type input "#AF5A43"
drag, startPoint x: 815, startPoint y: 178, endPoint x: 819, endPoint y: 155, distance: 23.3
click at [819, 155] on div at bounding box center [793, 176] width 220 height 121
click at [841, 407] on button "Done" at bounding box center [831, 404] width 40 height 24
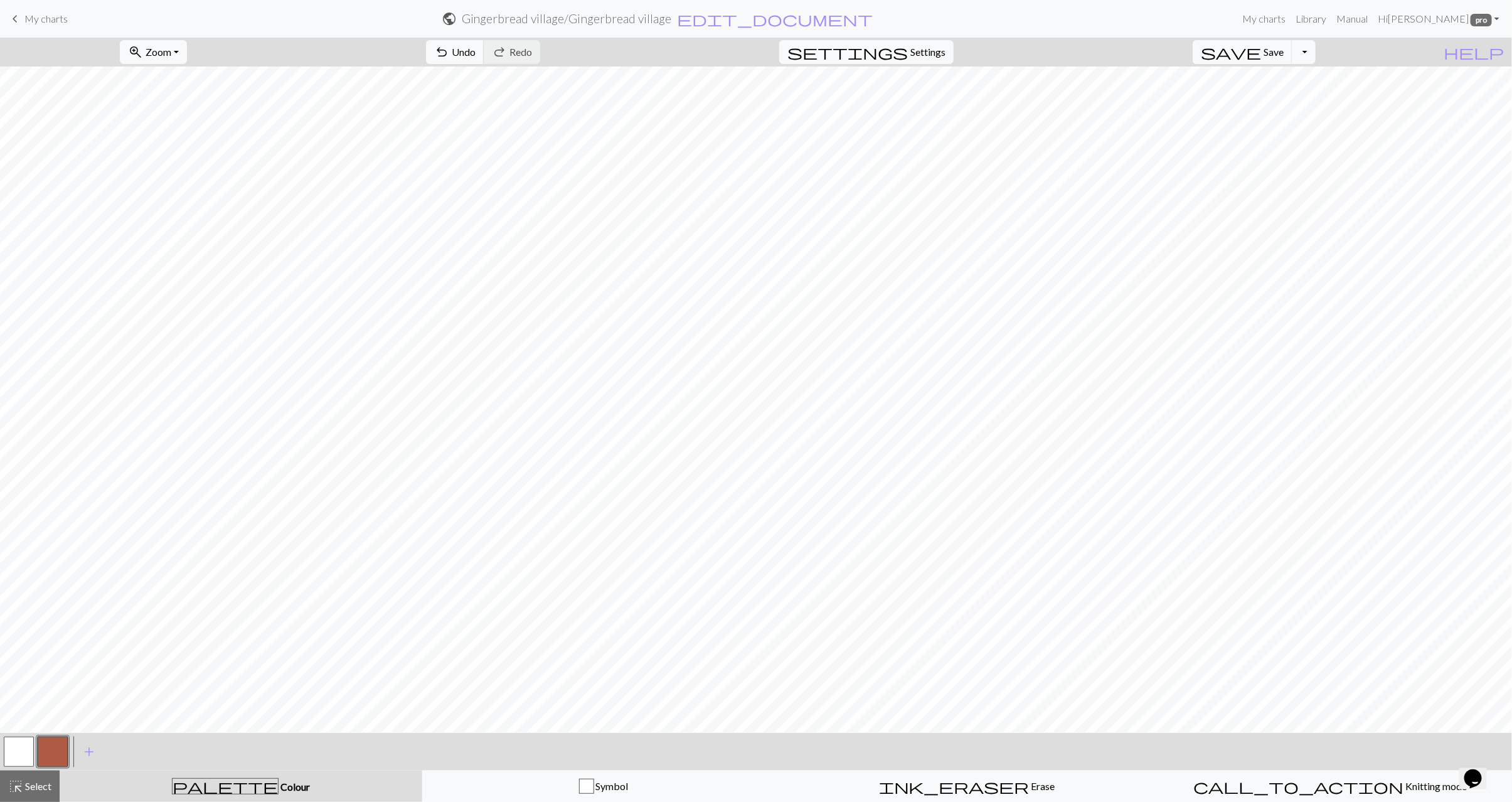
click at [32, 740] on button "button" at bounding box center [19, 752] width 30 height 30
click at [51, 751] on button "button" at bounding box center [53, 752] width 30 height 30
click at [83, 746] on span "add" at bounding box center [89, 752] width 15 height 17
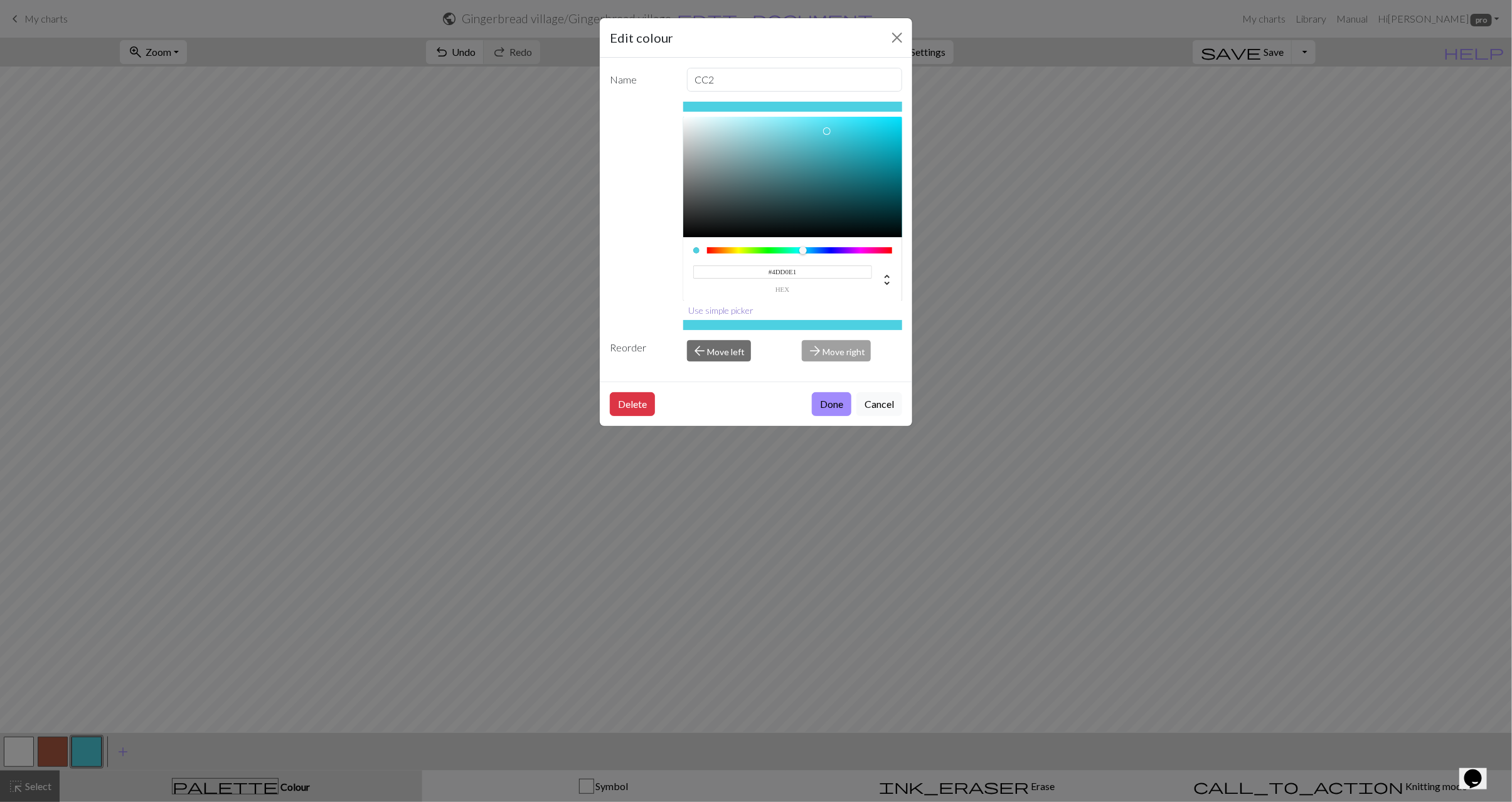
click at [734, 308] on button "Use simple picker" at bounding box center [721, 310] width 77 height 20
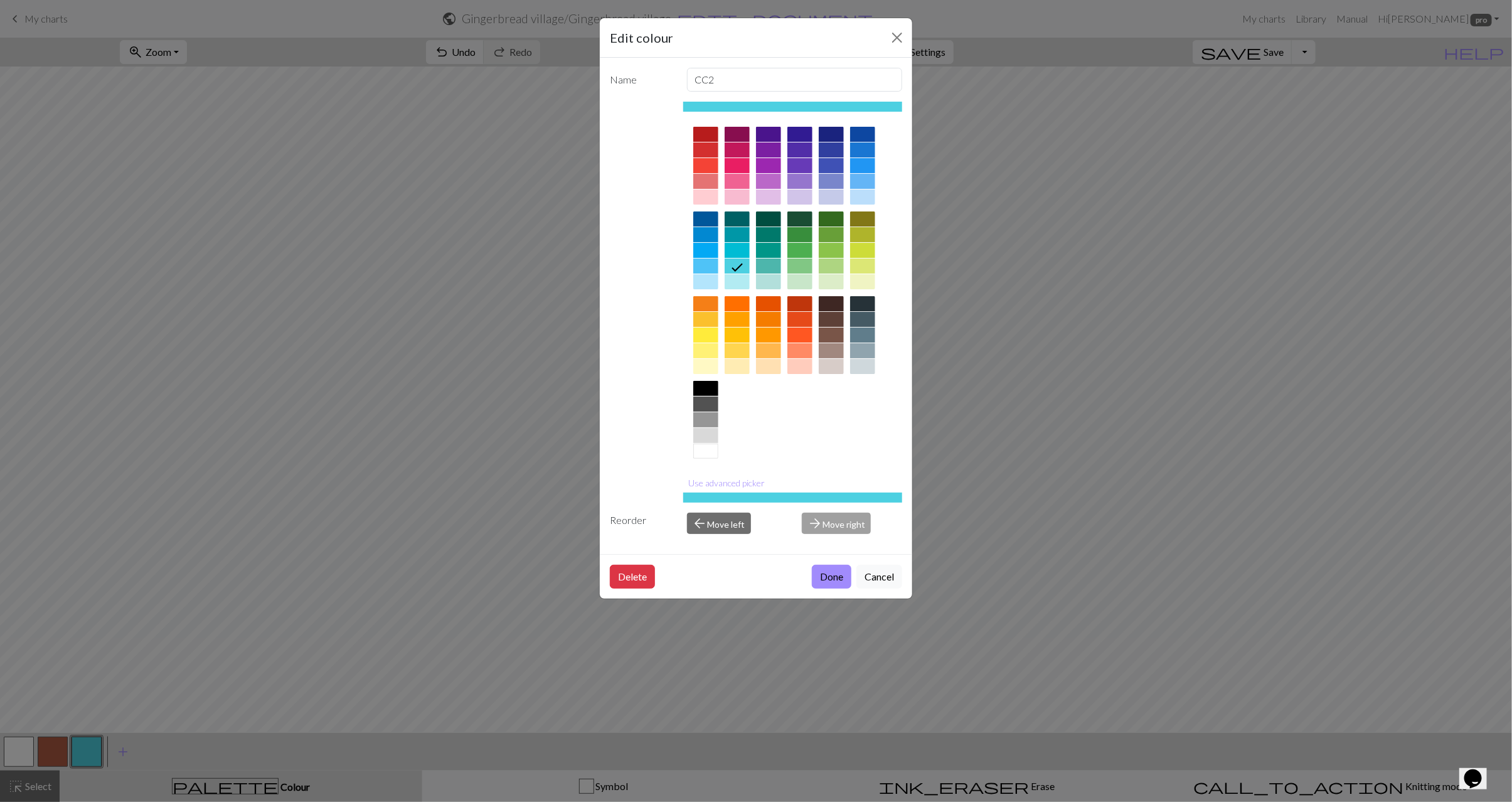
click at [838, 304] on div at bounding box center [831, 304] width 25 height 15
click at [836, 318] on div at bounding box center [831, 319] width 25 height 15
click at [833, 576] on button "Done" at bounding box center [831, 576] width 40 height 24
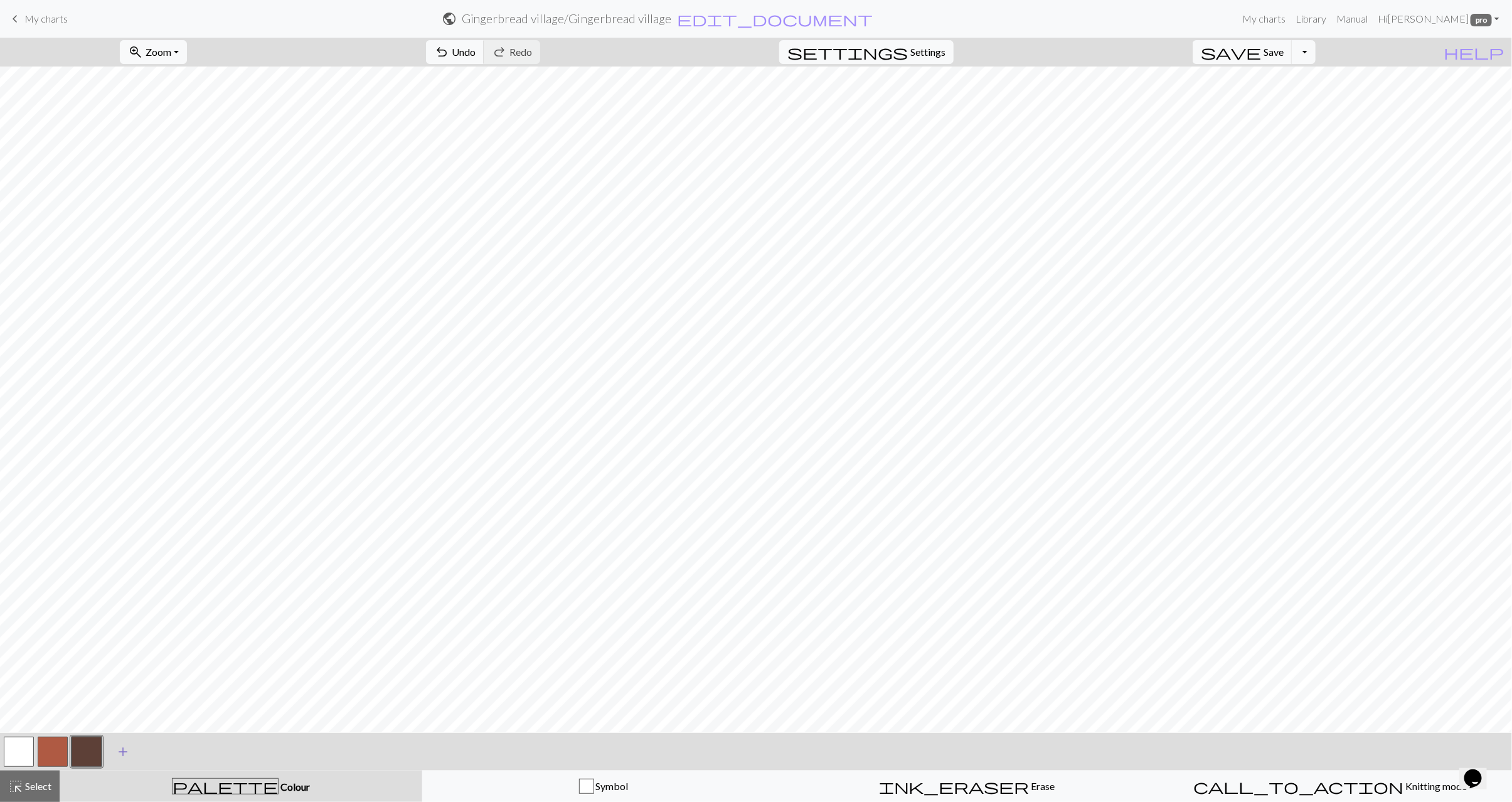
click at [125, 753] on span "add" at bounding box center [123, 752] width 15 height 17
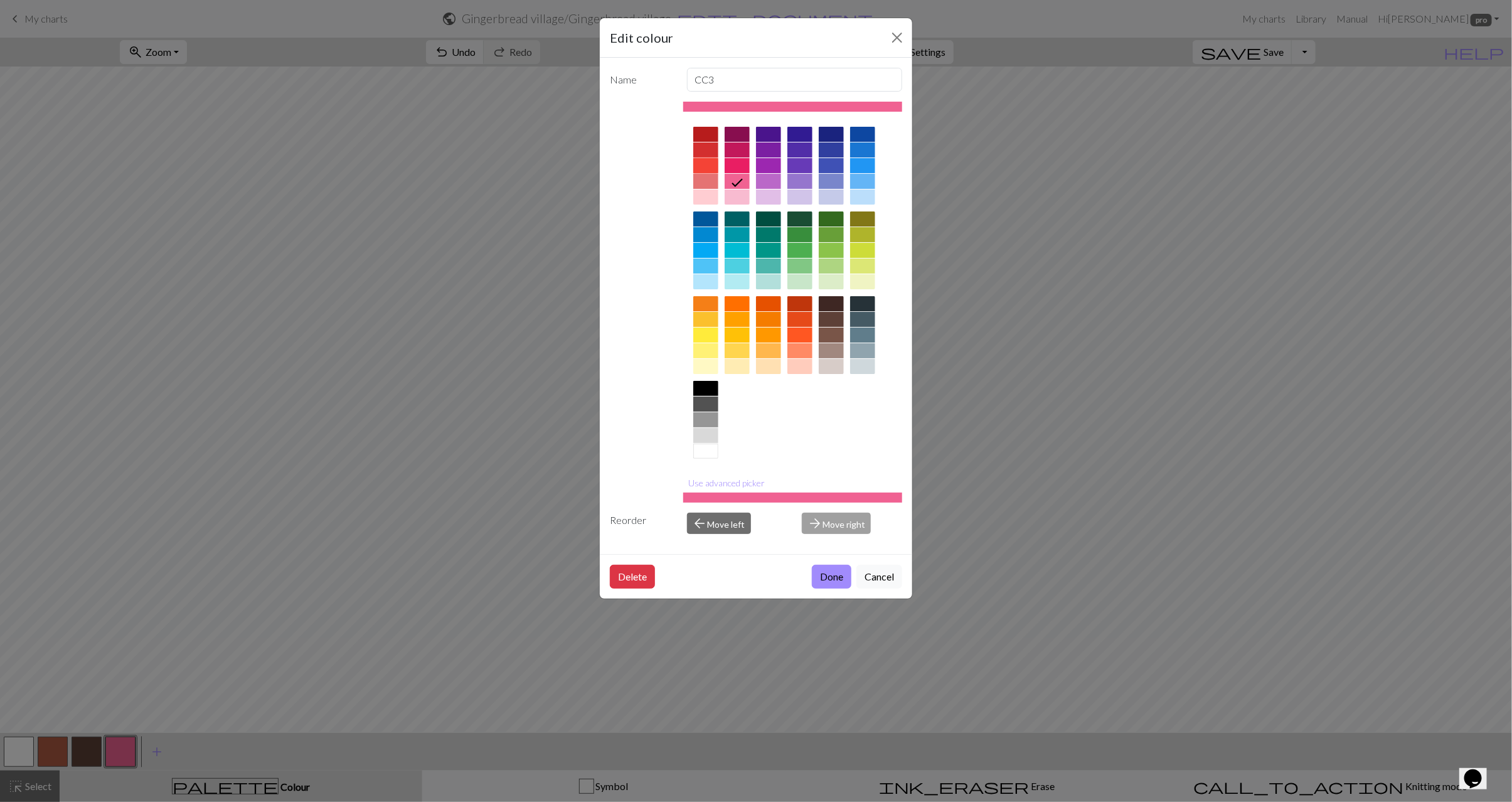
click at [702, 159] on div at bounding box center [705, 166] width 25 height 15
click at [819, 573] on button "Done" at bounding box center [831, 576] width 40 height 24
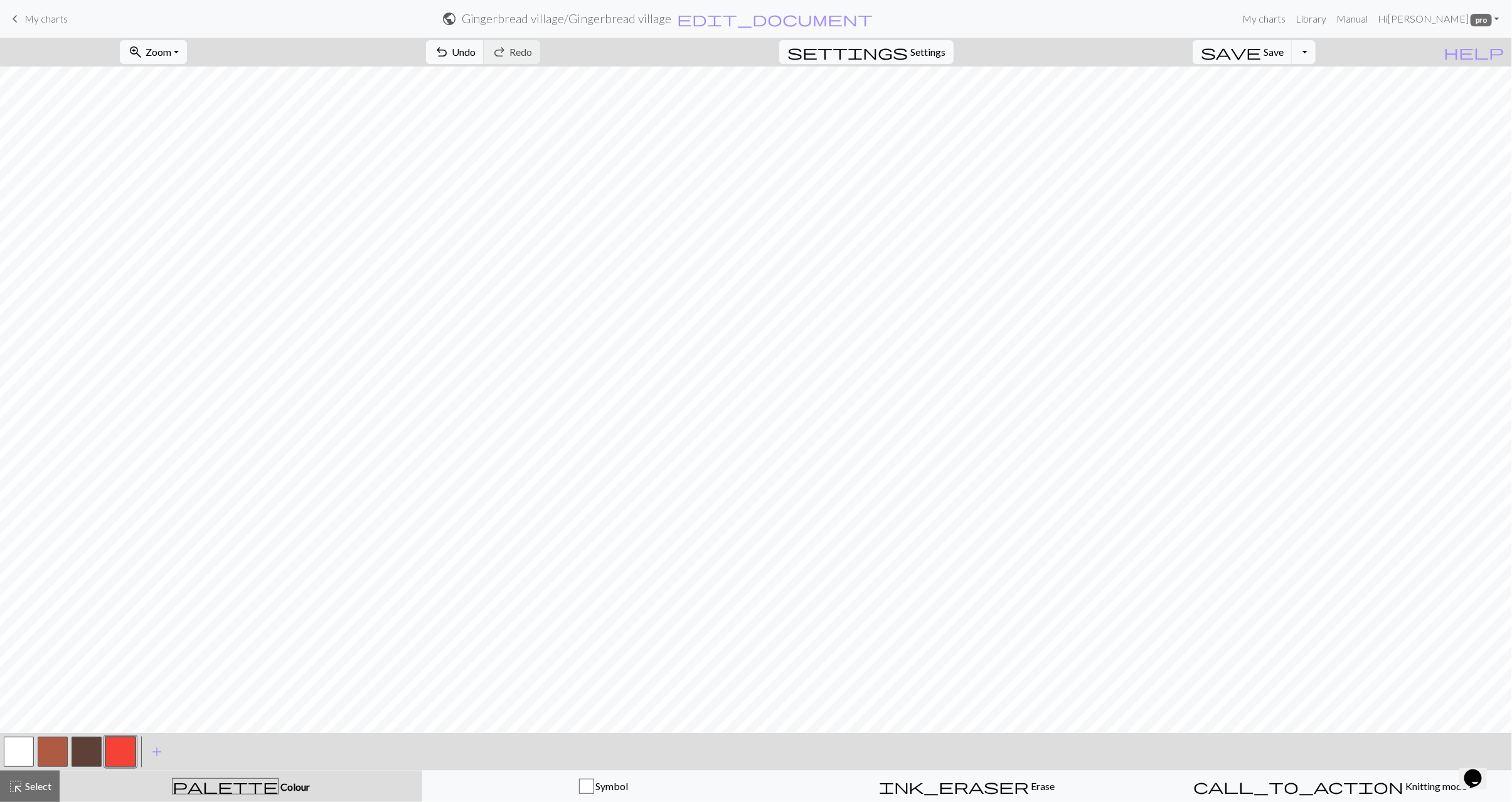
click at [16, 756] on button "button" at bounding box center [19, 752] width 30 height 30
click at [78, 753] on button "button" at bounding box center [87, 752] width 30 height 30
click at [111, 756] on button "button" at bounding box center [121, 752] width 30 height 30
click at [17, 751] on button "button" at bounding box center [19, 752] width 30 height 30
click at [132, 743] on button "button" at bounding box center [121, 752] width 30 height 30
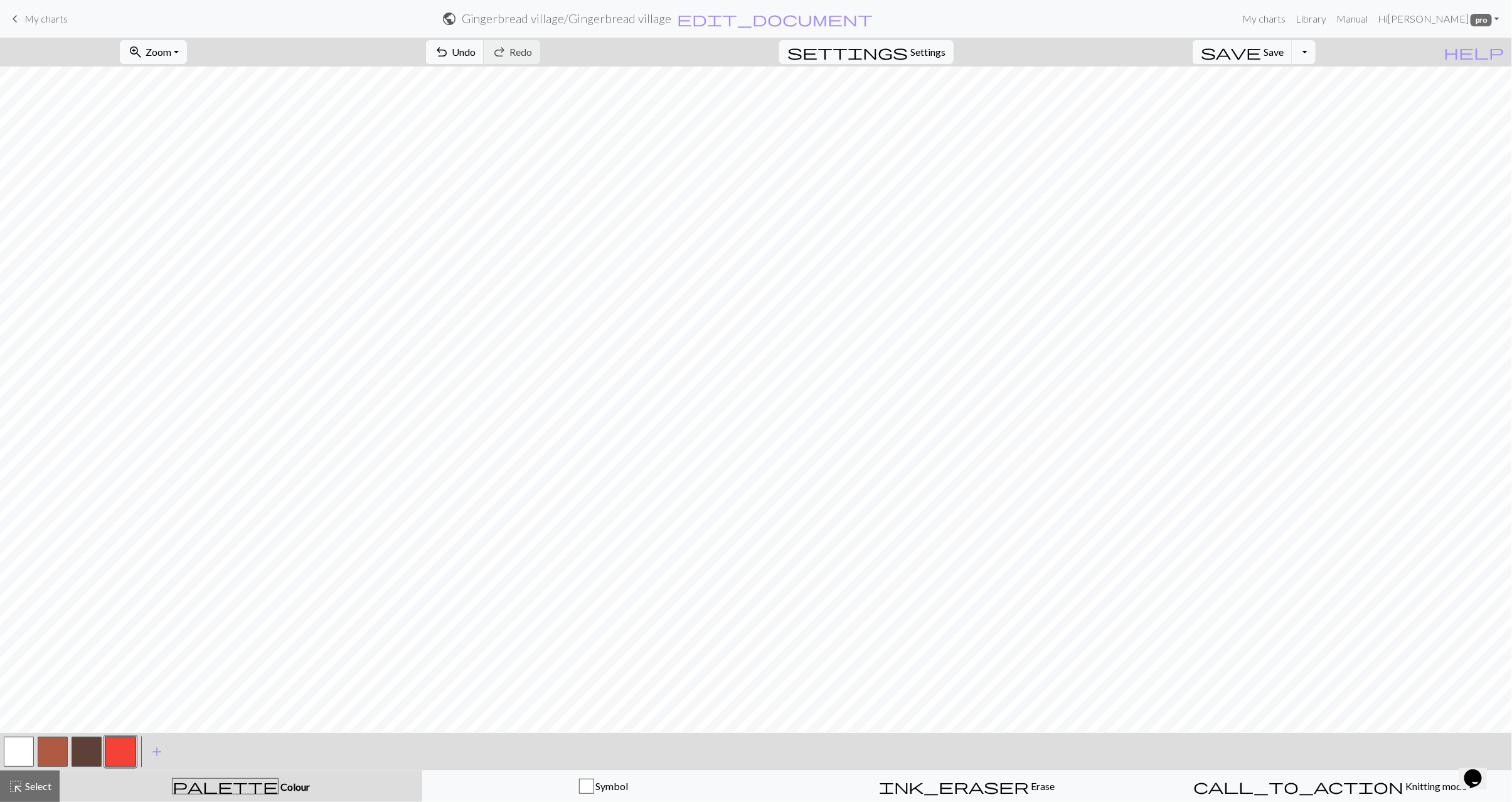
click at [80, 755] on button "button" at bounding box center [87, 752] width 30 height 30
click at [120, 753] on button "button" at bounding box center [121, 752] width 30 height 30
drag, startPoint x: 26, startPoint y: 750, endPoint x: 35, endPoint y: 741, distance: 12.7
click at [26, 751] on button "button" at bounding box center [19, 752] width 30 height 30
click at [42, 751] on button "button" at bounding box center [53, 752] width 30 height 30
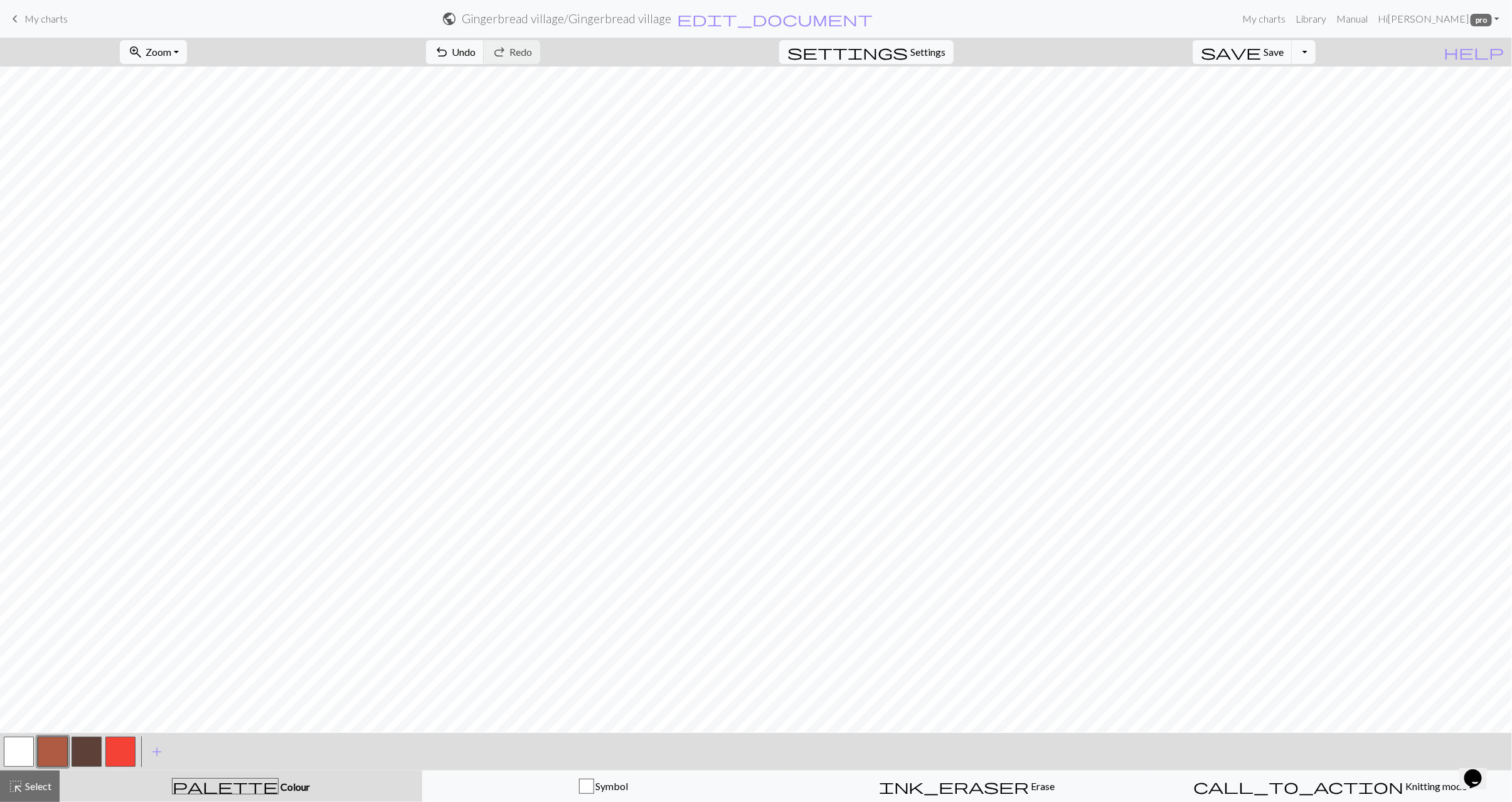
click at [18, 748] on button "button" at bounding box center [19, 752] width 30 height 30
click at [45, 756] on button "button" at bounding box center [53, 752] width 30 height 30
drag, startPoint x: 15, startPoint y: 746, endPoint x: 26, endPoint y: 735, distance: 15.6
click at [15, 746] on button "button" at bounding box center [19, 752] width 30 height 30
drag, startPoint x: 59, startPoint y: 743, endPoint x: 77, endPoint y: 733, distance: 20.6
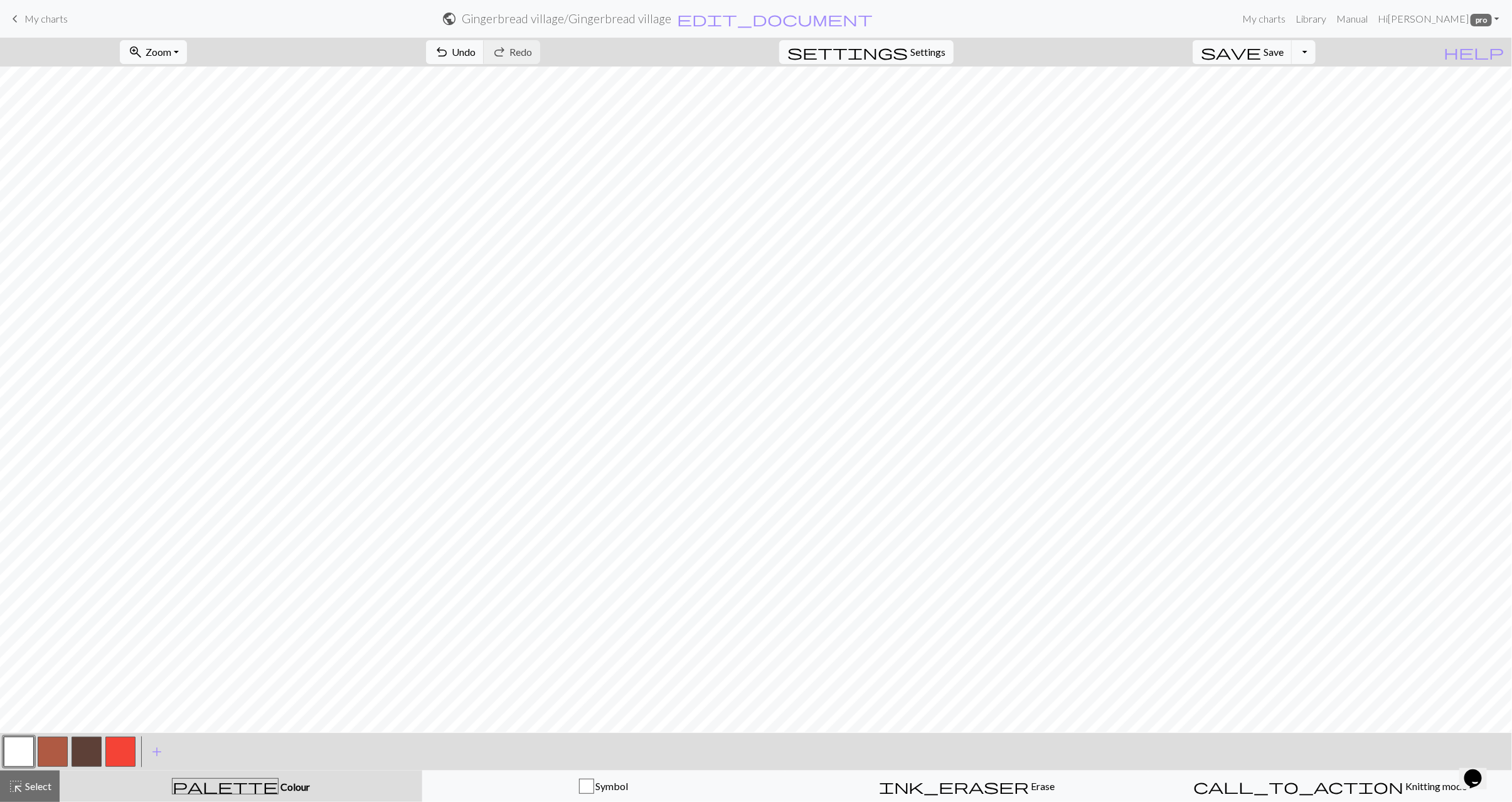
click at [59, 742] on button "button" at bounding box center [53, 752] width 30 height 30
click at [484, 43] on button "undo Undo Undo" at bounding box center [455, 52] width 59 height 24
click at [15, 757] on button "button" at bounding box center [19, 752] width 30 height 30
click at [48, 743] on button "button" at bounding box center [53, 752] width 30 height 30
click at [9, 754] on button "button" at bounding box center [19, 752] width 30 height 30
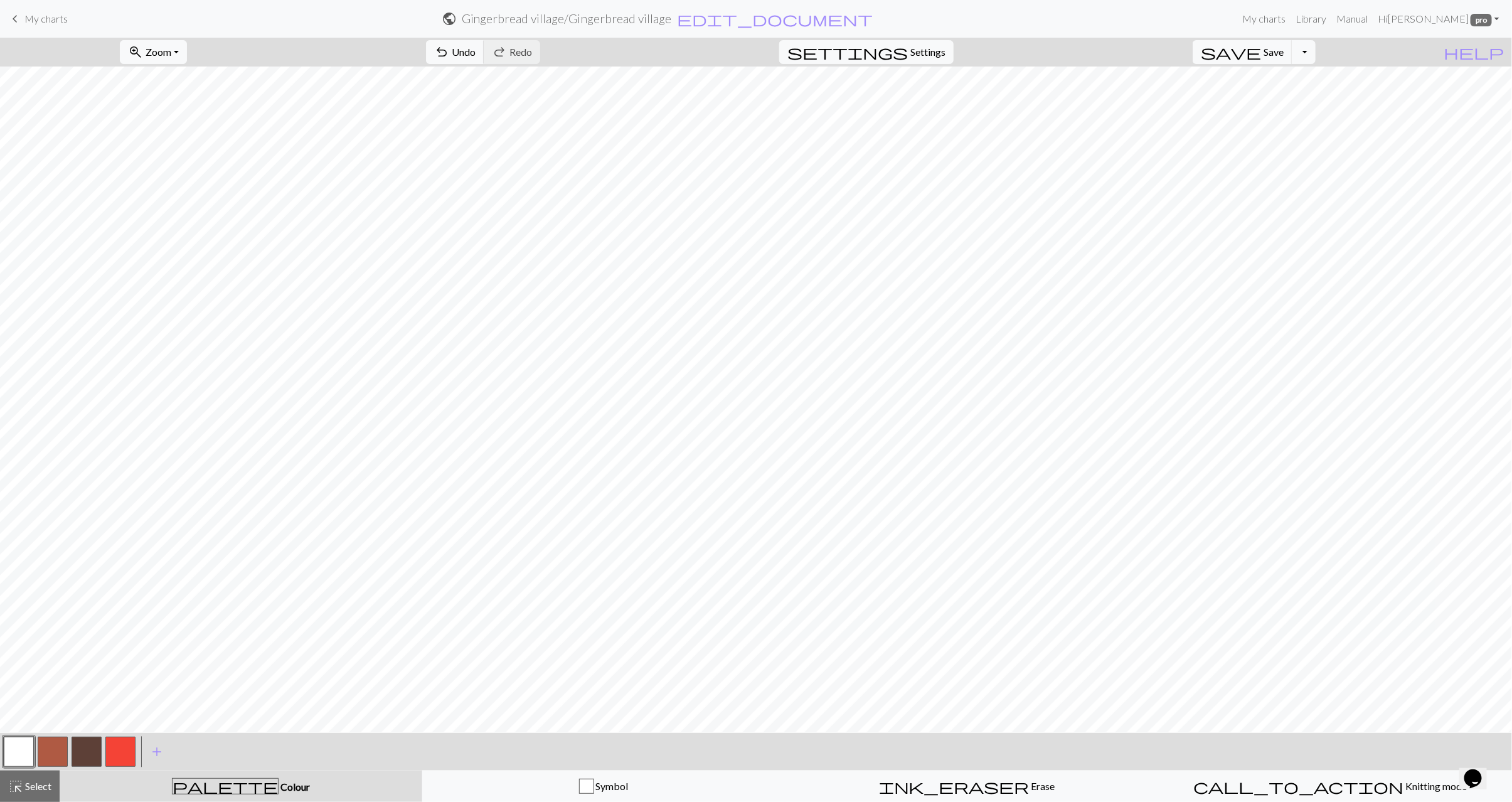
drag, startPoint x: 123, startPoint y: 754, endPoint x: 166, endPoint y: 733, distance: 47.9
click at [123, 754] on button "button" at bounding box center [121, 752] width 30 height 30
click at [476, 55] on span "Undo" at bounding box center [463, 51] width 24 height 12
click at [38, 789] on span "Select" at bounding box center [37, 786] width 28 height 12
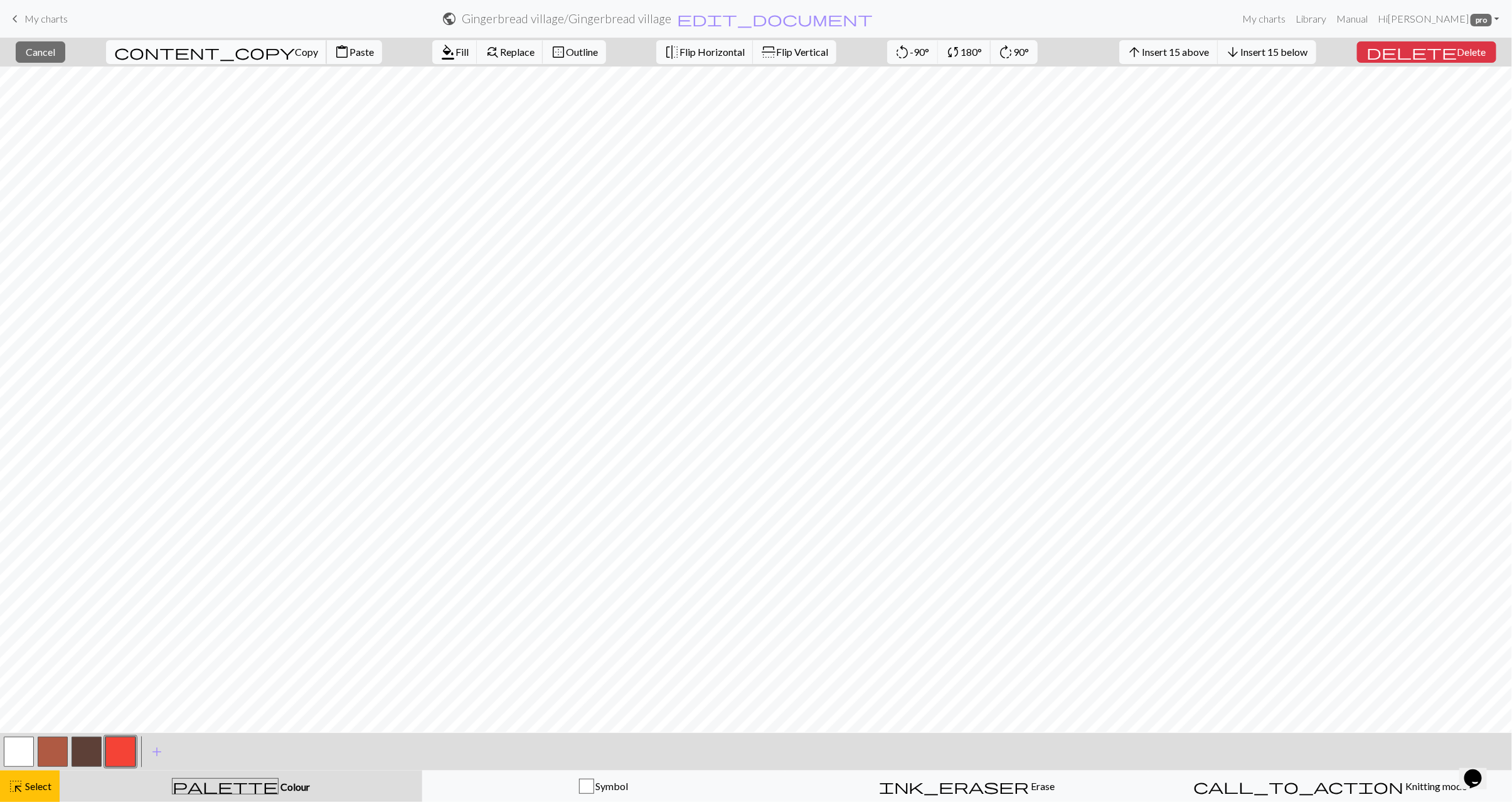
click at [295, 57] on span "Copy" at bounding box center [306, 51] width 23 height 12
click at [349, 54] on span "Paste" at bounding box center [361, 51] width 25 height 12
click at [18, 793] on span "highlight_alt" at bounding box center [15, 786] width 15 height 17
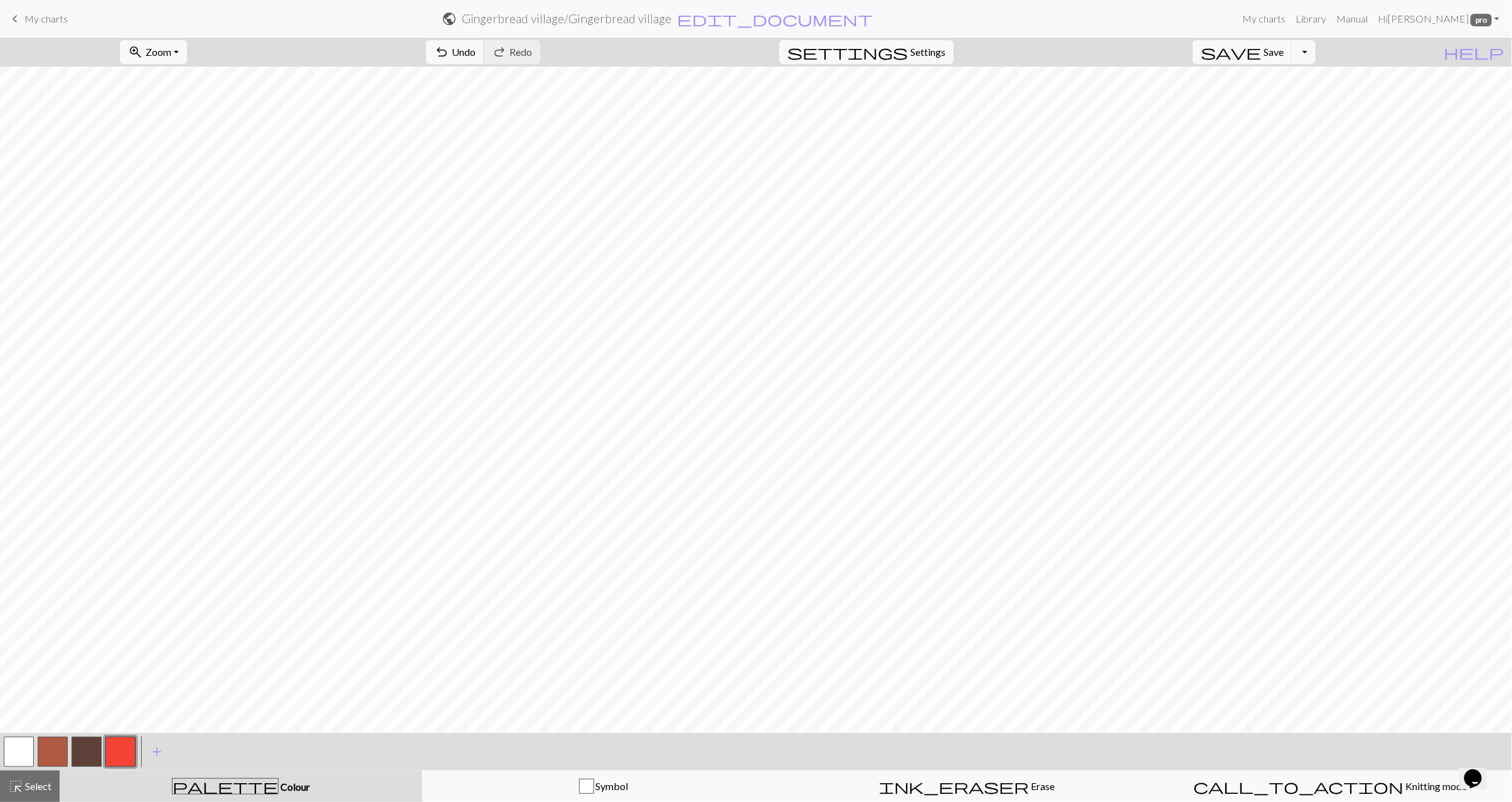
click at [18, 753] on button "button" at bounding box center [19, 752] width 30 height 30
click at [116, 758] on button "button" at bounding box center [121, 752] width 30 height 30
click at [449, 51] on span "undo" at bounding box center [442, 52] width 15 height 17
click at [21, 755] on button "button" at bounding box center [19, 752] width 30 height 30
drag, startPoint x: 123, startPoint y: 751, endPoint x: 146, endPoint y: 738, distance: 26.4
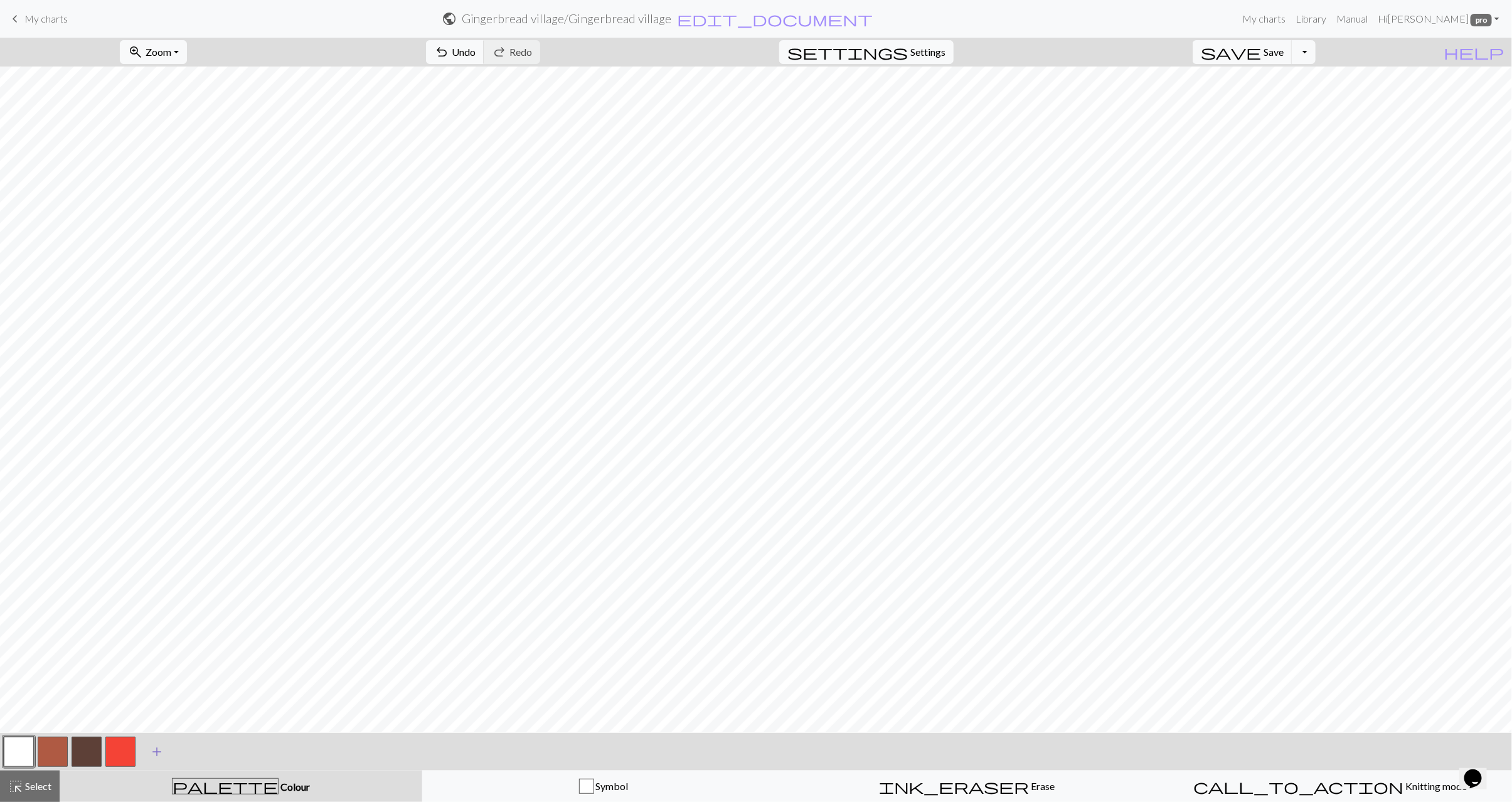
click at [123, 751] on button "button" at bounding box center [121, 752] width 30 height 30
click at [16, 749] on button "button" at bounding box center [19, 752] width 30 height 30
click at [124, 748] on button "button" at bounding box center [121, 752] width 30 height 30
click at [22, 752] on button "button" at bounding box center [19, 752] width 30 height 30
click at [123, 756] on button "button" at bounding box center [121, 752] width 30 height 30
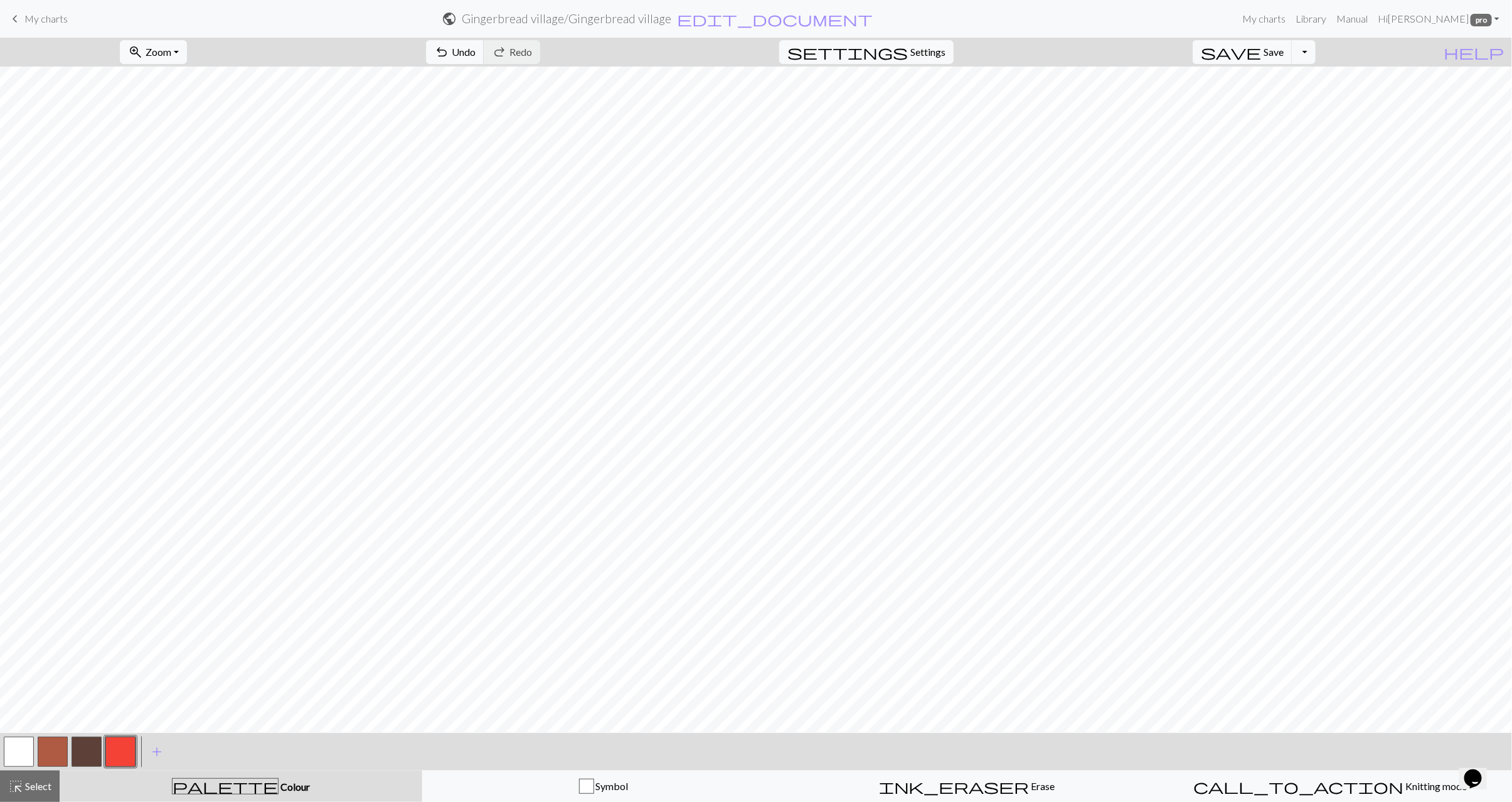
click at [22, 763] on button "button" at bounding box center [19, 752] width 30 height 30
click at [119, 754] on button "button" at bounding box center [121, 752] width 30 height 30
click at [10, 761] on button "button" at bounding box center [19, 752] width 30 height 30
click at [119, 758] on button "button" at bounding box center [121, 752] width 30 height 30
click at [51, 756] on button "button" at bounding box center [53, 752] width 30 height 30
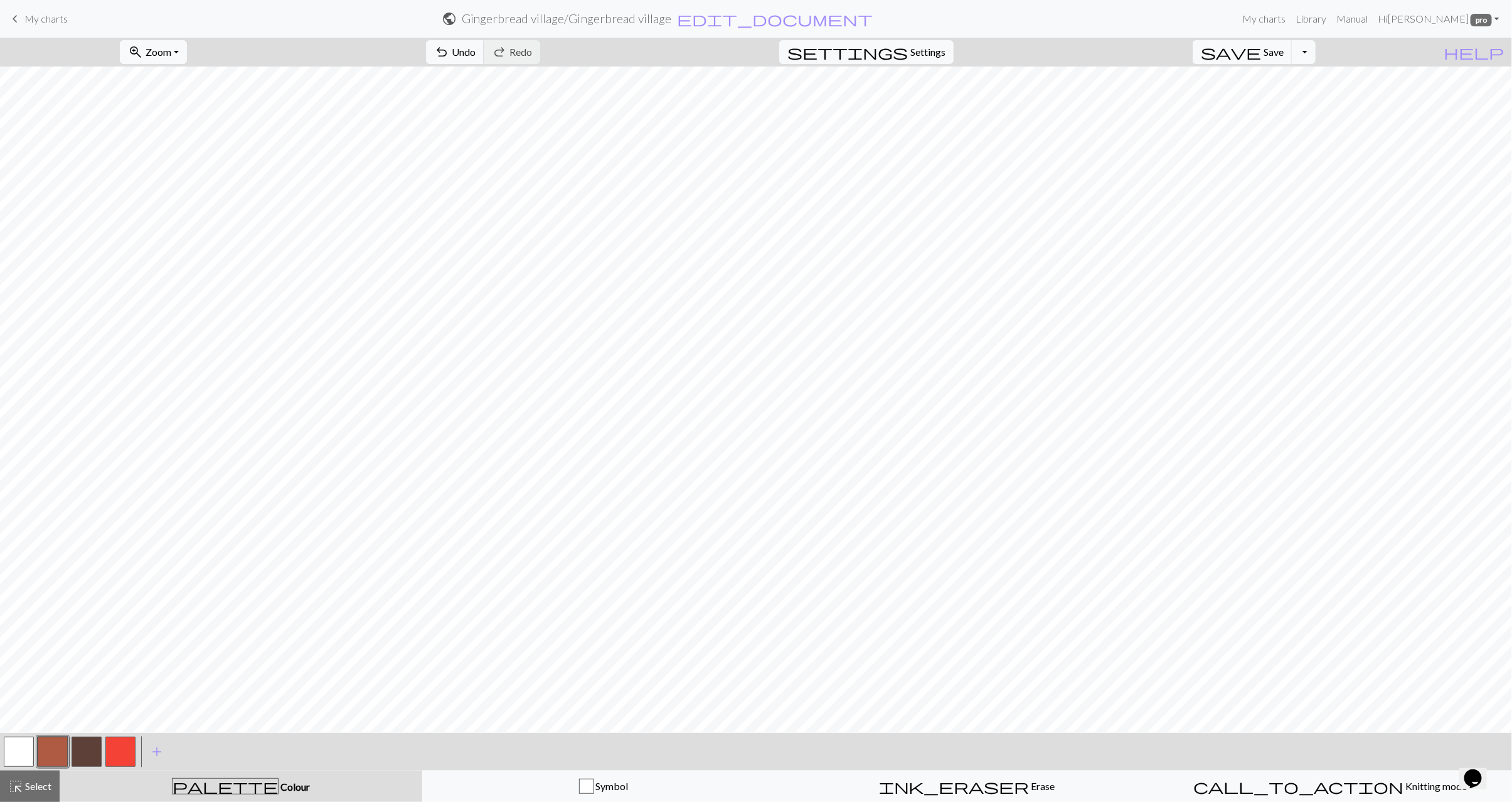
click at [12, 754] on button "button" at bounding box center [19, 752] width 30 height 30
click at [130, 752] on button "button" at bounding box center [121, 752] width 30 height 30
click at [59, 745] on button "button" at bounding box center [53, 752] width 30 height 30
